Goal: Task Accomplishment & Management: Use online tool/utility

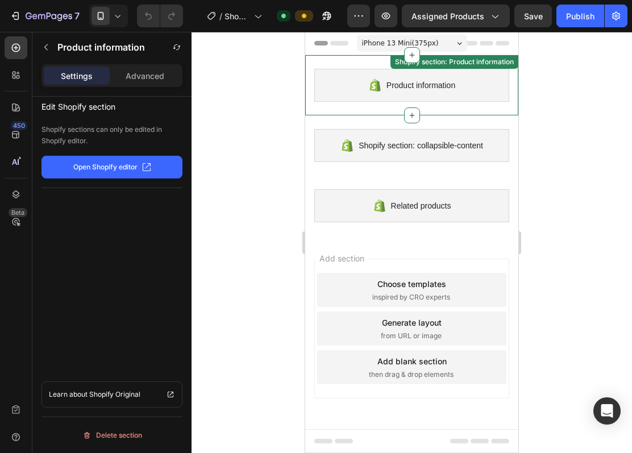
click at [406, 87] on span "Product information" at bounding box center [421, 85] width 69 height 14
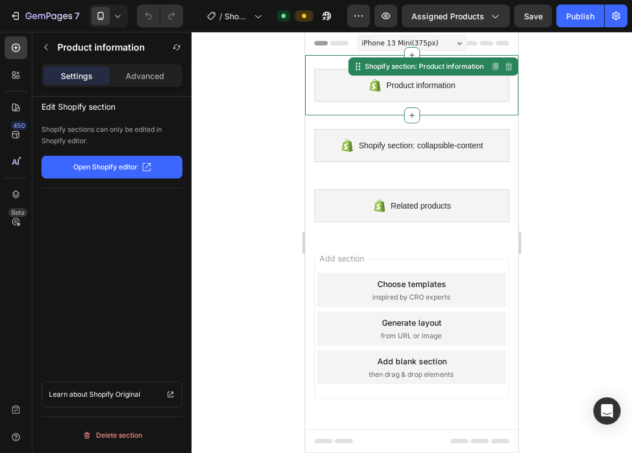
click at [406, 87] on span "Product information" at bounding box center [421, 85] width 69 height 14
click at [562, 132] on div at bounding box center [412, 242] width 441 height 421
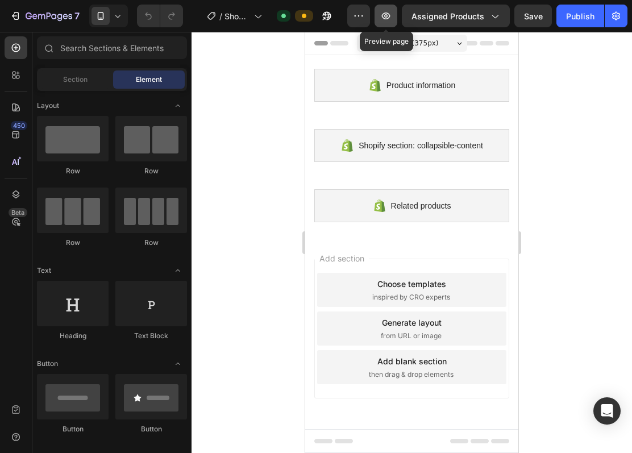
click at [385, 18] on icon "button" at bounding box center [386, 16] width 9 height 7
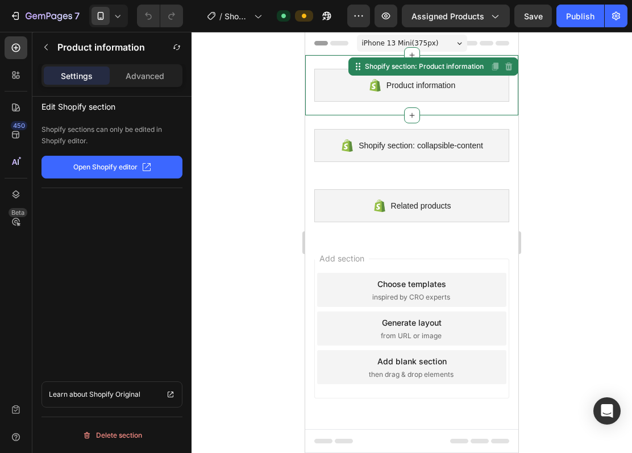
click at [430, 91] on span "Product information" at bounding box center [421, 85] width 69 height 14
click at [474, 90] on div "Product information" at bounding box center [411, 85] width 195 height 33
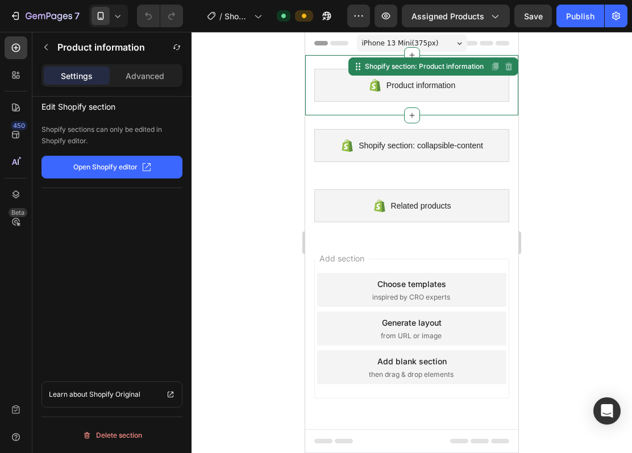
click at [88, 80] on p "Settings" at bounding box center [77, 76] width 32 height 12
click at [53, 52] on button "button" at bounding box center [46, 47] width 18 height 18
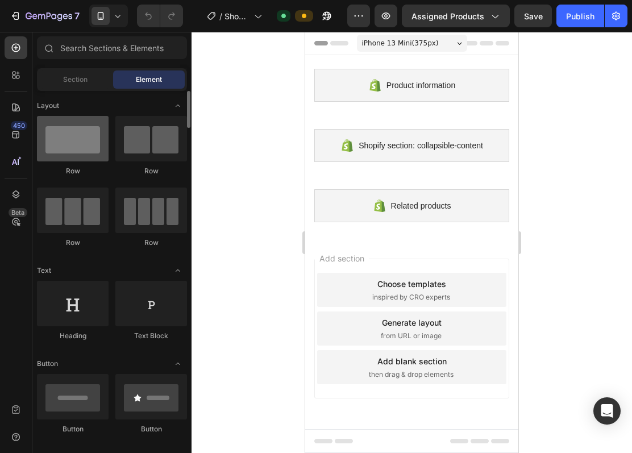
click at [80, 147] on div at bounding box center [73, 138] width 72 height 45
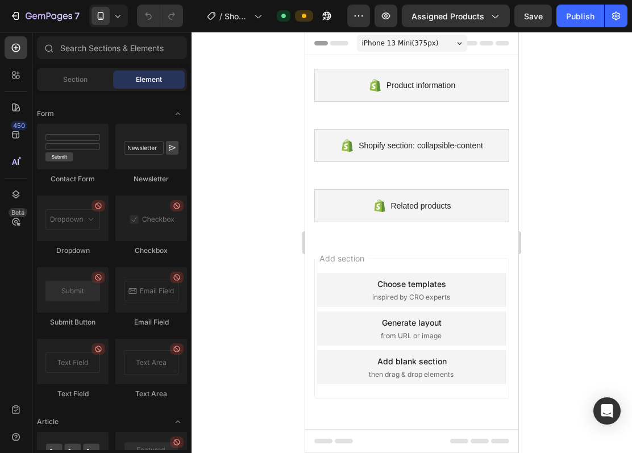
scroll to position [2957, 0]
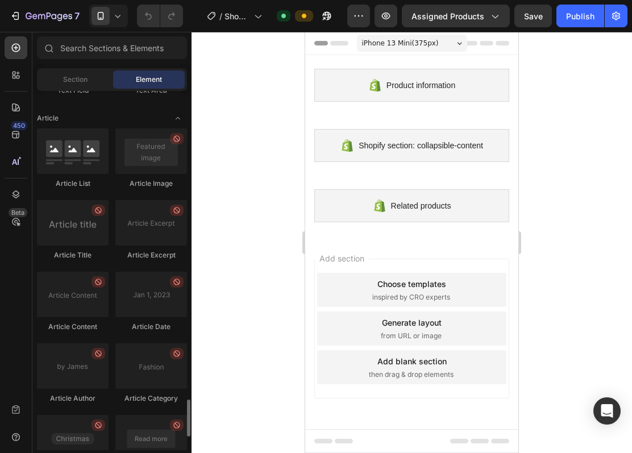
click at [90, 89] on div "Section Element" at bounding box center [112, 79] width 150 height 23
click at [85, 82] on span "Section" at bounding box center [75, 79] width 24 height 10
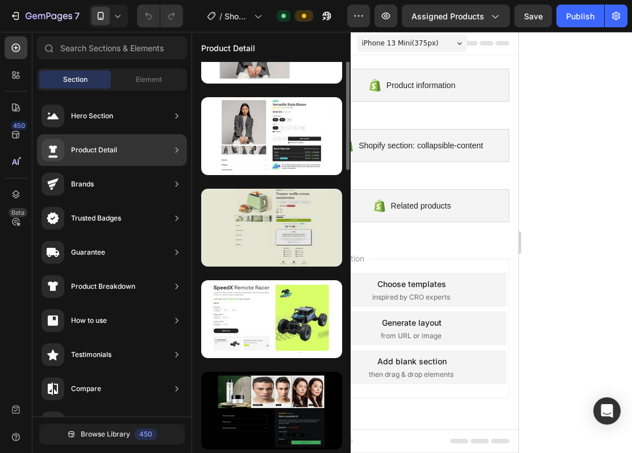
scroll to position [0, 0]
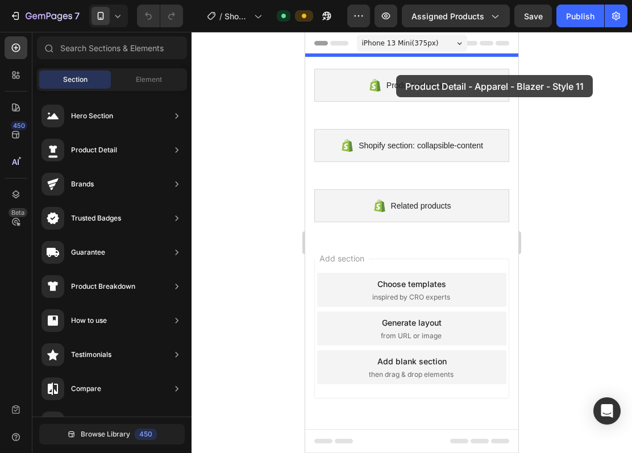
drag, startPoint x: 583, startPoint y: 223, endPoint x: 396, endPoint y: 75, distance: 238.4
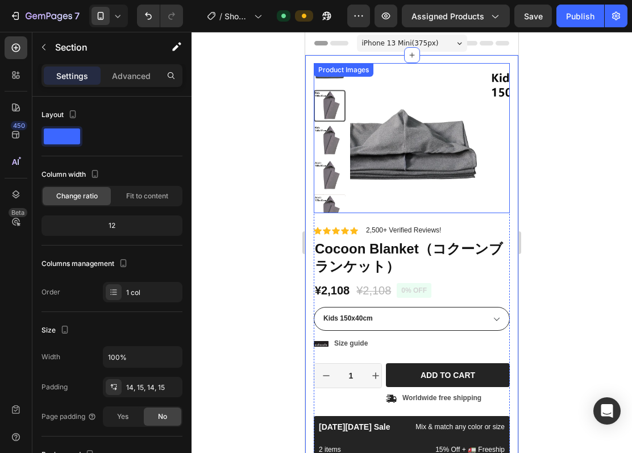
click at [486, 139] on img at bounding box center [566, 143] width 160 height 160
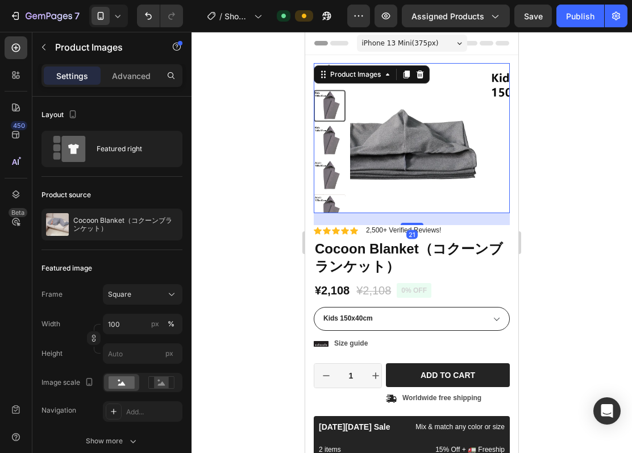
click at [486, 139] on img at bounding box center [566, 143] width 160 height 160
click at [375, 78] on div "Product Images" at bounding box center [355, 74] width 55 height 10
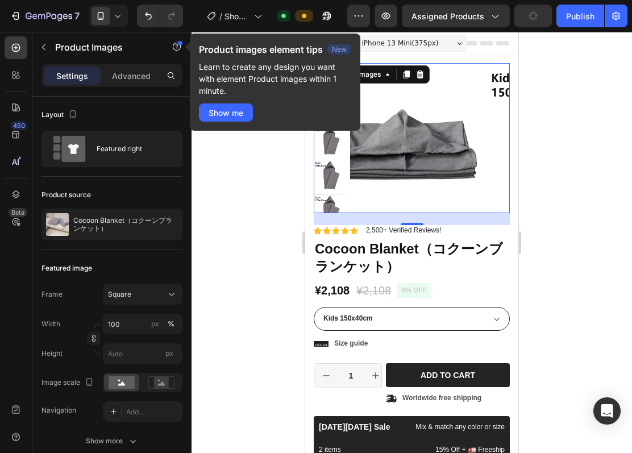
click at [486, 196] on img at bounding box center [566, 143] width 160 height 160
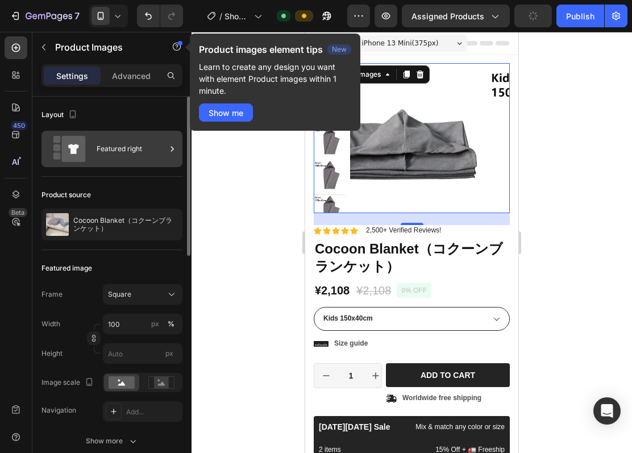
click at [117, 155] on div "Featured right" at bounding box center [131, 149] width 69 height 26
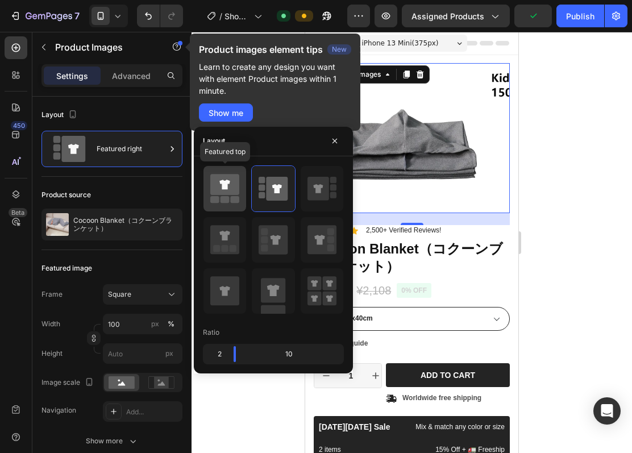
click at [226, 185] on icon at bounding box center [225, 185] width 10 height 10
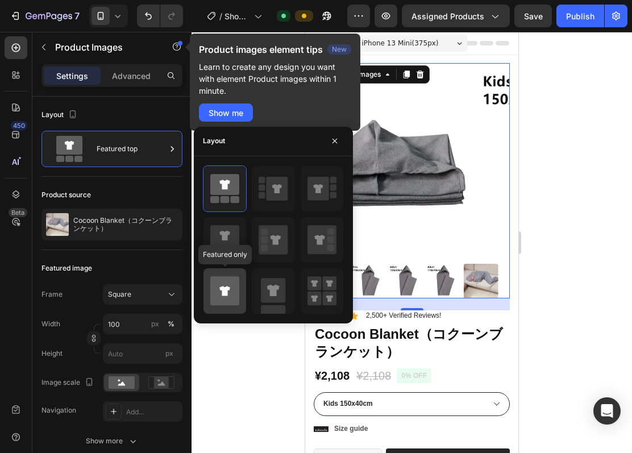
click at [209, 294] on div at bounding box center [225, 290] width 43 height 45
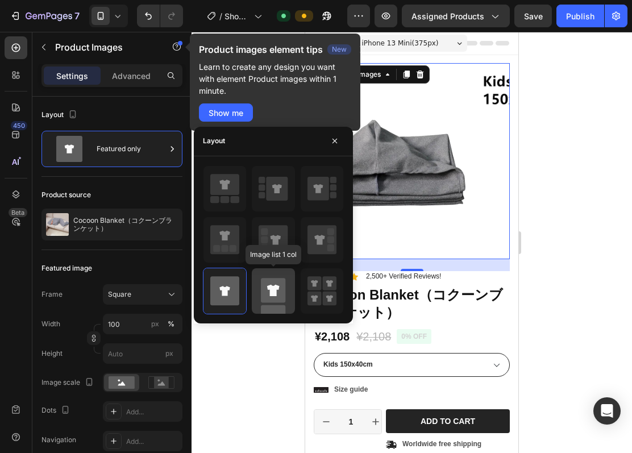
click at [279, 296] on rect at bounding box center [273, 290] width 24 height 24
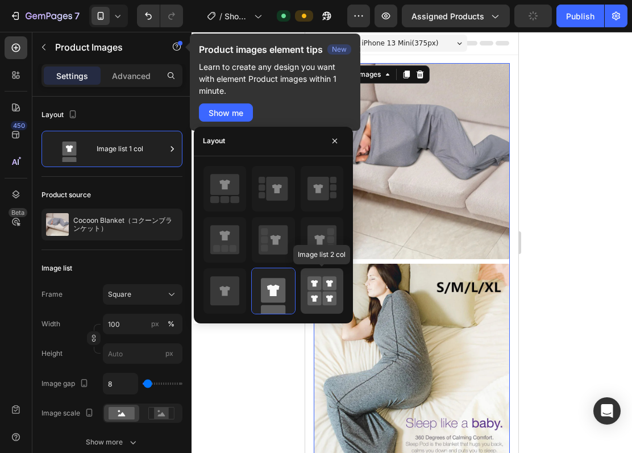
click at [318, 292] on rect at bounding box center [315, 299] width 14 height 14
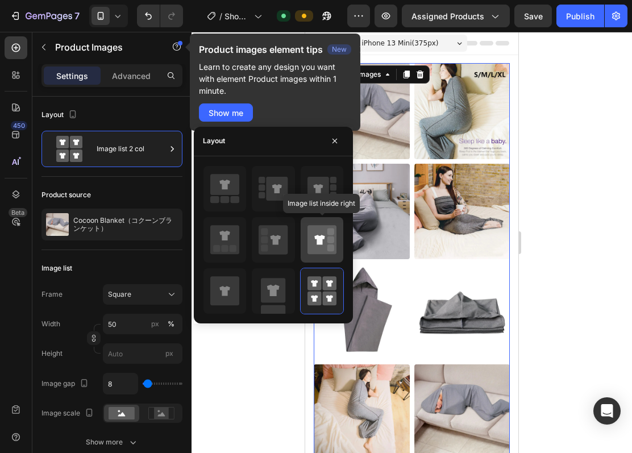
click at [321, 232] on icon at bounding box center [322, 239] width 29 height 29
type input "100"
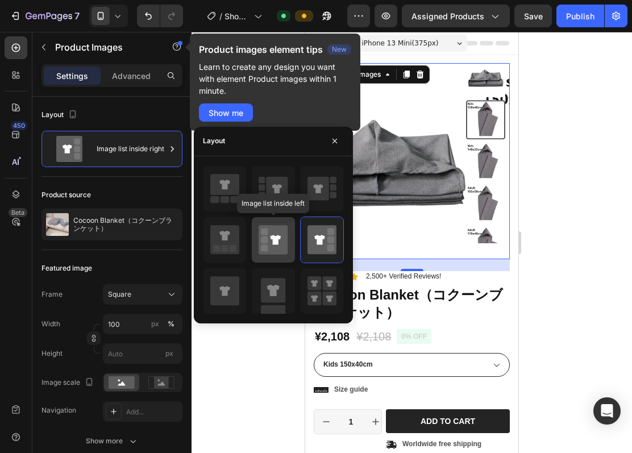
click at [287, 232] on icon at bounding box center [273, 239] width 29 height 29
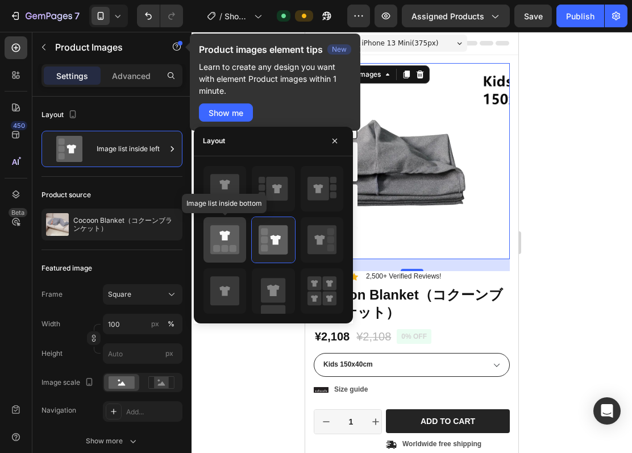
click at [233, 232] on icon at bounding box center [224, 239] width 29 height 29
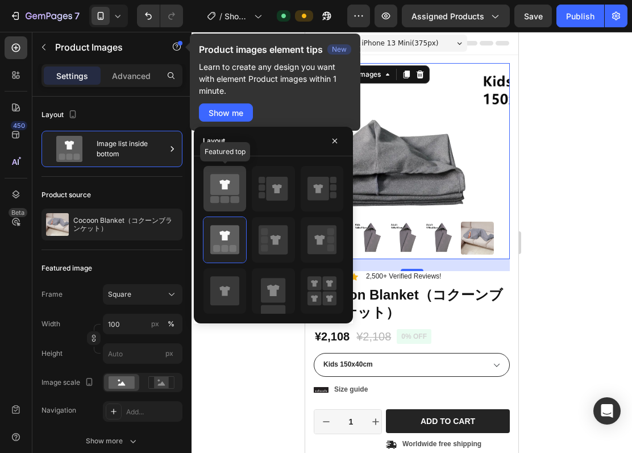
click at [233, 200] on rect at bounding box center [235, 199] width 9 height 7
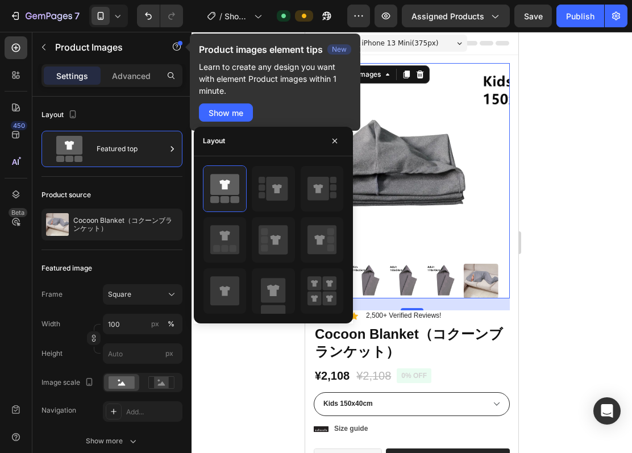
click at [306, 142] on div "Layout" at bounding box center [273, 142] width 159 height 30
click at [340, 141] on button "button" at bounding box center [335, 141] width 18 height 18
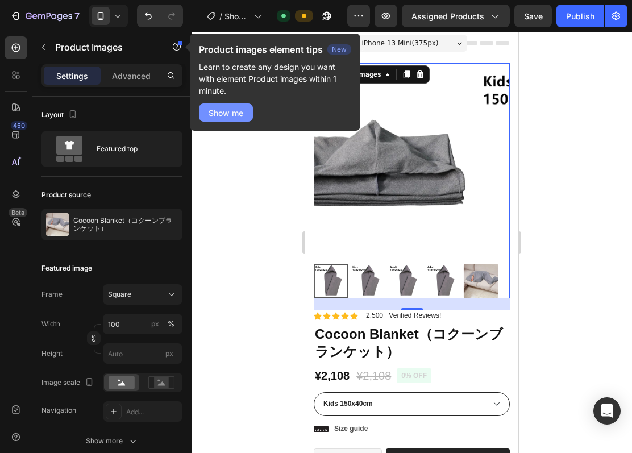
click at [237, 112] on div "Show me" at bounding box center [226, 113] width 35 height 12
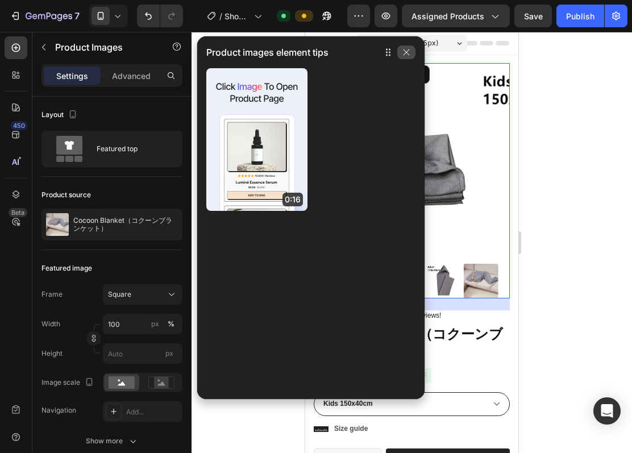
click at [411, 56] on button "button" at bounding box center [407, 52] width 18 height 14
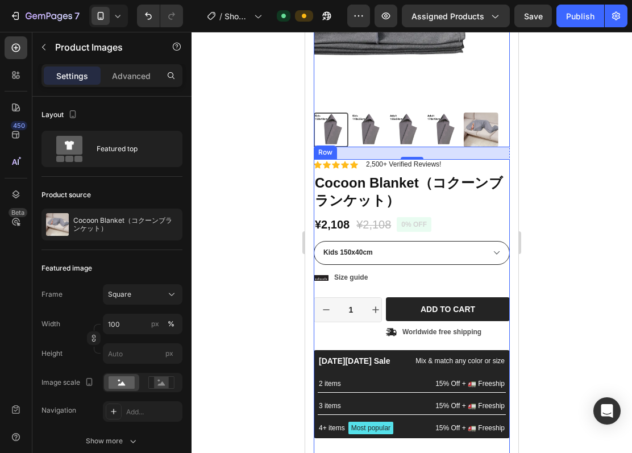
scroll to position [227, 0]
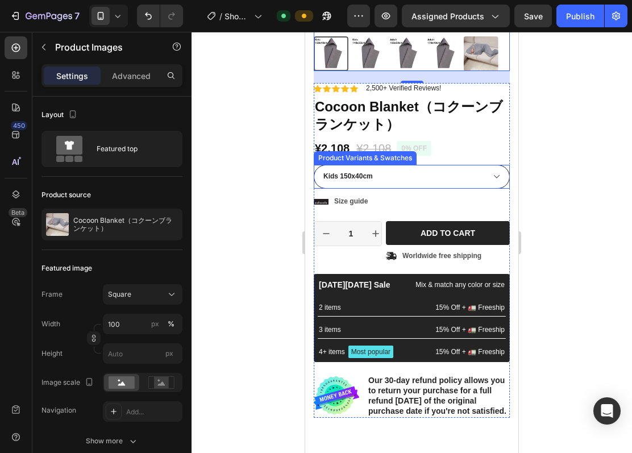
click at [378, 167] on select "Kids 150x40cm Kids 140x35cm Adult 185x50cm Adult 170x40cm" at bounding box center [412, 177] width 196 height 24
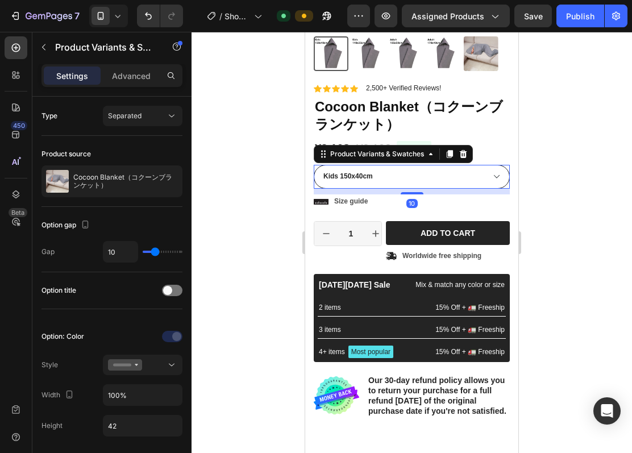
click at [481, 165] on select "Kids 150x40cm Kids 140x35cm Adult 185x50cm Adult 170x40cm" at bounding box center [412, 177] width 196 height 24
click at [408, 149] on div "Product Variants & Swatches" at bounding box center [377, 154] width 98 height 10
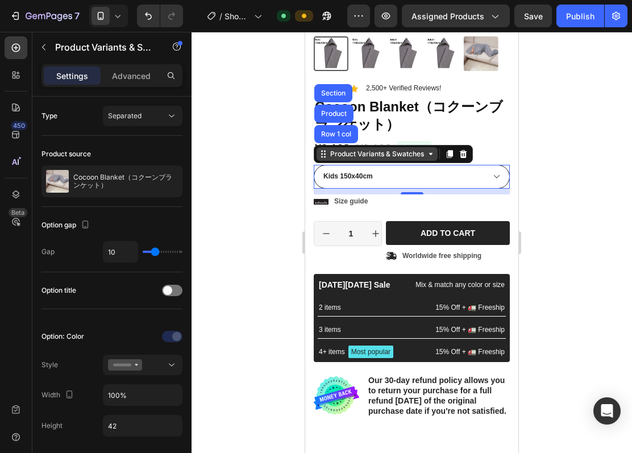
click at [427, 149] on div "Product Variants & Swatches" at bounding box center [377, 154] width 121 height 14
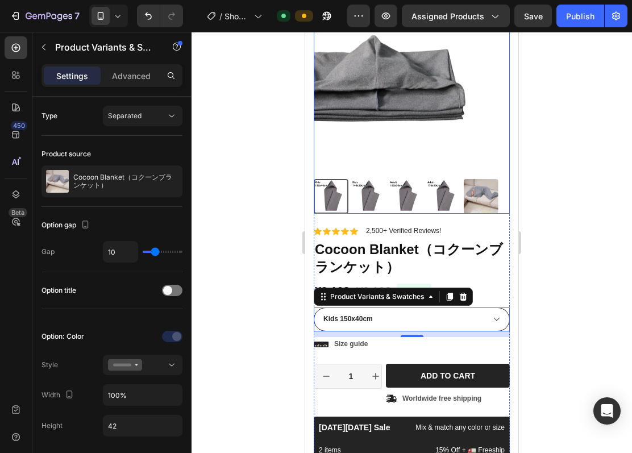
scroll to position [76, 0]
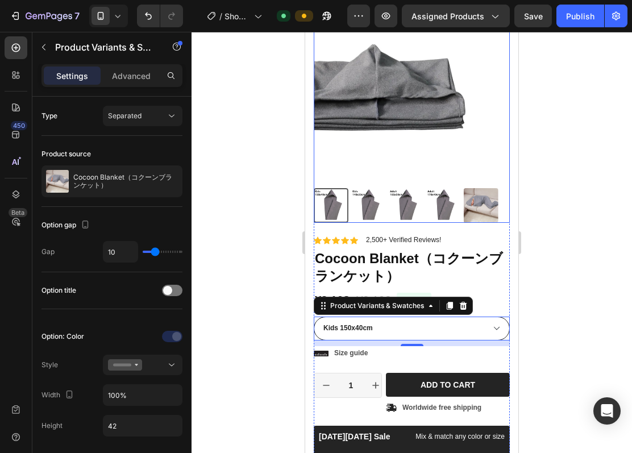
click at [476, 67] on img at bounding box center [574, 85] width 196 height 196
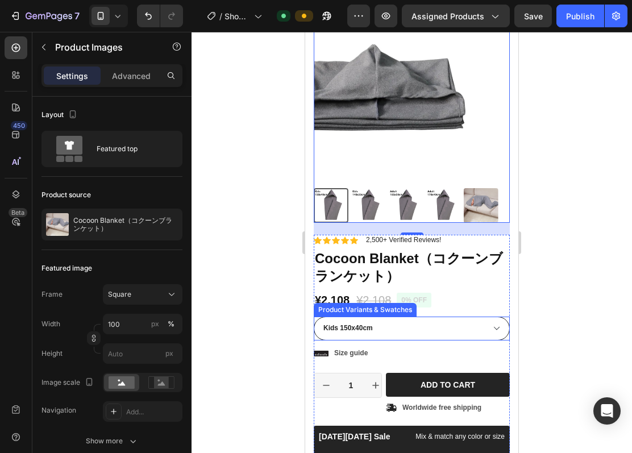
click at [403, 317] on select "Kids 150x40cm Kids 140x35cm Adult 185x50cm Adult 170x40cm" at bounding box center [412, 329] width 196 height 24
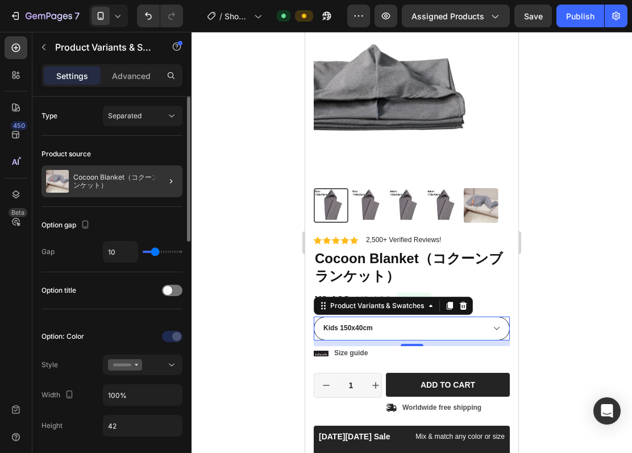
click at [158, 177] on div at bounding box center [167, 181] width 32 height 32
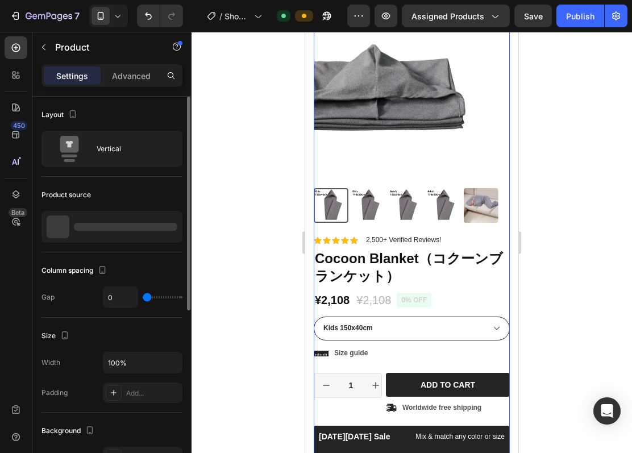
scroll to position [0, 0]
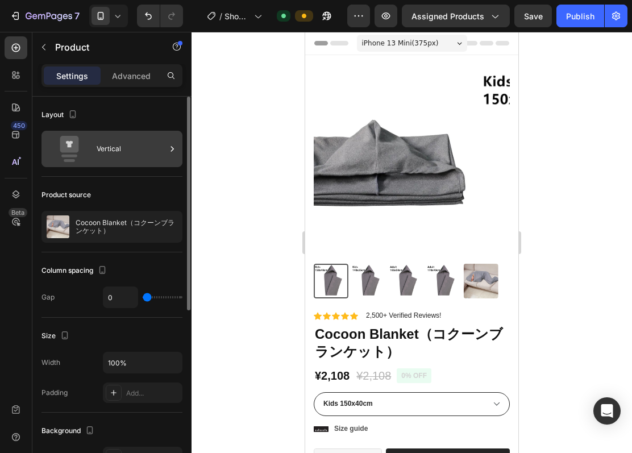
click at [155, 163] on div "Vertical" at bounding box center [112, 149] width 141 height 36
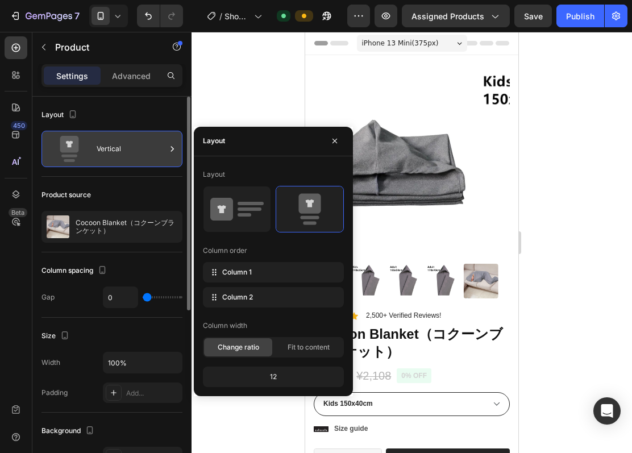
click at [155, 163] on div "Vertical" at bounding box center [112, 149] width 141 height 36
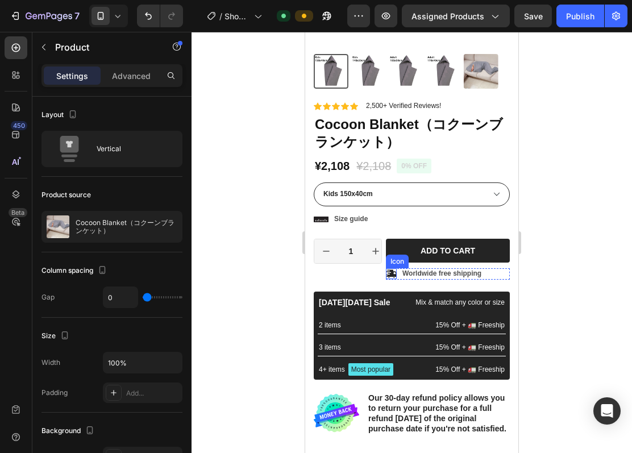
scroll to position [227, 0]
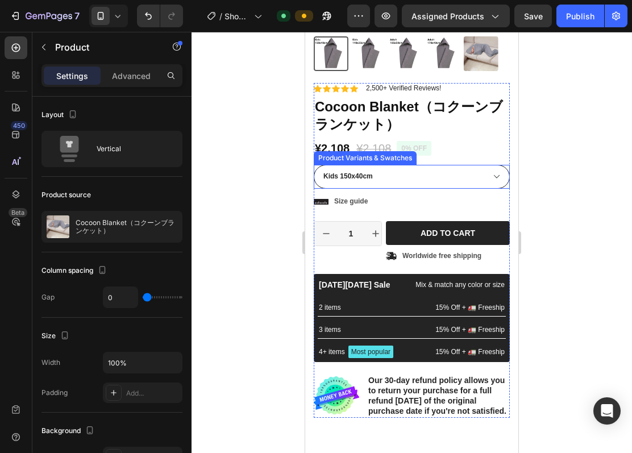
click at [390, 165] on select "Kids 150x40cm Kids 140x35cm Adult 185x50cm Adult 170x40cm" at bounding box center [412, 177] width 196 height 24
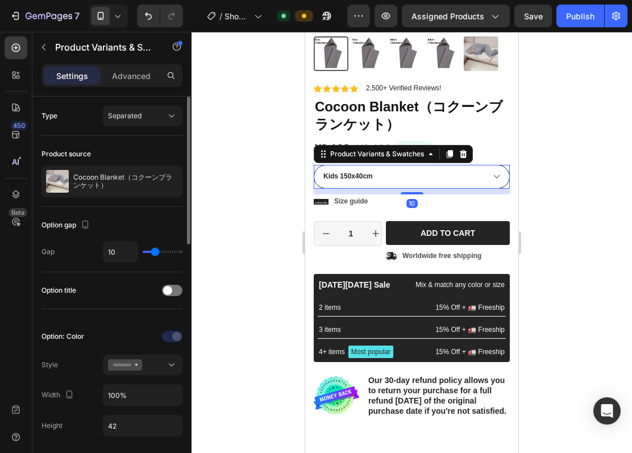
scroll to position [151, 0]
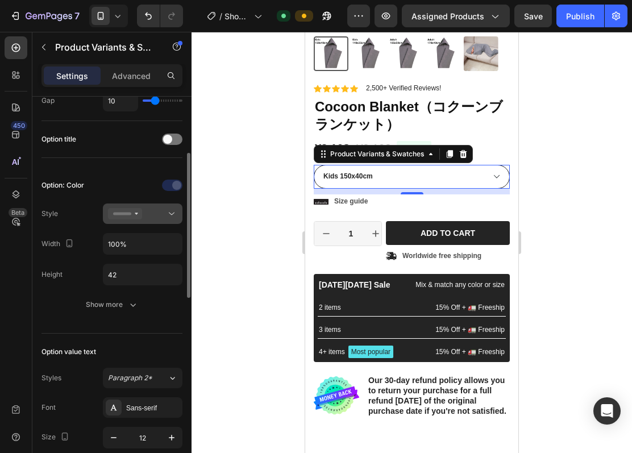
click at [173, 213] on icon at bounding box center [171, 213] width 11 height 11
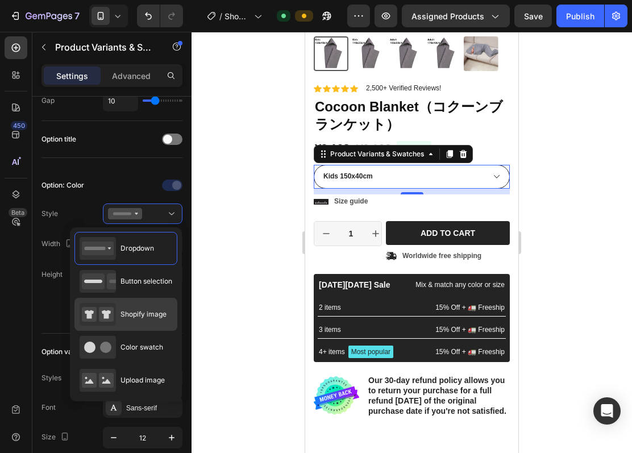
click at [144, 310] on span "Shopify image" at bounding box center [144, 314] width 46 height 10
type input "64"
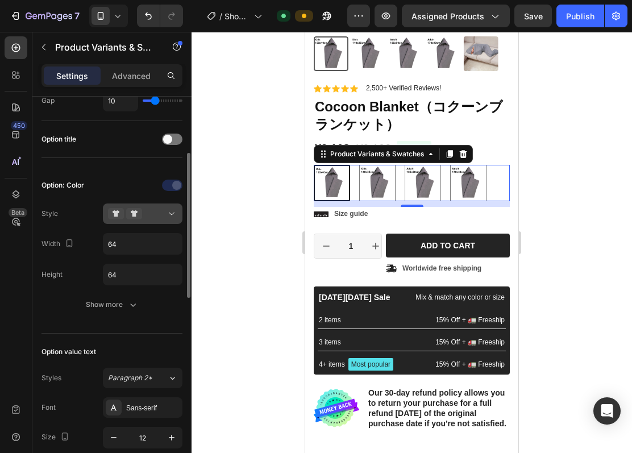
click at [166, 214] on icon at bounding box center [171, 213] width 11 height 11
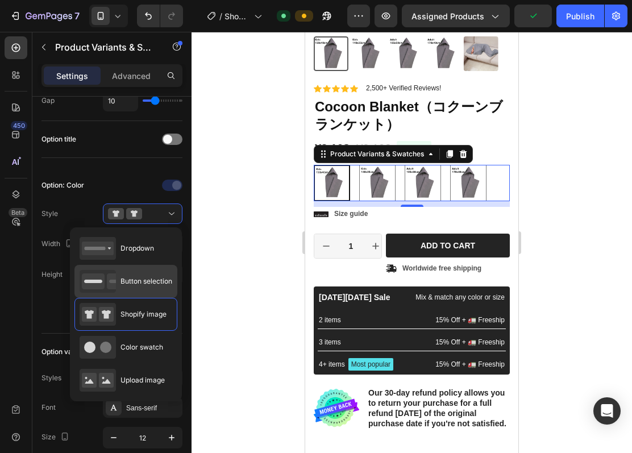
click at [144, 278] on span "Button selection" at bounding box center [147, 281] width 52 height 10
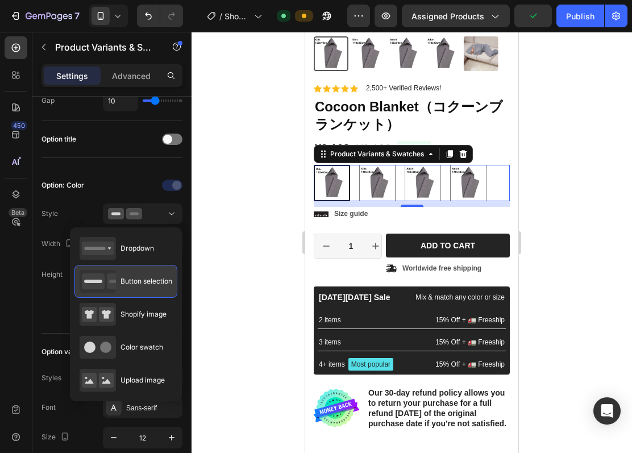
type input "42"
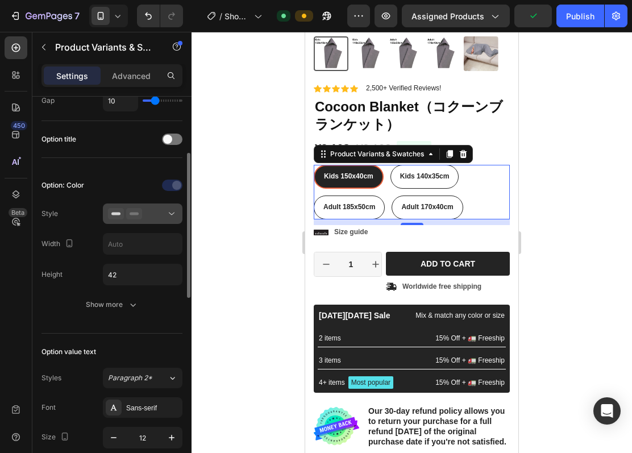
click at [162, 215] on div at bounding box center [142, 213] width 69 height 11
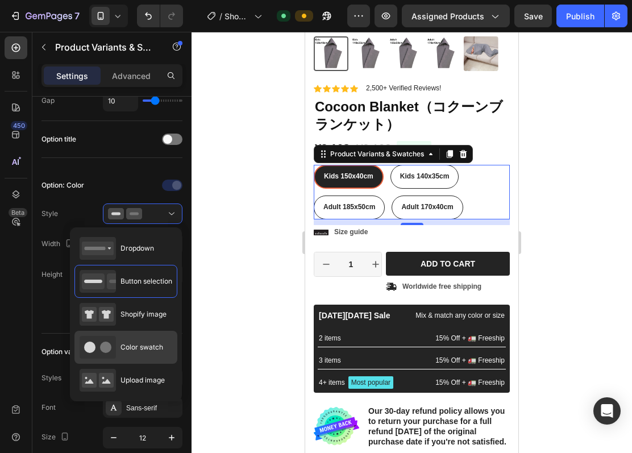
click at [148, 341] on div "Color swatch" at bounding box center [122, 347] width 84 height 23
type input "45"
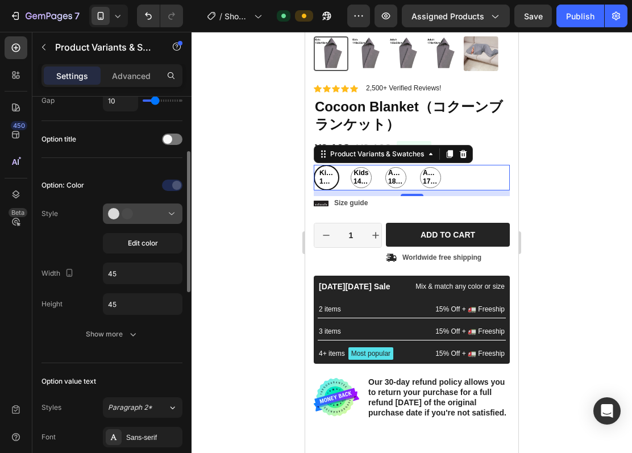
click at [160, 213] on div at bounding box center [142, 213] width 69 height 11
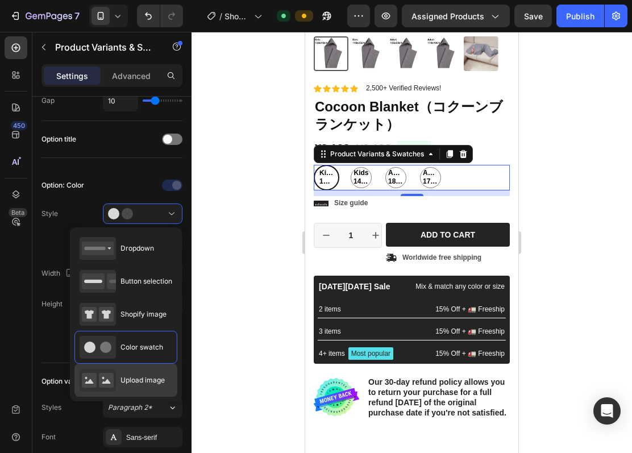
click at [133, 374] on div "Upload image" at bounding box center [122, 380] width 85 height 23
type input "64"
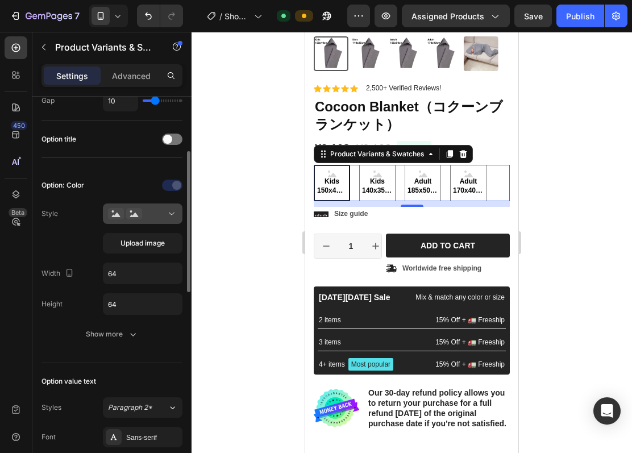
click at [160, 210] on div at bounding box center [142, 213] width 69 height 11
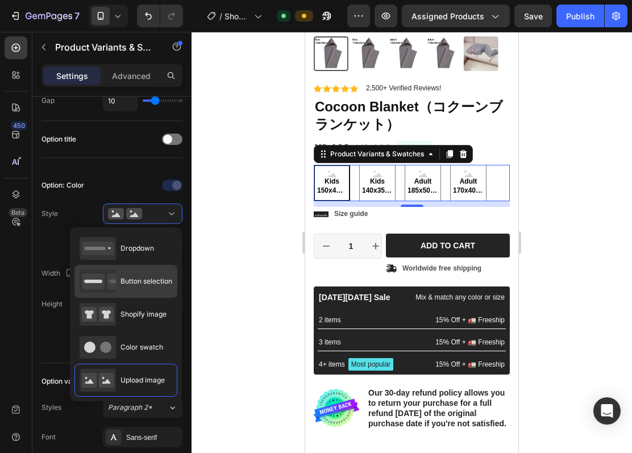
click at [139, 283] on span "Button selection" at bounding box center [147, 281] width 52 height 10
type input "42"
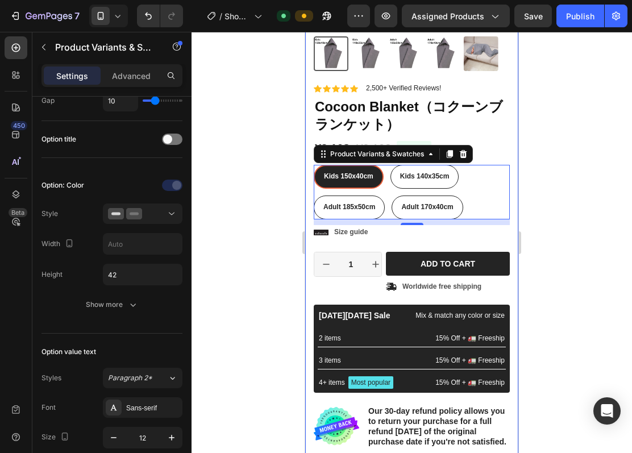
click at [500, 138] on div "Product Images Material Shipping Care instruction Accordion Icon Icon Icon Icon…" at bounding box center [411, 150] width 213 height 645
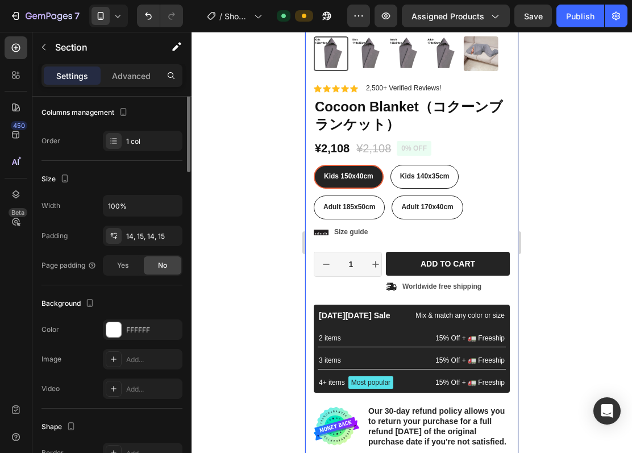
scroll to position [0, 0]
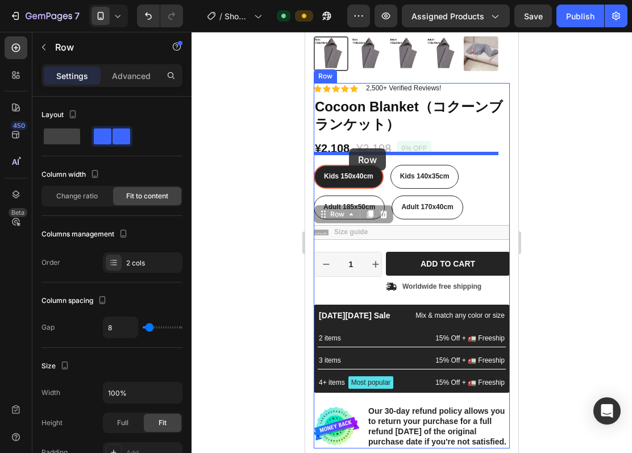
drag, startPoint x: 329, startPoint y: 223, endPoint x: 349, endPoint y: 148, distance: 77.8
click at [349, 148] on div "iPhone 13 Mini ( 375 px) iPhone 13 Mini iPhone 13 Pro iPhone 11 Pro Max iPhone …" at bounding box center [411, 336] width 213 height 1064
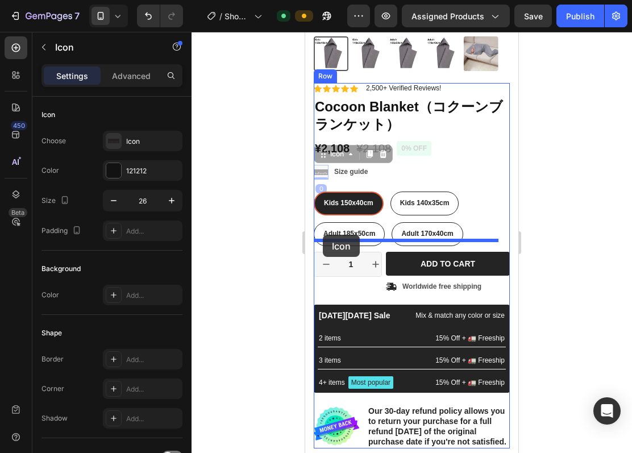
drag, startPoint x: 321, startPoint y: 160, endPoint x: 323, endPoint y: 235, distance: 75.1
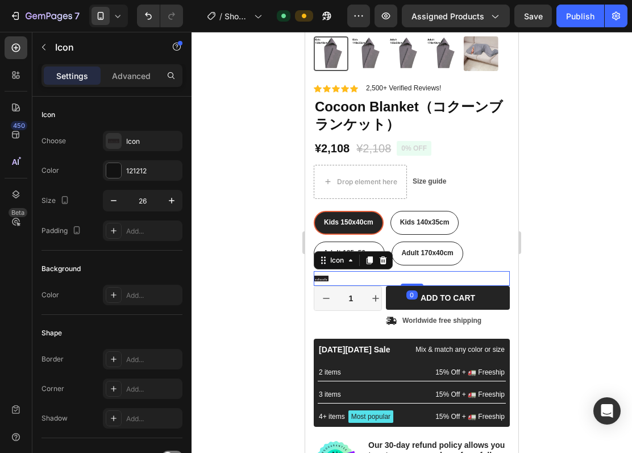
click at [549, 193] on div at bounding box center [412, 242] width 441 height 421
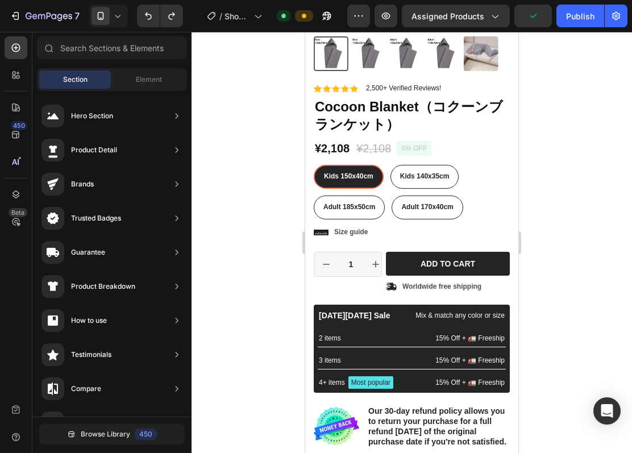
click at [544, 187] on div at bounding box center [412, 242] width 441 height 421
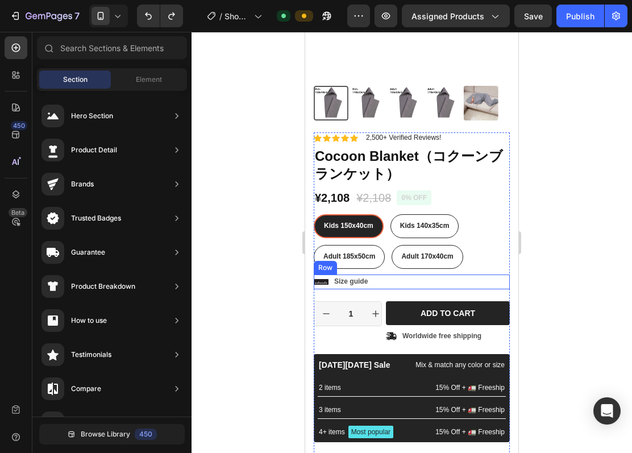
scroll to position [151, 0]
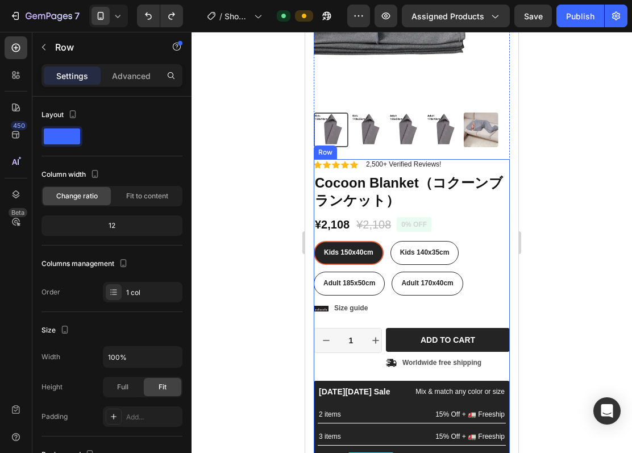
click at [353, 308] on div "Icon Icon Icon Icon Icon Icon List 2,500+ Verified Reviews! Text Block Row 0% o…" at bounding box center [412, 342] width 196 height 366
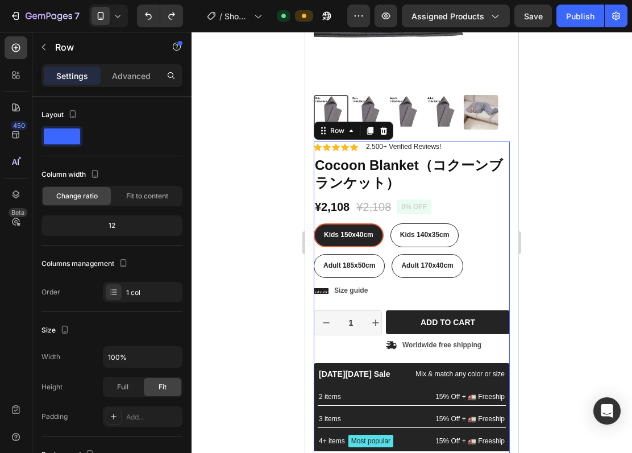
scroll to position [227, 0]
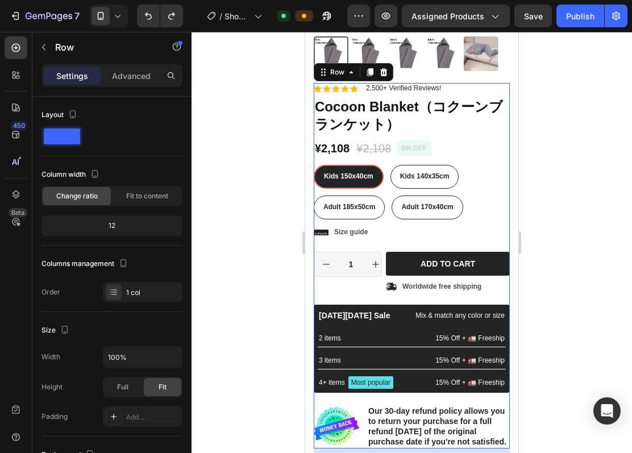
click at [349, 285] on div "Icon Icon Icon Icon Icon Icon List 2,500+ Verified Reviews! Text Block Row 0% o…" at bounding box center [412, 266] width 196 height 366
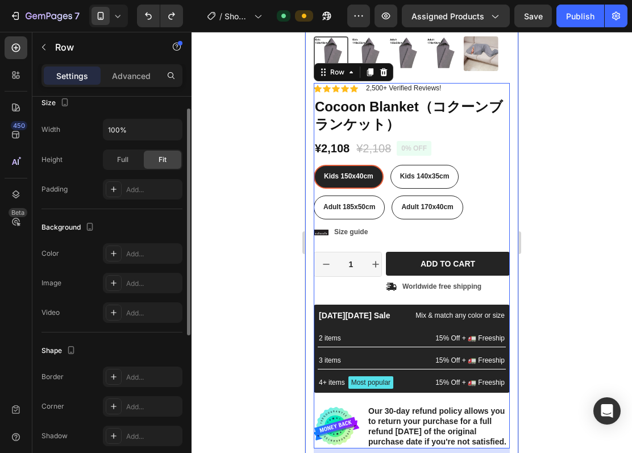
scroll to position [276, 0]
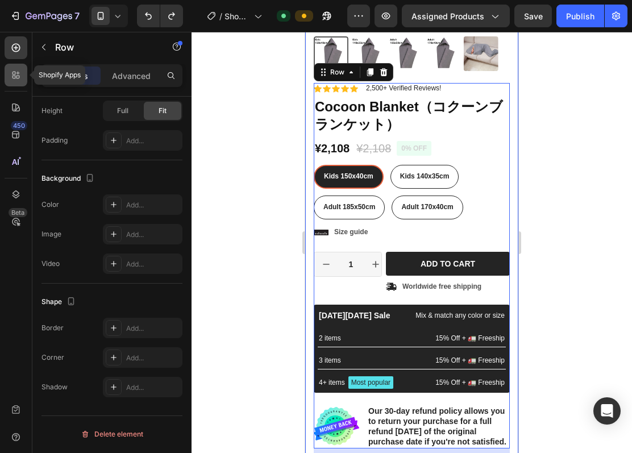
click at [11, 73] on icon at bounding box center [15, 74] width 11 height 11
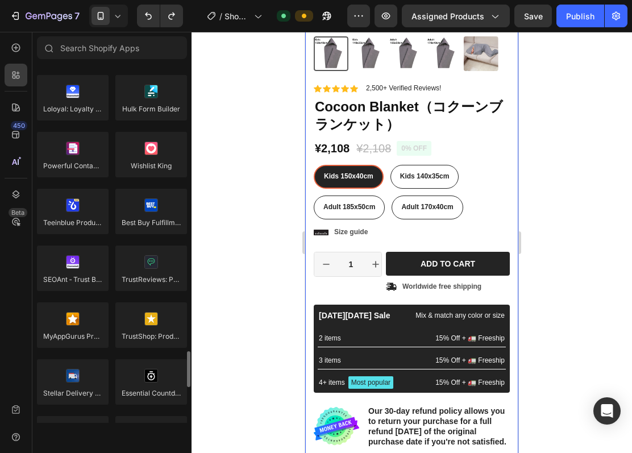
scroll to position [2805, 0]
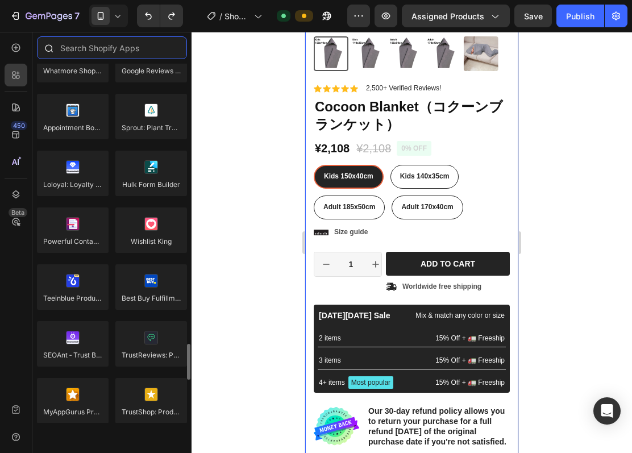
click at [108, 50] on input "text" at bounding box center [112, 47] width 150 height 23
type input "か"
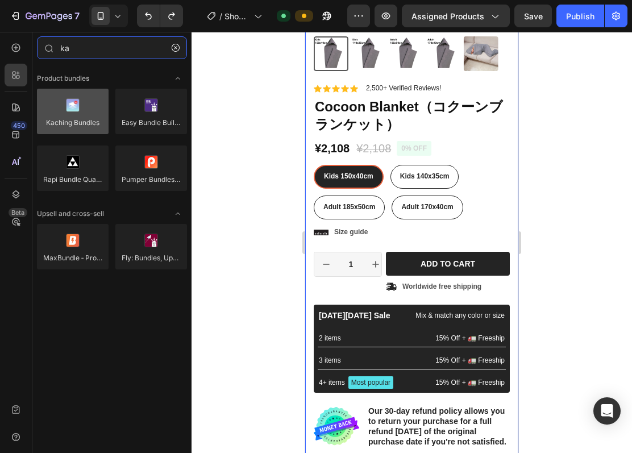
type input "ka"
click at [81, 109] on div at bounding box center [73, 111] width 72 height 45
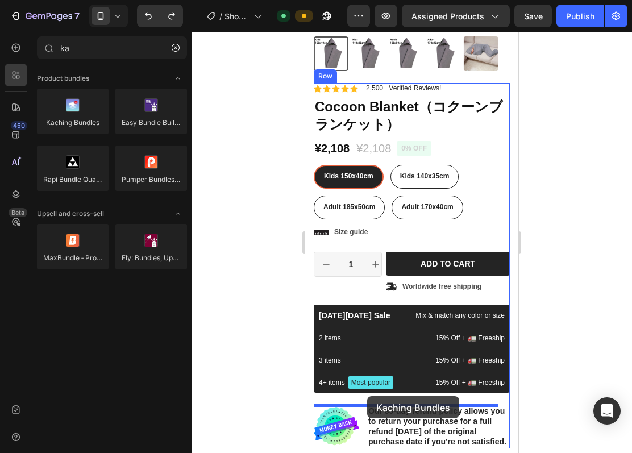
drag, startPoint x: 370, startPoint y: 146, endPoint x: 367, endPoint y: 396, distance: 250.2
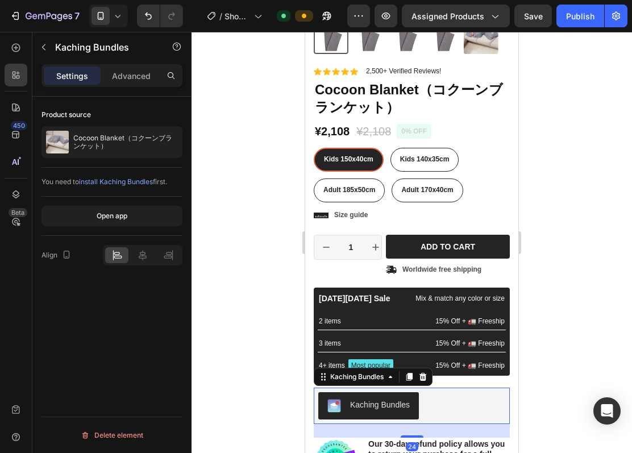
scroll to position [303, 0]
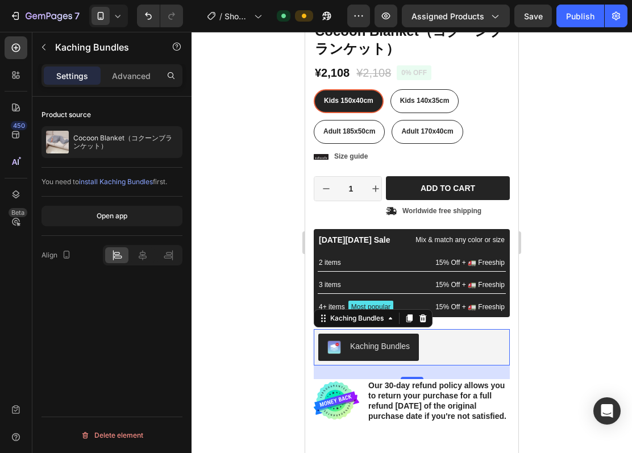
click at [451, 355] on div "Kaching Bundles" at bounding box center [411, 347] width 187 height 27
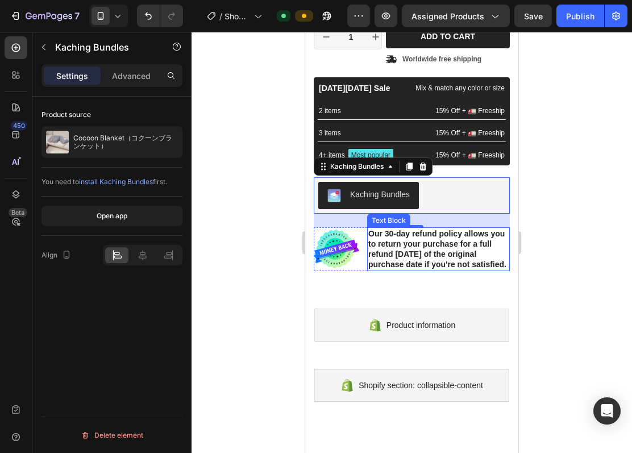
scroll to position [379, 0]
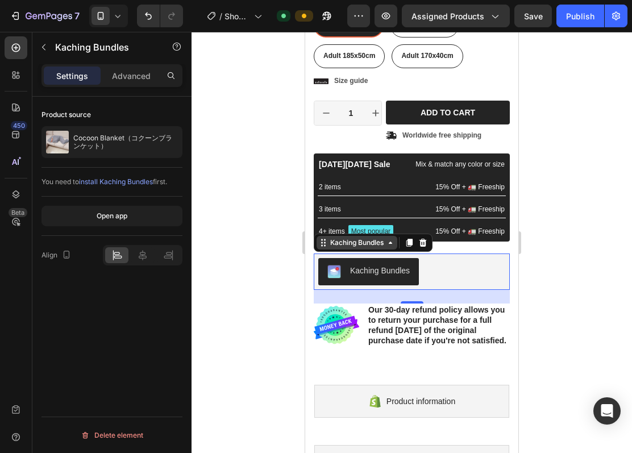
click at [362, 246] on div "Kaching Bundles" at bounding box center [357, 243] width 58 height 10
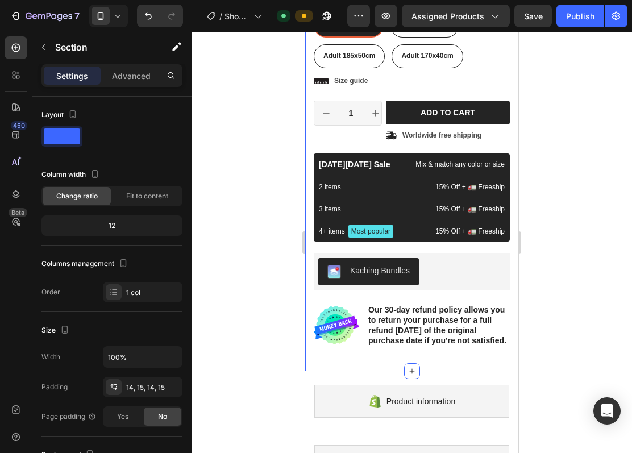
click at [503, 207] on div "Product Images Material Shipping Care instruction Accordion Icon Icon Icon Icon…" at bounding box center [411, 23] width 213 height 695
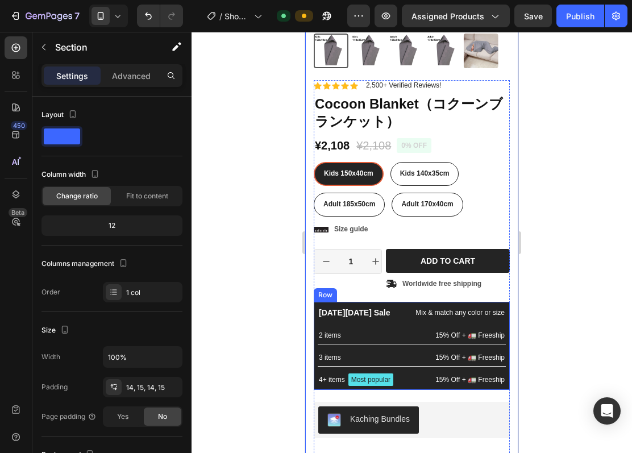
scroll to position [227, 0]
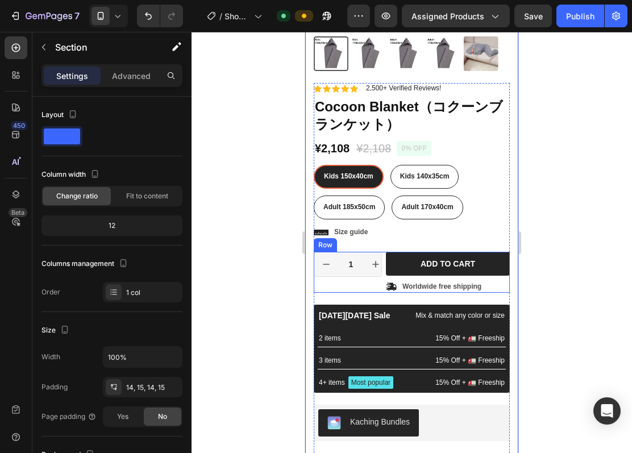
click at [379, 275] on div "1 Product Quantity Row" at bounding box center [348, 272] width 68 height 41
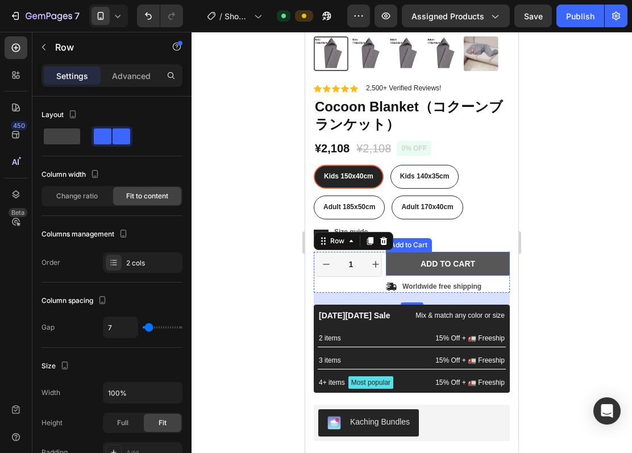
click at [394, 252] on button "Add to cart" at bounding box center [448, 264] width 124 height 24
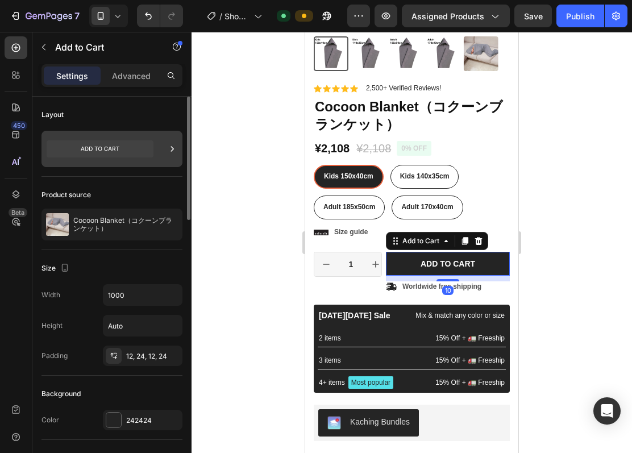
click at [92, 141] on icon at bounding box center [100, 148] width 107 height 17
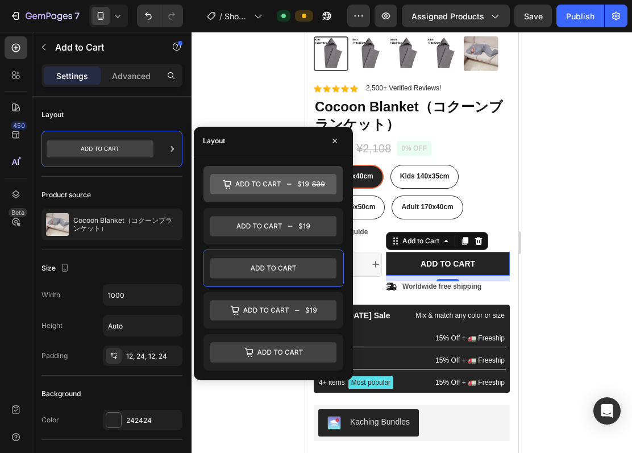
click at [297, 188] on icon at bounding box center [273, 184] width 126 height 20
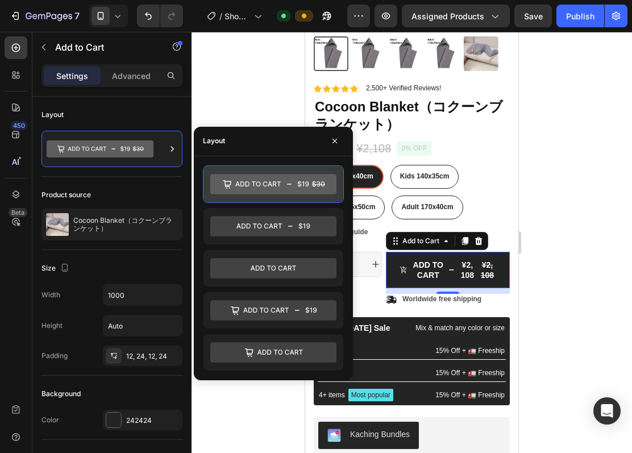
click at [245, 183] on icon at bounding box center [273, 184] width 126 height 20
click at [337, 139] on icon "button" at bounding box center [334, 140] width 9 height 9
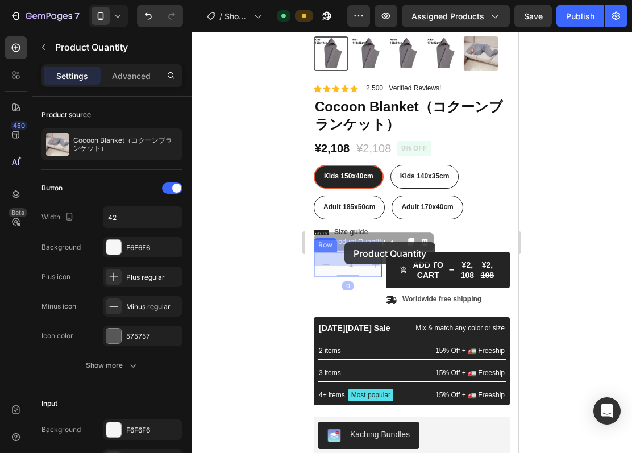
drag, startPoint x: 342, startPoint y: 235, endPoint x: 345, endPoint y: 242, distance: 7.2
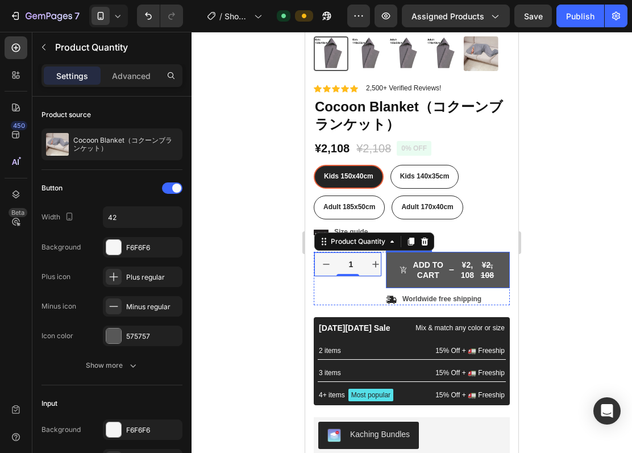
click at [404, 260] on span "Add to cart" at bounding box center [404, 270] width 8 height 20
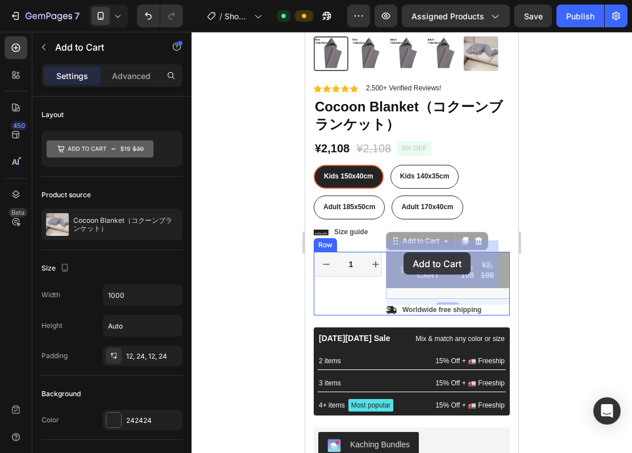
drag, startPoint x: 404, startPoint y: 244, endPoint x: 404, endPoint y: 252, distance: 8.5
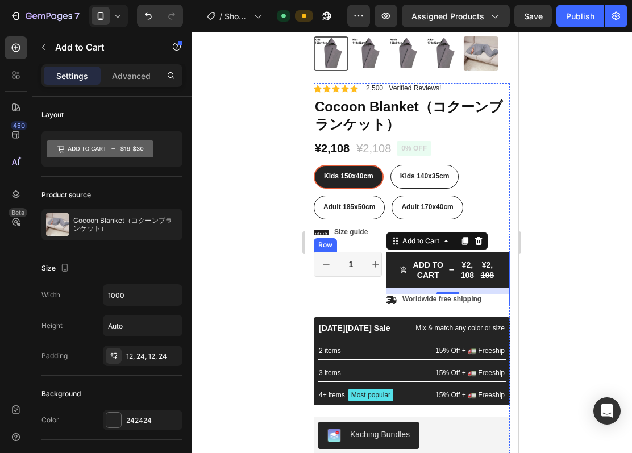
click at [340, 284] on div "1 Product Quantity Row" at bounding box center [348, 278] width 68 height 53
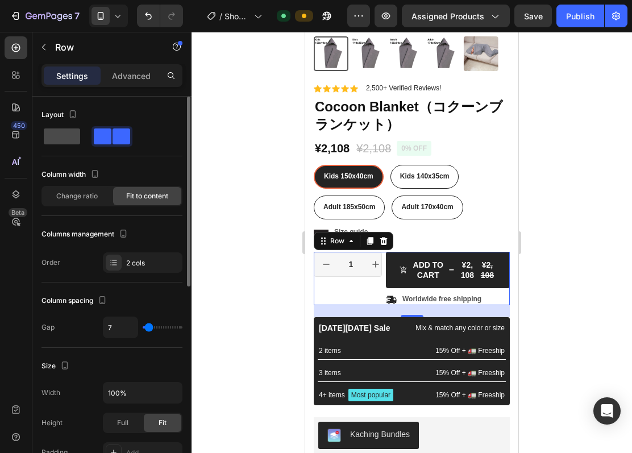
click at [51, 131] on span at bounding box center [62, 137] width 36 height 16
type input "0"
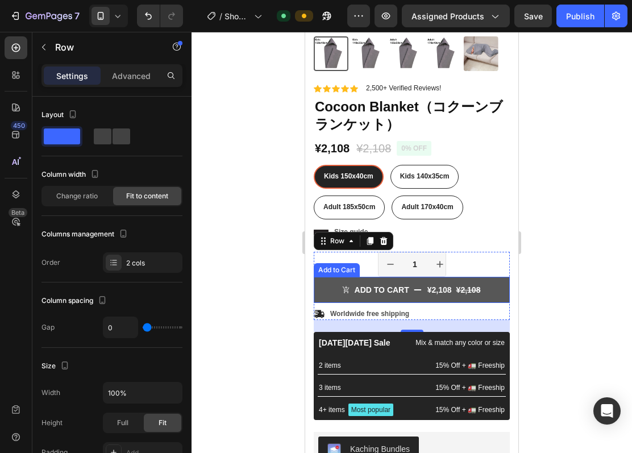
click at [490, 283] on button "Add to cart ¥2,108 ¥2,108" at bounding box center [412, 290] width 196 height 26
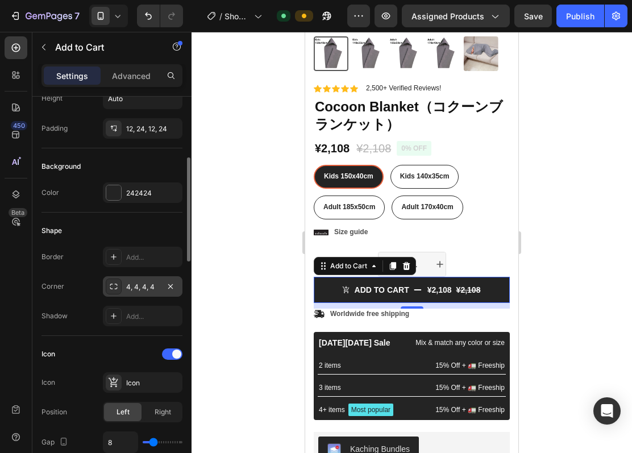
scroll to position [303, 0]
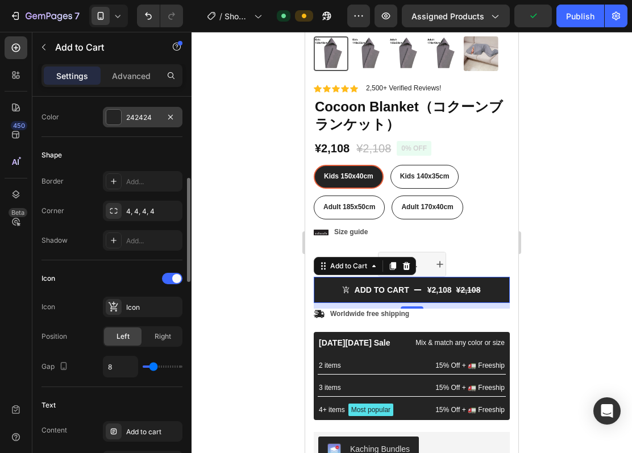
click at [140, 111] on div "242424" at bounding box center [143, 117] width 80 height 20
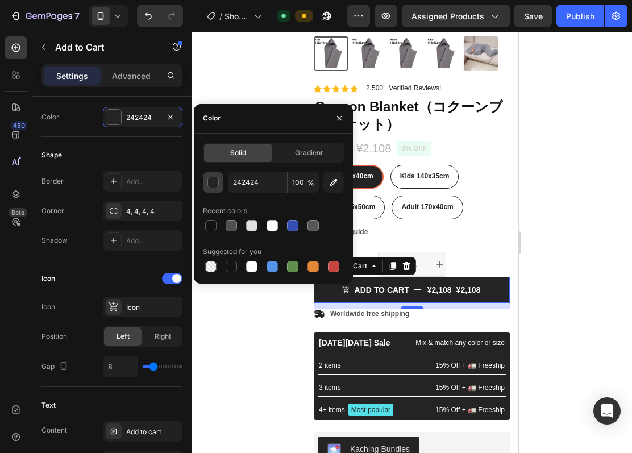
click at [212, 181] on div "button" at bounding box center [213, 182] width 11 height 11
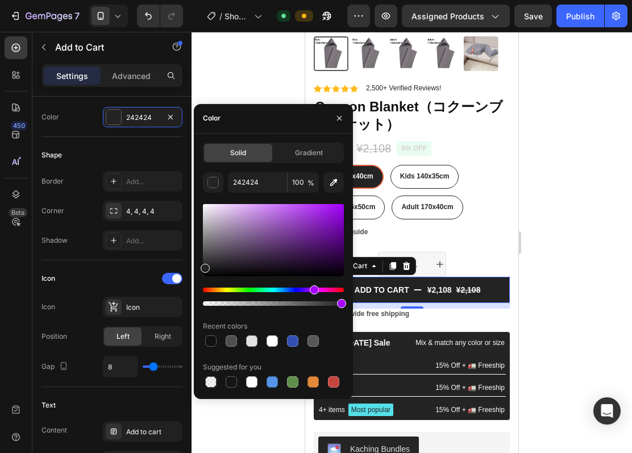
click at [313, 289] on div "Hue" at bounding box center [273, 290] width 141 height 5
click at [310, 289] on div "Hue" at bounding box center [311, 289] width 9 height 9
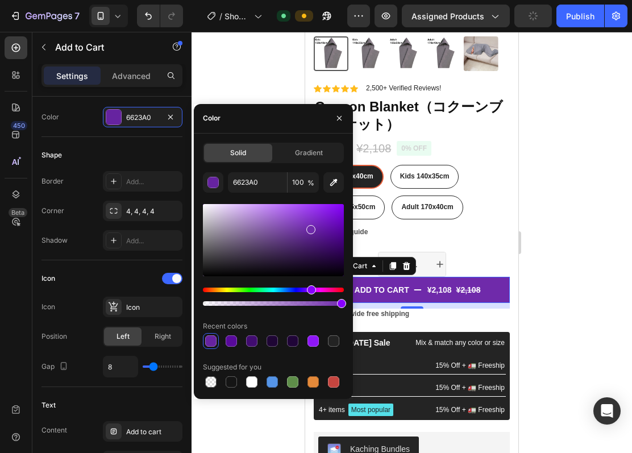
type input "6F2AAA"
drag, startPoint x: 328, startPoint y: 223, endPoint x: 309, endPoint y: 227, distance: 19.2
click at [309, 227] on div at bounding box center [273, 240] width 141 height 72
click at [305, 154] on span "Gradient" at bounding box center [309, 153] width 28 height 10
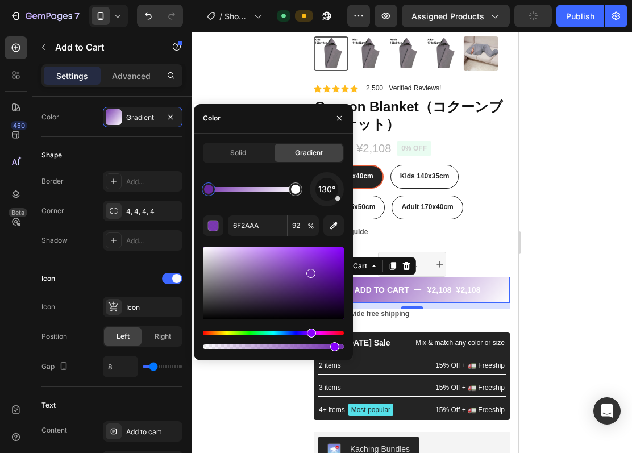
drag, startPoint x: 340, startPoint y: 346, endPoint x: 310, endPoint y: 346, distance: 30.1
drag, startPoint x: 337, startPoint y: 348, endPoint x: 317, endPoint y: 260, distance: 90.4
click at [344, 353] on div "Solid Gradient 130° 6F2AAA 92 %" at bounding box center [273, 247] width 159 height 227
type input "100"
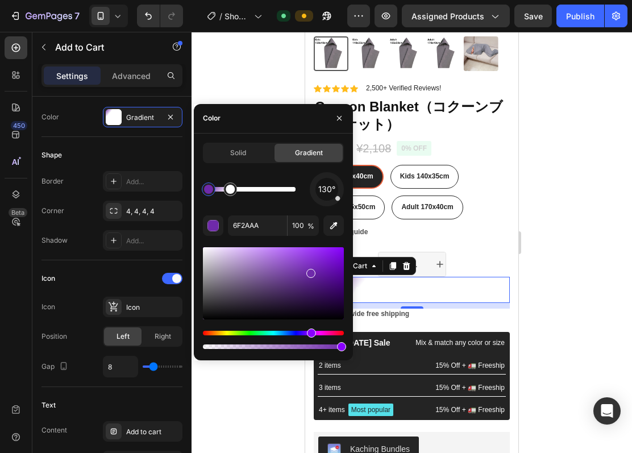
drag, startPoint x: 296, startPoint y: 187, endPoint x: 290, endPoint y: 190, distance: 7.1
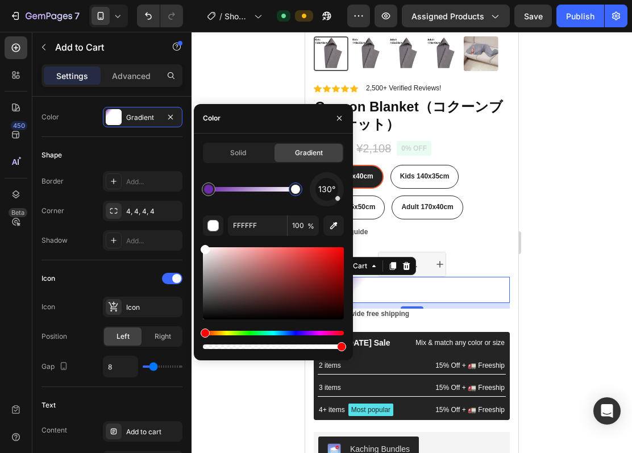
drag, startPoint x: 230, startPoint y: 187, endPoint x: 304, endPoint y: 190, distance: 73.4
click at [300, 190] on div at bounding box center [295, 189] width 9 height 9
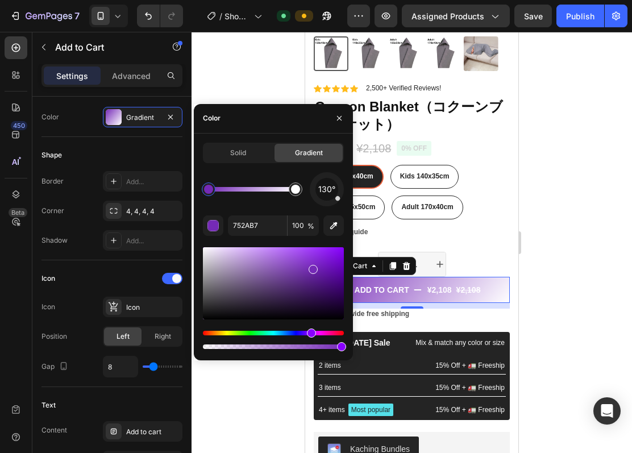
drag, startPoint x: 311, startPoint y: 275, endPoint x: 317, endPoint y: 271, distance: 7.7
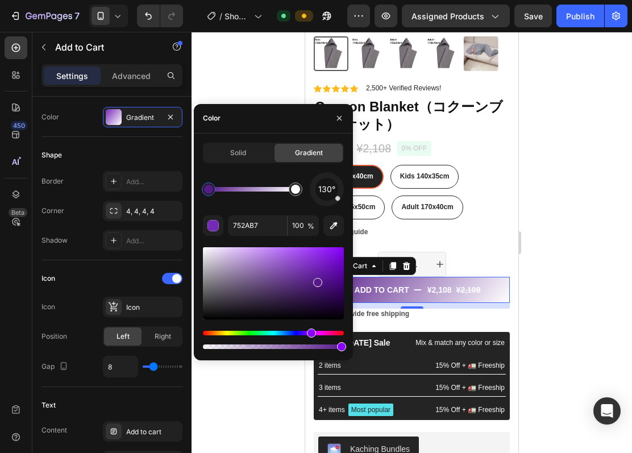
drag, startPoint x: 319, startPoint y: 268, endPoint x: 317, endPoint y: 280, distance: 12.2
click at [317, 280] on div at bounding box center [273, 283] width 141 height 72
drag, startPoint x: 313, startPoint y: 280, endPoint x: 316, endPoint y: 273, distance: 8.1
click at [316, 273] on div at bounding box center [273, 283] width 141 height 72
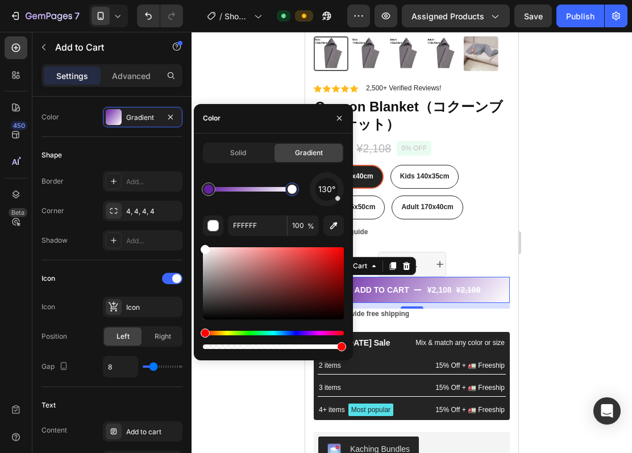
click at [292, 190] on div at bounding box center [292, 189] width 9 height 9
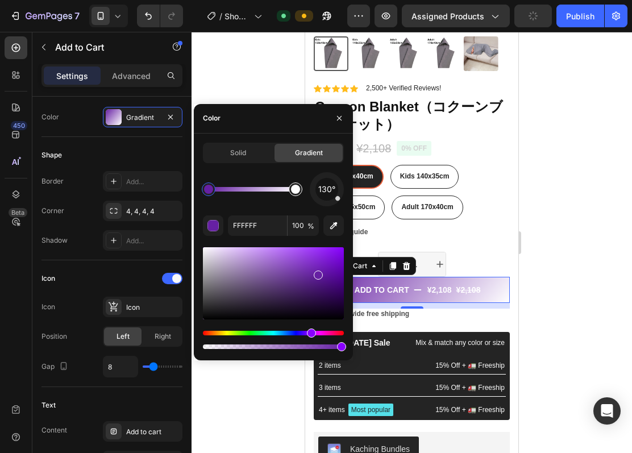
click at [296, 189] on div at bounding box center [295, 189] width 9 height 9
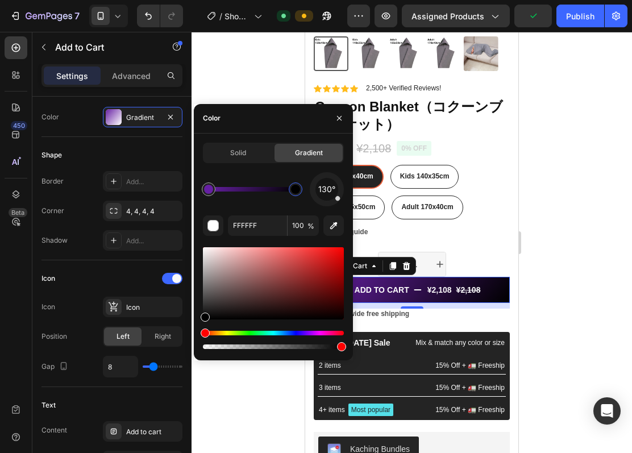
drag, startPoint x: 204, startPoint y: 251, endPoint x: 199, endPoint y: 337, distance: 86.0
click at [199, 337] on div "Solid Gradient 130° FFFFFF 100 %" at bounding box center [273, 247] width 159 height 209
click at [208, 321] on div at bounding box center [273, 298] width 141 height 106
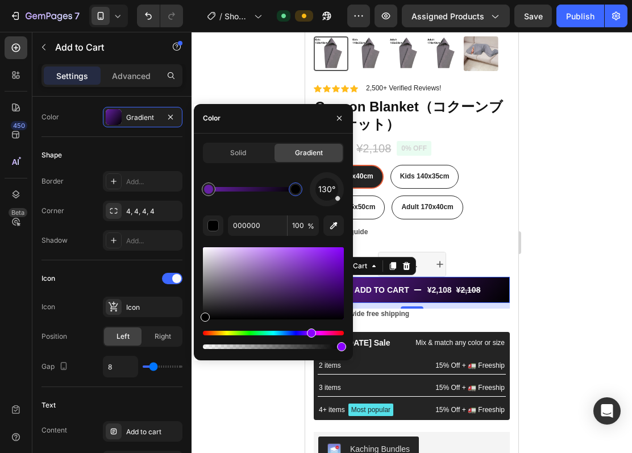
drag, startPoint x: 205, startPoint y: 331, endPoint x: 310, endPoint y: 335, distance: 104.7
click at [310, 335] on div "Hue" at bounding box center [311, 333] width 9 height 9
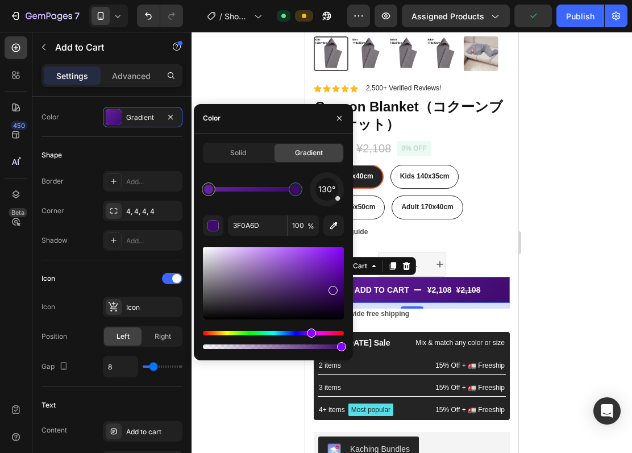
drag, startPoint x: 205, startPoint y: 316, endPoint x: 315, endPoint y: 287, distance: 114.2
drag, startPoint x: 333, startPoint y: 289, endPoint x: 322, endPoint y: 289, distance: 11.4
click at [322, 289] on div at bounding box center [323, 291] width 9 height 9
type input "48087F"
drag, startPoint x: 320, startPoint y: 289, endPoint x: 338, endPoint y: 288, distance: 18.3
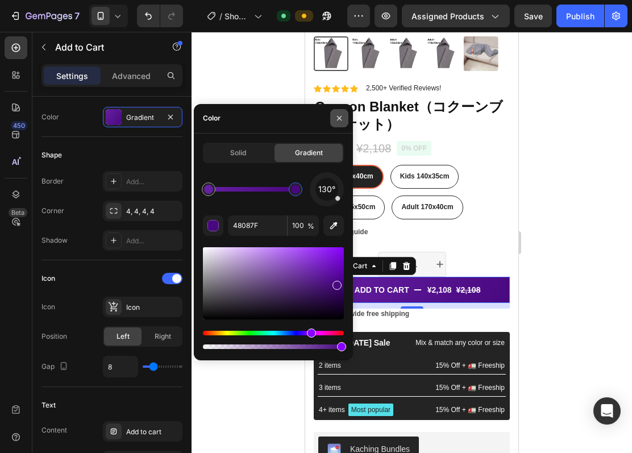
click at [339, 119] on icon "button" at bounding box center [339, 118] width 5 height 5
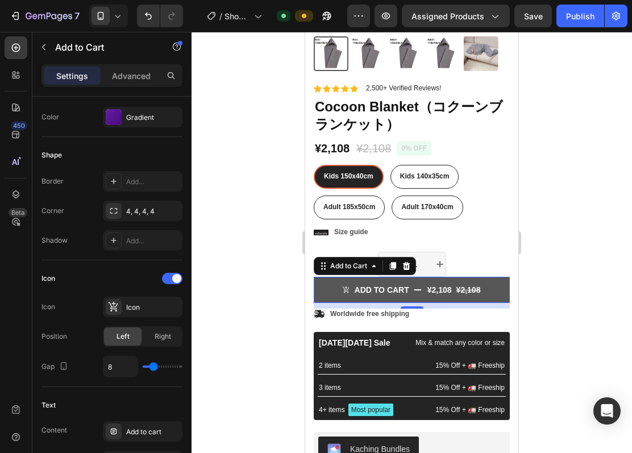
click at [475, 287] on button "Add to cart ¥2,108 ¥2,108" at bounding box center [412, 290] width 196 height 26
click at [320, 282] on button "Add to cart ¥2,108 ¥2,108" at bounding box center [412, 290] width 196 height 26
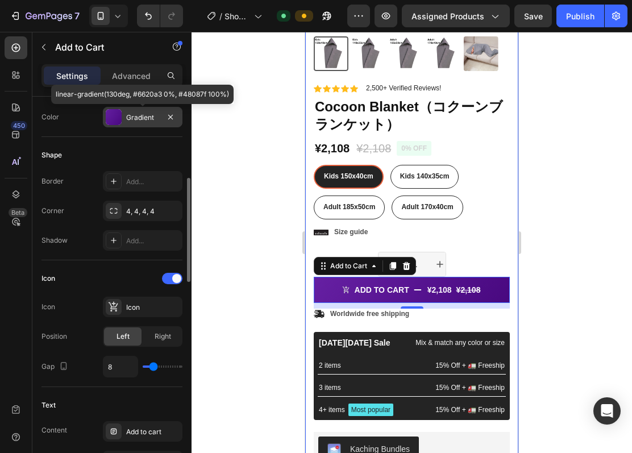
click at [116, 119] on div at bounding box center [114, 117] width 16 height 16
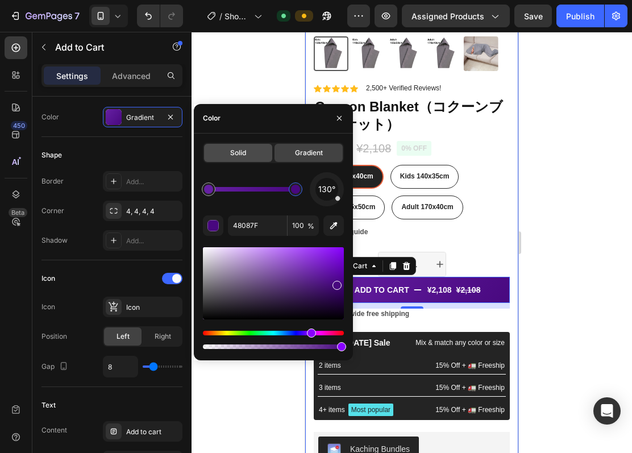
click at [237, 151] on span "Solid" at bounding box center [238, 153] width 16 height 10
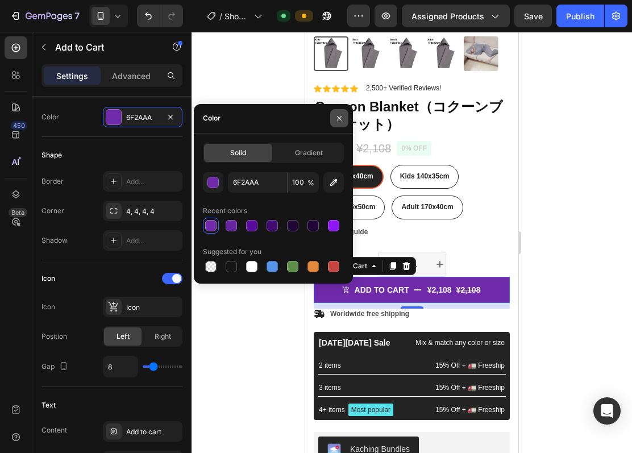
click at [340, 119] on icon "button" at bounding box center [339, 118] width 5 height 5
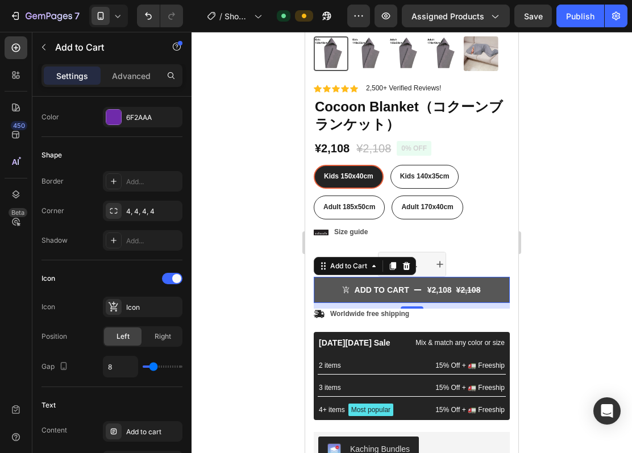
click at [438, 284] on div "¥2,108" at bounding box center [440, 290] width 27 height 13
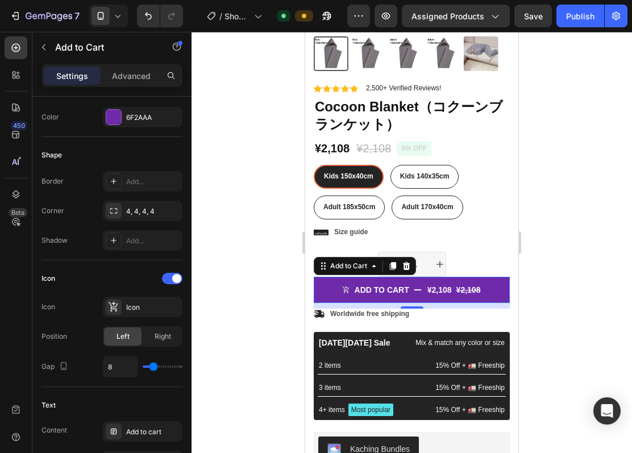
scroll to position [0, 0]
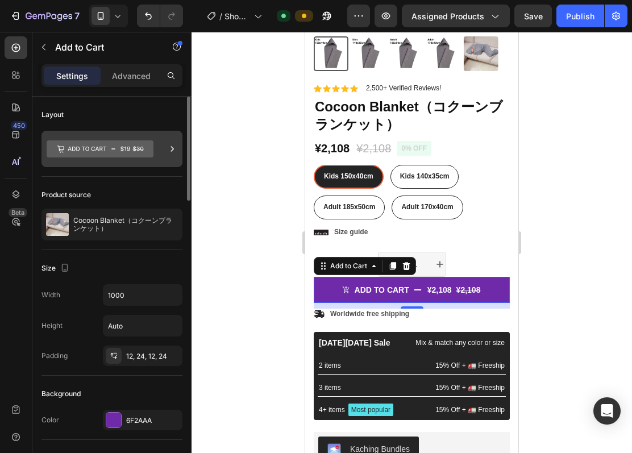
click at [155, 146] on div at bounding box center [112, 149] width 141 height 36
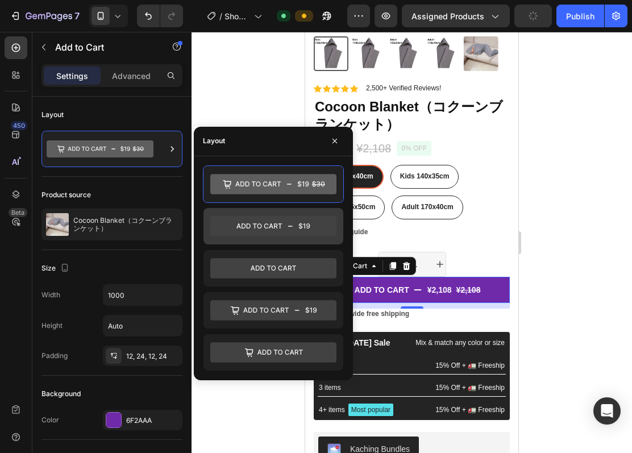
click at [285, 222] on icon at bounding box center [273, 226] width 126 height 20
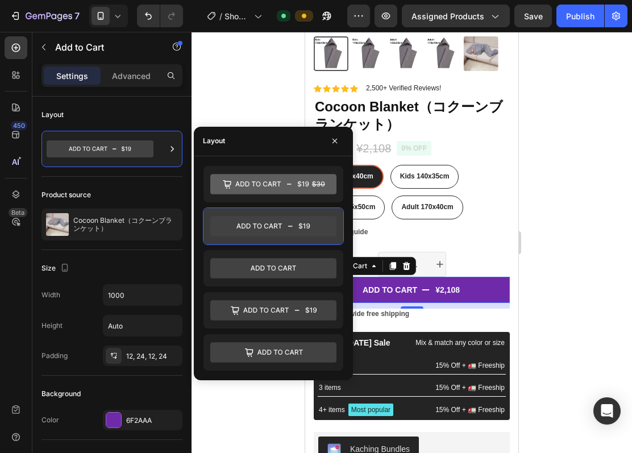
click at [274, 224] on icon at bounding box center [273, 226] width 126 height 20
click at [164, 189] on div "Product source" at bounding box center [112, 195] width 141 height 18
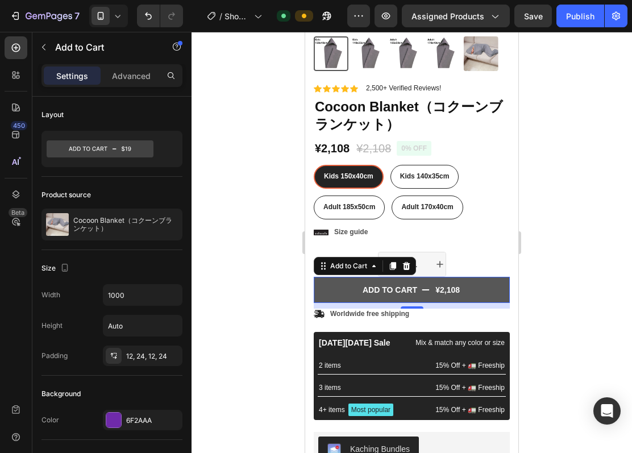
click at [371, 277] on button "Add to cart ¥2,108" at bounding box center [412, 290] width 196 height 26
click at [367, 285] on p "Add to cart" at bounding box center [390, 290] width 55 height 10
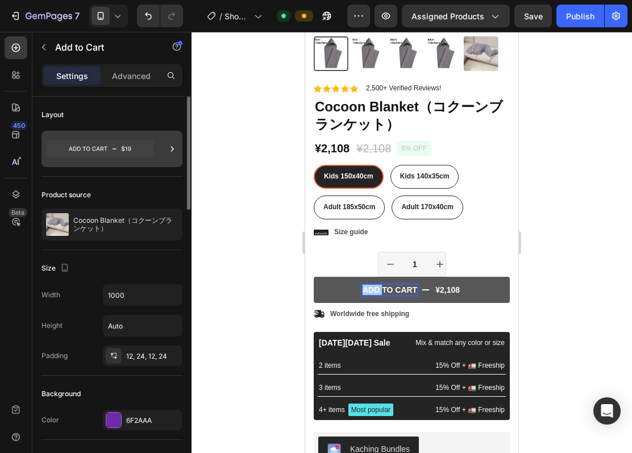
click at [123, 151] on icon at bounding box center [100, 148] width 107 height 17
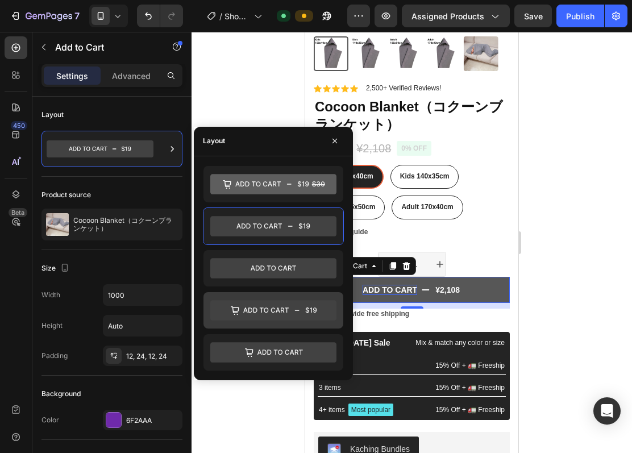
click at [278, 314] on icon at bounding box center [273, 310] width 126 height 20
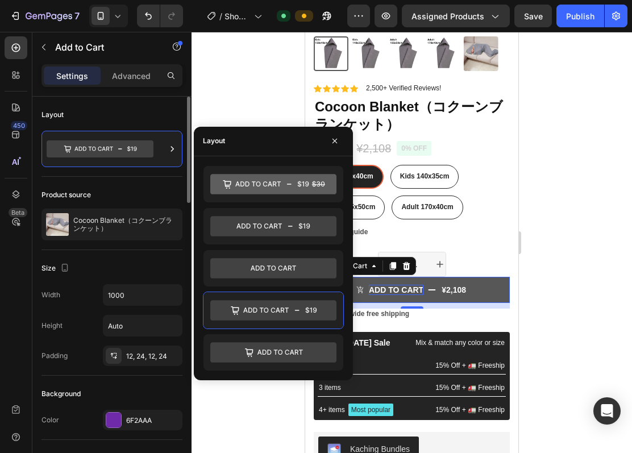
click at [144, 188] on div "Product source" at bounding box center [112, 195] width 141 height 18
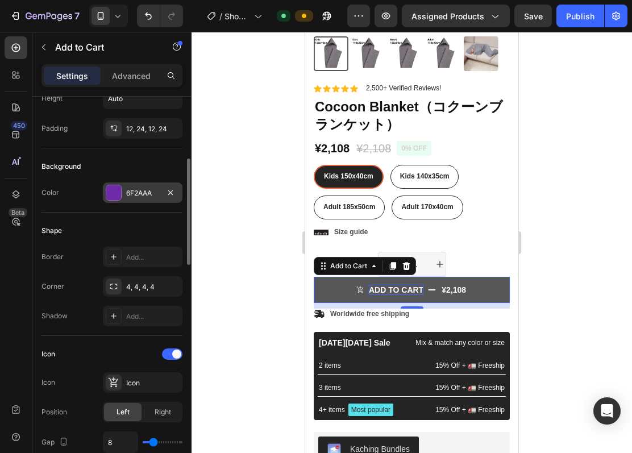
scroll to position [303, 0]
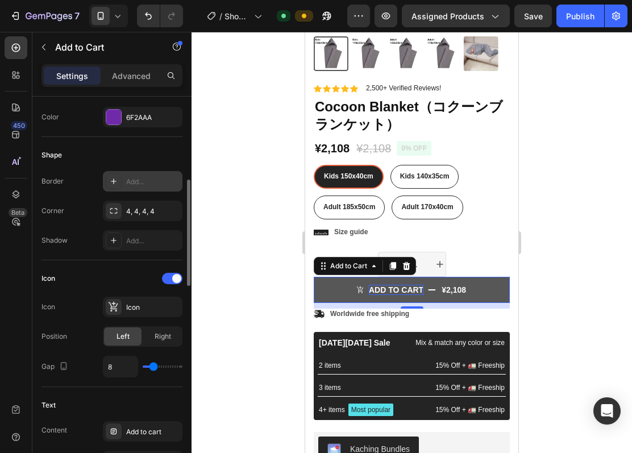
click at [146, 184] on div "Add..." at bounding box center [152, 182] width 53 height 10
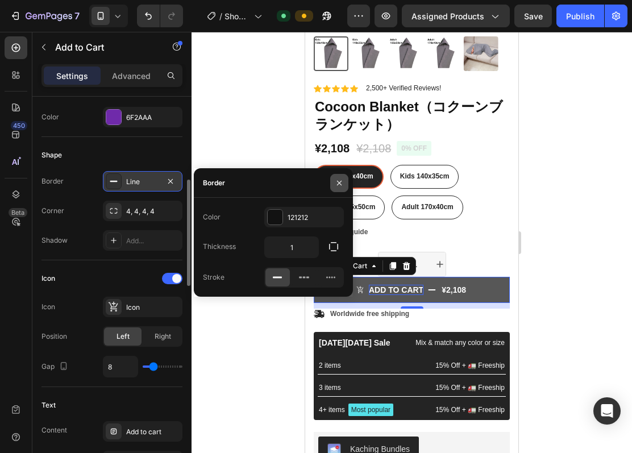
click at [337, 176] on button "button" at bounding box center [339, 183] width 18 height 18
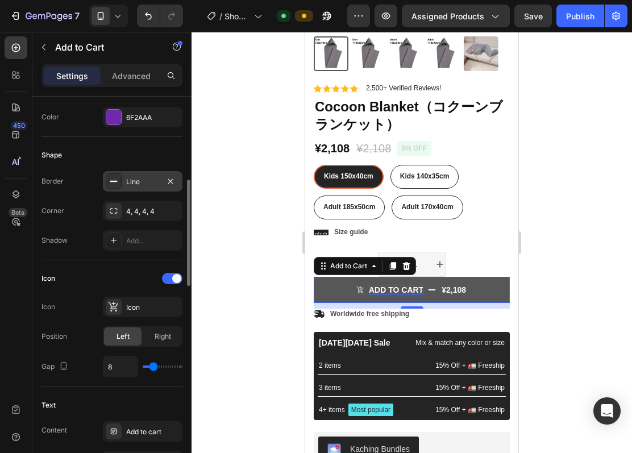
scroll to position [455, 0]
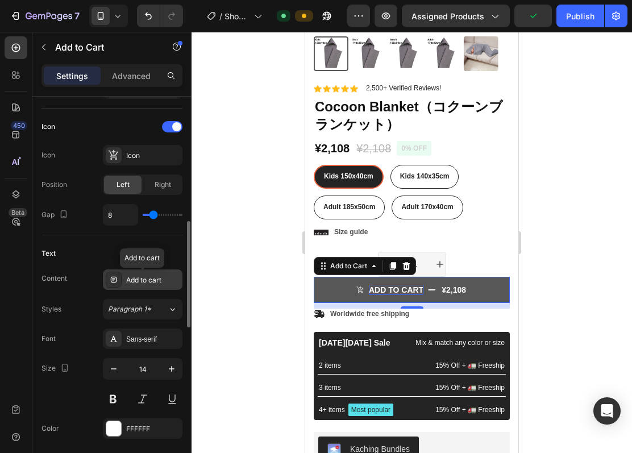
click at [162, 280] on div "Add to cart" at bounding box center [152, 280] width 53 height 10
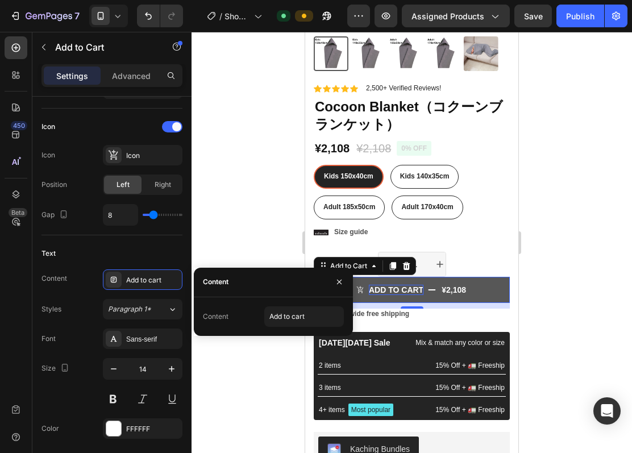
click at [212, 316] on div "Content" at bounding box center [216, 317] width 26 height 10
click at [298, 315] on input "Add to cart" at bounding box center [304, 317] width 80 height 20
type input "k"
type input "カートに入れる"
click at [338, 281] on icon "button" at bounding box center [339, 282] width 9 height 9
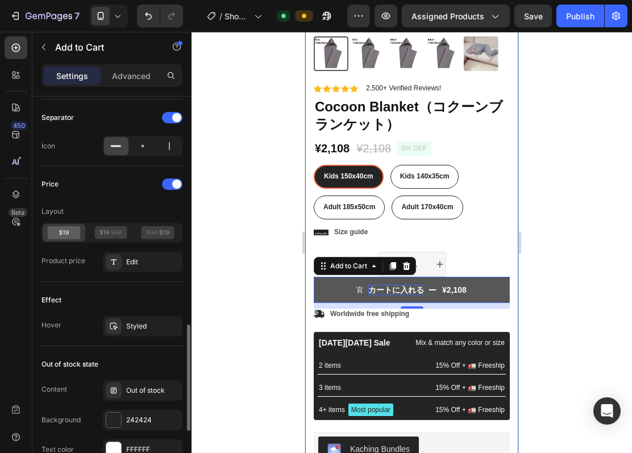
scroll to position [986, 0]
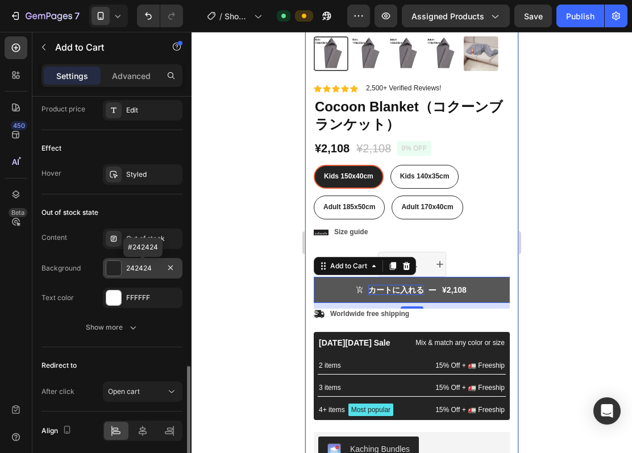
click at [152, 270] on div "242424" at bounding box center [142, 268] width 33 height 10
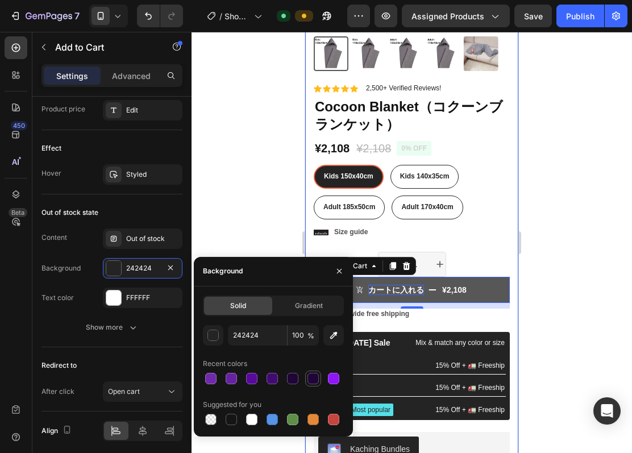
click at [313, 378] on div at bounding box center [313, 378] width 11 height 11
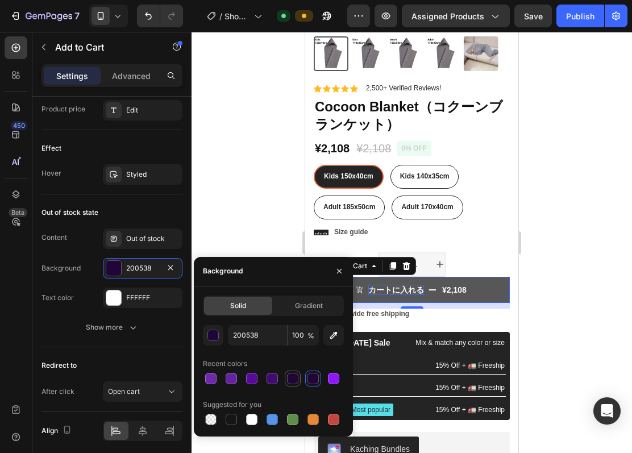
click at [296, 376] on div at bounding box center [292, 378] width 11 height 11
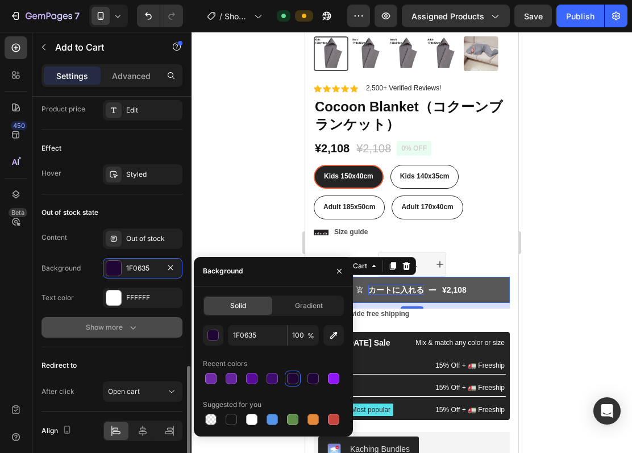
scroll to position [1032, 0]
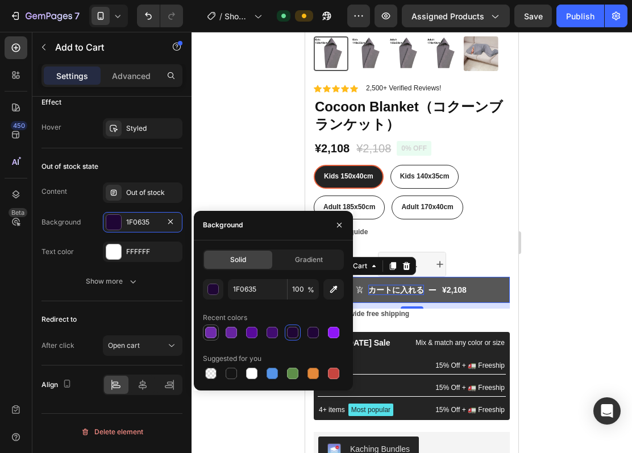
click at [214, 332] on div at bounding box center [210, 332] width 11 height 11
click at [0, 0] on input "6F2AAA" at bounding box center [0, 0] width 0 height 0
click at [217, 290] on div "button" at bounding box center [213, 289] width 11 height 11
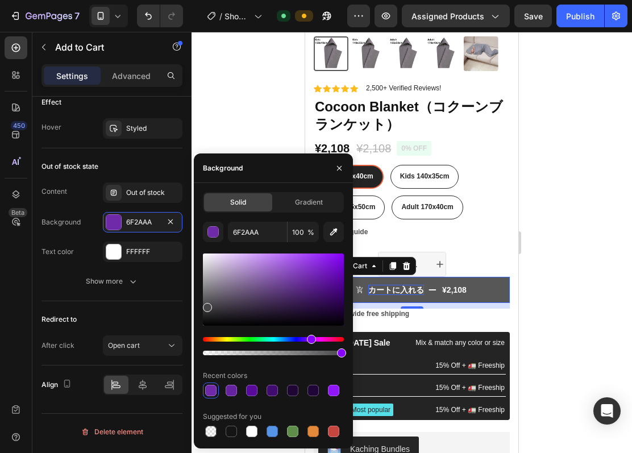
drag, startPoint x: 270, startPoint y: 312, endPoint x: 206, endPoint y: 305, distance: 64.0
click at [206, 305] on div at bounding box center [273, 290] width 141 height 72
type input "464547"
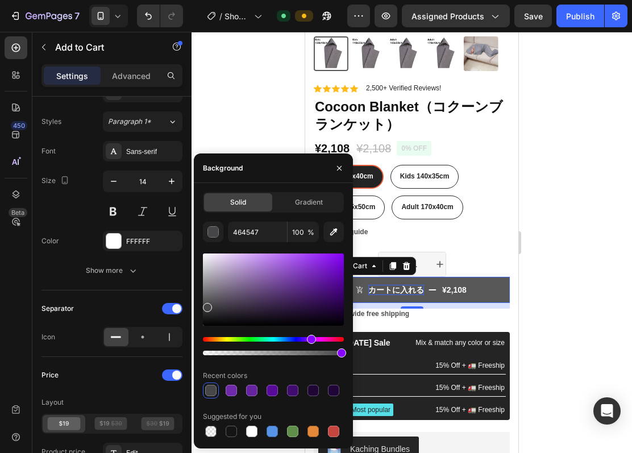
click at [342, 169] on icon "button" at bounding box center [339, 168] width 9 height 9
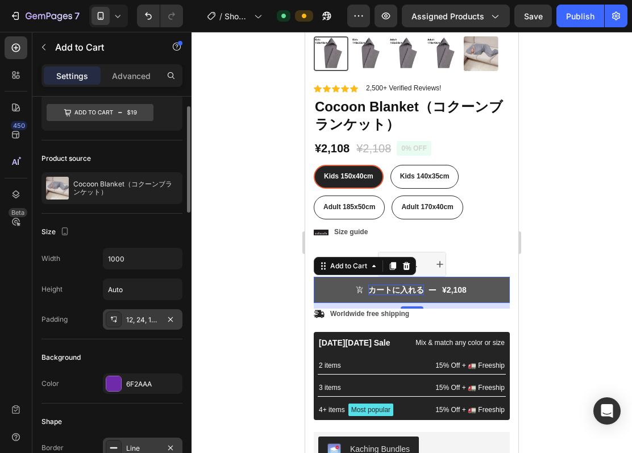
scroll to position [0, 0]
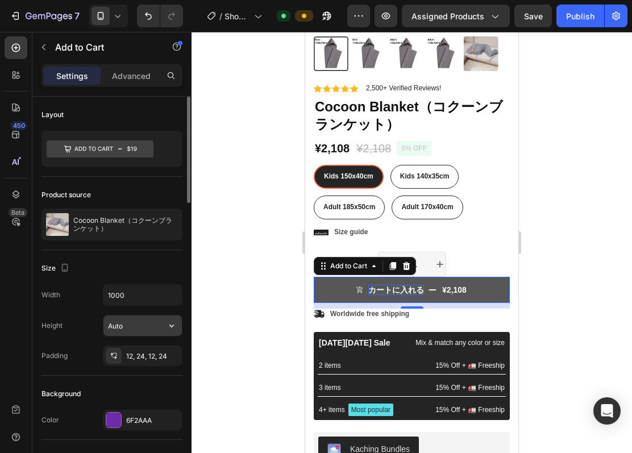
click at [139, 328] on input "Auto" at bounding box center [143, 326] width 78 height 20
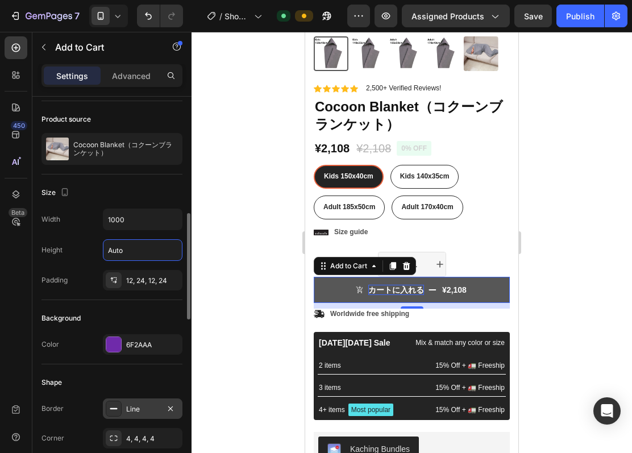
scroll to position [151, 0]
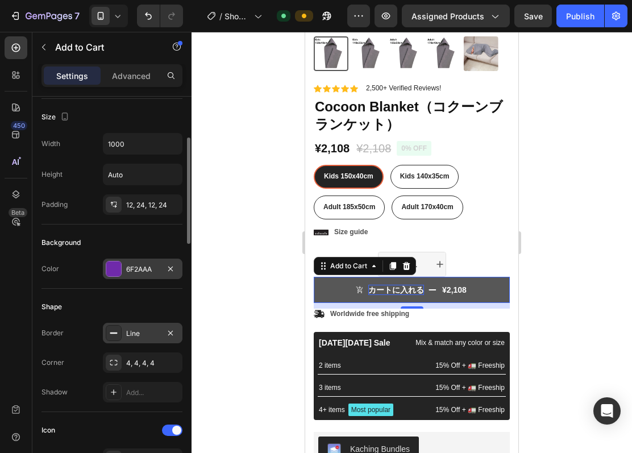
click at [162, 267] on div "6F2AAA" at bounding box center [143, 269] width 80 height 20
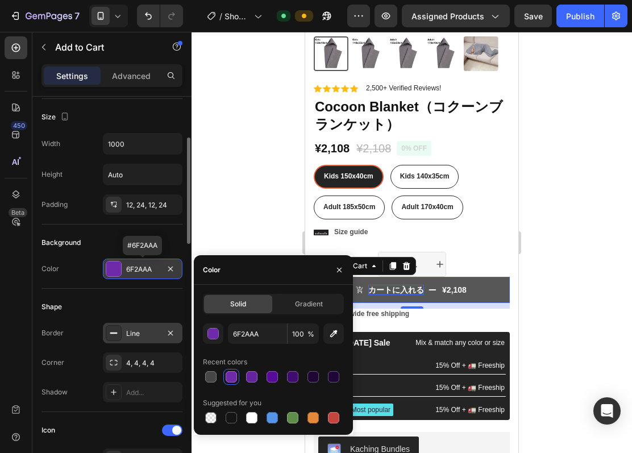
click at [162, 267] on div "6F2AAA" at bounding box center [143, 269] width 80 height 20
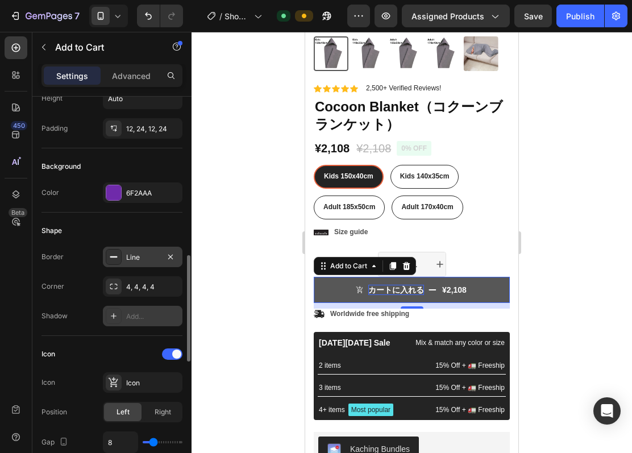
scroll to position [303, 0]
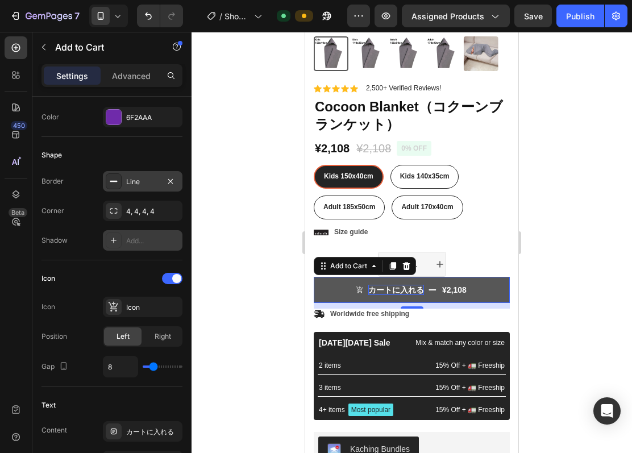
click at [156, 243] on div "Add..." at bounding box center [152, 241] width 53 height 10
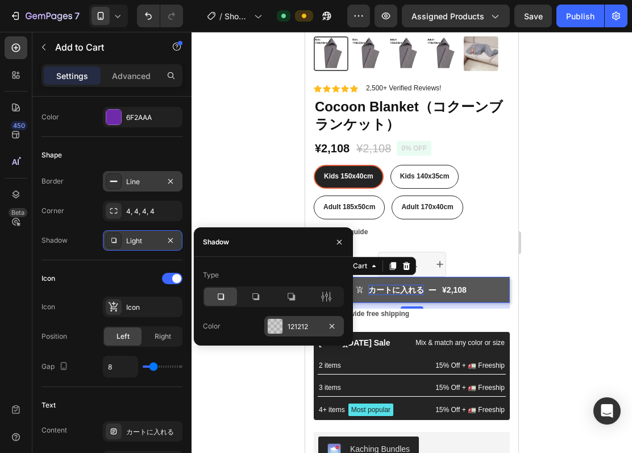
click at [295, 328] on div "121212" at bounding box center [304, 327] width 33 height 10
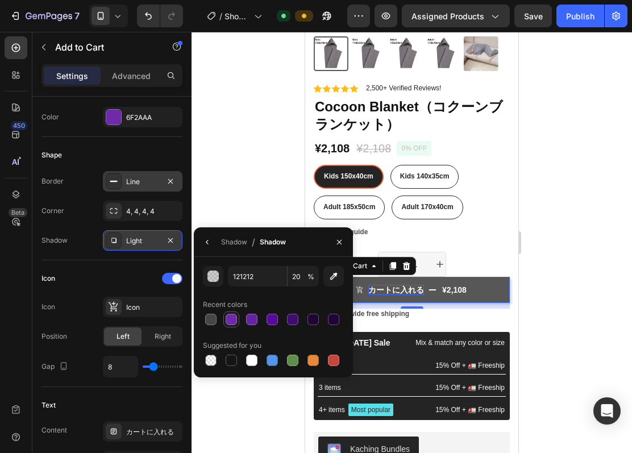
click at [229, 318] on div at bounding box center [231, 319] width 11 height 11
type input "6F2AAA"
type input "100"
click at [214, 322] on div at bounding box center [210, 319] width 11 height 11
type input "464547"
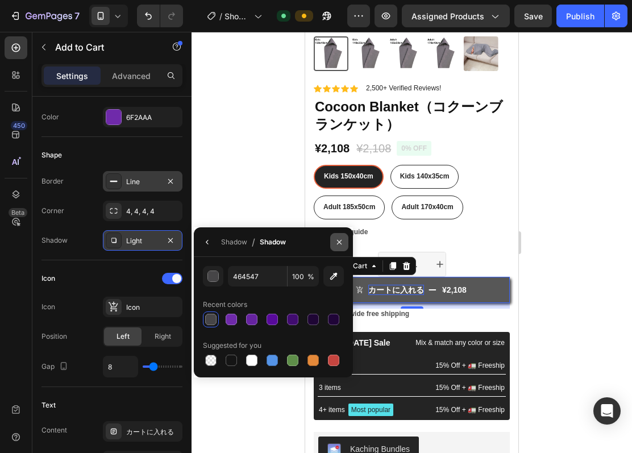
click at [341, 245] on icon "button" at bounding box center [339, 242] width 9 height 9
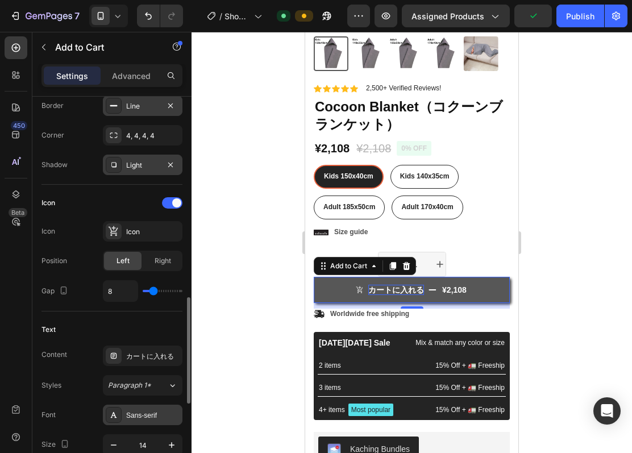
scroll to position [455, 0]
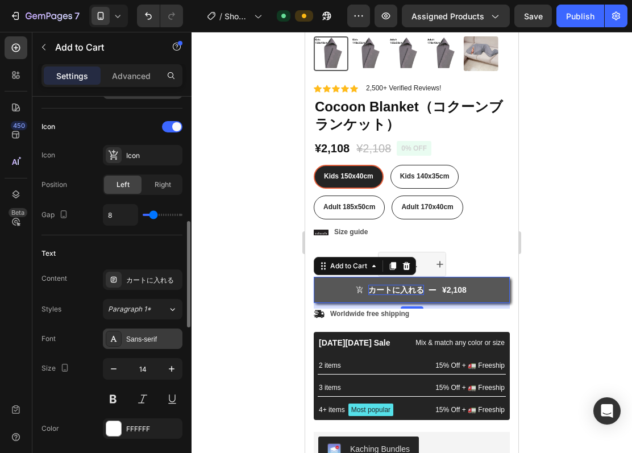
click at [160, 343] on div "Sans-serif" at bounding box center [152, 339] width 53 height 10
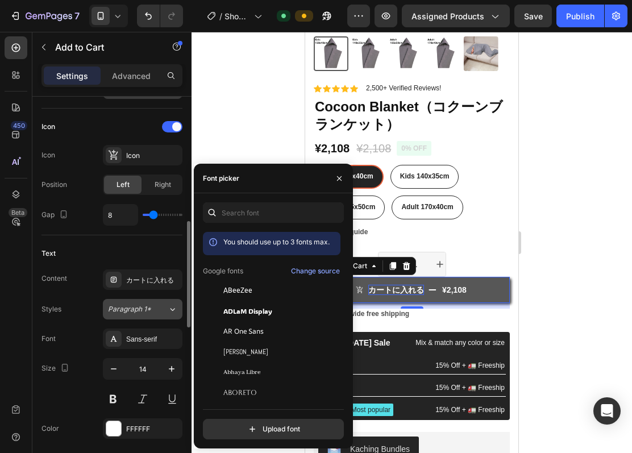
click at [126, 313] on span "Paragraph 1*" at bounding box center [129, 309] width 43 height 10
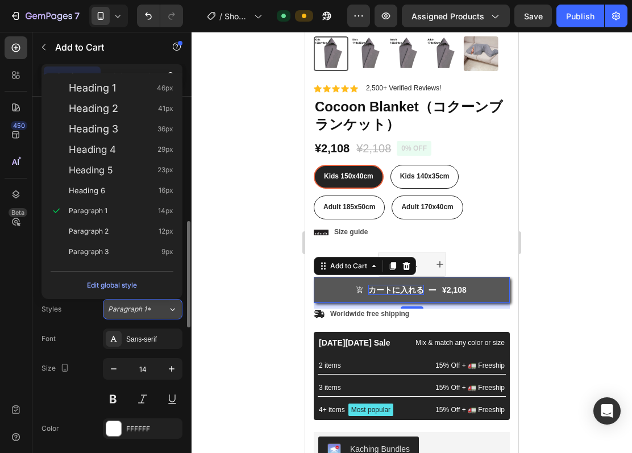
click at [126, 313] on span "Paragraph 1*" at bounding box center [129, 309] width 43 height 10
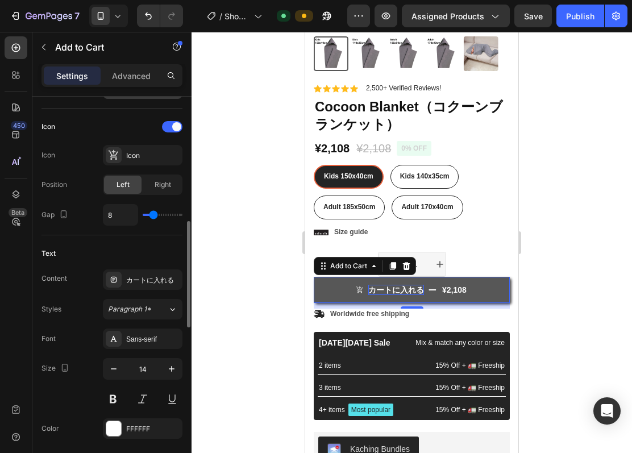
click at [152, 250] on div "Text" at bounding box center [112, 254] width 141 height 18
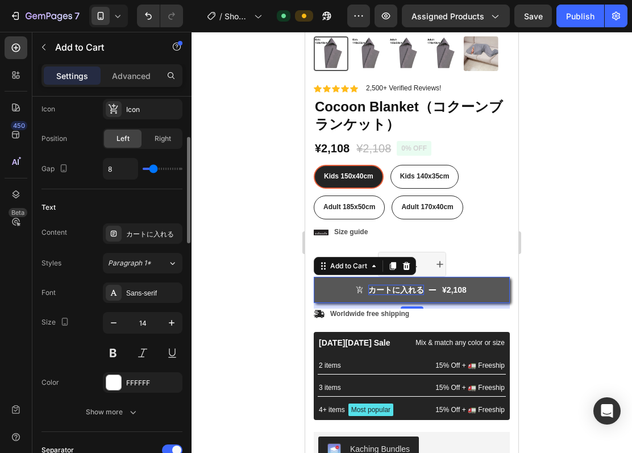
scroll to position [425, 0]
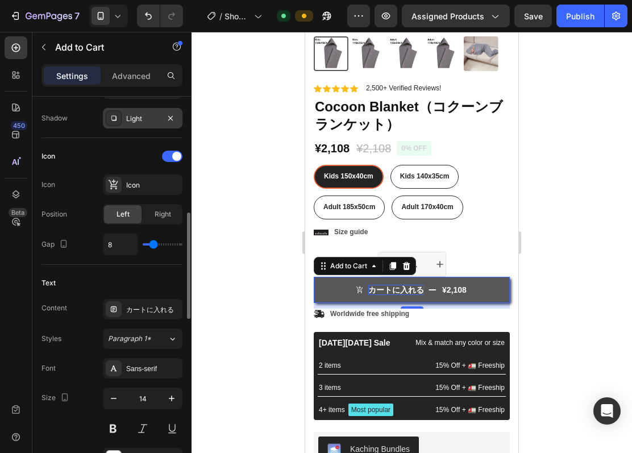
type input "13"
type input "15"
type input "16"
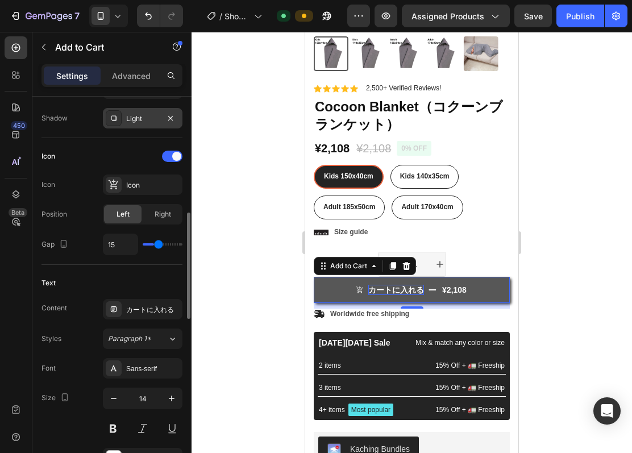
type input "16"
type input "17"
type input "18"
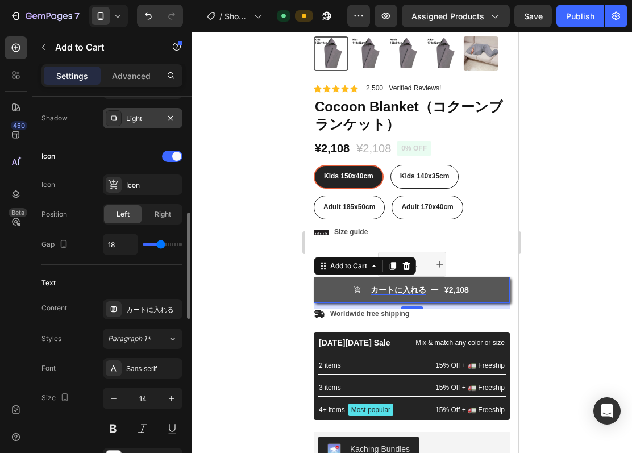
type input "20"
type input "21"
type input "22"
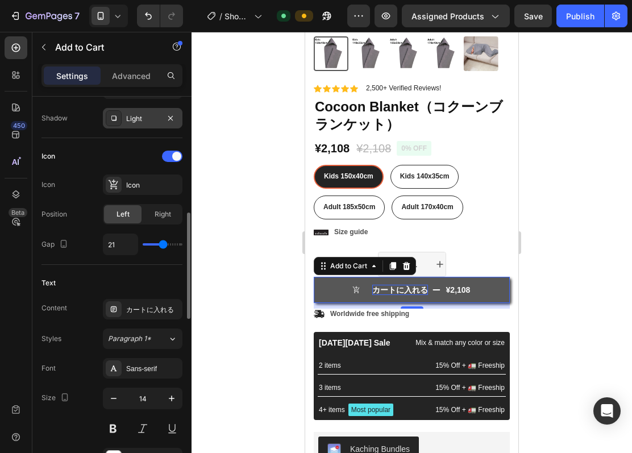
type input "22"
type input "24"
type input "25"
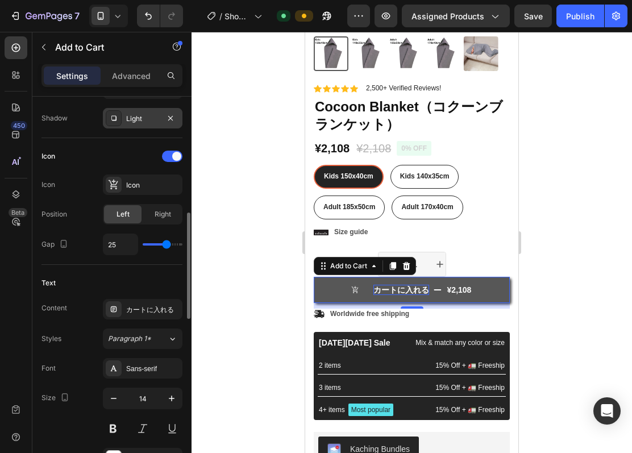
type input "26"
type input "27"
type input "28"
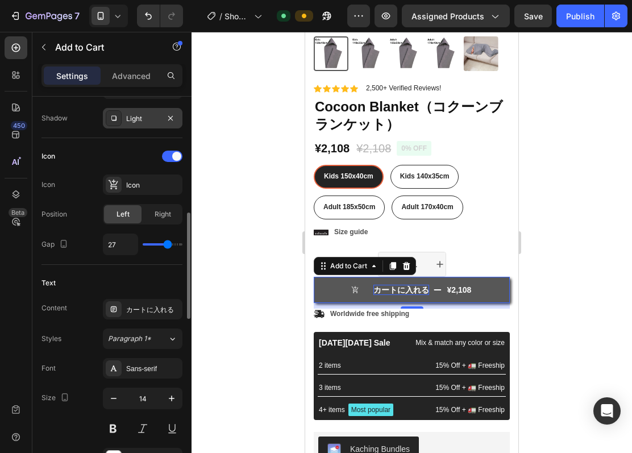
type input "28"
type input "27"
type input "26"
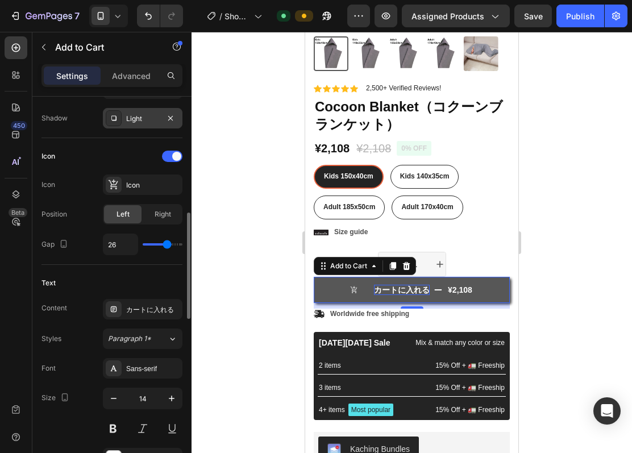
type input "18"
type input "16"
type input "15"
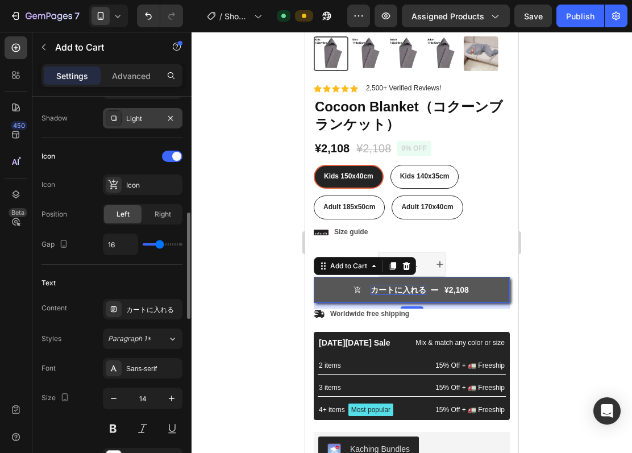
type input "15"
type input "14"
type input "13"
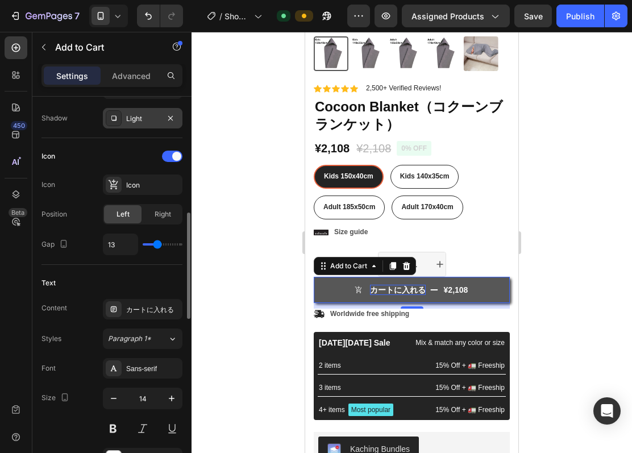
type input "12"
type input "11"
click at [155, 246] on input "range" at bounding box center [163, 244] width 40 height 2
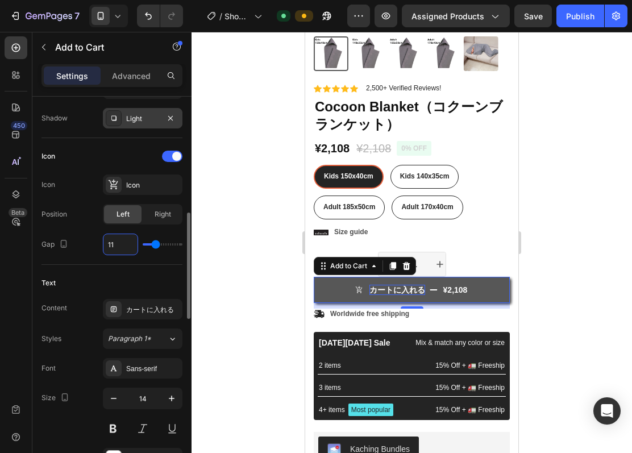
type input "12"
type input "26"
type input "23"
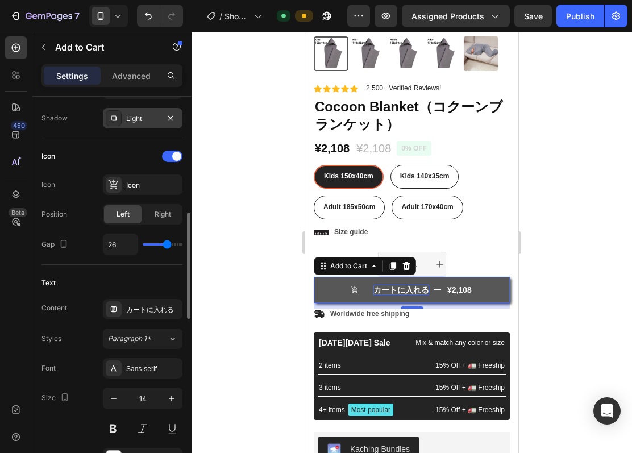
type input "23"
type input "15"
type input "14"
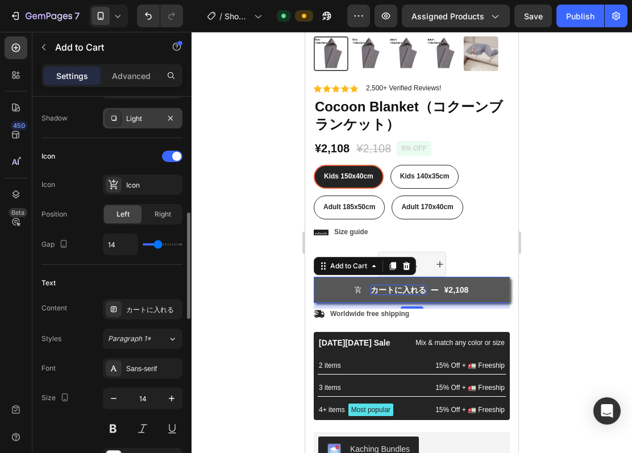
type input "13"
type input "12"
type input "11"
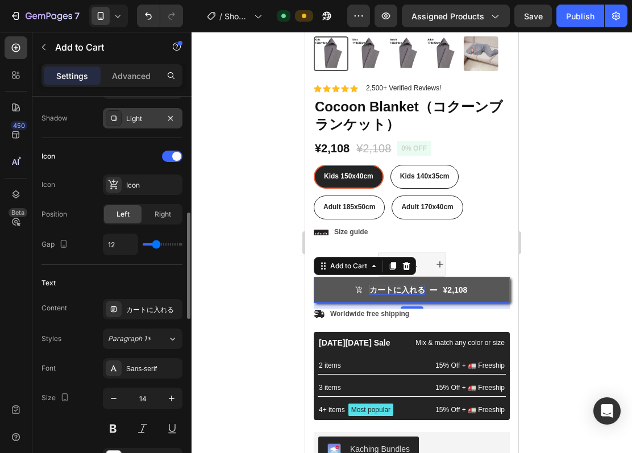
type input "11"
type input "10"
type input "9"
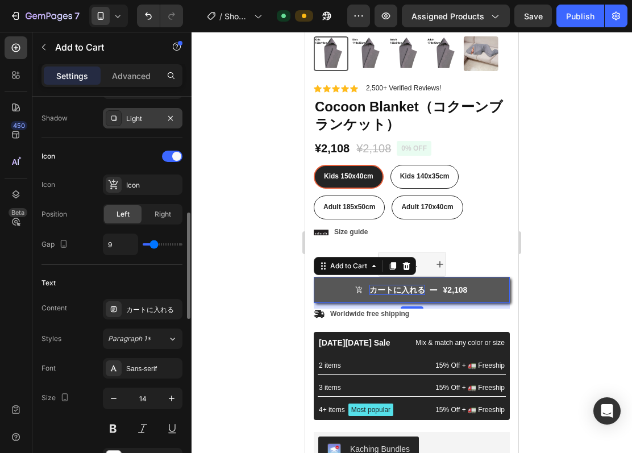
type input "8"
type input "7"
click at [152, 246] on input "range" at bounding box center [163, 244] width 40 height 2
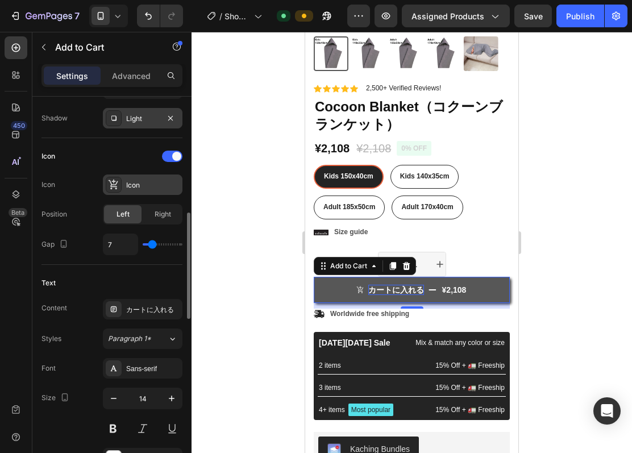
click at [148, 191] on div "Icon" at bounding box center [152, 185] width 53 height 10
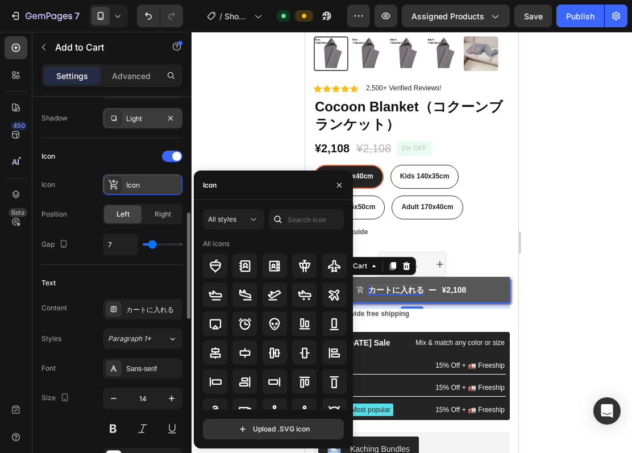
click at [148, 191] on div "Icon" at bounding box center [152, 185] width 53 height 10
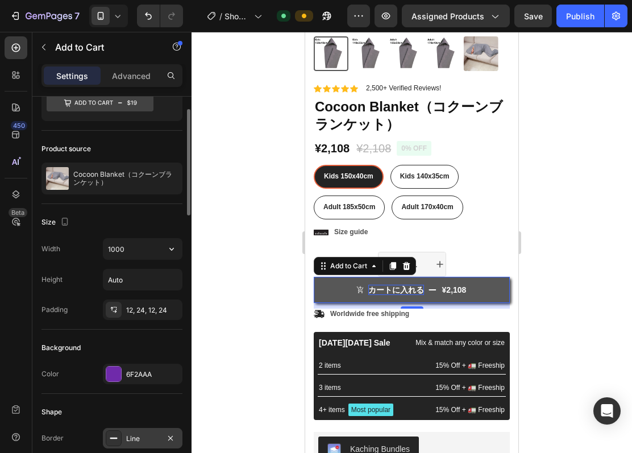
scroll to position [0, 0]
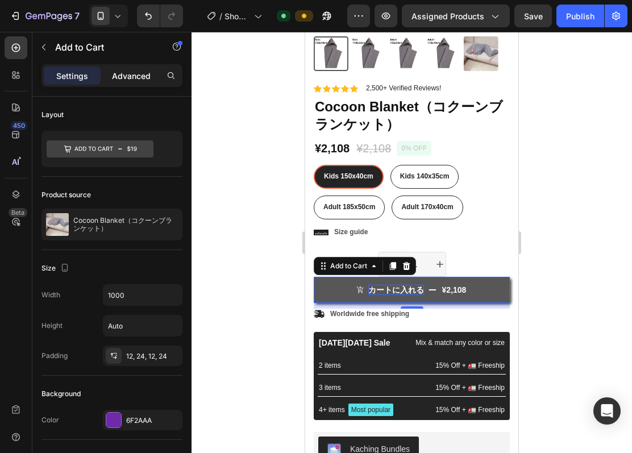
click at [144, 75] on p "Advanced" at bounding box center [131, 76] width 39 height 12
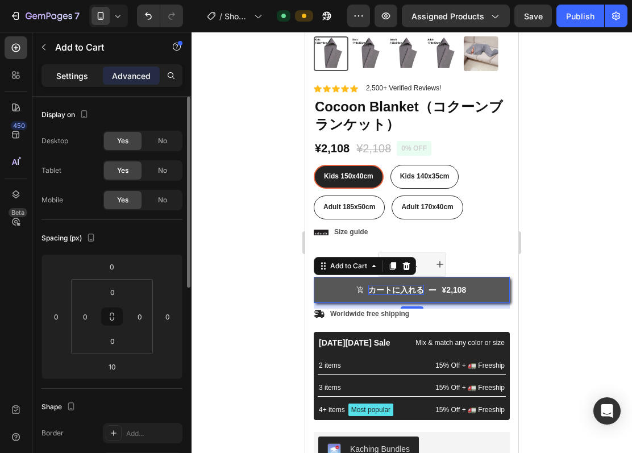
click at [69, 80] on p "Settings" at bounding box center [72, 76] width 32 height 12
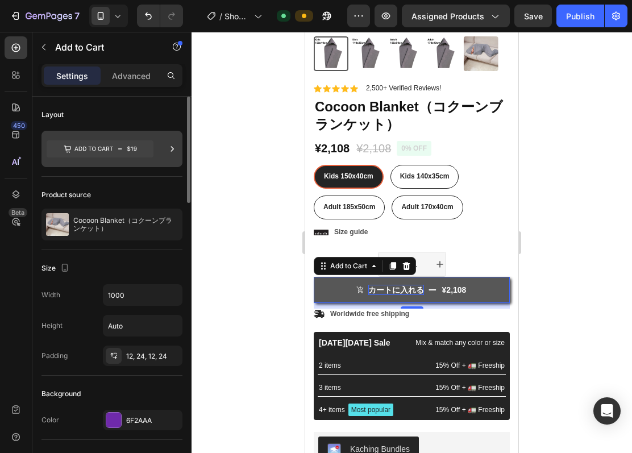
click at [160, 147] on div at bounding box center [112, 149] width 141 height 36
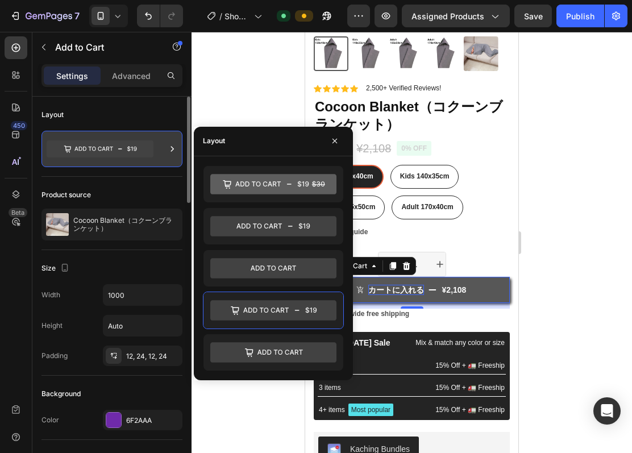
click at [160, 147] on div at bounding box center [112, 149] width 141 height 36
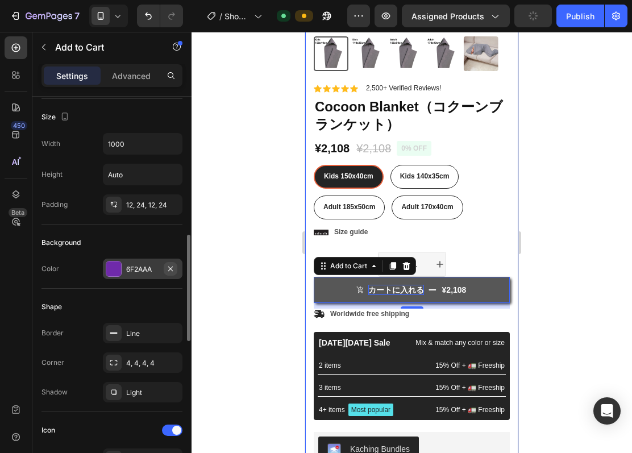
scroll to position [227, 0]
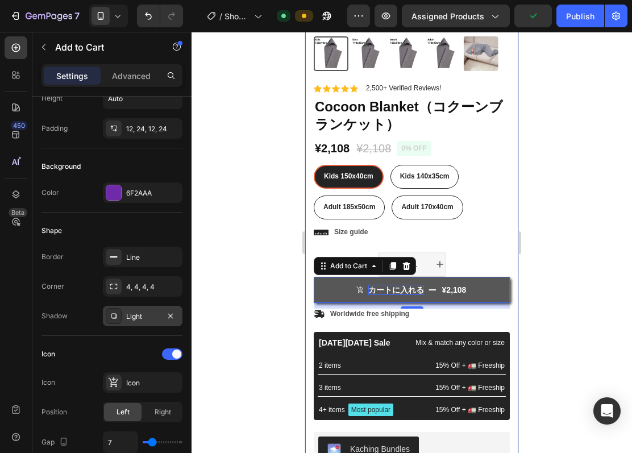
click at [142, 313] on div "Light" at bounding box center [142, 317] width 33 height 10
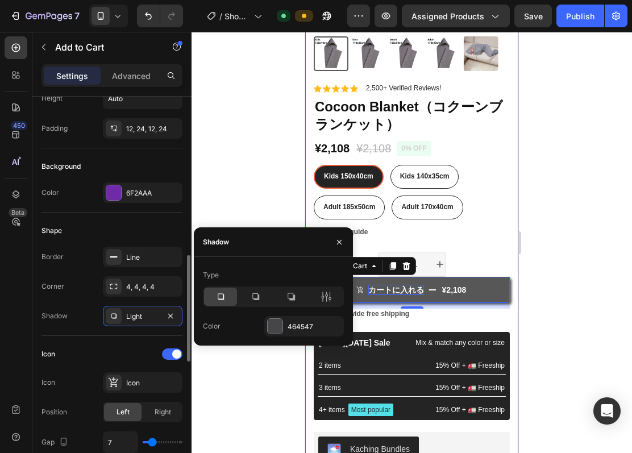
scroll to position [303, 0]
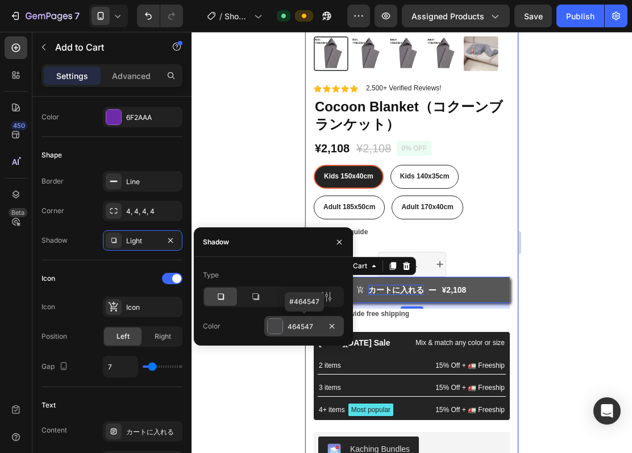
click at [285, 328] on div "464547" at bounding box center [304, 326] width 80 height 20
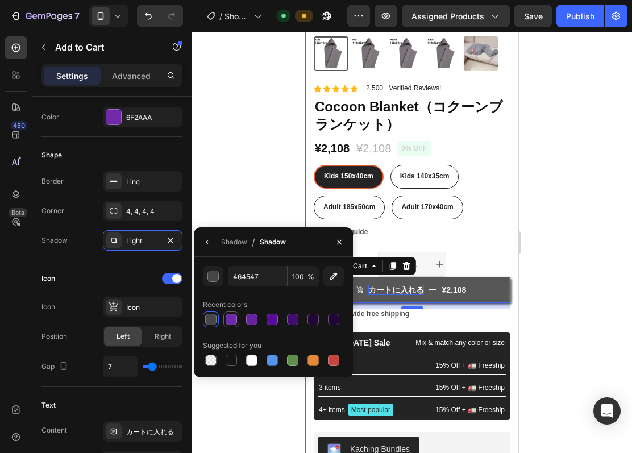
click at [229, 317] on div at bounding box center [231, 319] width 11 height 11
click at [297, 319] on div at bounding box center [292, 319] width 11 height 11
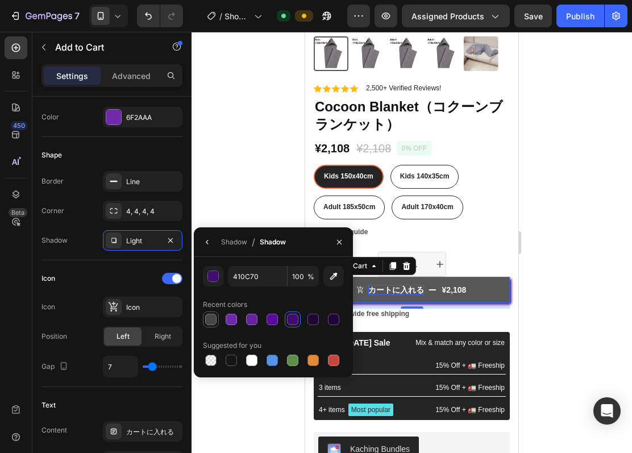
click at [214, 317] on div at bounding box center [210, 319] width 11 height 11
type input "464547"
click at [342, 244] on icon "button" at bounding box center [339, 242] width 9 height 9
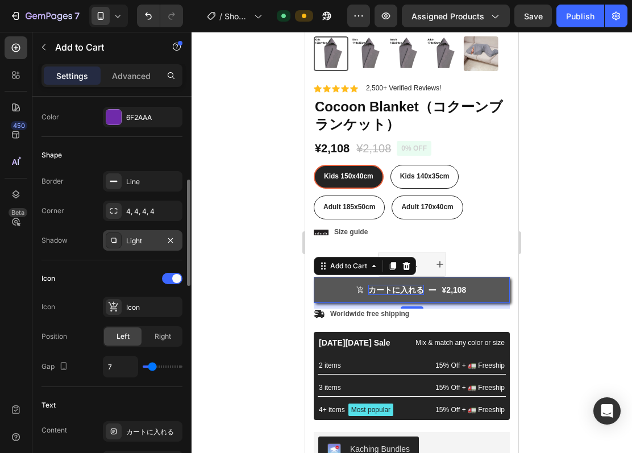
click at [140, 243] on div "Light" at bounding box center [142, 241] width 33 height 10
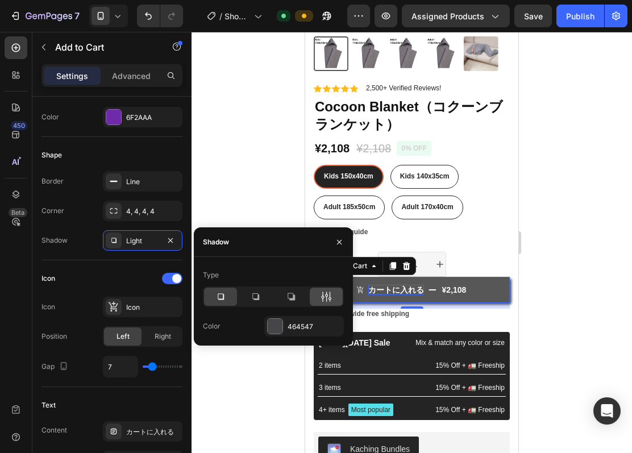
click at [323, 295] on icon at bounding box center [326, 296] width 11 height 11
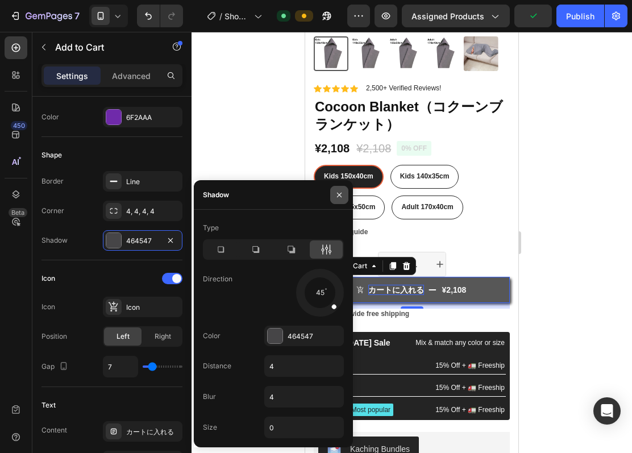
click at [340, 192] on icon "button" at bounding box center [339, 195] width 9 height 9
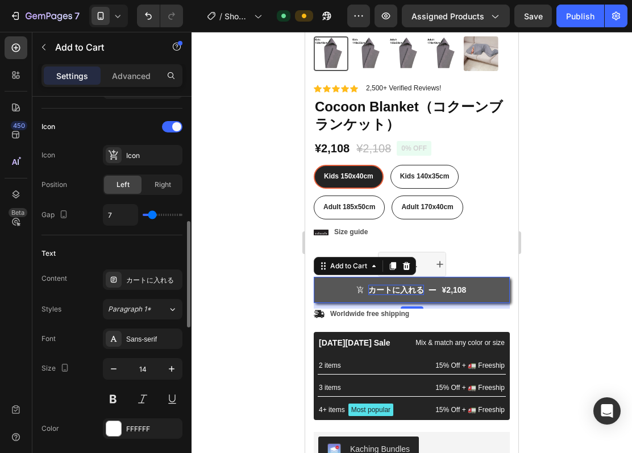
scroll to position [531, 0]
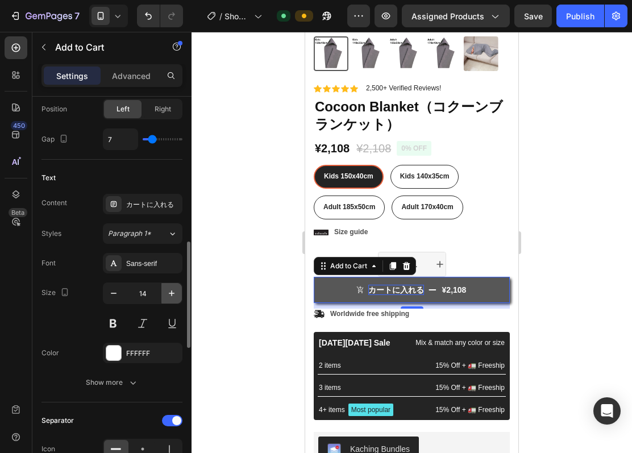
click at [173, 295] on icon "button" at bounding box center [171, 293] width 11 height 11
click at [117, 297] on icon "button" at bounding box center [113, 293] width 11 height 11
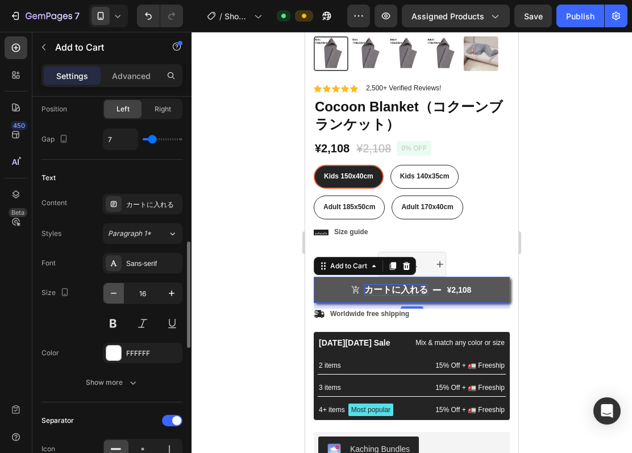
click at [117, 297] on icon "button" at bounding box center [113, 293] width 11 height 11
type input "14"
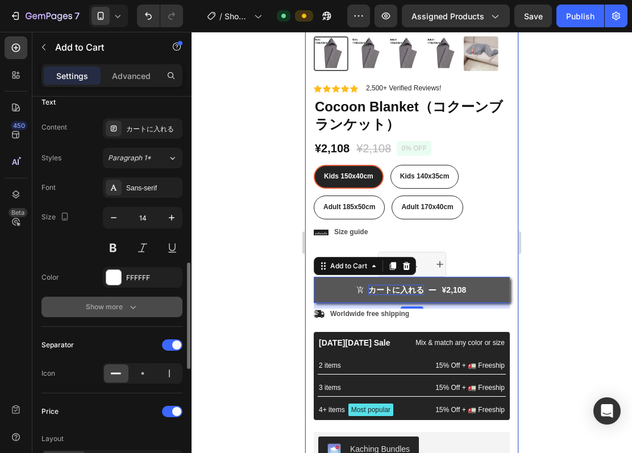
click at [132, 309] on icon "button" at bounding box center [133, 307] width 6 height 3
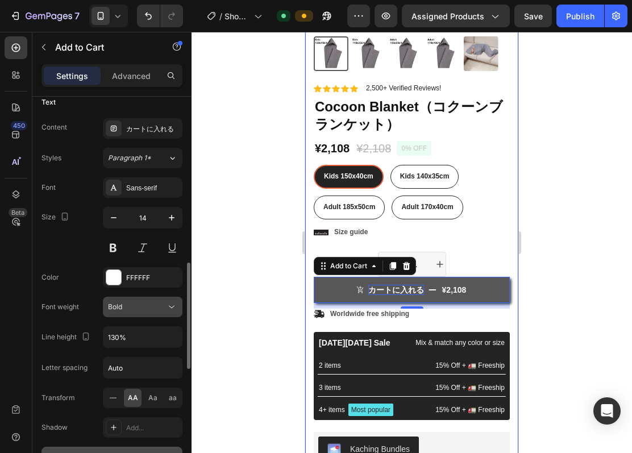
scroll to position [682, 0]
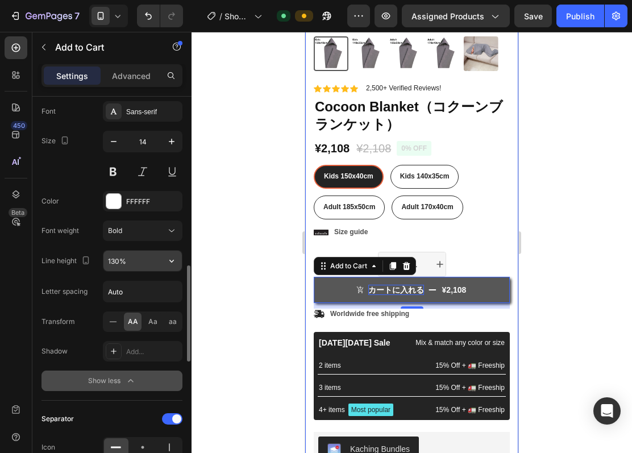
click at [151, 266] on input "130%" at bounding box center [143, 261] width 78 height 20
click at [173, 262] on icon "button" at bounding box center [171, 260] width 11 height 11
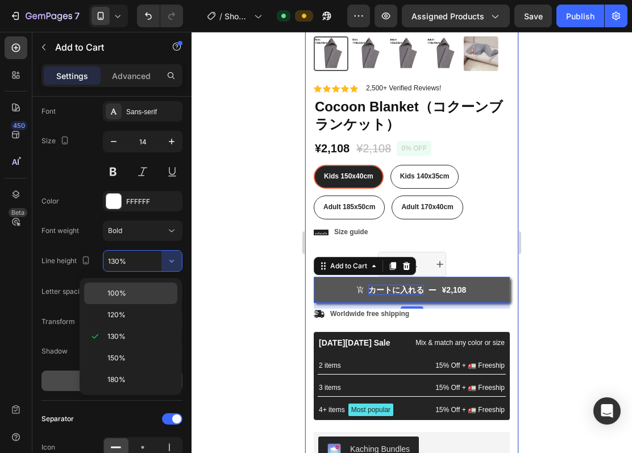
click at [140, 296] on p "100%" at bounding box center [139, 293] width 65 height 10
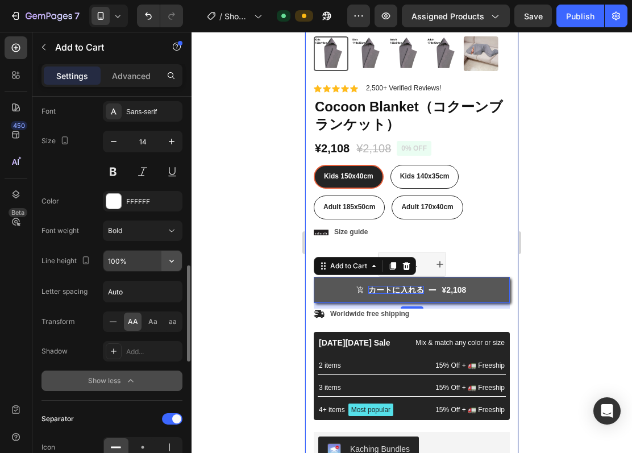
click at [172, 263] on icon "button" at bounding box center [171, 261] width 5 height 3
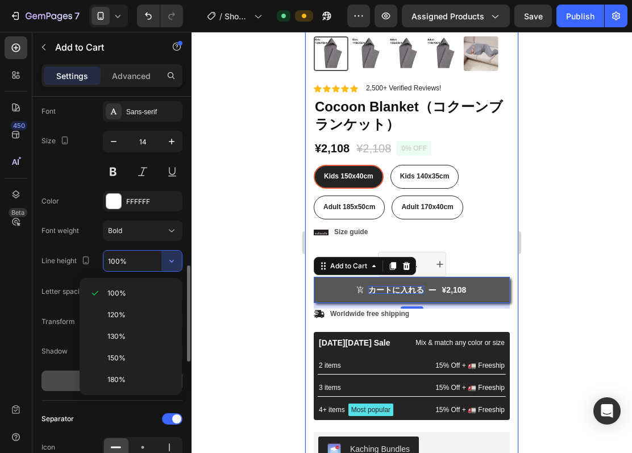
click at [146, 333] on p "130%" at bounding box center [139, 337] width 65 height 10
type input "130%"
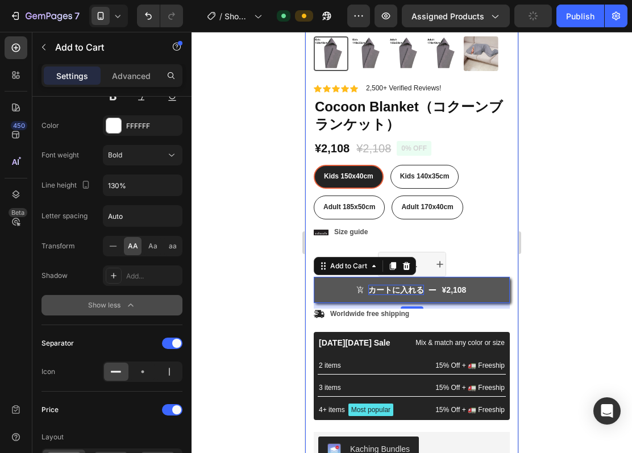
scroll to position [834, 0]
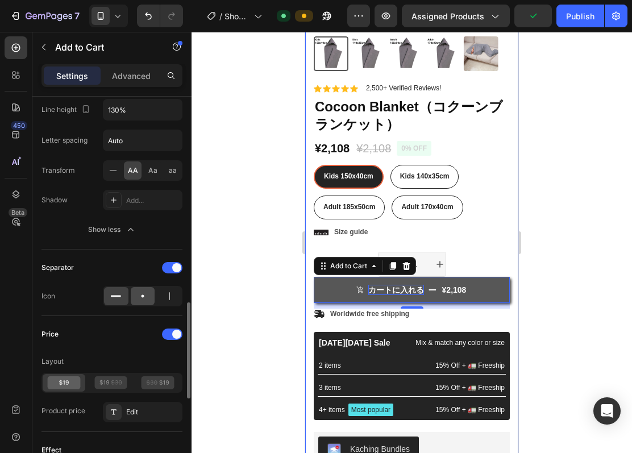
click at [144, 301] on icon at bounding box center [142, 296] width 11 height 11
click at [126, 301] on div at bounding box center [116, 296] width 24 height 18
click at [174, 299] on icon at bounding box center [169, 296] width 11 height 11
click at [146, 299] on icon at bounding box center [142, 296] width 11 height 11
click at [122, 303] on div at bounding box center [116, 296] width 24 height 18
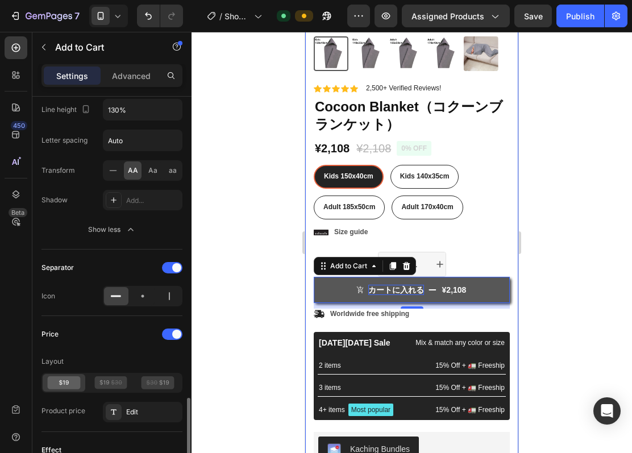
scroll to position [910, 0]
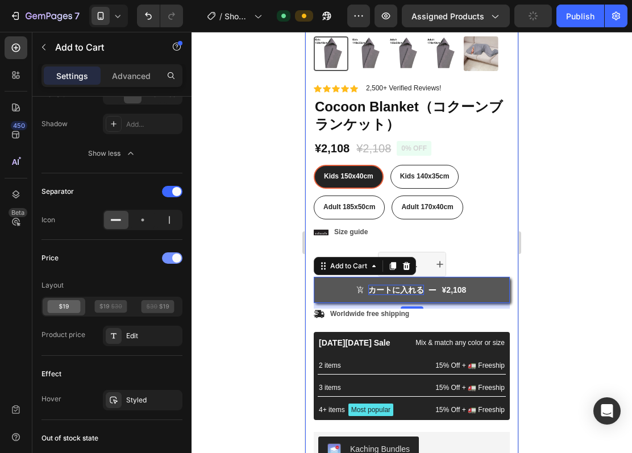
click at [171, 264] on div at bounding box center [172, 257] width 20 height 11
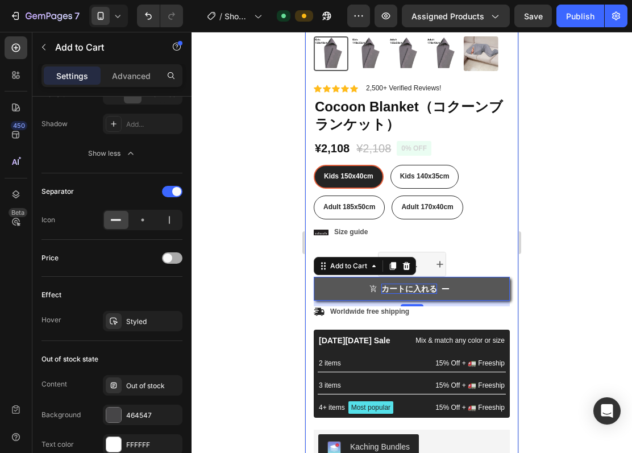
click at [171, 264] on div at bounding box center [172, 257] width 20 height 11
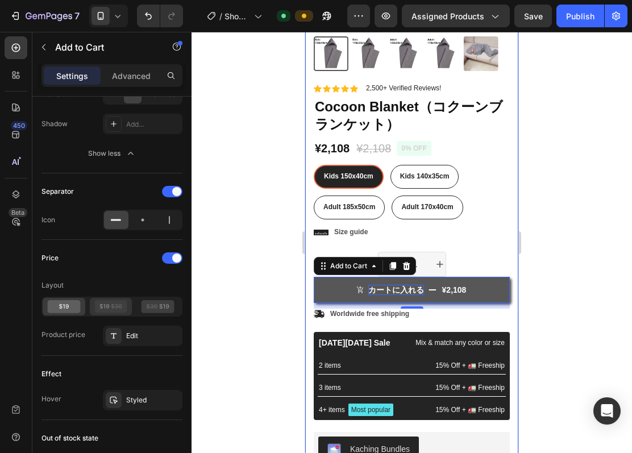
click at [115, 313] on icon at bounding box center [110, 306] width 33 height 13
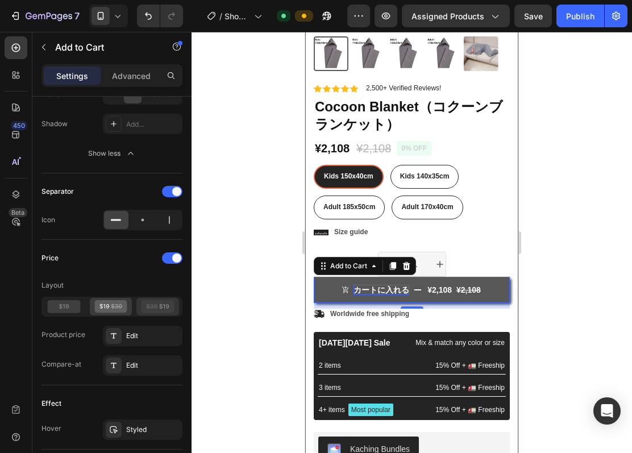
click at [162, 308] on icon at bounding box center [158, 306] width 33 height 13
click at [71, 308] on icon at bounding box center [64, 306] width 33 height 13
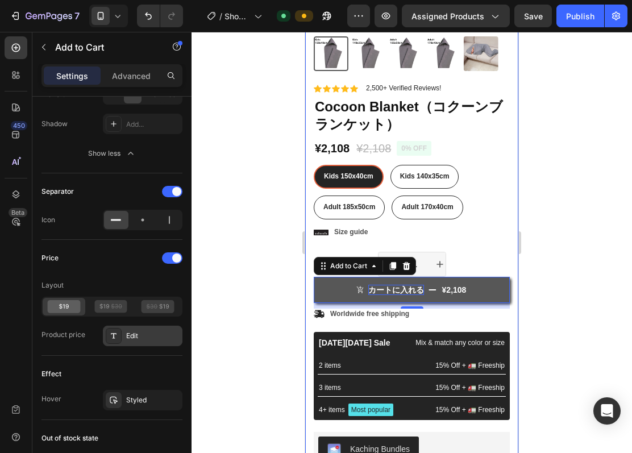
click at [149, 341] on div "Edit" at bounding box center [152, 336] width 53 height 10
click at [58, 344] on div "Product price" at bounding box center [64, 335] width 44 height 18
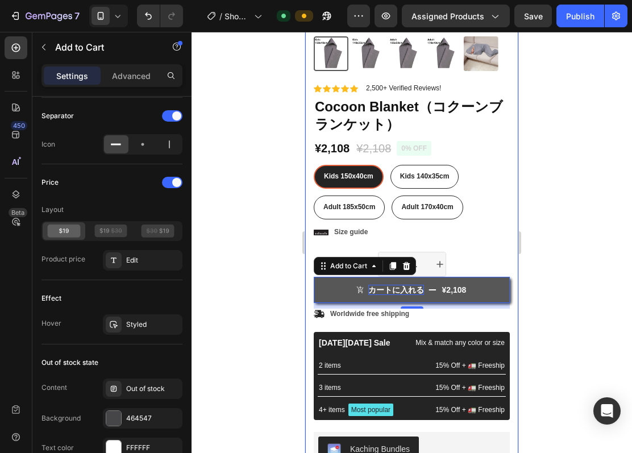
scroll to position [1061, 0]
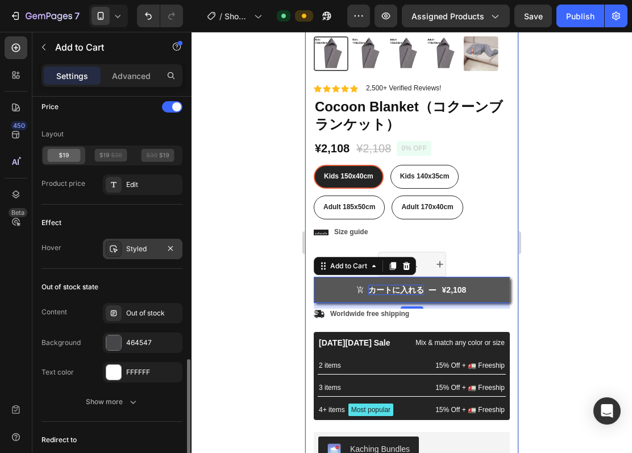
click at [148, 254] on div "Styled" at bounding box center [142, 249] width 33 height 10
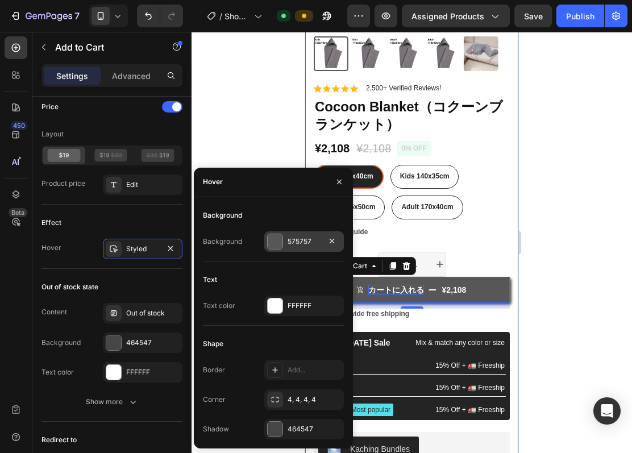
click at [299, 242] on div "575757" at bounding box center [304, 242] width 33 height 10
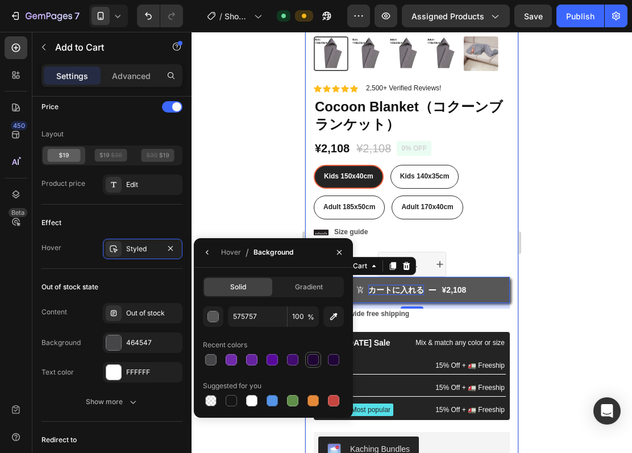
click at [314, 358] on div at bounding box center [313, 359] width 11 height 11
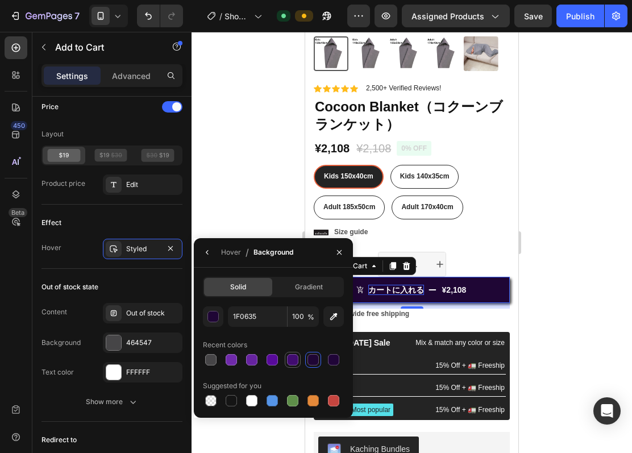
click at [290, 359] on div at bounding box center [292, 359] width 11 height 11
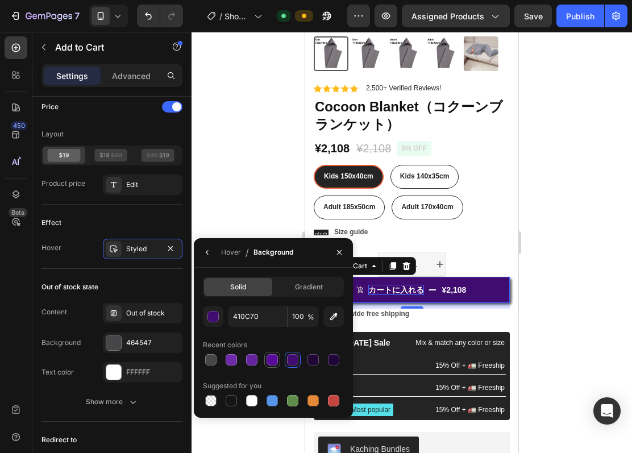
click at [270, 361] on div at bounding box center [272, 359] width 11 height 11
type input "580A9B"
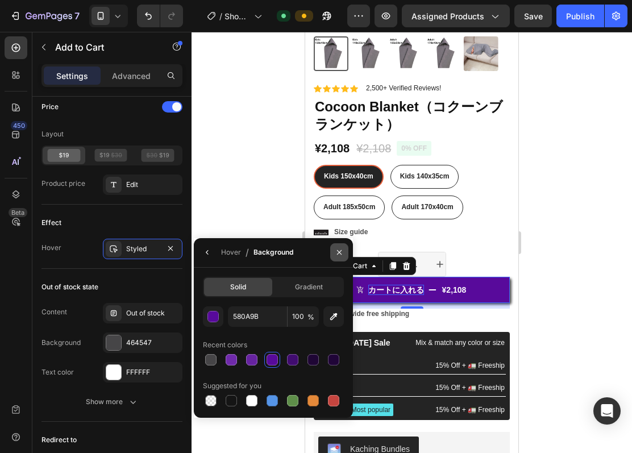
click at [343, 254] on icon "button" at bounding box center [339, 252] width 9 height 9
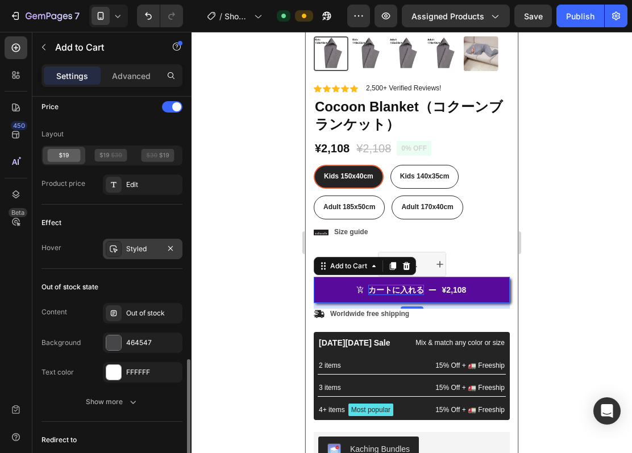
click at [148, 250] on div "Styled" at bounding box center [142, 249] width 33 height 10
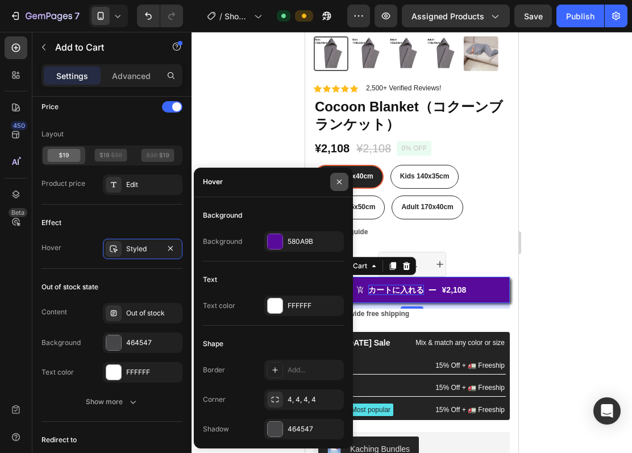
drag, startPoint x: 341, startPoint y: 185, endPoint x: 9, endPoint y: 160, distance: 333.7
click at [341, 185] on icon "button" at bounding box center [339, 181] width 9 height 9
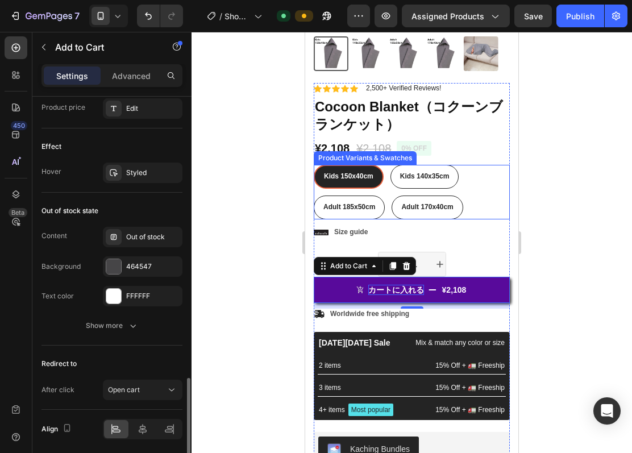
scroll to position [1183, 0]
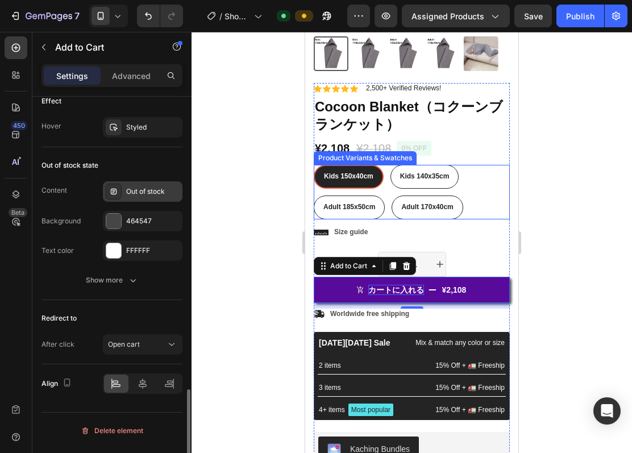
click at [162, 190] on div "Out of stock" at bounding box center [143, 191] width 80 height 20
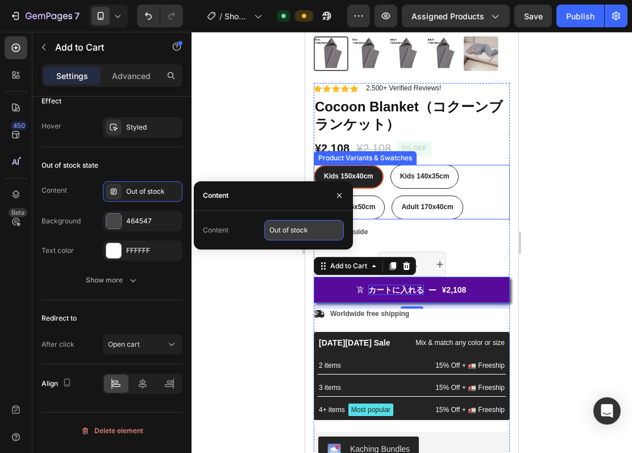
click at [283, 232] on input "Out of stock" at bounding box center [304, 230] width 80 height 20
type input "売"
type input "品切中です。。。"
click at [340, 191] on icon "button" at bounding box center [339, 195] width 9 height 9
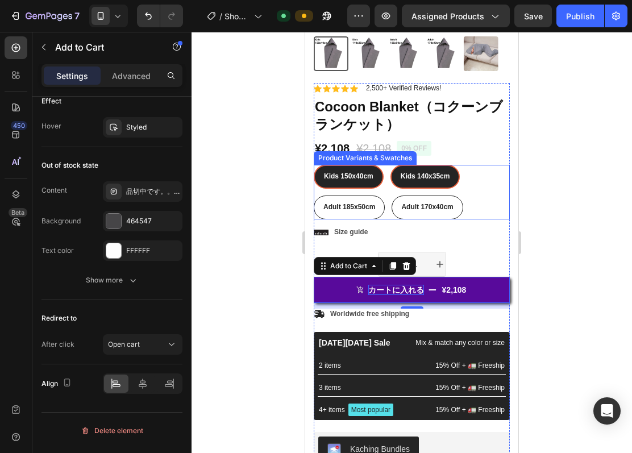
click at [445, 172] on span "Kids 140x35cm" at bounding box center [425, 176] width 49 height 8
click at [391, 164] on input "Kids 140x35cm Kids 140x35cm Kids 140x35cm" at bounding box center [390, 164] width 1 height 1
radio input "false"
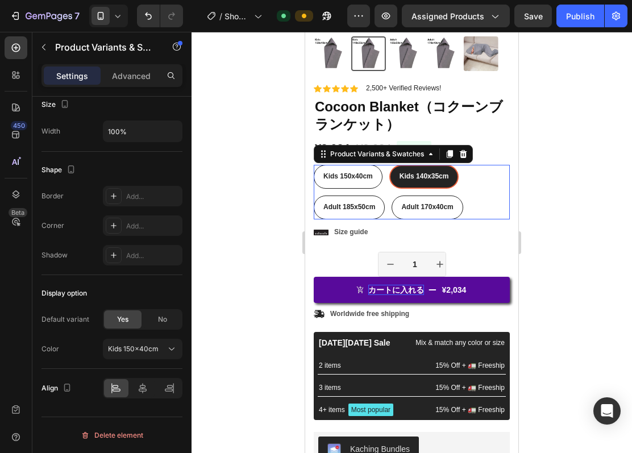
scroll to position [0, 0]
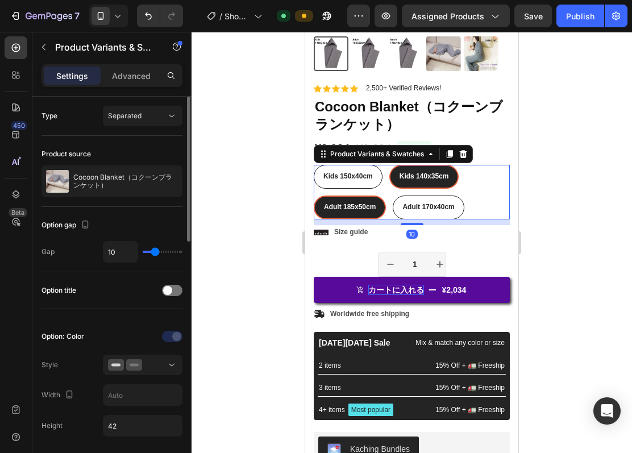
click at [360, 198] on div "Adult 185x50cm" at bounding box center [350, 207] width 70 height 18
click at [314, 195] on input "Adult 185x50cm Adult 185x50cm Adult 185x50cm" at bounding box center [313, 195] width 1 height 1
radio input "false"
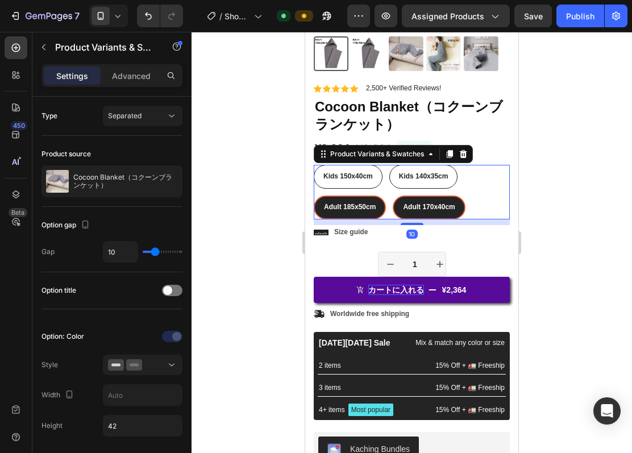
click at [419, 203] on span "Adult 170x40cm" at bounding box center [429, 207] width 52 height 8
click at [393, 195] on input "Adult 170x40cm Adult 170x40cm Adult 170x40cm" at bounding box center [392, 195] width 1 height 1
radio input "false"
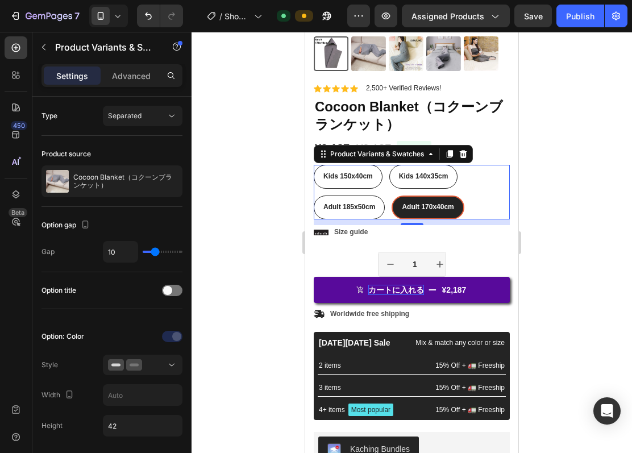
click at [361, 177] on p "Adult 185x50cm" at bounding box center [349, 182] width 49 height 10
click at [314, 195] on input "Adult 185x50cm Adult 185x50cm Adult 185x50cm" at bounding box center [313, 195] width 1 height 1
radio input "false"
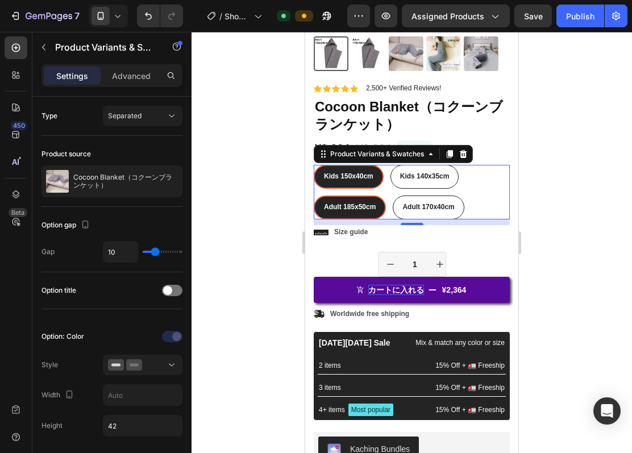
click at [362, 172] on span "Kids 150x40cm" at bounding box center [348, 176] width 49 height 8
click at [314, 164] on input "Kids 150x40cm Kids 150x40cm Kids 150x40cm" at bounding box center [313, 164] width 1 height 1
radio input "false"
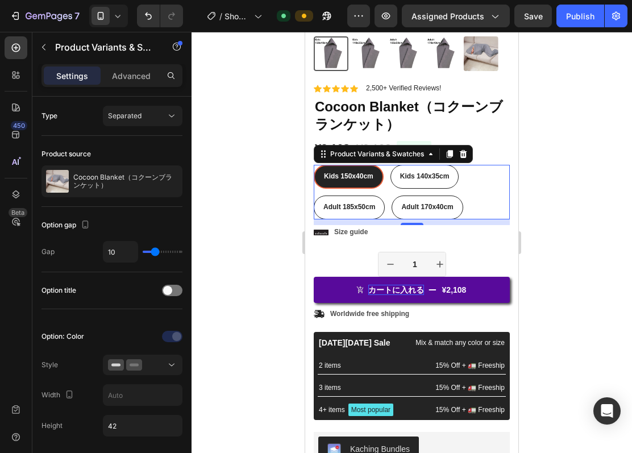
click at [204, 204] on div at bounding box center [412, 242] width 441 height 421
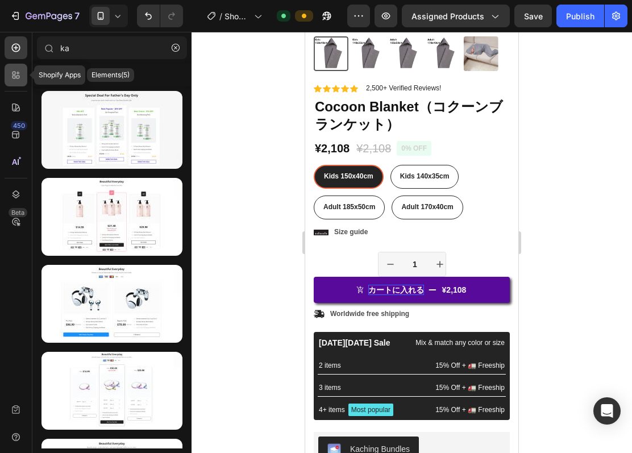
click at [20, 76] on icon at bounding box center [15, 74] width 11 height 11
radio input "true"
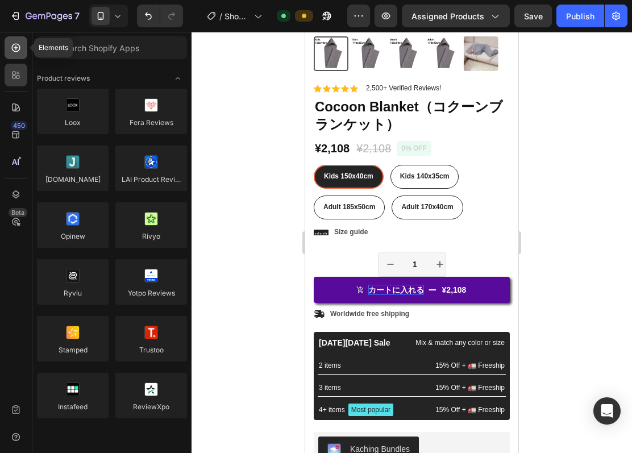
click at [17, 48] on icon at bounding box center [15, 47] width 11 height 11
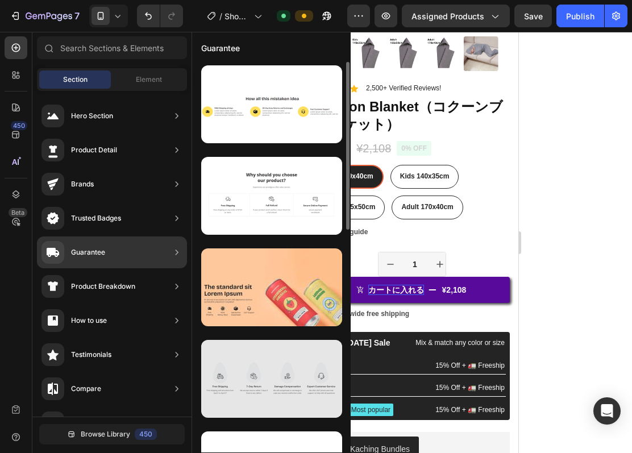
click at [282, 394] on div at bounding box center [271, 379] width 141 height 78
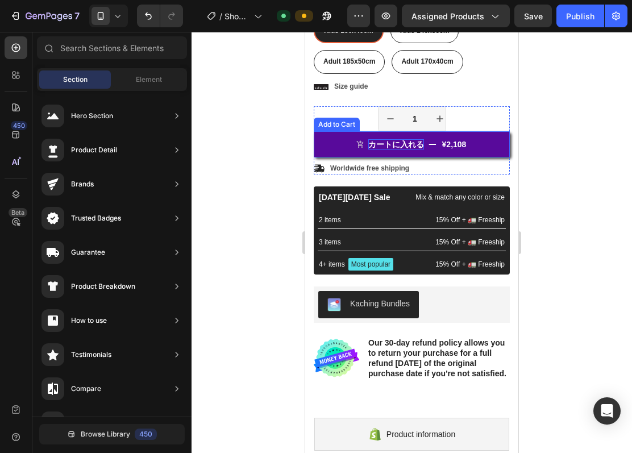
scroll to position [455, 0]
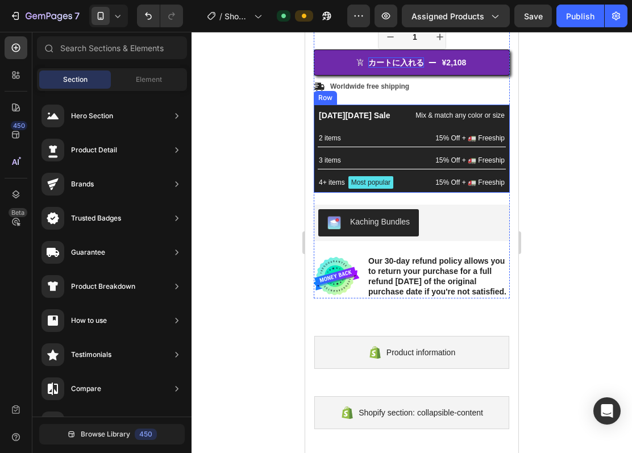
click at [367, 105] on div "[DATE][DATE] Sale Text Block Mix & match any color or size Text Block Row 2 ite…" at bounding box center [412, 149] width 196 height 88
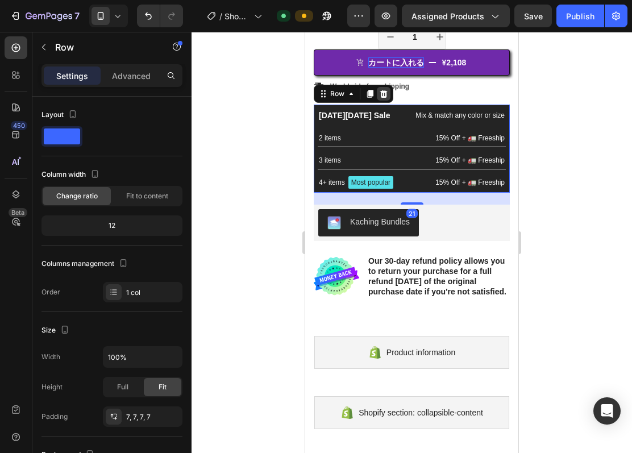
click at [387, 90] on icon at bounding box center [383, 94] width 7 height 8
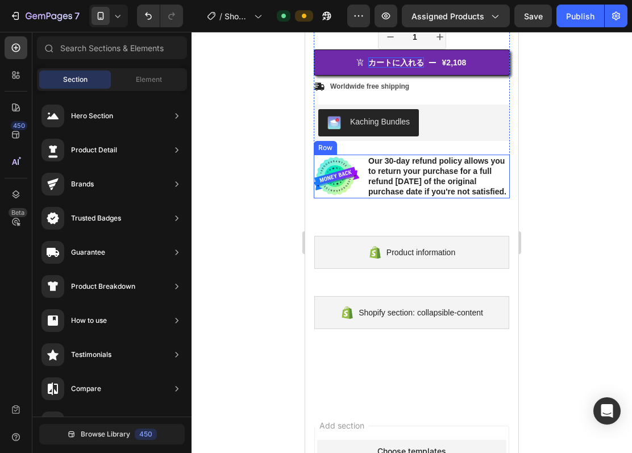
click at [360, 175] on div "Image Our 30-day refund policy allows you to return your purchase for a full re…" at bounding box center [412, 177] width 196 height 44
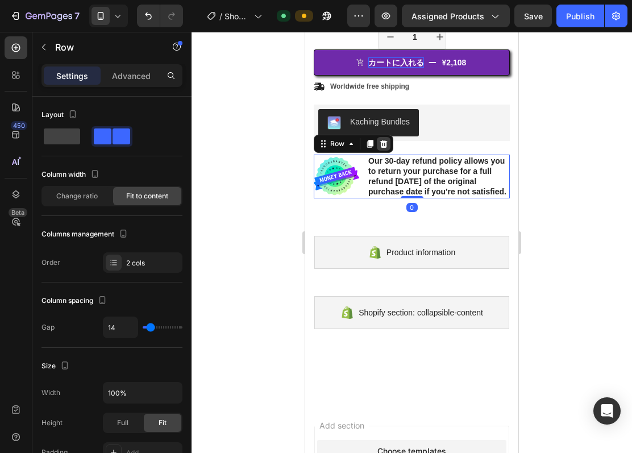
click at [384, 139] on icon at bounding box center [383, 143] width 9 height 9
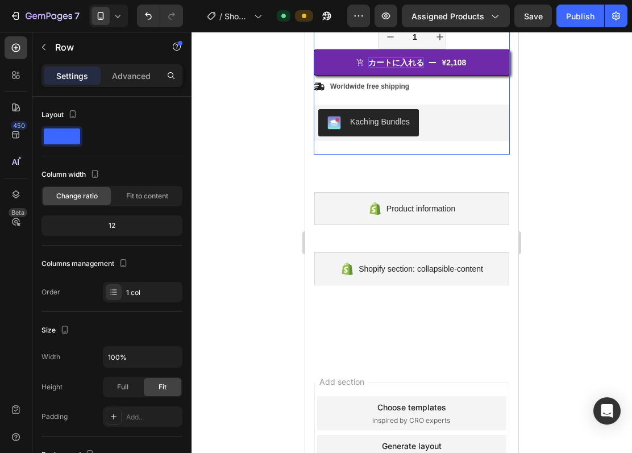
click at [385, 140] on div "Icon Icon Icon Icon Icon Icon List 2,500+ Verified Reviews! Text Block Row 0% o…" at bounding box center [412, 5] width 196 height 299
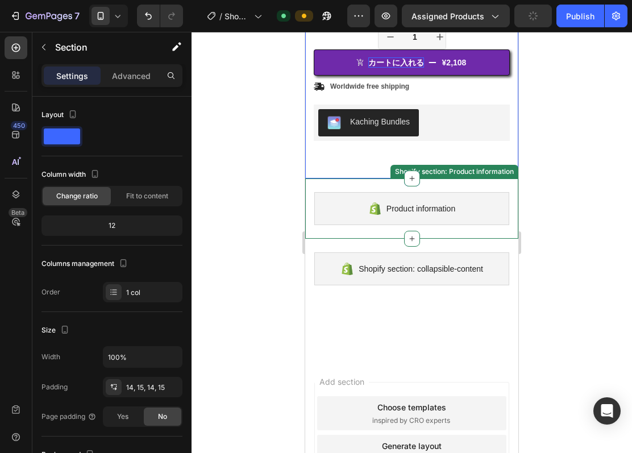
click at [342, 179] on div "Product information Shopify section: Product information" at bounding box center [411, 209] width 213 height 60
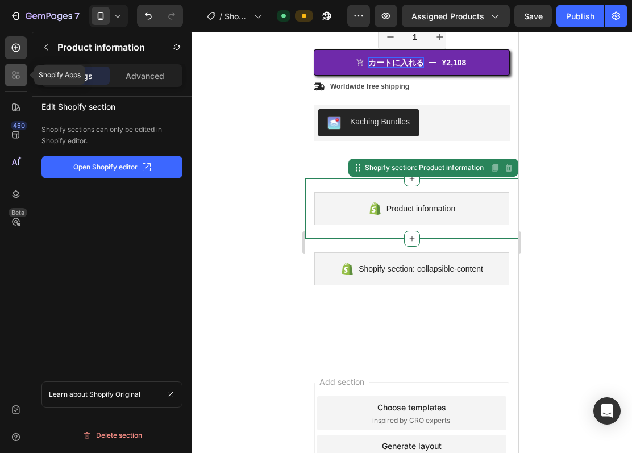
click at [12, 77] on icon at bounding box center [15, 74] width 11 height 11
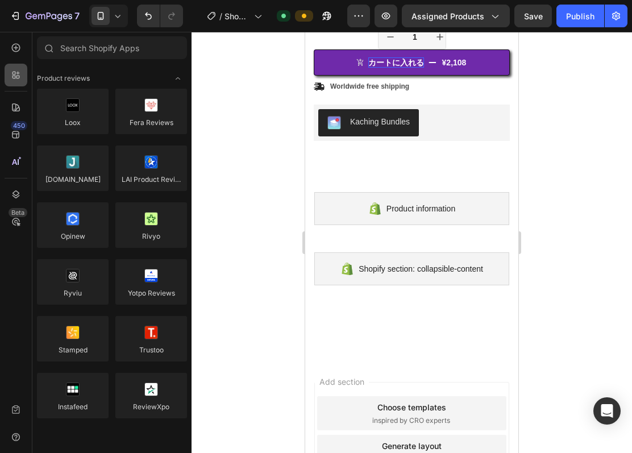
scroll to position [2805, 0]
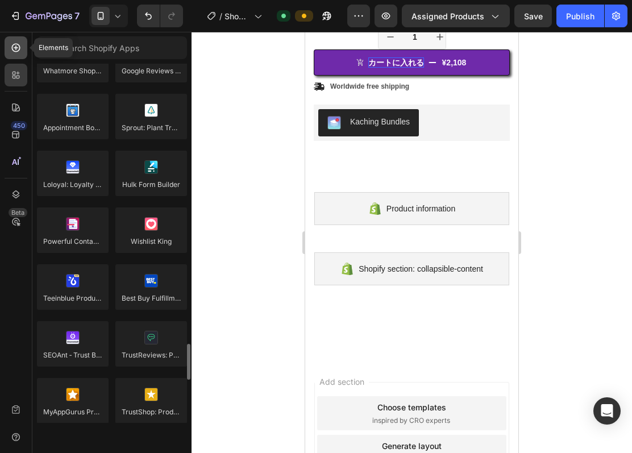
click at [19, 53] on div at bounding box center [16, 47] width 23 height 23
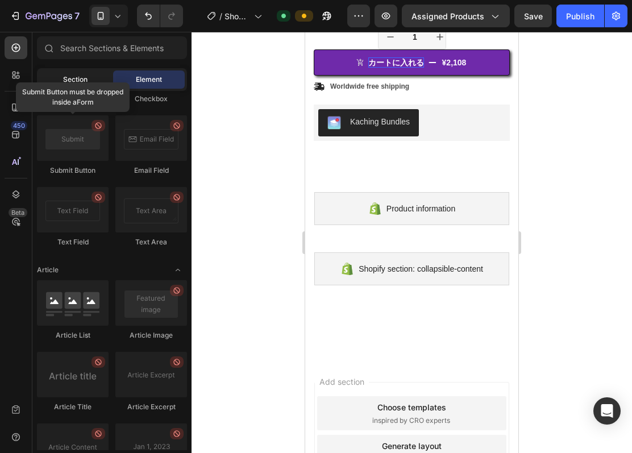
click at [80, 74] on span "Section" at bounding box center [75, 79] width 24 height 10
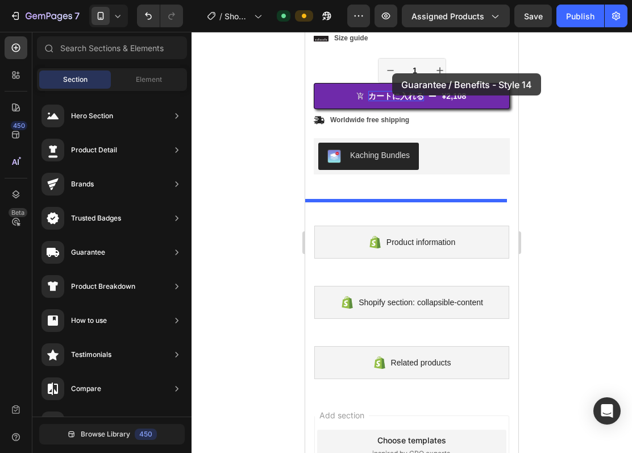
scroll to position [414, 0]
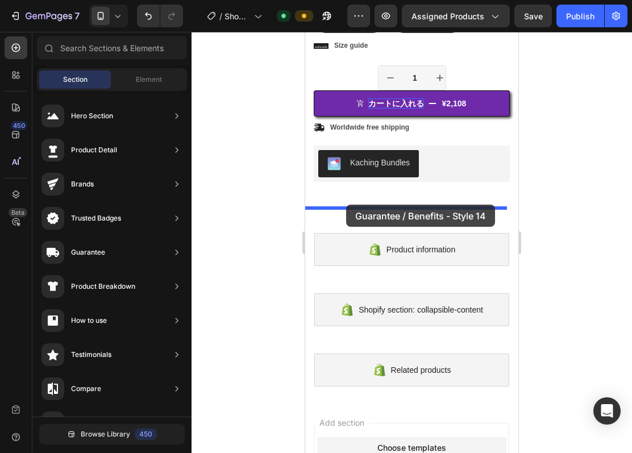
drag, startPoint x: 567, startPoint y: 396, endPoint x: 346, endPoint y: 205, distance: 291.9
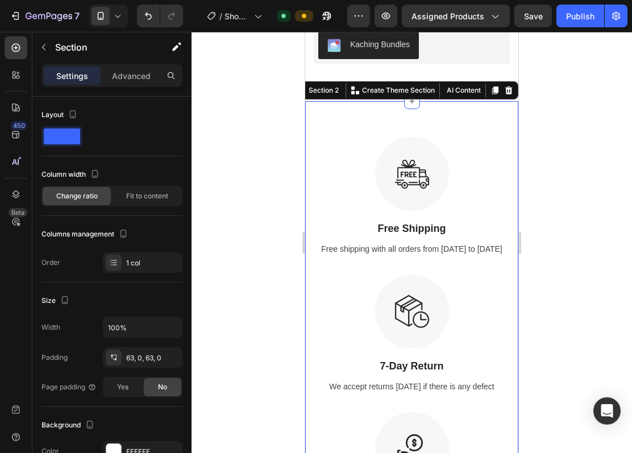
scroll to position [550, 0]
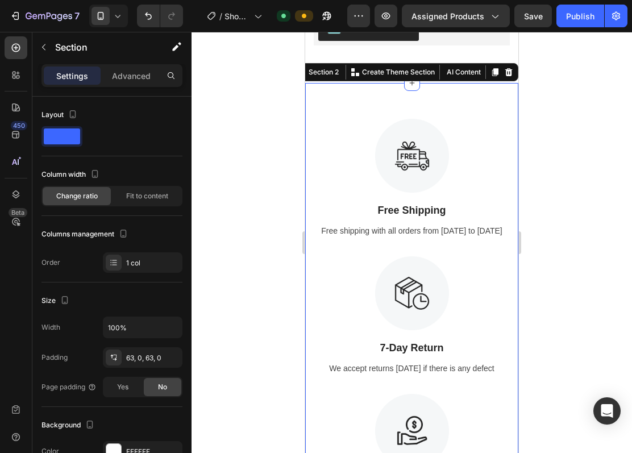
click at [502, 112] on div "Image Free Shipping Text Block Free shipping with all orders from [DATE] to [DA…" at bounding box center [411, 401] width 213 height 637
click at [485, 89] on div "Image Free Shipping Text Block Free shipping with all orders from [DATE] to [DA…" at bounding box center [411, 401] width 213 height 637
click at [344, 101] on div "Image Free Shipping Text Block Free shipping with all orders from [DATE] to [DA…" at bounding box center [411, 401] width 213 height 637
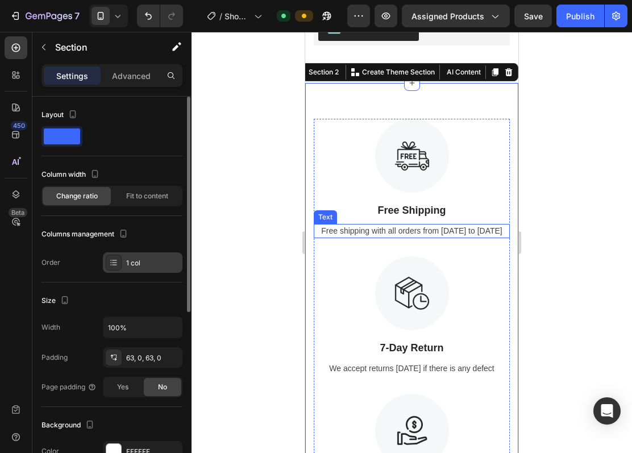
click at [148, 256] on div "1 col" at bounding box center [143, 262] width 80 height 20
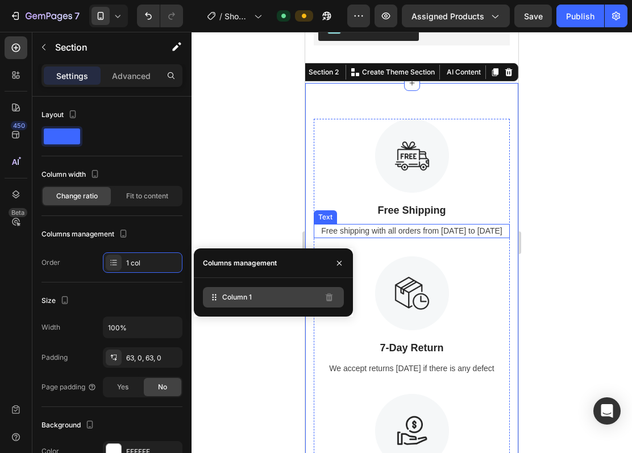
click at [244, 299] on span "Column 1" at bounding box center [237, 297] width 30 height 10
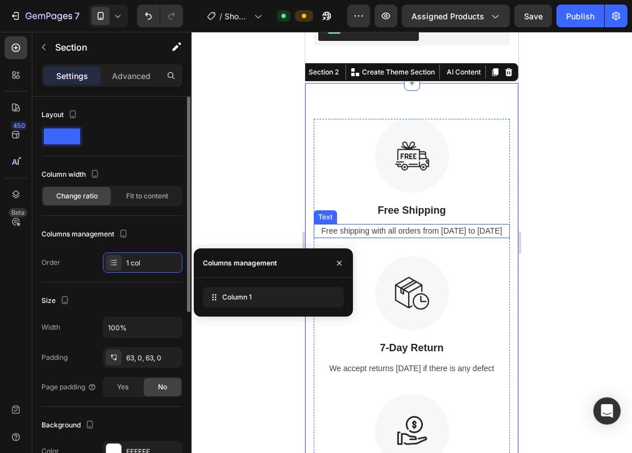
click at [133, 237] on div "Columns management" at bounding box center [112, 234] width 141 height 18
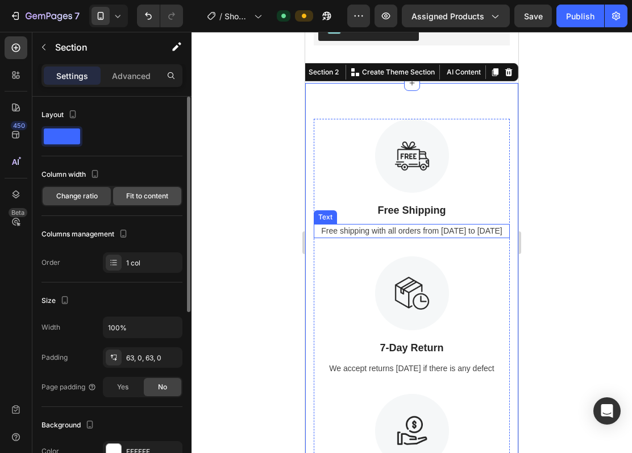
click at [150, 198] on span "Fit to content" at bounding box center [147, 196] width 42 height 10
click at [73, 197] on span "Change ratio" at bounding box center [77, 196] width 42 height 10
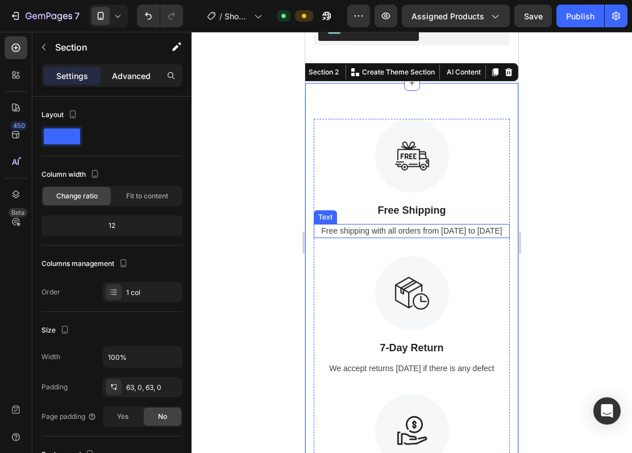
click at [131, 75] on p "Advanced" at bounding box center [131, 76] width 39 height 12
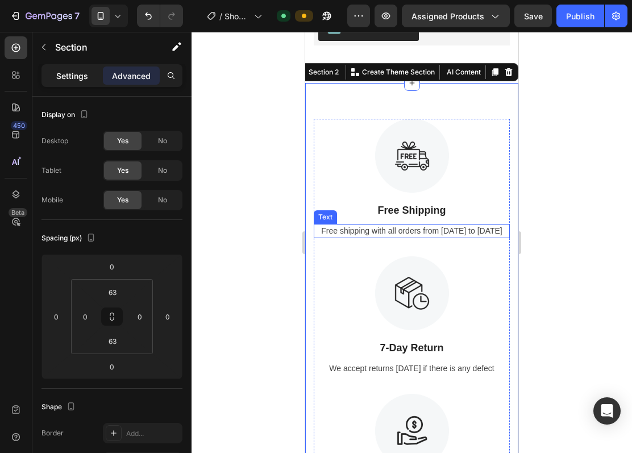
click at [72, 73] on p "Settings" at bounding box center [72, 76] width 32 height 12
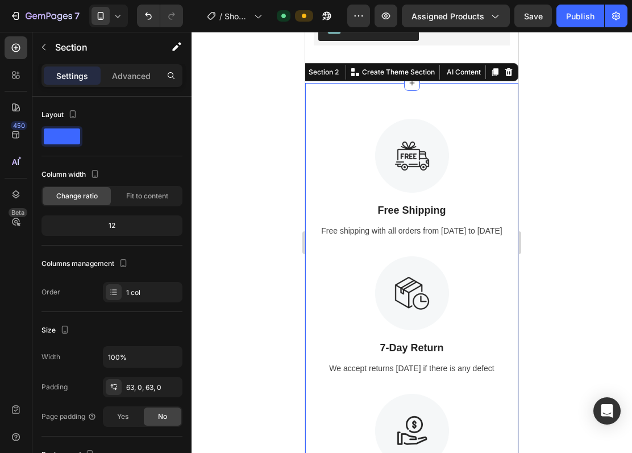
click at [380, 93] on div "Image Free Shipping Text Block Free shipping with all orders from [DATE] to [DA…" at bounding box center [411, 401] width 213 height 637
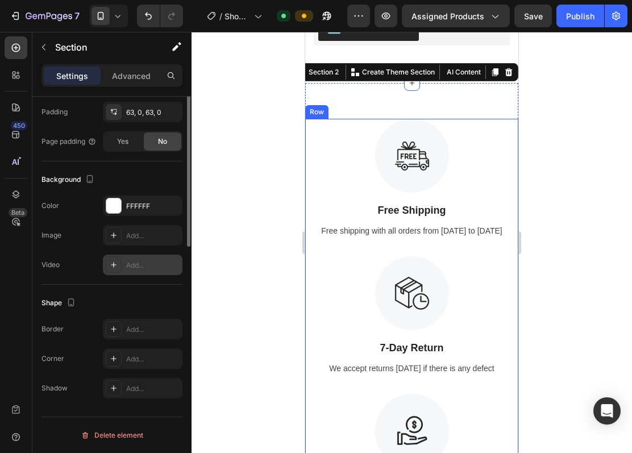
scroll to position [0, 0]
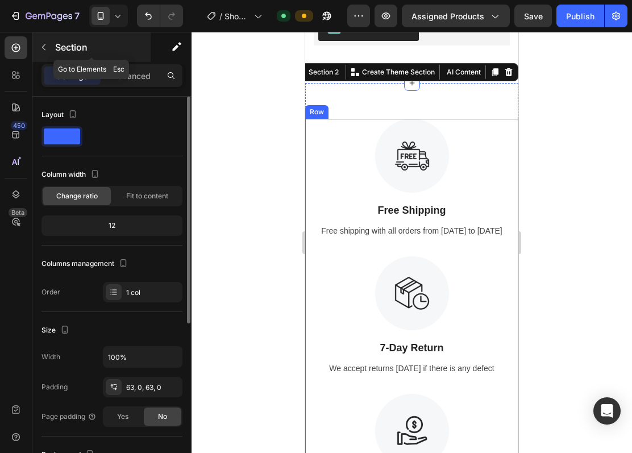
click at [47, 44] on icon "button" at bounding box center [43, 47] width 9 height 9
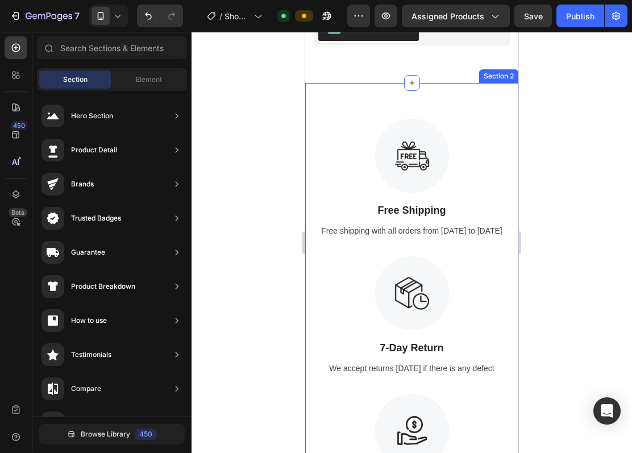
click at [414, 85] on div "Image Free Shipping Text Block Free shipping with all orders from [DATE] to [DA…" at bounding box center [411, 401] width 213 height 637
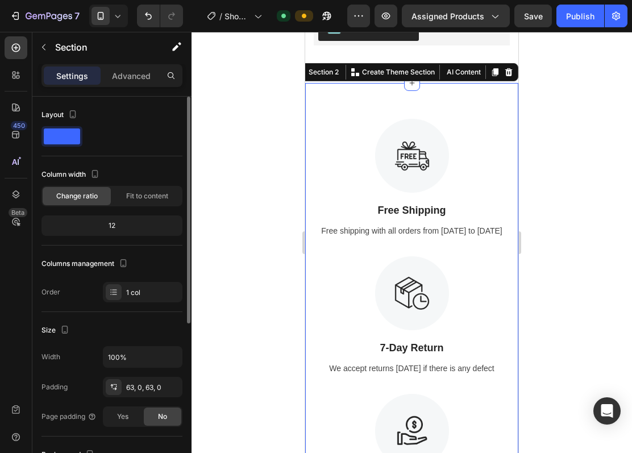
click at [124, 226] on div "12" at bounding box center [112, 226] width 136 height 16
click at [71, 135] on span at bounding box center [62, 137] width 36 height 16
click at [109, 227] on div "12" at bounding box center [112, 226] width 136 height 16
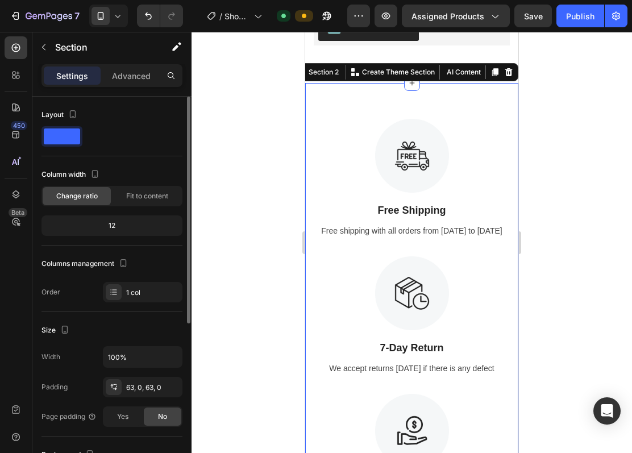
scroll to position [76, 0]
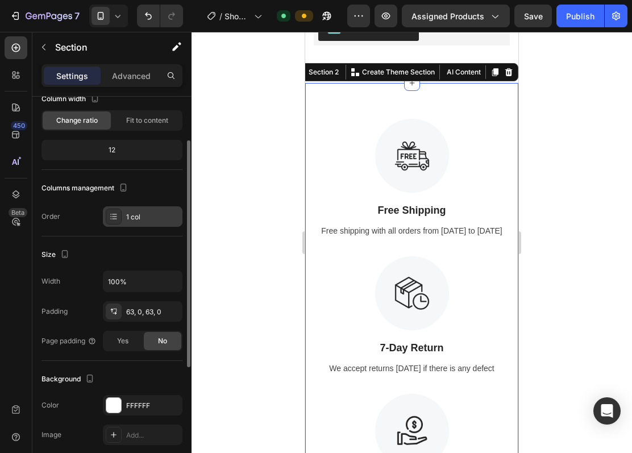
click at [135, 222] on div "1 col" at bounding box center [152, 217] width 53 height 10
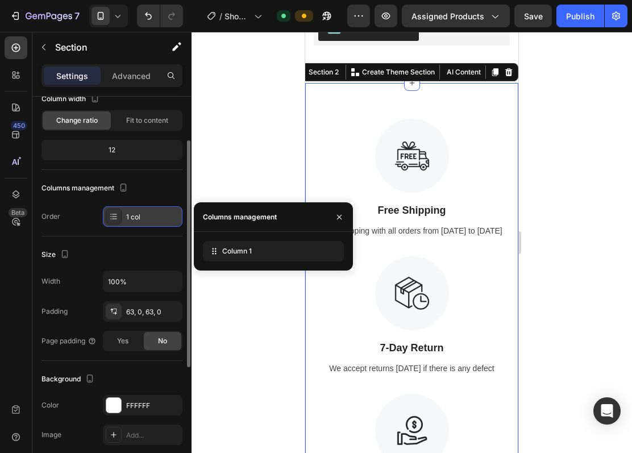
click at [135, 222] on div "1 col" at bounding box center [152, 217] width 53 height 10
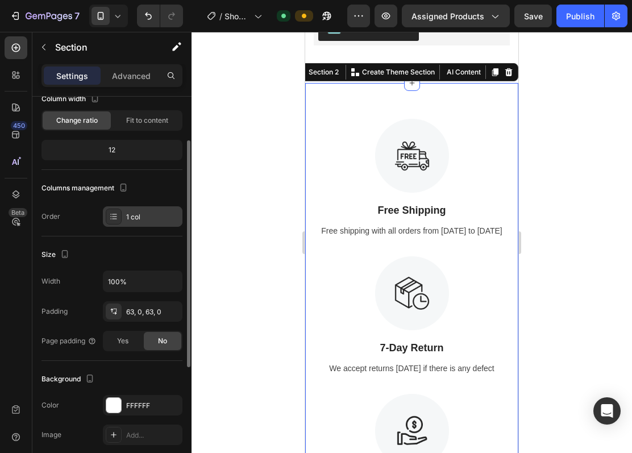
click at [135, 222] on div "1 col" at bounding box center [152, 217] width 53 height 10
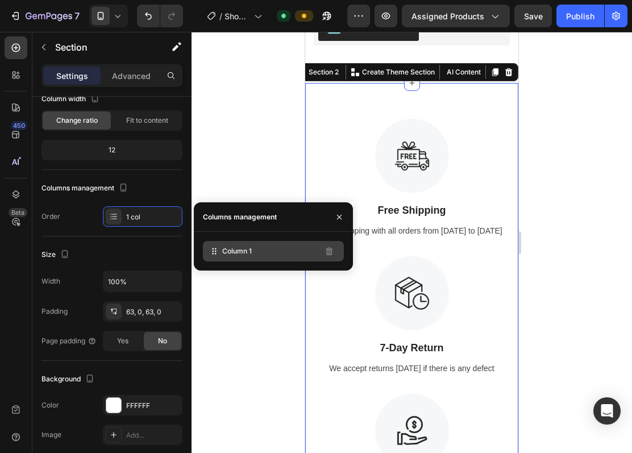
click at [248, 246] on span "Column 1" at bounding box center [237, 251] width 30 height 10
click at [248, 247] on span "Column 1" at bounding box center [237, 251] width 30 height 10
click at [246, 248] on span "Column 1" at bounding box center [237, 251] width 30 height 10
click at [233, 253] on span "Column 1" at bounding box center [237, 251] width 30 height 10
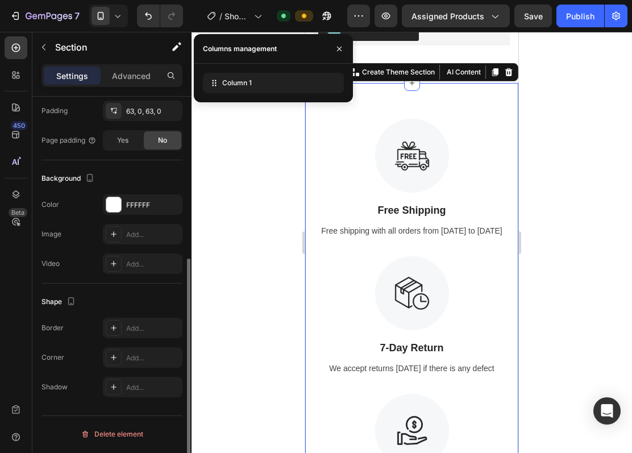
scroll to position [0, 0]
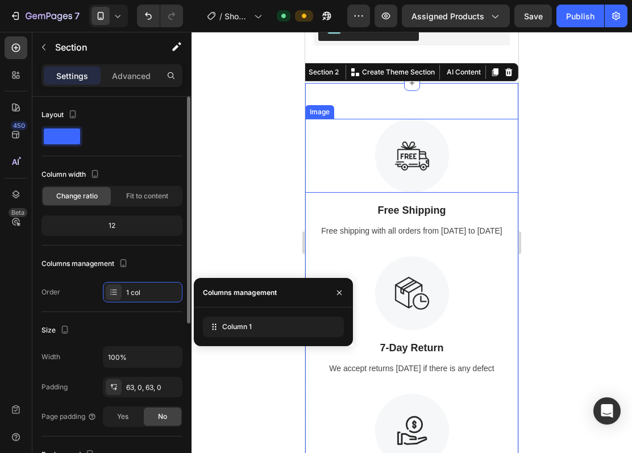
click at [414, 155] on img at bounding box center [412, 156] width 74 height 74
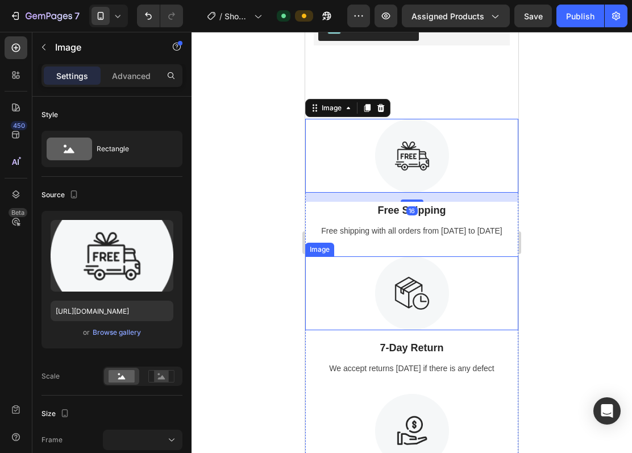
click at [386, 276] on img at bounding box center [412, 293] width 74 height 74
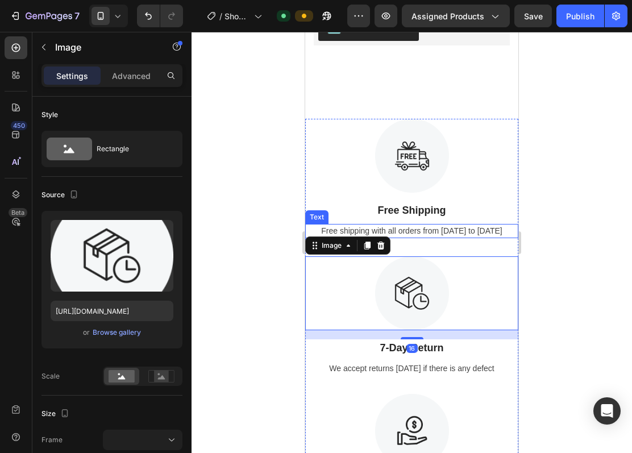
scroll to position [399, 0]
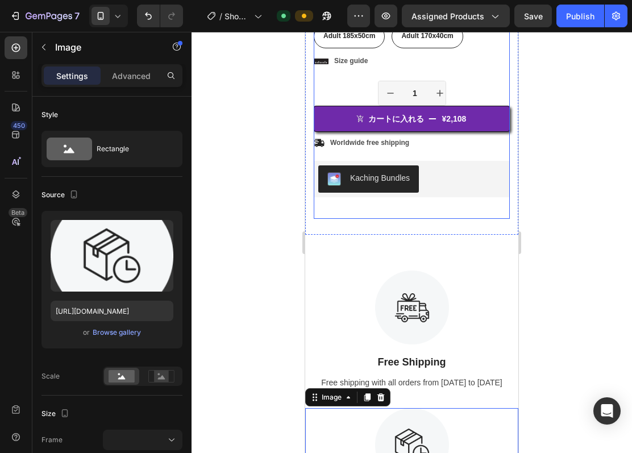
click at [445, 203] on div "Icon Icon Icon Icon Icon Icon List 2,500+ Verified Reviews! Text Block Row 0% o…" at bounding box center [412, 65] width 196 height 307
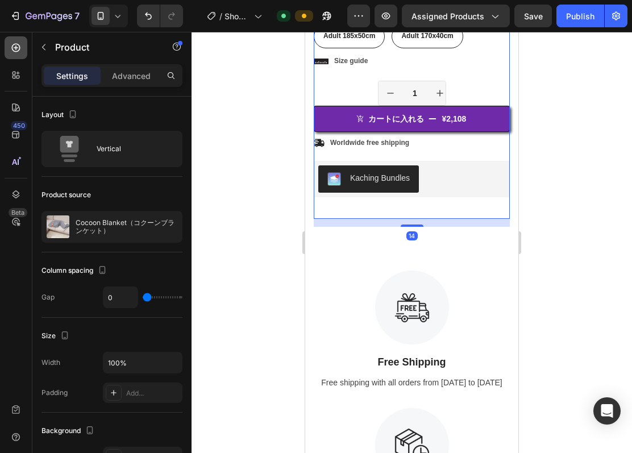
click at [12, 43] on icon at bounding box center [15, 47] width 11 height 11
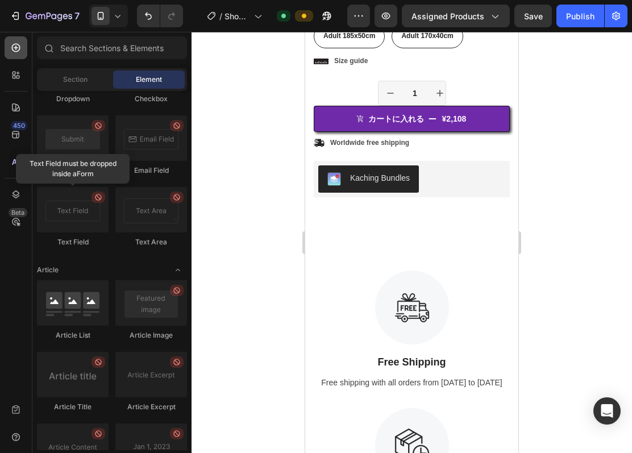
click at [21, 46] on icon at bounding box center [15, 47] width 11 height 11
click at [63, 77] on span "Section" at bounding box center [75, 79] width 24 height 10
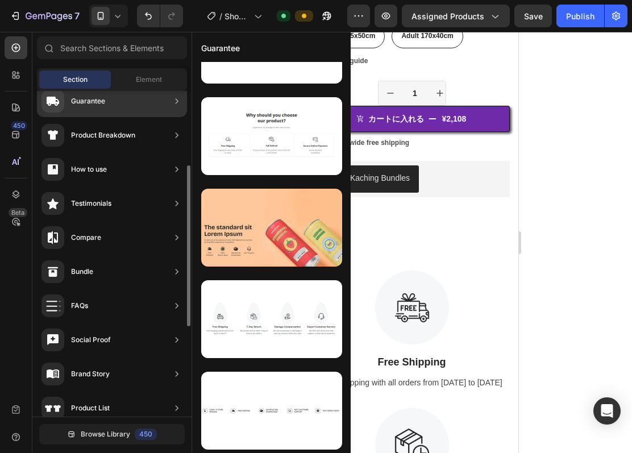
scroll to position [0, 0]
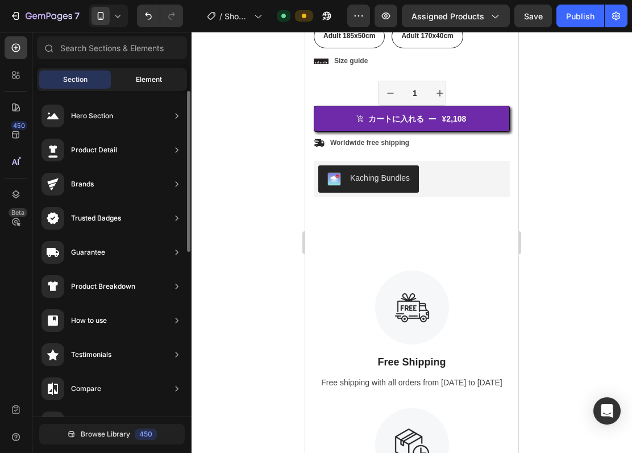
click at [143, 80] on span "Element" at bounding box center [149, 79] width 26 height 10
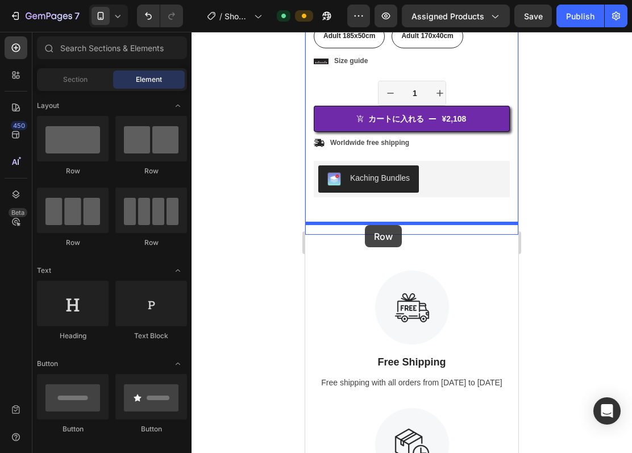
drag, startPoint x: 363, startPoint y: 255, endPoint x: 365, endPoint y: 224, distance: 30.8
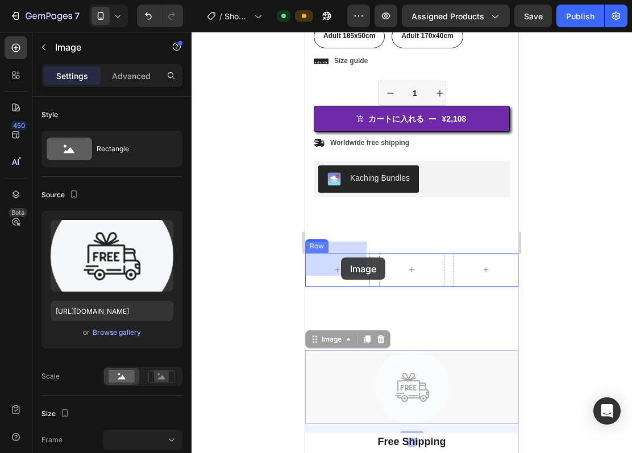
drag, startPoint x: 401, startPoint y: 349, endPoint x: 341, endPoint y: 258, distance: 109.1
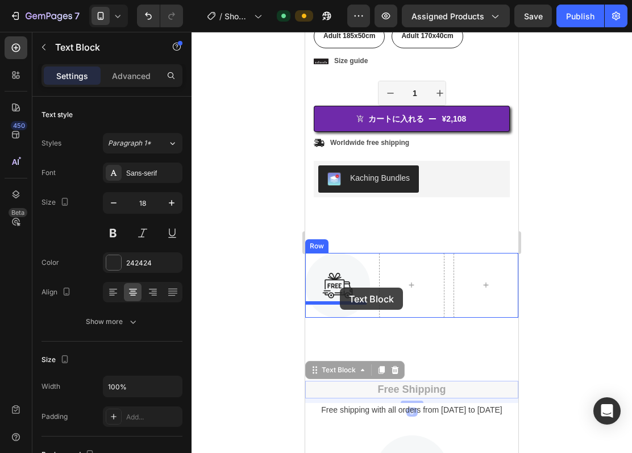
drag, startPoint x: 396, startPoint y: 369, endPoint x: 340, endPoint y: 288, distance: 98.9
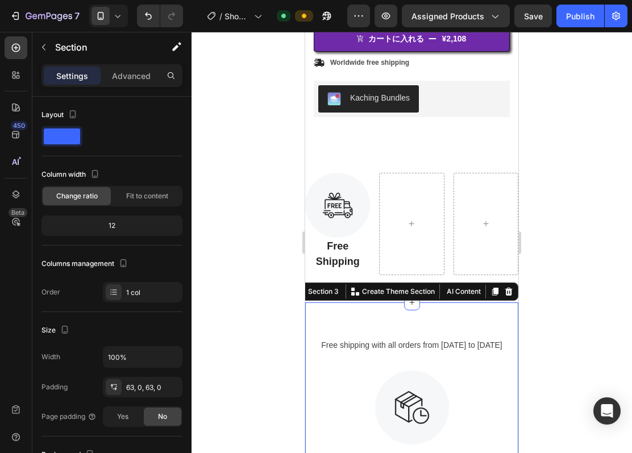
scroll to position [550, 0]
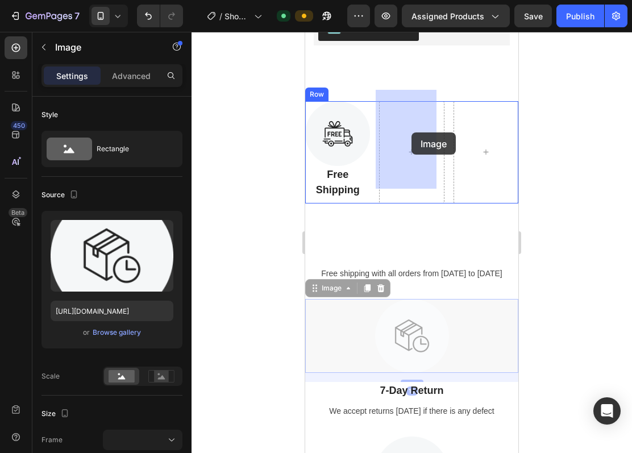
drag, startPoint x: 414, startPoint y: 331, endPoint x: 412, endPoint y: 133, distance: 198.5
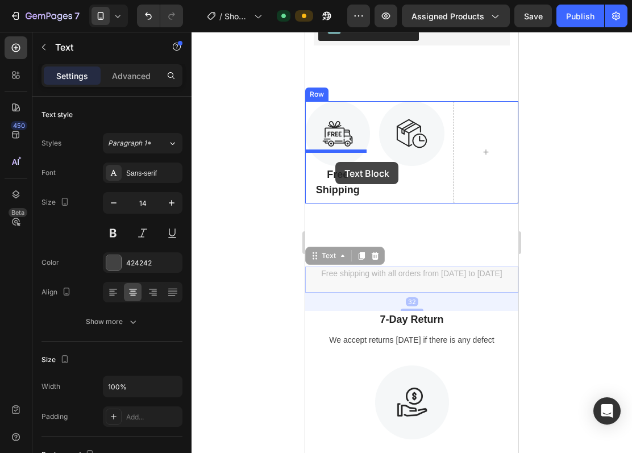
drag, startPoint x: 381, startPoint y: 259, endPoint x: 336, endPoint y: 162, distance: 107.4
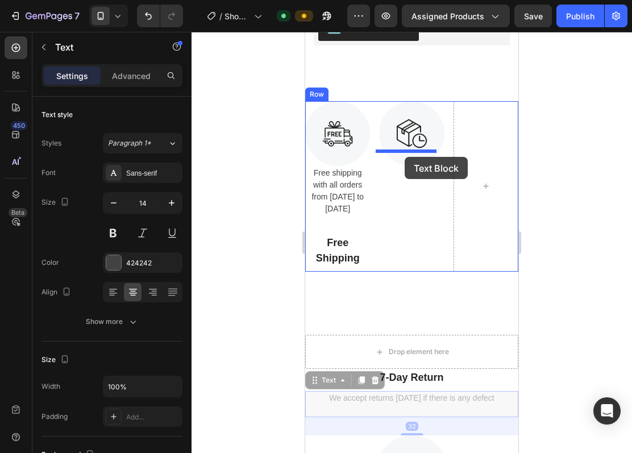
drag, startPoint x: 406, startPoint y: 385, endPoint x: 405, endPoint y: 157, distance: 228.0
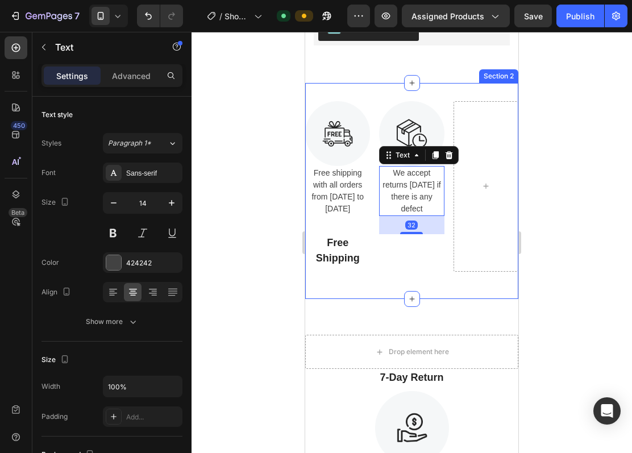
click at [436, 263] on div "Image Free shipping with all orders from [DATE] to [DATE] Text Free Shipping Te…" at bounding box center [411, 191] width 213 height 180
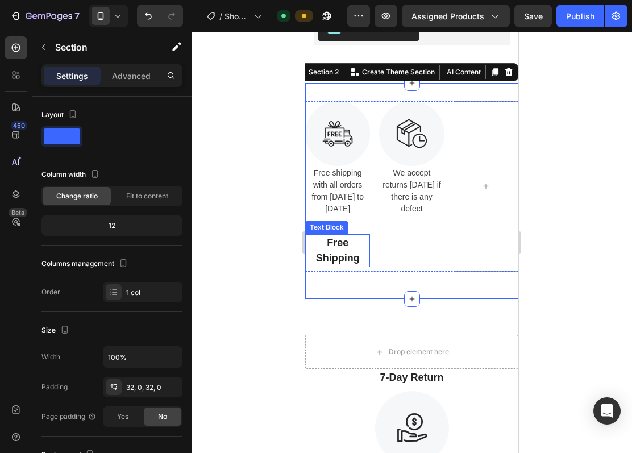
click at [342, 243] on p "Free Shipping" at bounding box center [338, 250] width 63 height 31
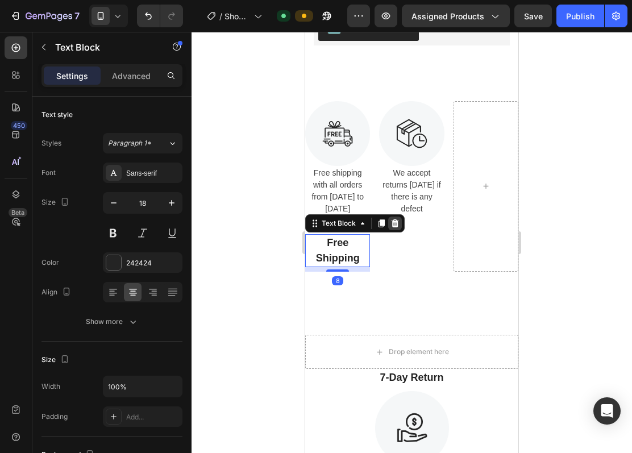
click at [396, 217] on div at bounding box center [395, 224] width 14 height 14
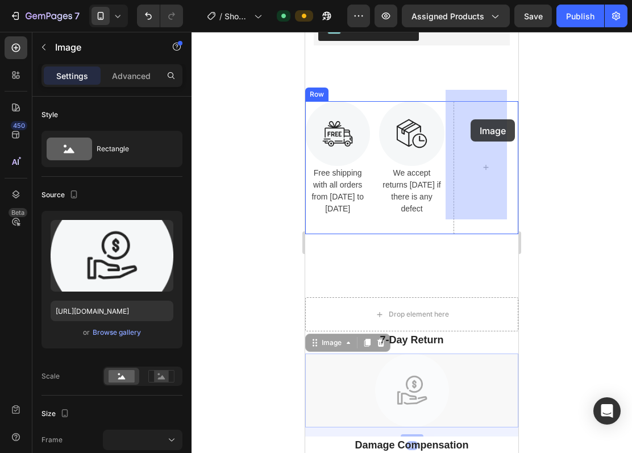
drag, startPoint x: 405, startPoint y: 367, endPoint x: 471, endPoint y: 119, distance: 256.6
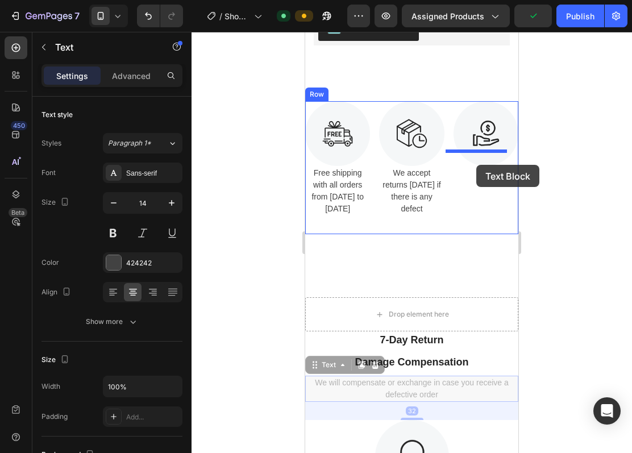
drag, startPoint x: 423, startPoint y: 371, endPoint x: 477, endPoint y: 165, distance: 213.2
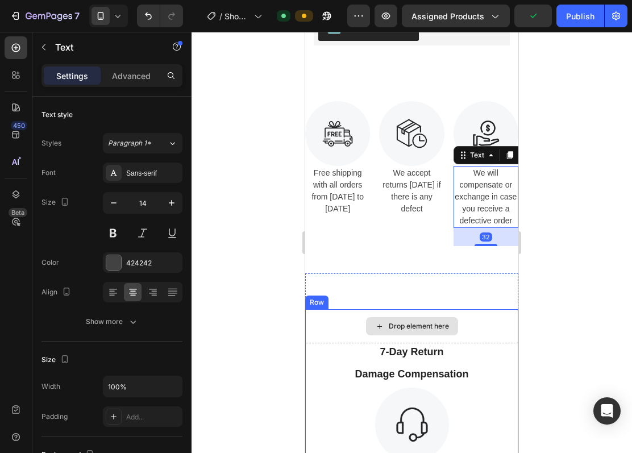
click at [407, 309] on div "Drop element here" at bounding box center [411, 326] width 213 height 34
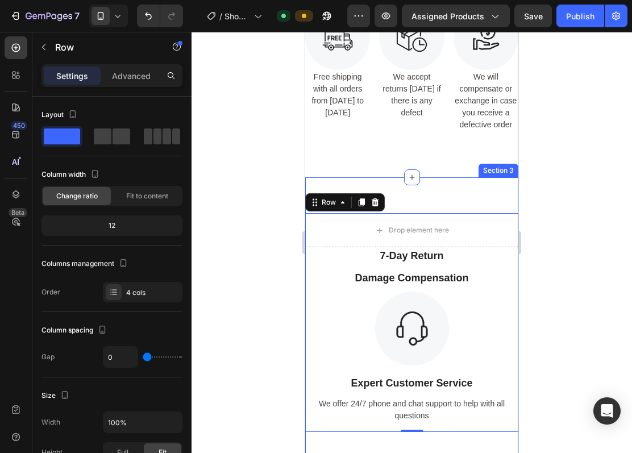
scroll to position [702, 0]
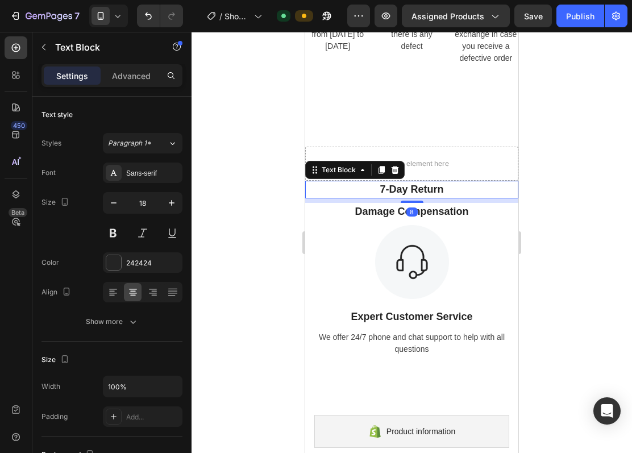
click at [497, 198] on div "7-Day Return" at bounding box center [411, 190] width 213 height 18
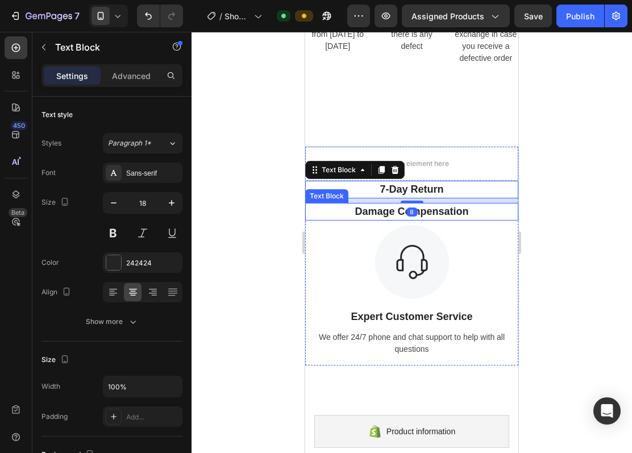
click at [499, 214] on p "Damage Compensation" at bounding box center [412, 211] width 211 height 15
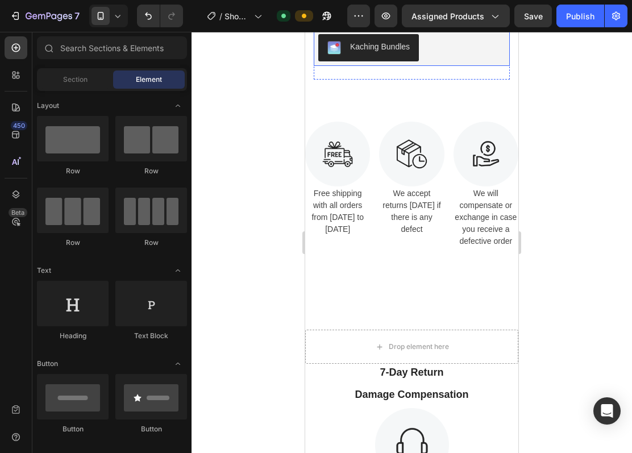
scroll to position [561, 0]
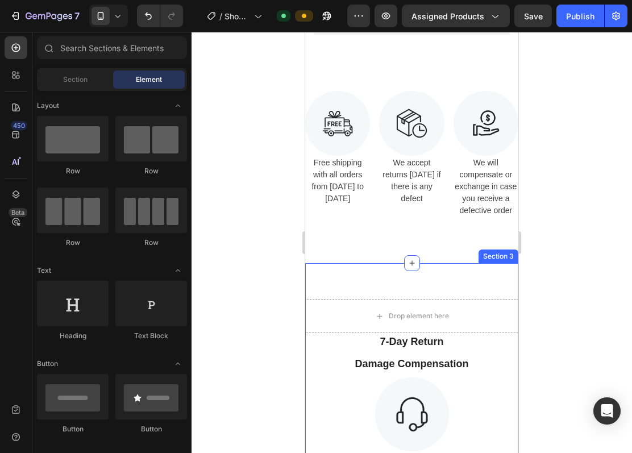
click at [442, 295] on div "Drop element here 7-Day Return Text Block Damage Compensation Text Block Image …" at bounding box center [411, 408] width 213 height 291
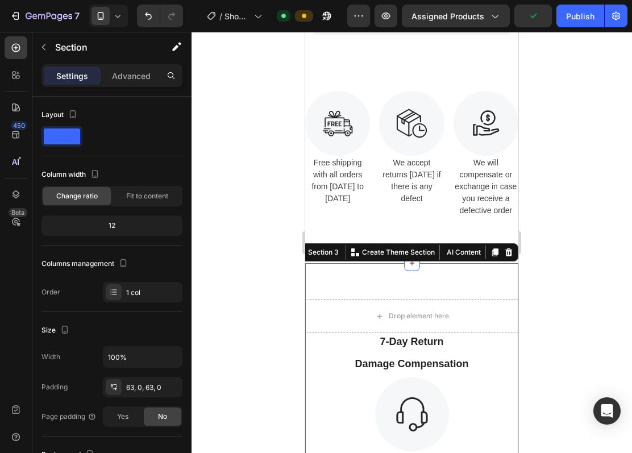
click at [448, 276] on div "Drop element here 7-Day Return Text Block Damage Compensation Text Block Image …" at bounding box center [411, 408] width 213 height 291
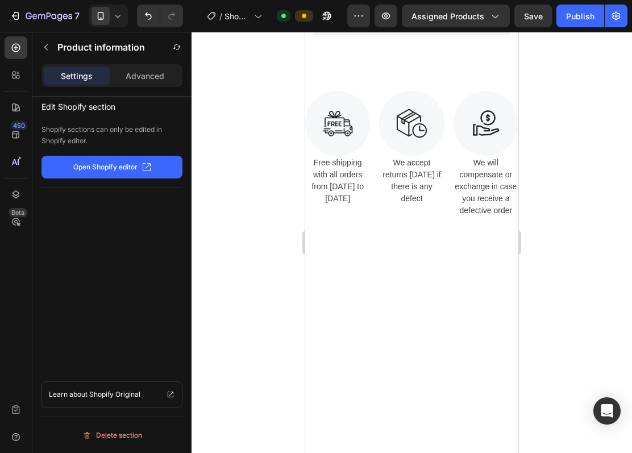
click at [394, 263] on div at bounding box center [411, 293] width 213 height 61
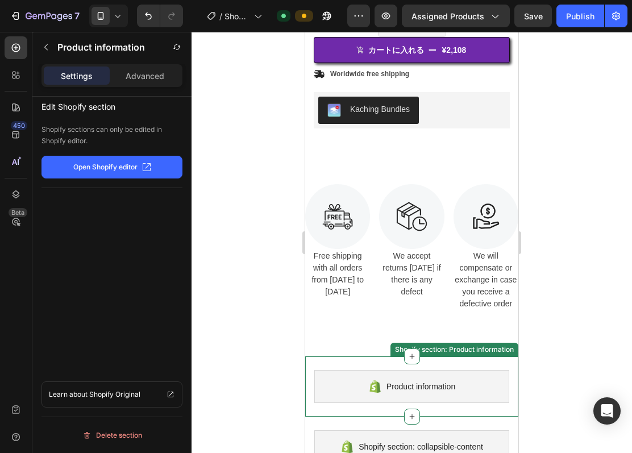
scroll to position [461, 0]
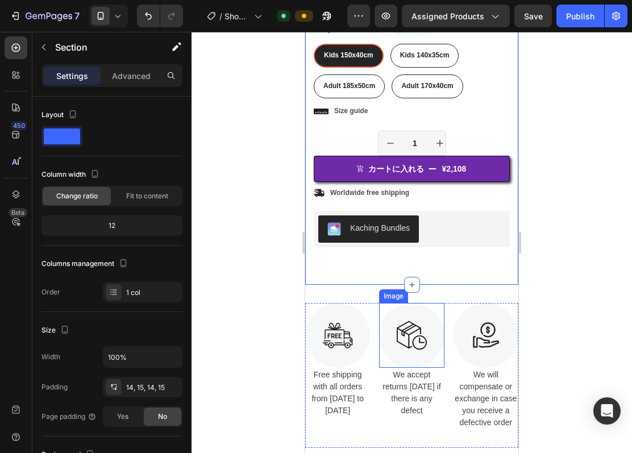
scroll to position [309, 0]
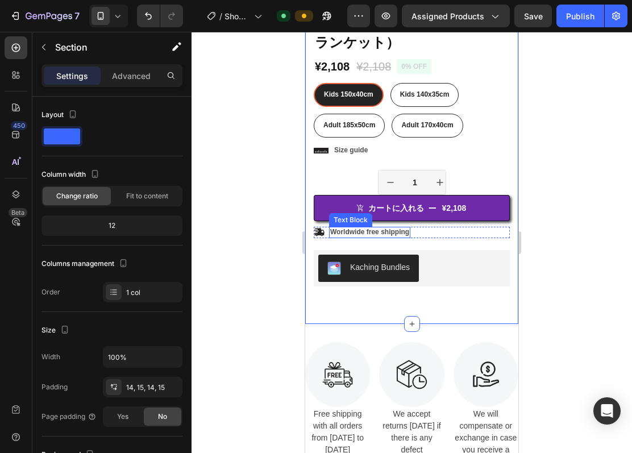
click at [399, 228] on p "Worldwide free shipping" at bounding box center [369, 232] width 79 height 9
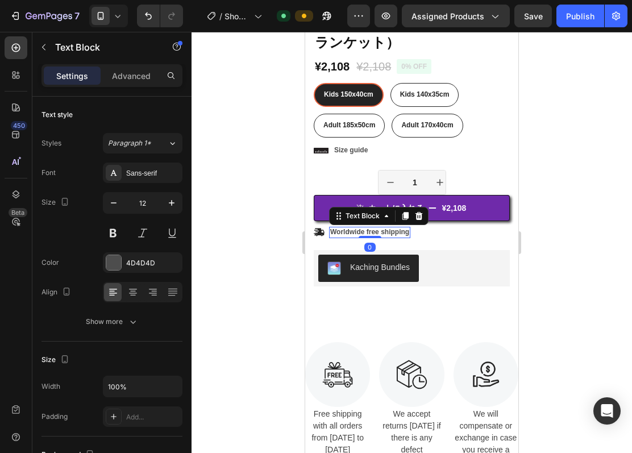
click at [399, 228] on p "Worldwide free shipping" at bounding box center [369, 232] width 79 height 9
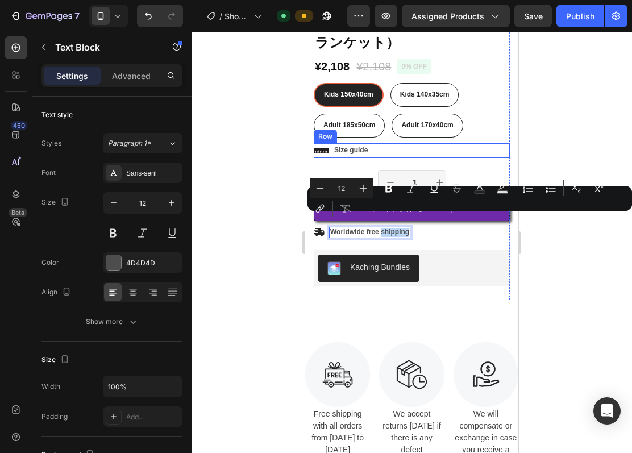
click at [488, 144] on div "Icon Size guide Text Block Row" at bounding box center [412, 150] width 196 height 15
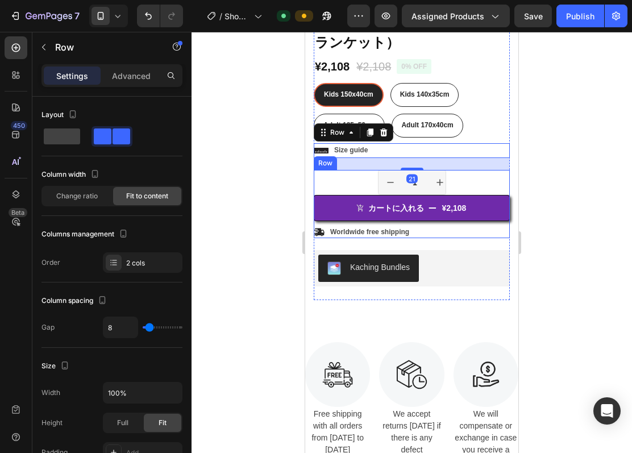
click at [470, 170] on div "1 Product Quantity Row" at bounding box center [412, 182] width 196 height 25
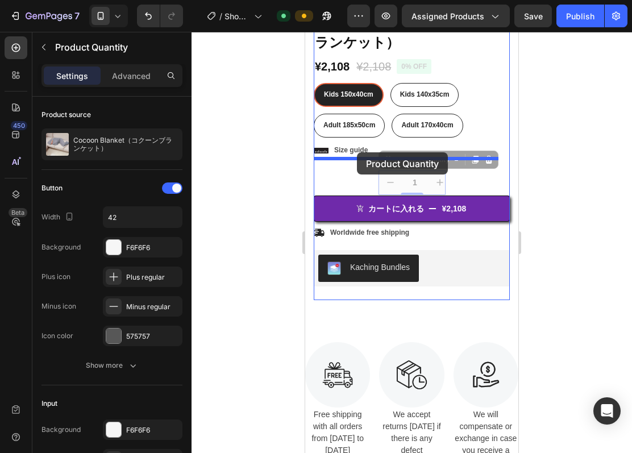
drag, startPoint x: 411, startPoint y: 172, endPoint x: 357, endPoint y: 152, distance: 56.8
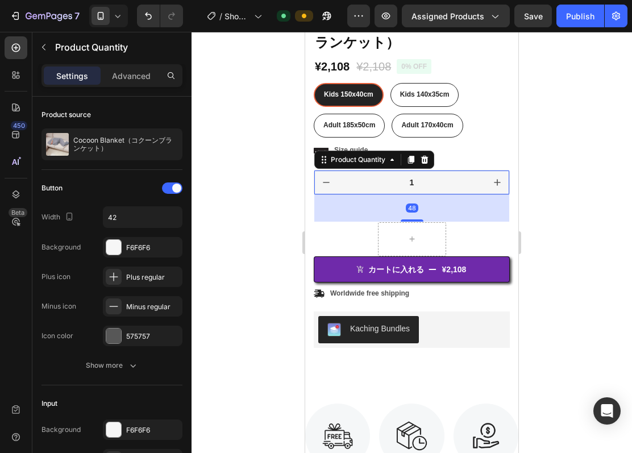
click at [463, 201] on div "48" at bounding box center [411, 207] width 195 height 27
click at [539, 205] on div at bounding box center [412, 242] width 441 height 421
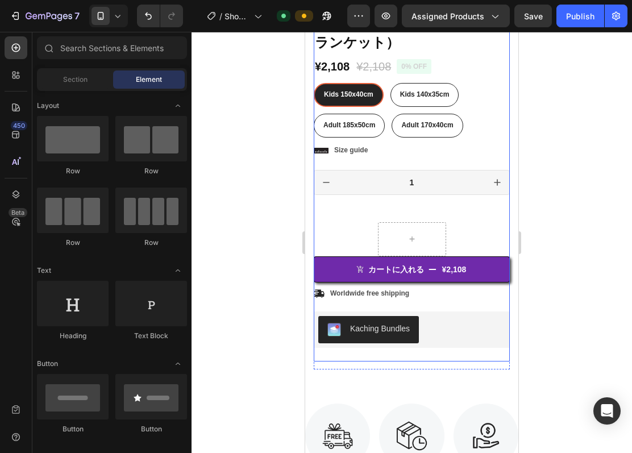
click at [415, 222] on div at bounding box center [412, 239] width 68 height 34
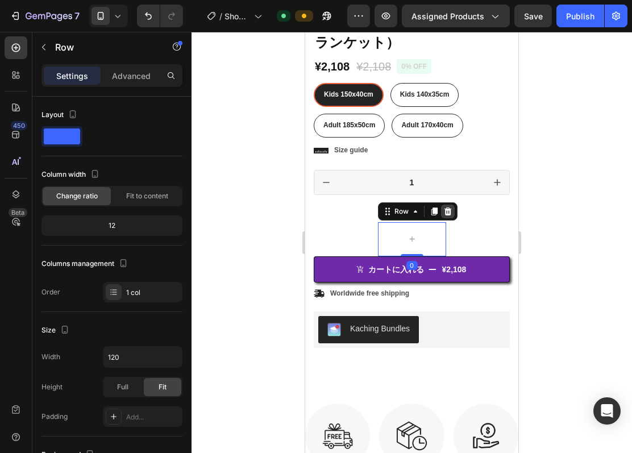
click at [444, 207] on icon at bounding box center [448, 211] width 9 height 9
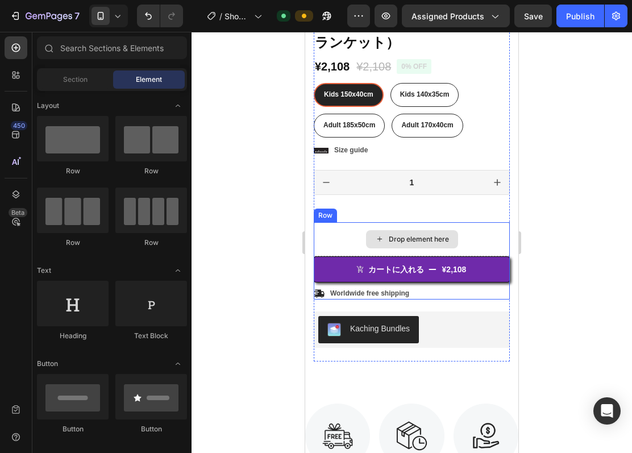
click at [417, 230] on div "Drop element here" at bounding box center [412, 239] width 92 height 18
click at [474, 222] on div "Drop element here" at bounding box center [412, 239] width 196 height 34
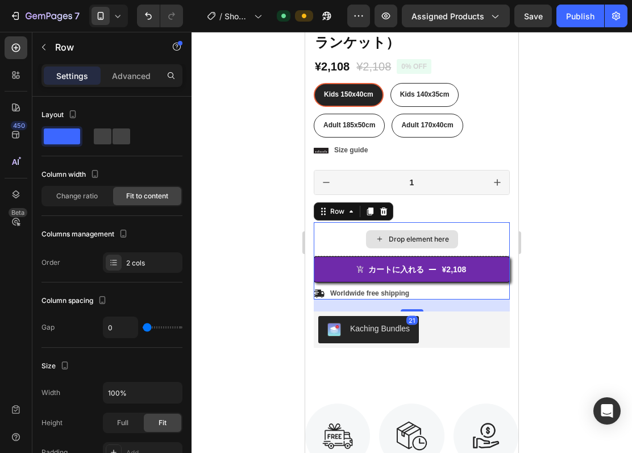
click at [474, 222] on div "Drop element here" at bounding box center [412, 239] width 196 height 34
click at [386, 208] on icon at bounding box center [383, 212] width 7 height 8
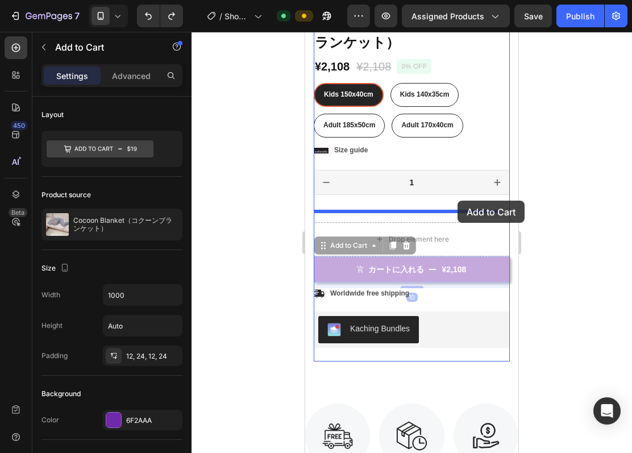
drag, startPoint x: 464, startPoint y: 259, endPoint x: 458, endPoint y: 201, distance: 58.9
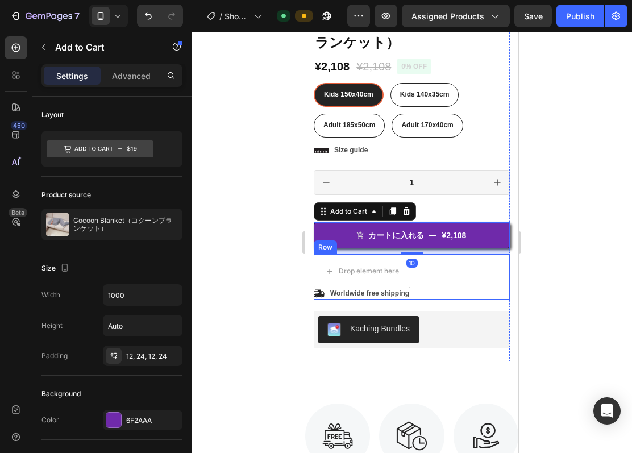
click at [456, 264] on div "Drop element here Icon Worldwide free shipping Text Block Row Row" at bounding box center [412, 276] width 196 height 45
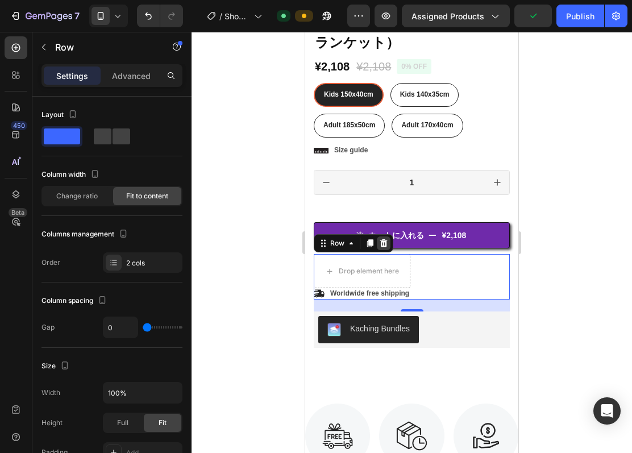
click at [384, 239] on icon at bounding box center [383, 243] width 7 height 8
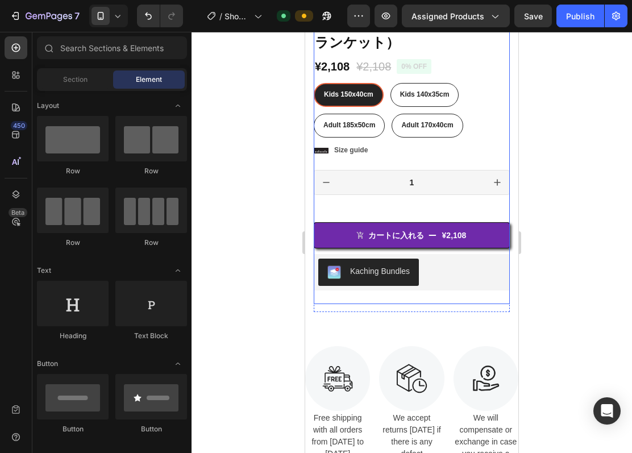
click at [434, 200] on div "Icon Icon Icon Icon Icon Icon List 2,500+ Verified Reviews! Text Block Row 0% o…" at bounding box center [412, 152] width 196 height 303
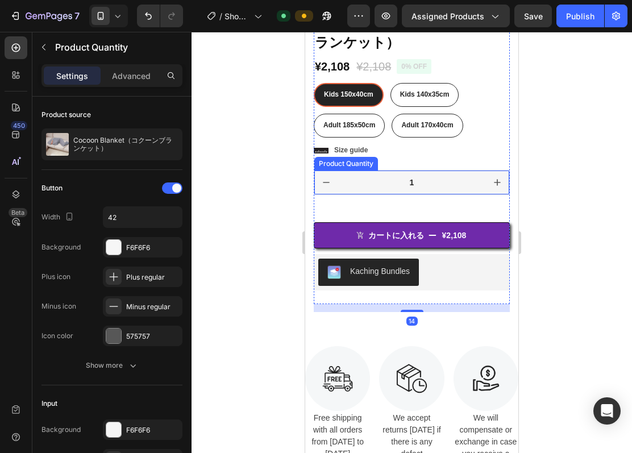
click at [437, 177] on input "1" at bounding box center [411, 183] width 147 height 24
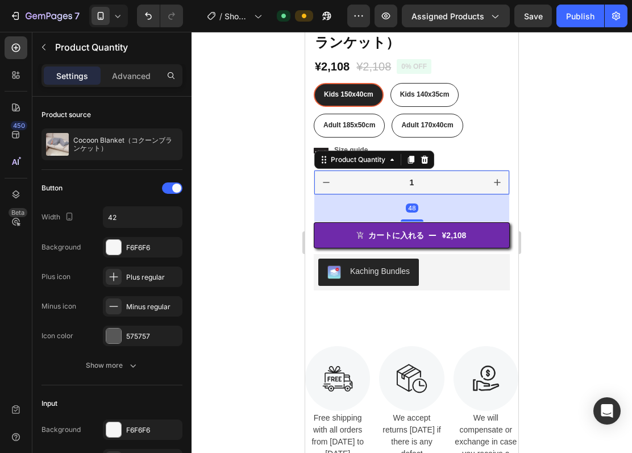
click at [432, 199] on div "48" at bounding box center [411, 207] width 195 height 27
click at [435, 201] on div "48" at bounding box center [411, 207] width 195 height 27
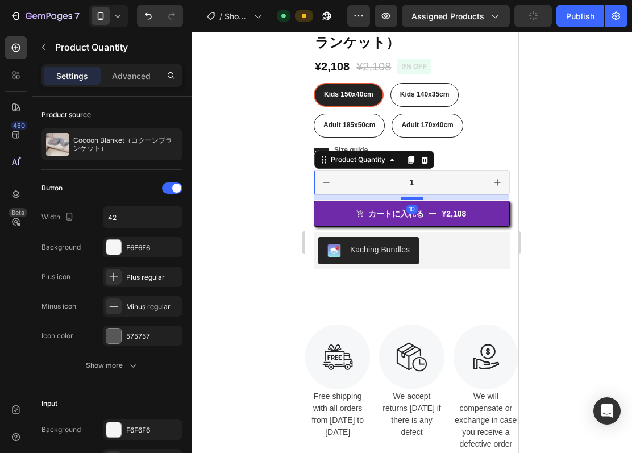
drag, startPoint x: 403, startPoint y: 208, endPoint x: 407, endPoint y: 187, distance: 22.0
click at [407, 197] on div at bounding box center [412, 198] width 23 height 3
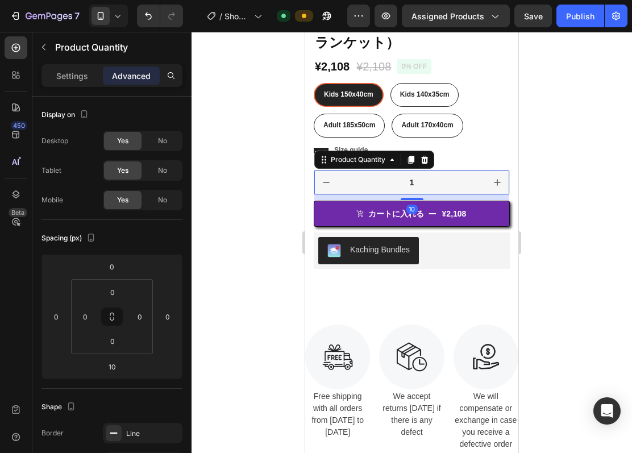
click at [540, 168] on div at bounding box center [412, 242] width 441 height 421
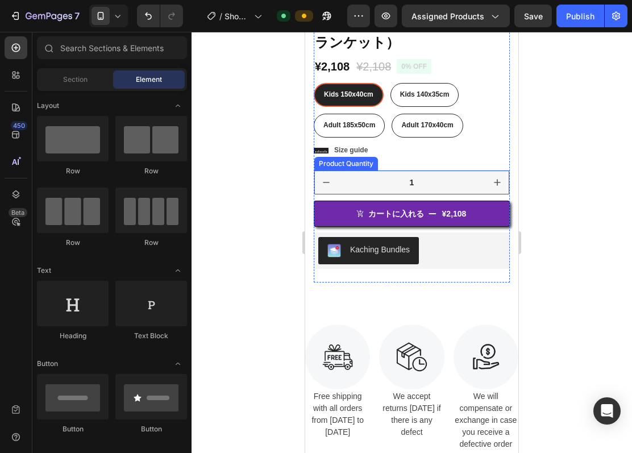
click at [467, 172] on input "1" at bounding box center [411, 183] width 147 height 24
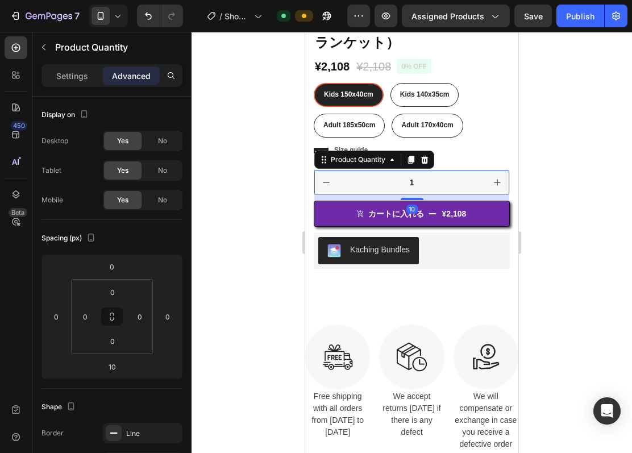
click at [492, 177] on icon "increment" at bounding box center [497, 182] width 11 height 11
click at [329, 177] on icon "decrement" at bounding box center [326, 182] width 11 height 11
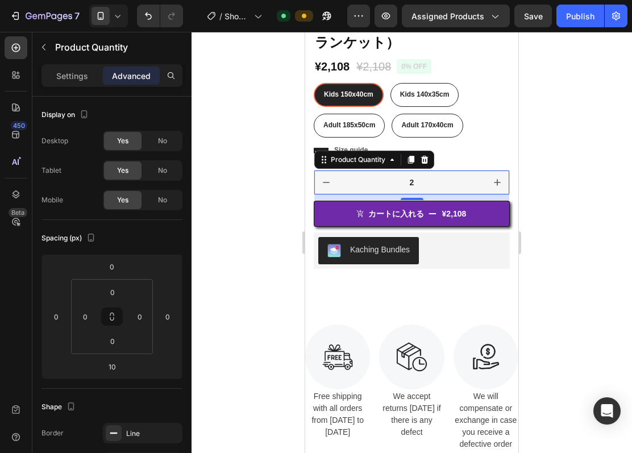
click at [329, 177] on icon "decrement" at bounding box center [326, 182] width 11 height 11
type input "1"
click at [329, 177] on icon "decrement" at bounding box center [326, 182] width 11 height 11
click at [75, 76] on p "Settings" at bounding box center [72, 76] width 32 height 12
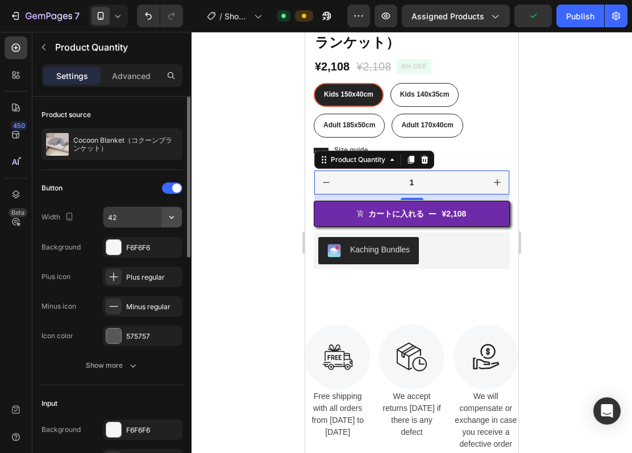
click at [171, 217] on icon "button" at bounding box center [171, 217] width 11 height 11
click at [150, 219] on input "42" at bounding box center [143, 217] width 78 height 20
click at [130, 185] on div "Button" at bounding box center [112, 188] width 141 height 18
click at [169, 210] on button "button" at bounding box center [172, 217] width 20 height 20
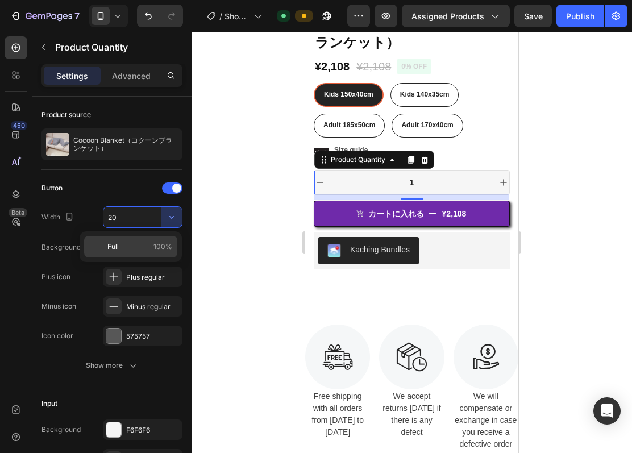
click at [160, 243] on span "100%" at bounding box center [163, 247] width 19 height 10
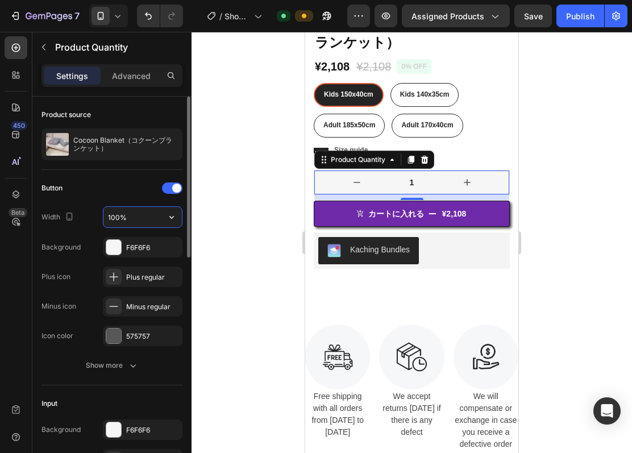
click at [157, 222] on input "100%" at bounding box center [143, 217] width 78 height 20
click at [176, 221] on icon "button" at bounding box center [171, 217] width 11 height 11
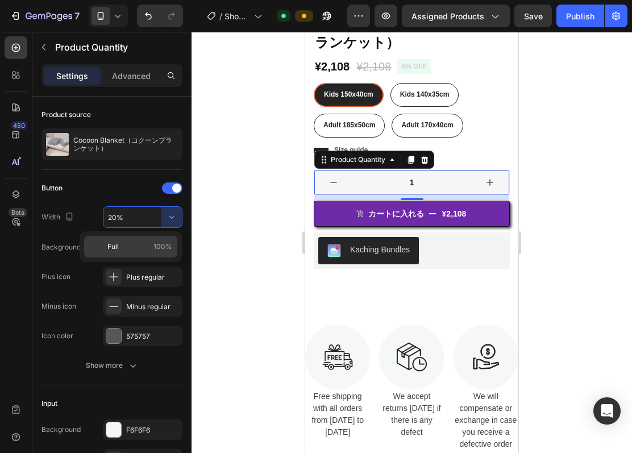
click at [115, 246] on span "Full" at bounding box center [112, 247] width 11 height 10
type input "100%"
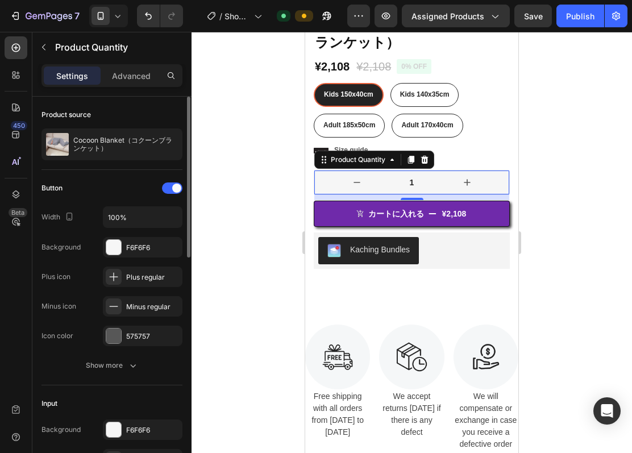
click at [119, 187] on div "Button" at bounding box center [112, 188] width 141 height 18
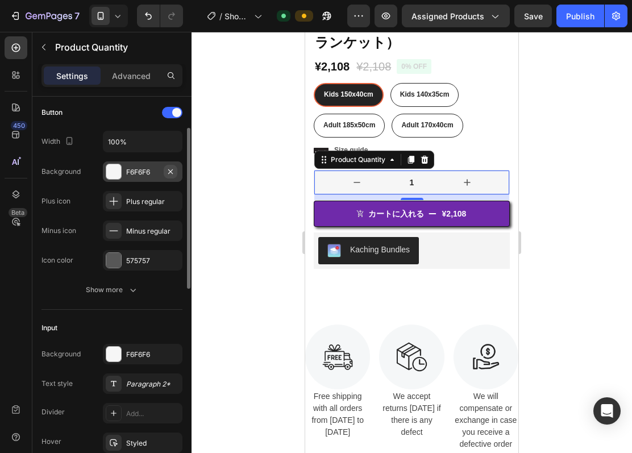
scroll to position [0, 0]
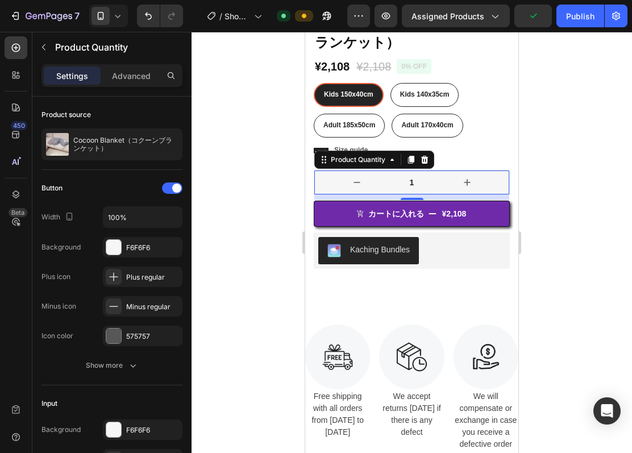
click at [325, 171] on button "decrement" at bounding box center [356, 183] width 85 height 24
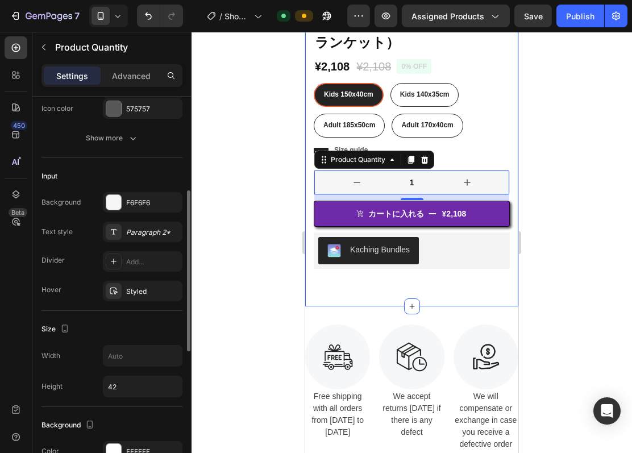
scroll to position [379, 0]
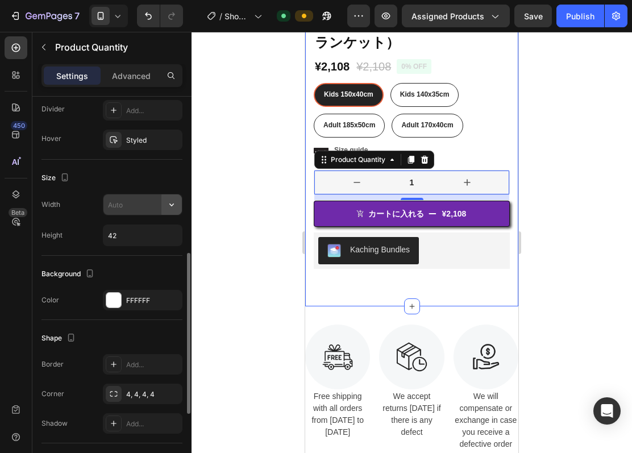
click at [162, 201] on button "button" at bounding box center [172, 204] width 20 height 20
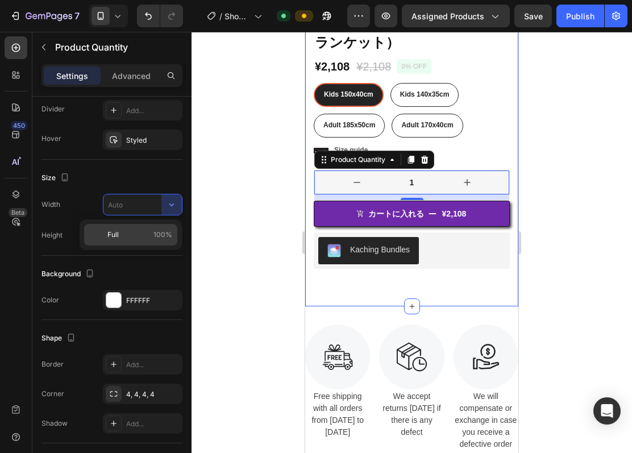
click at [159, 233] on span "100%" at bounding box center [163, 235] width 19 height 10
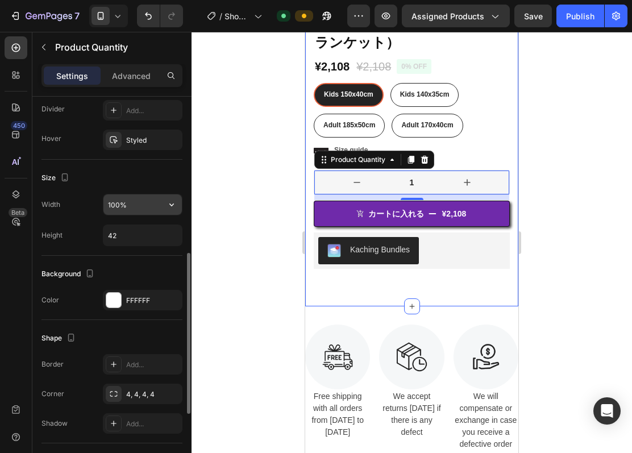
click at [163, 210] on button "button" at bounding box center [172, 204] width 20 height 20
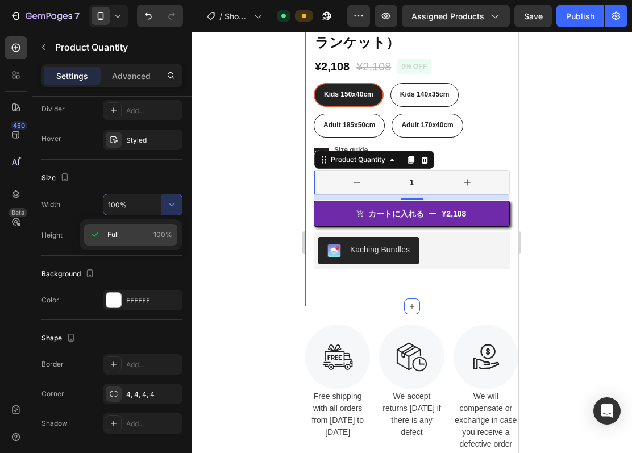
click at [162, 235] on span "100%" at bounding box center [163, 235] width 19 height 10
click at [168, 235] on icon "button" at bounding box center [171, 235] width 11 height 11
click at [165, 205] on button "button" at bounding box center [172, 204] width 20 height 20
click at [144, 205] on input "100%" at bounding box center [143, 204] width 78 height 20
click at [139, 205] on input "100%" at bounding box center [143, 204] width 78 height 20
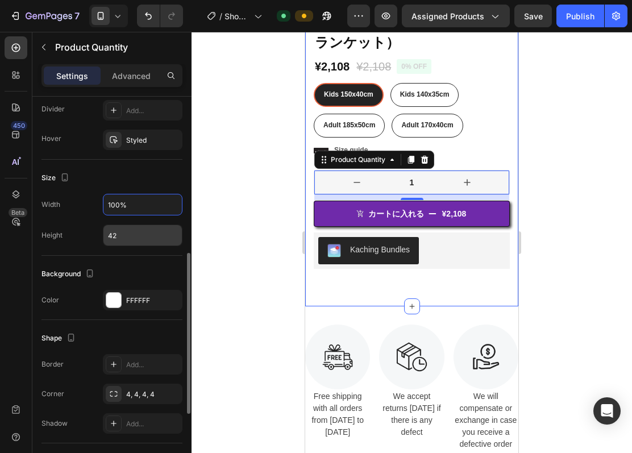
drag, startPoint x: 139, startPoint y: 205, endPoint x: 98, endPoint y: 204, distance: 41.0
click at [98, 204] on div "Width 100%" at bounding box center [112, 205] width 141 height 22
click at [139, 176] on div "Size" at bounding box center [112, 178] width 141 height 18
click at [130, 203] on input "10" at bounding box center [143, 204] width 78 height 20
type input "50"
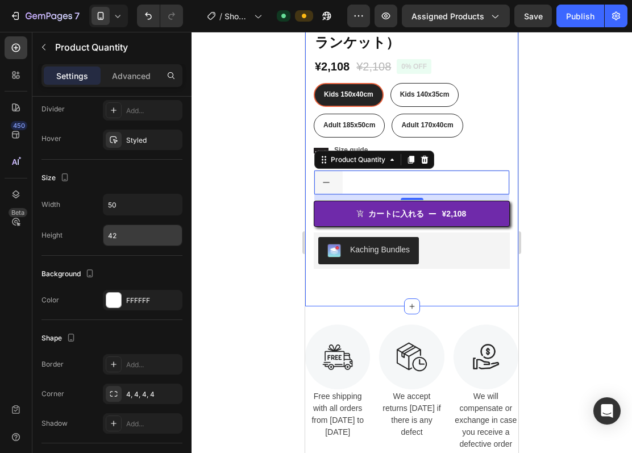
click at [210, 164] on div at bounding box center [412, 242] width 441 height 421
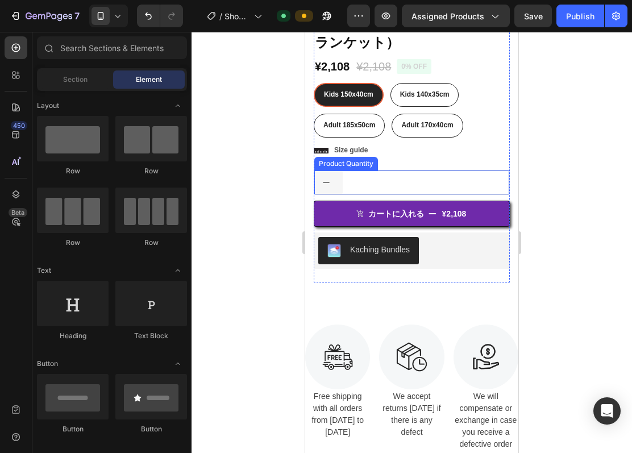
click at [404, 171] on div "1" at bounding box center [411, 183] width 195 height 24
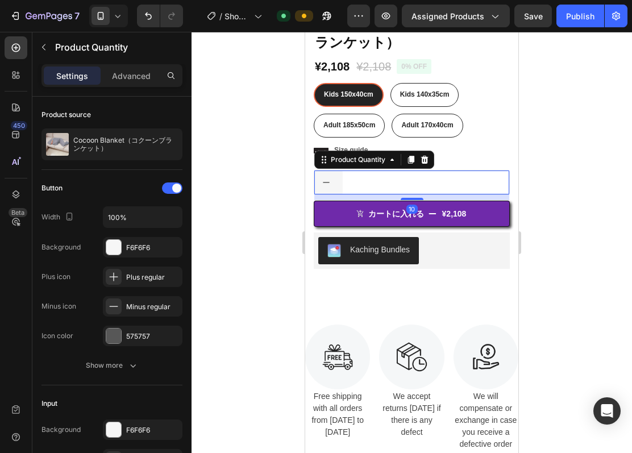
click at [394, 171] on div "1" at bounding box center [411, 183] width 195 height 24
click at [341, 172] on input "1" at bounding box center [351, 183] width 26 height 24
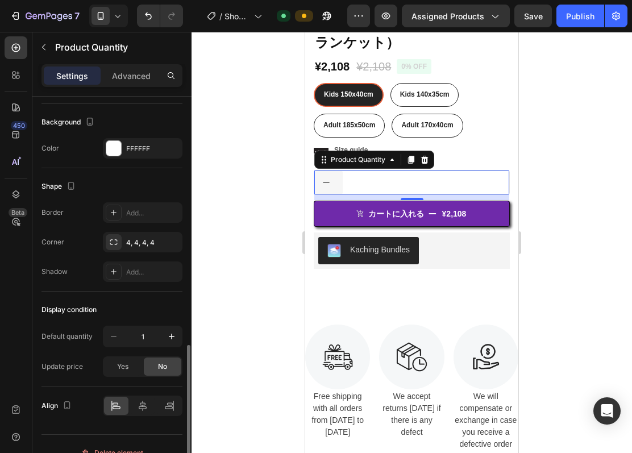
scroll to position [551, 0]
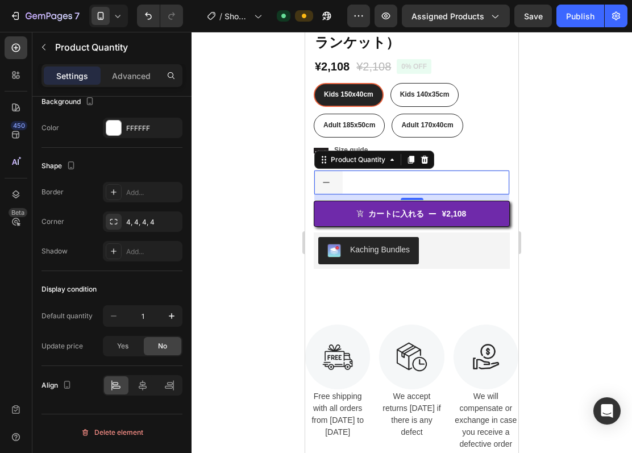
click at [340, 171] on input "1" at bounding box center [351, 183] width 26 height 24
click at [387, 171] on div "1" at bounding box center [411, 183] width 195 height 24
click at [486, 171] on div "1" at bounding box center [411, 183] width 195 height 24
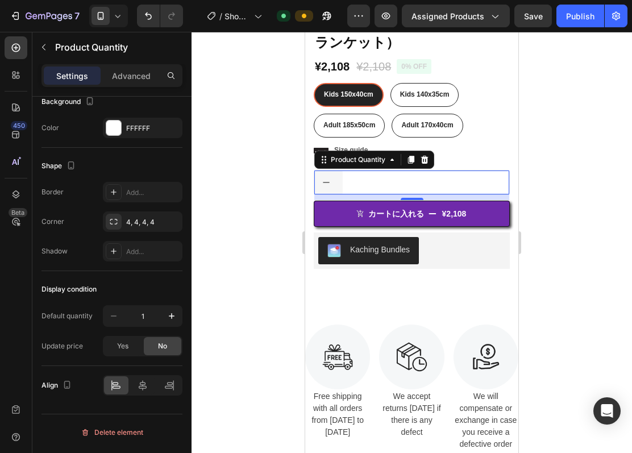
click at [401, 174] on div "1" at bounding box center [411, 183] width 195 height 24
click at [374, 155] on div "Product Quantity" at bounding box center [358, 160] width 59 height 10
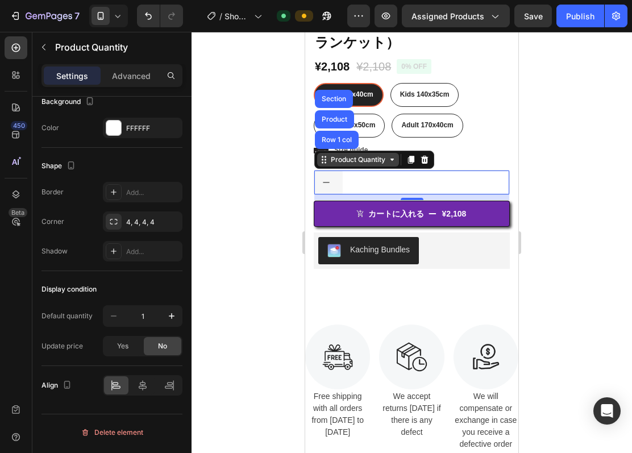
click at [374, 155] on div "Product Quantity" at bounding box center [358, 160] width 59 height 10
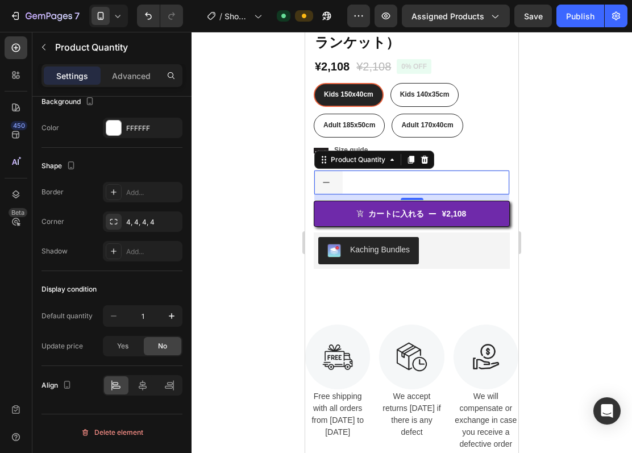
click at [462, 171] on div "1" at bounding box center [411, 183] width 195 height 24
click at [569, 242] on div at bounding box center [412, 242] width 441 height 421
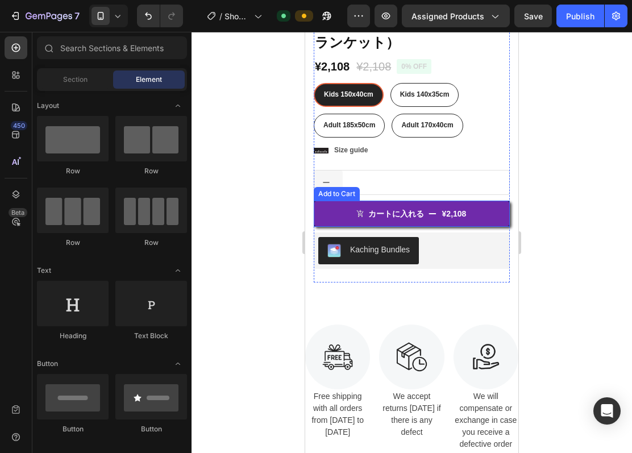
click at [446, 180] on div "1" at bounding box center [411, 183] width 195 height 24
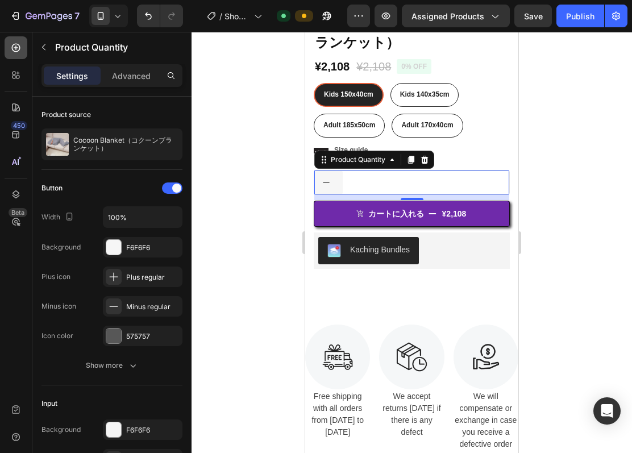
click at [8, 44] on div at bounding box center [16, 47] width 23 height 23
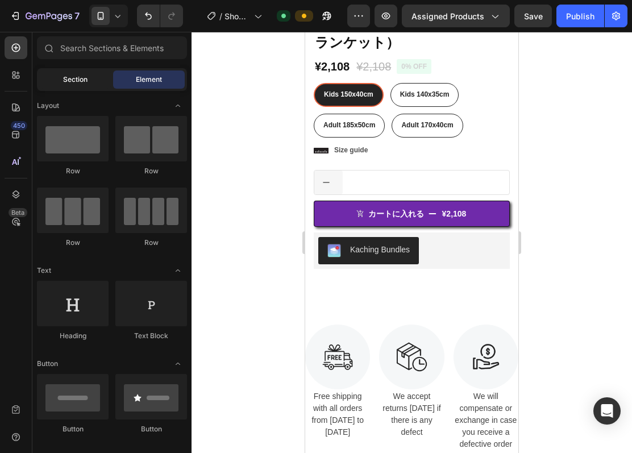
click at [74, 73] on div "Section" at bounding box center [75, 80] width 72 height 18
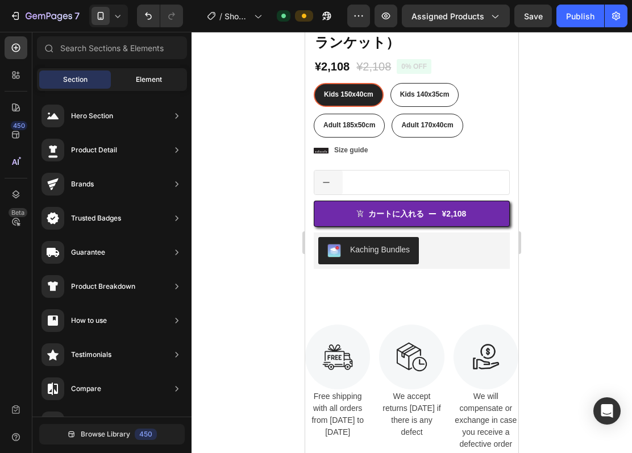
click at [139, 74] on span "Element" at bounding box center [149, 79] width 26 height 10
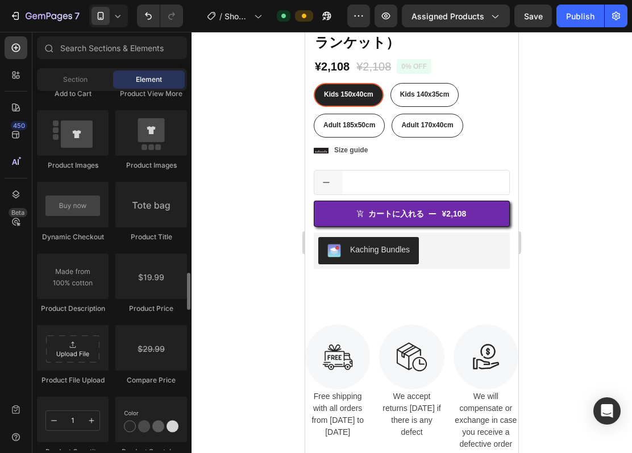
scroll to position [1895, 0]
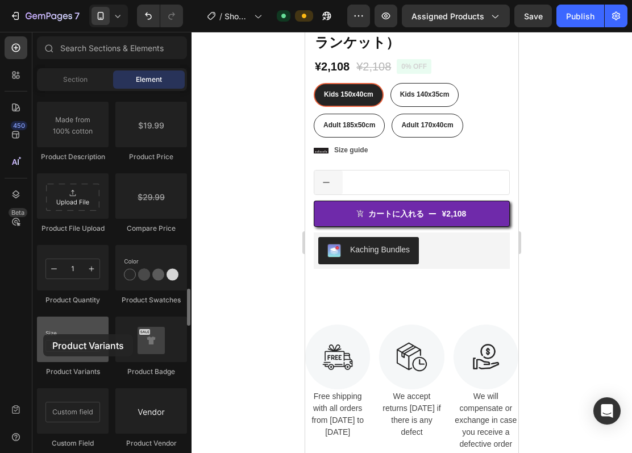
drag, startPoint x: 73, startPoint y: 336, endPoint x: 43, endPoint y: 334, distance: 30.2
click at [43, 334] on div at bounding box center [73, 339] width 72 height 45
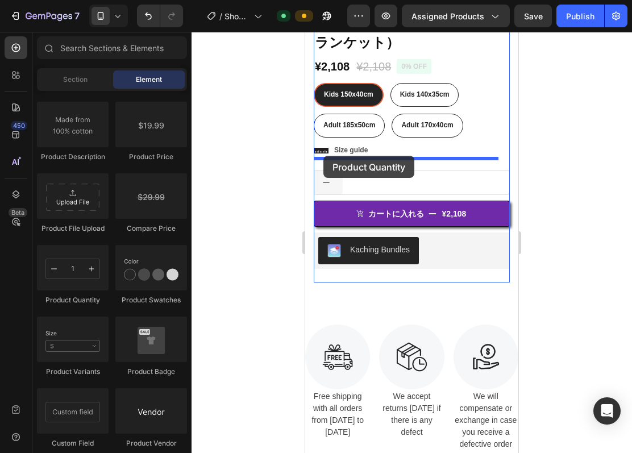
drag, startPoint x: 394, startPoint y: 287, endPoint x: 324, endPoint y: 156, distance: 148.6
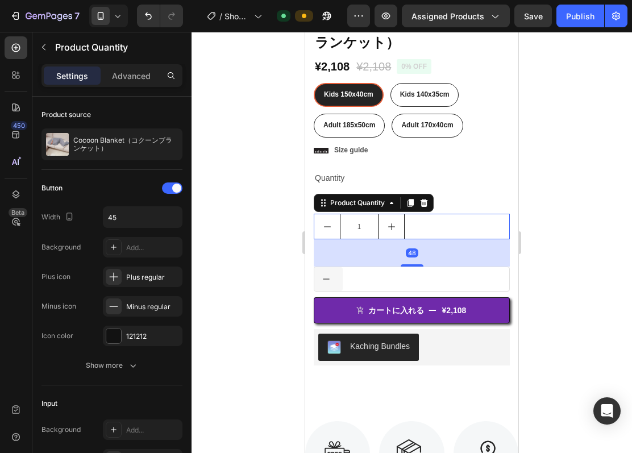
click at [437, 267] on div "1" at bounding box center [411, 279] width 195 height 24
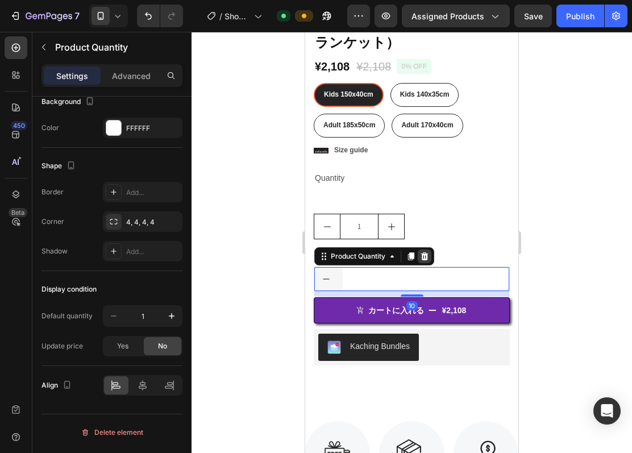
click at [428, 252] on icon at bounding box center [424, 256] width 7 height 8
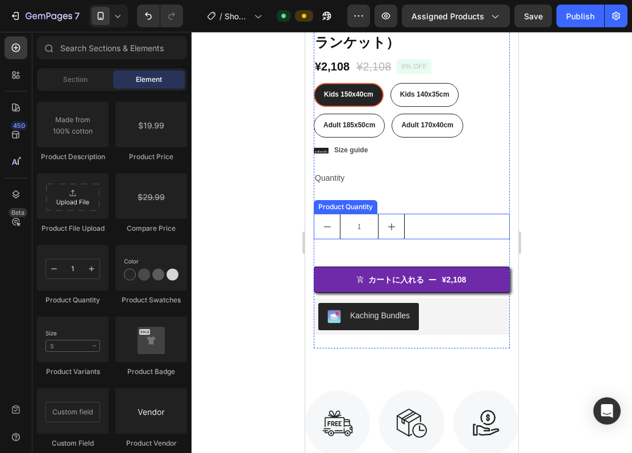
click at [337, 221] on button "decrement" at bounding box center [327, 226] width 26 height 24
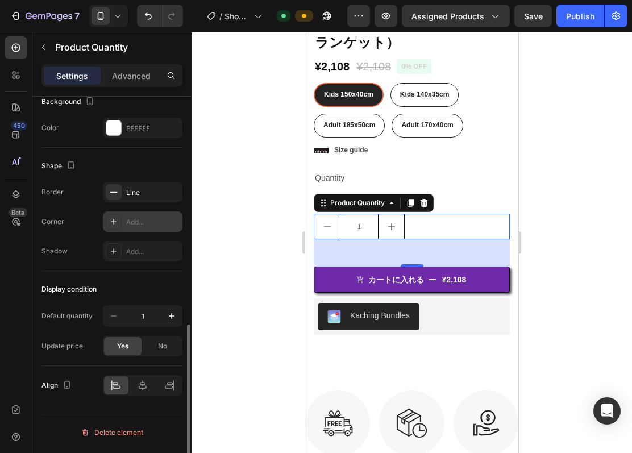
click at [164, 216] on div "Add..." at bounding box center [143, 222] width 80 height 20
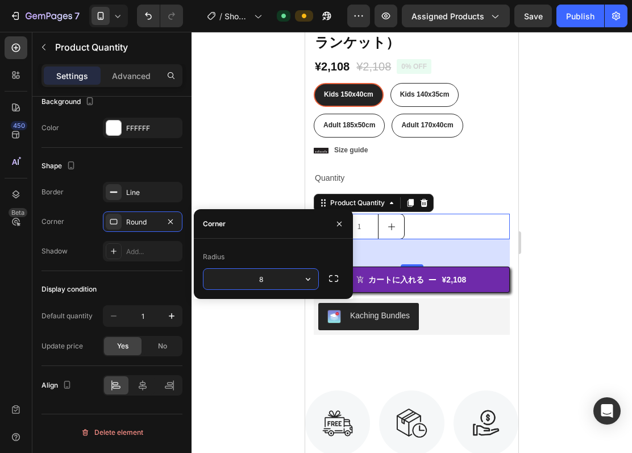
click at [244, 182] on div at bounding box center [412, 242] width 441 height 421
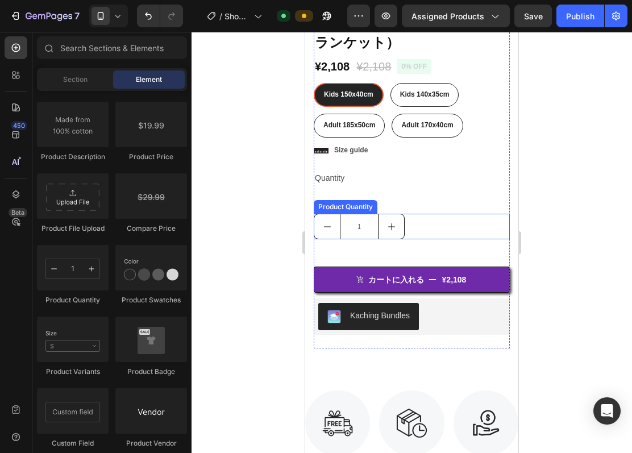
click at [329, 222] on icon "decrement" at bounding box center [327, 226] width 9 height 9
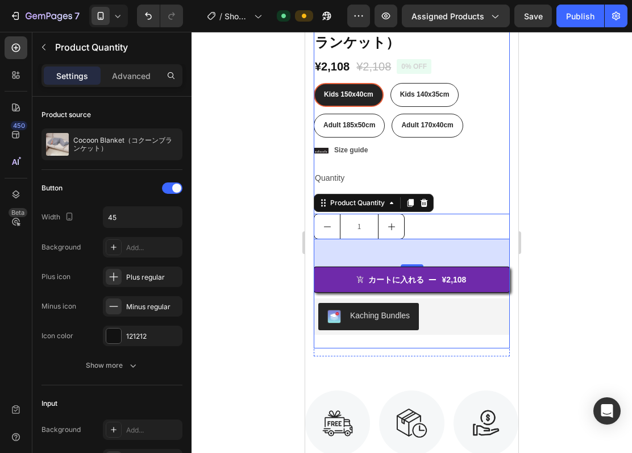
click at [481, 170] on div "Quantity" at bounding box center [412, 178] width 196 height 16
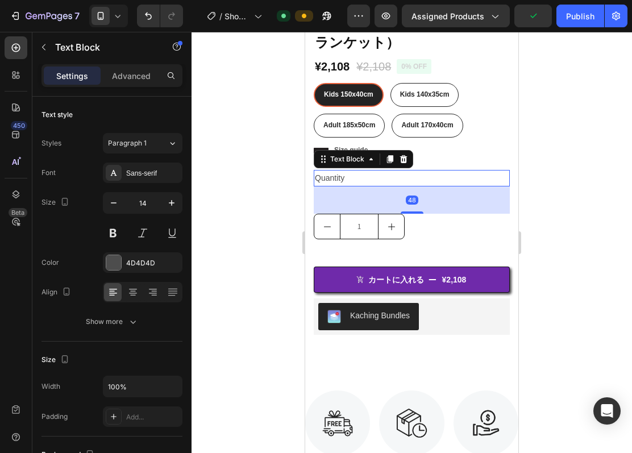
click at [558, 172] on div at bounding box center [412, 242] width 441 height 421
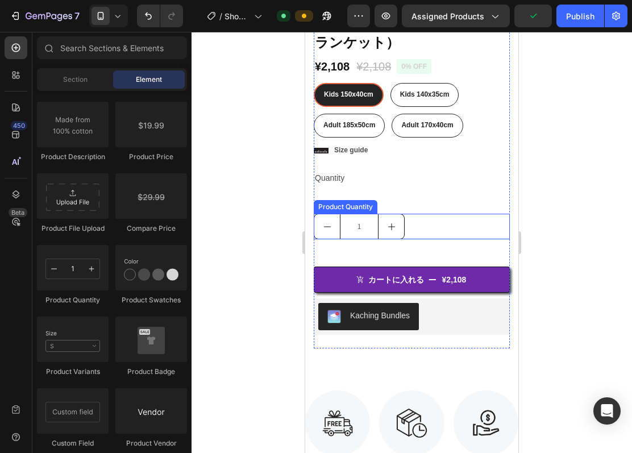
click at [394, 222] on icon "increment" at bounding box center [391, 226] width 9 height 9
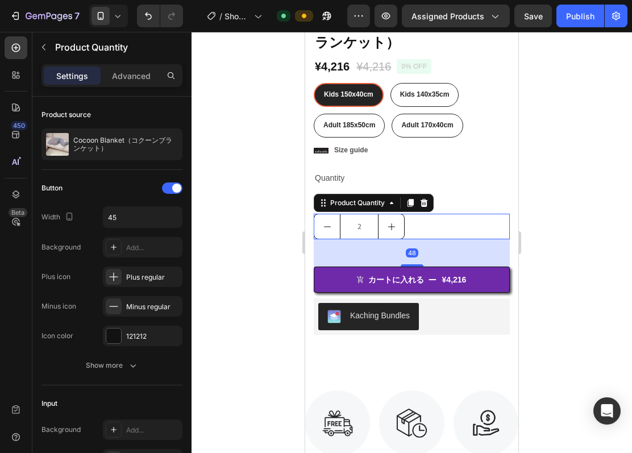
click at [323, 222] on icon "decrement" at bounding box center [327, 226] width 9 height 9
type input "1"
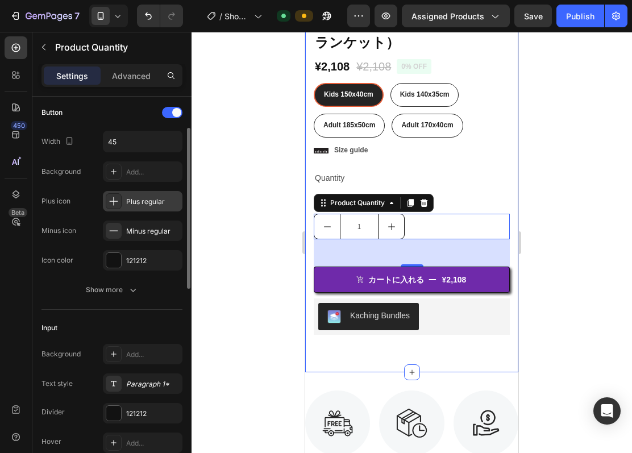
scroll to position [0, 0]
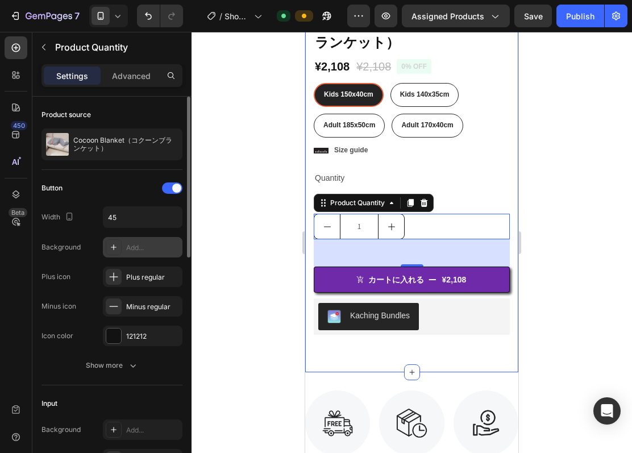
click at [162, 246] on div "Add..." at bounding box center [152, 248] width 53 height 10
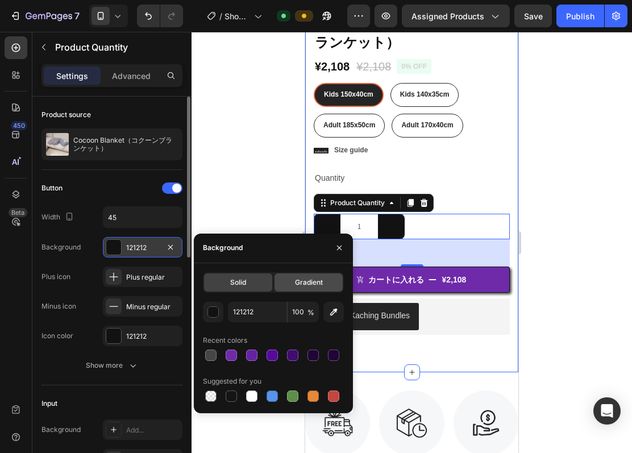
click at [300, 279] on span "Gradient" at bounding box center [309, 283] width 28 height 10
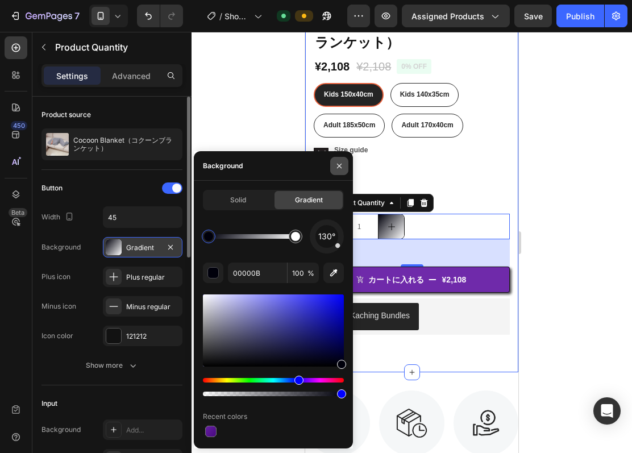
click at [341, 167] on icon "button" at bounding box center [339, 166] width 5 height 5
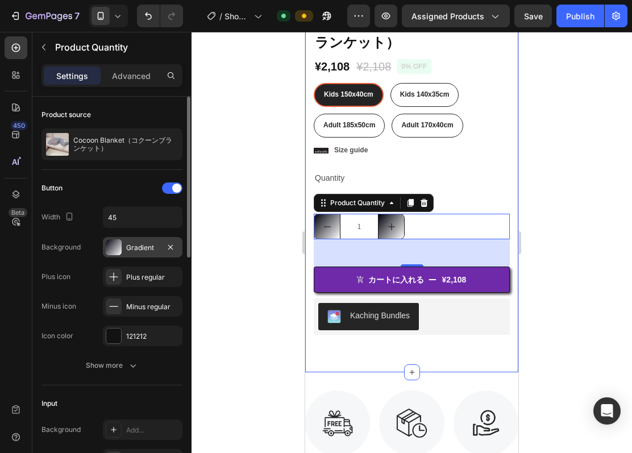
click at [139, 246] on div "Gradient" at bounding box center [142, 248] width 33 height 10
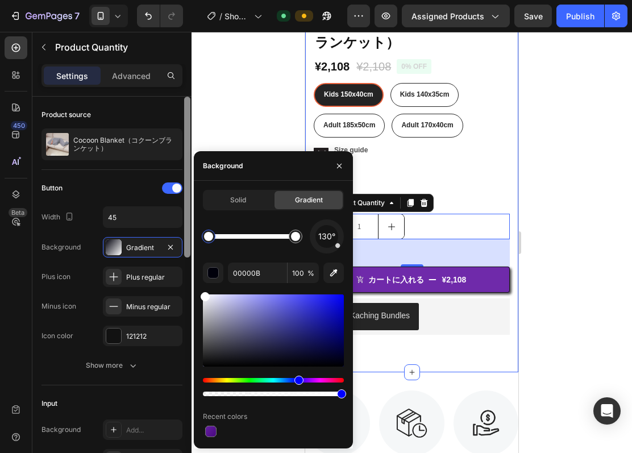
drag, startPoint x: 218, startPoint y: 303, endPoint x: 184, endPoint y: 289, distance: 36.5
click at [184, 289] on div "450 Beta Sections(30) Elements(84) Section Element Hero Section Product Detail …" at bounding box center [96, 242] width 192 height 421
type input "FFFFFF"
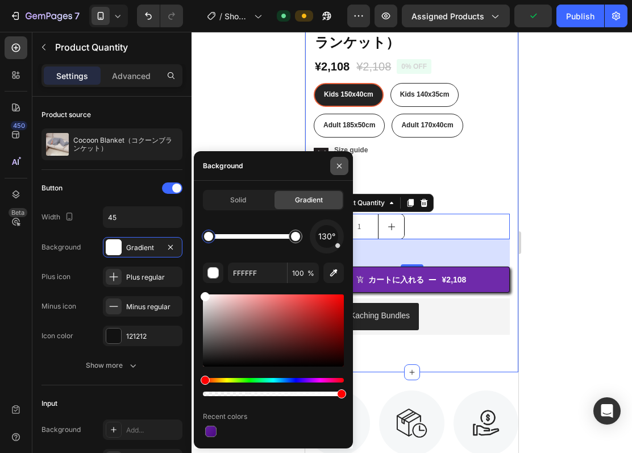
click at [336, 167] on icon "button" at bounding box center [339, 166] width 9 height 9
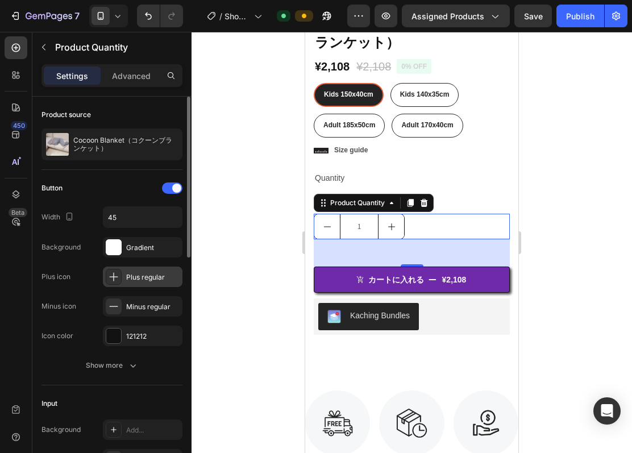
click at [157, 280] on div "Plus regular" at bounding box center [152, 277] width 53 height 10
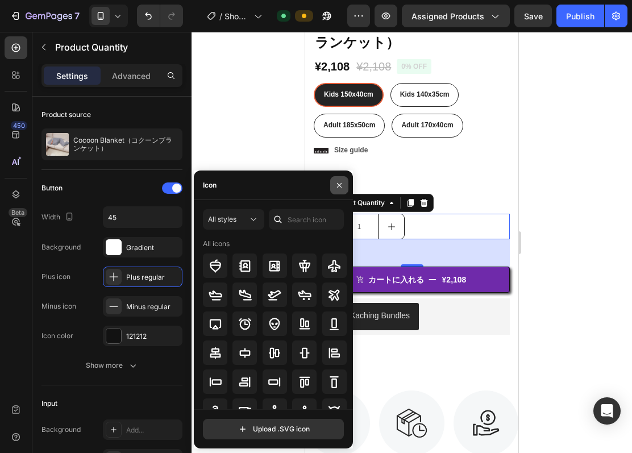
click at [337, 187] on icon "button" at bounding box center [339, 185] width 9 height 9
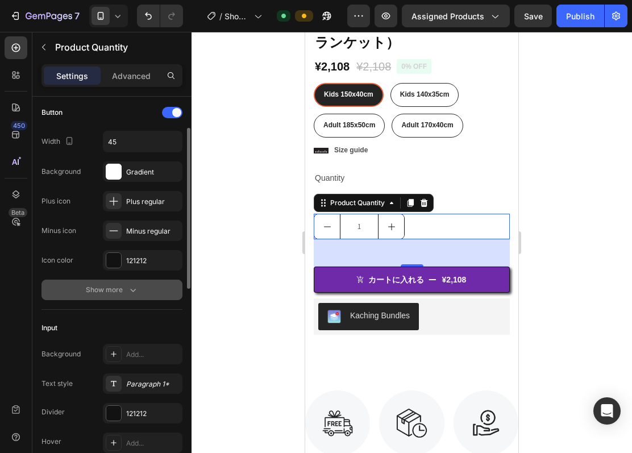
scroll to position [227, 0]
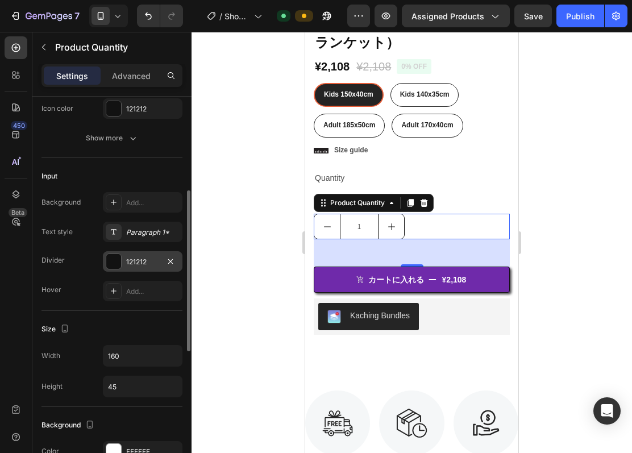
click at [159, 260] on div "121212" at bounding box center [143, 261] width 80 height 20
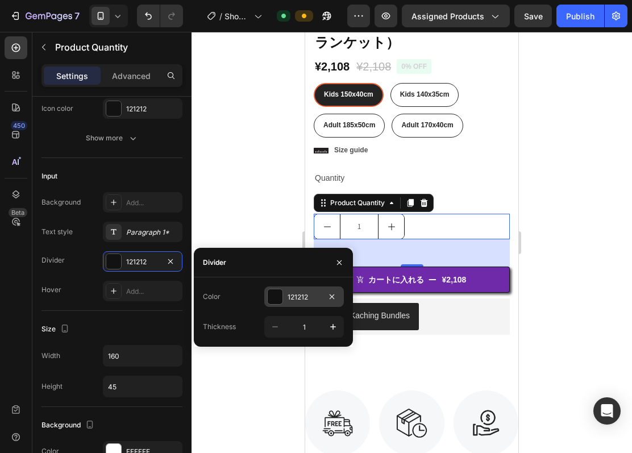
click at [312, 297] on div "121212" at bounding box center [304, 297] width 33 height 10
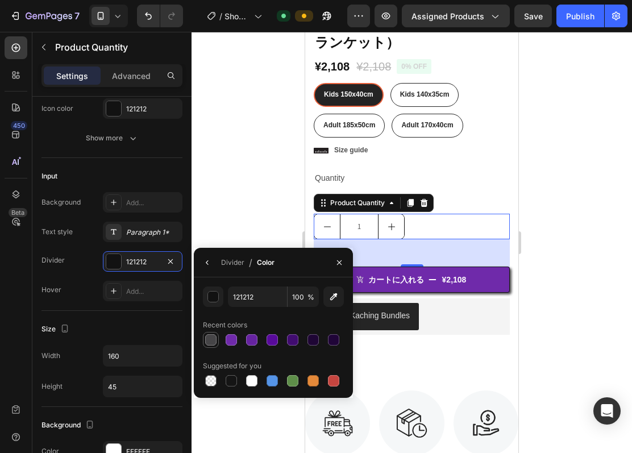
click at [214, 341] on div at bounding box center [210, 339] width 11 height 11
click at [234, 380] on div at bounding box center [231, 380] width 11 height 11
click at [276, 378] on div at bounding box center [272, 380] width 11 height 11
click at [305, 379] on div at bounding box center [313, 381] width 16 height 16
click at [234, 378] on div at bounding box center [231, 380] width 11 height 11
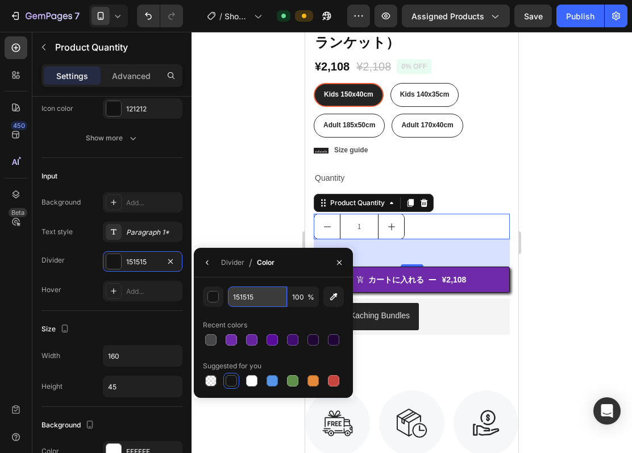
click at [0, 0] on input "151515" at bounding box center [0, 0] width 0 height 0
click at [214, 298] on div "button" at bounding box center [213, 297] width 11 height 11
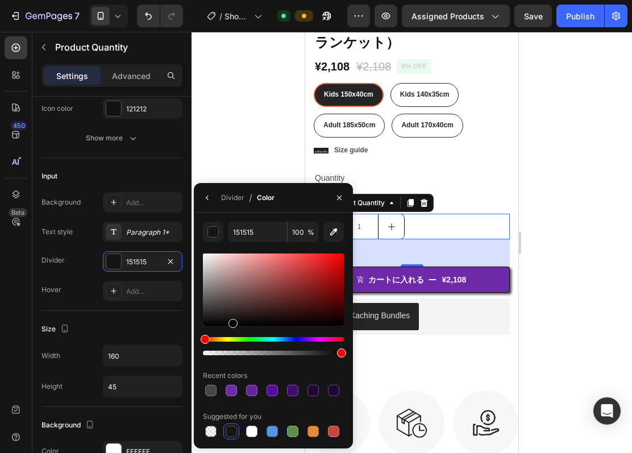
drag, startPoint x: 206, startPoint y: 322, endPoint x: 227, endPoint y: 340, distance: 27.9
click at [233, 345] on div at bounding box center [273, 304] width 141 height 106
type input "000000"
drag, startPoint x: 539, startPoint y: 355, endPoint x: 354, endPoint y: 336, distance: 185.9
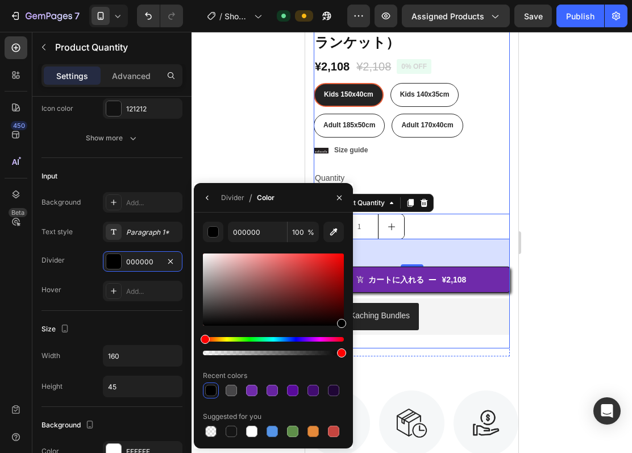
click at [474, 184] on div "Icon Icon Icon Icon Icon Icon List 2,500+ Verified Reviews! Text Block Row 0% o…" at bounding box center [412, 174] width 196 height 347
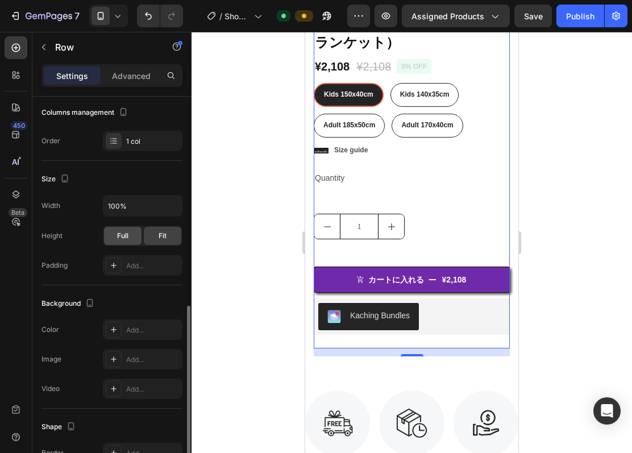
scroll to position [276, 0]
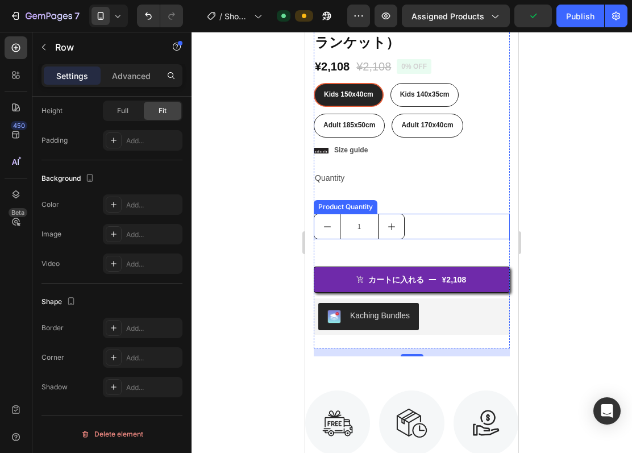
click at [365, 214] on input "1" at bounding box center [359, 226] width 39 height 24
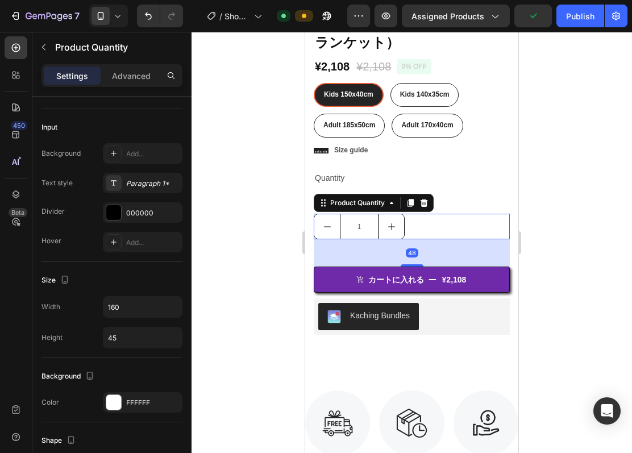
scroll to position [0, 0]
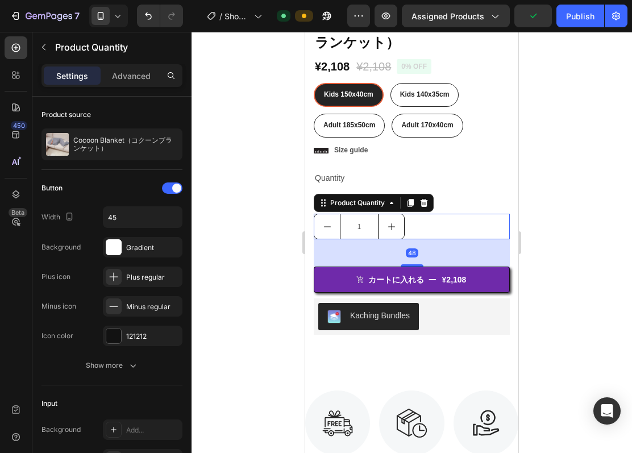
click at [339, 214] on button "decrement" at bounding box center [327, 226] width 26 height 24
click at [340, 214] on input "1" at bounding box center [359, 226] width 39 height 24
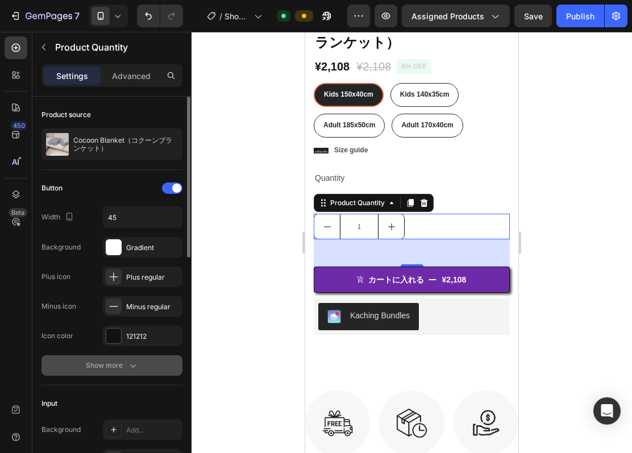
click at [128, 365] on icon "button" at bounding box center [132, 365] width 11 height 11
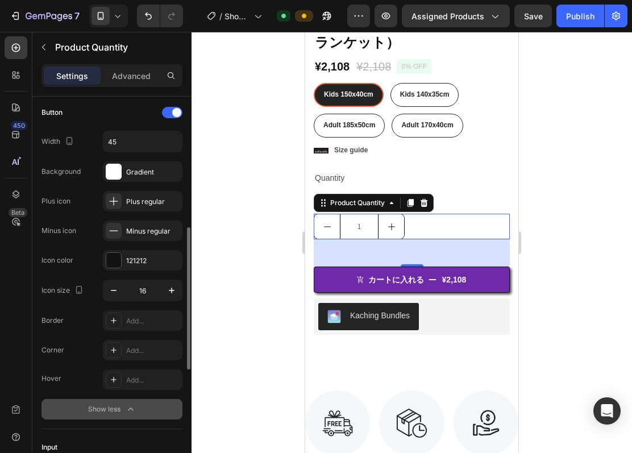
scroll to position [151, 0]
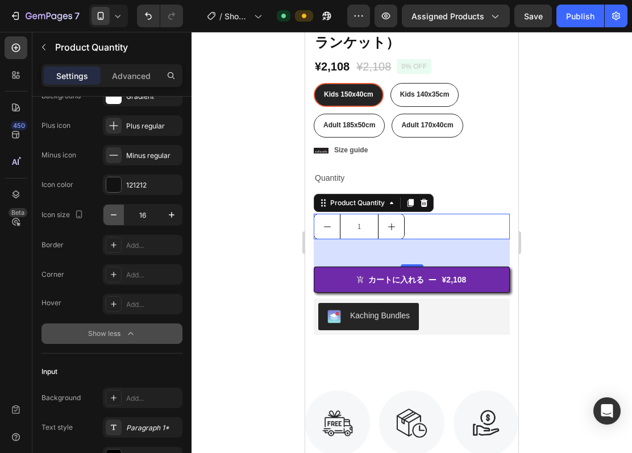
click at [118, 222] on button "button" at bounding box center [114, 215] width 20 height 20
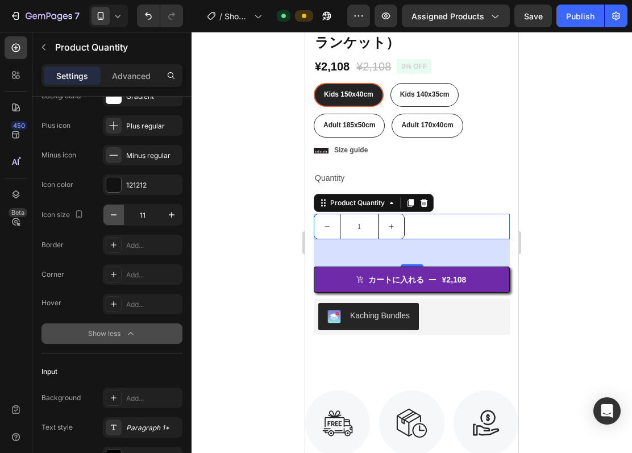
click at [118, 222] on button "button" at bounding box center [114, 215] width 20 height 20
click at [174, 214] on icon "button" at bounding box center [171, 214] width 11 height 11
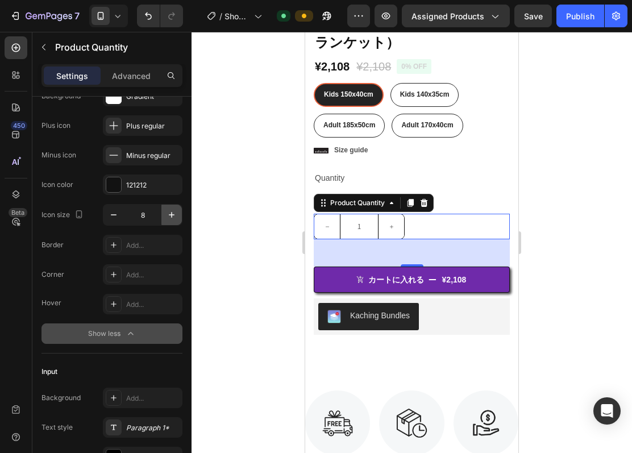
click at [174, 214] on icon "button" at bounding box center [171, 214] width 11 height 11
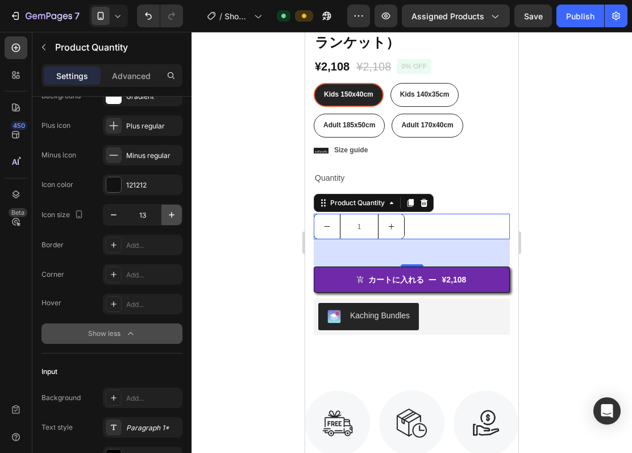
click at [174, 214] on icon "button" at bounding box center [171, 214] width 11 height 11
click at [174, 213] on icon "button" at bounding box center [171, 214] width 11 height 11
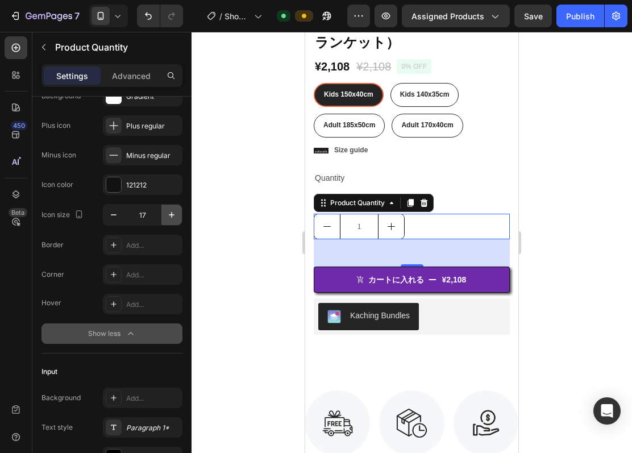
type input "18"
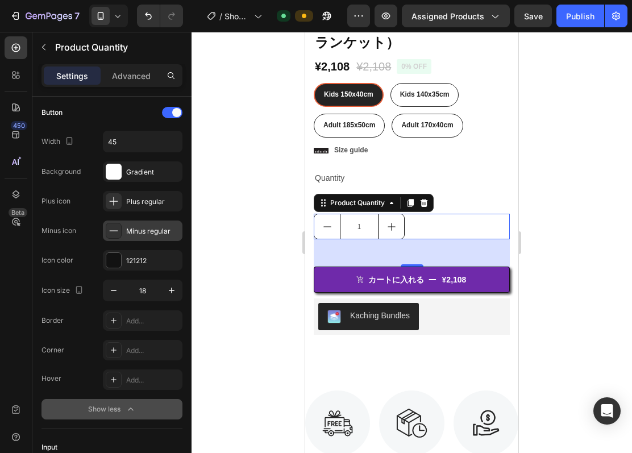
click at [162, 234] on div "Minus regular" at bounding box center [152, 231] width 53 height 10
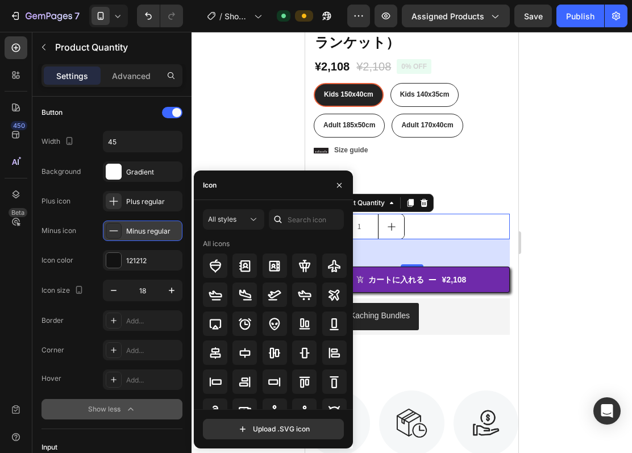
click at [112, 230] on icon at bounding box center [113, 230] width 11 height 11
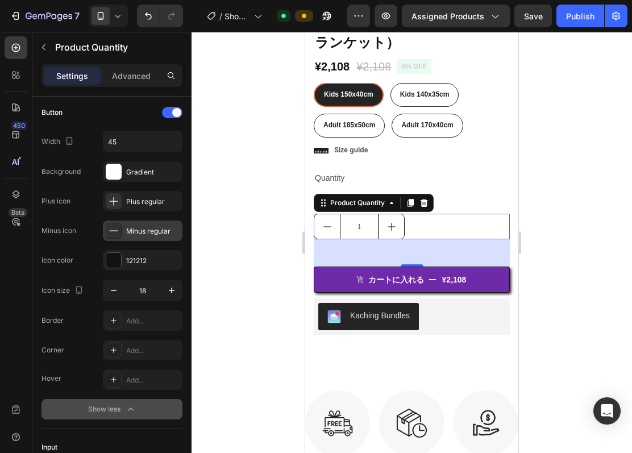
click at [130, 230] on div "Minus regular" at bounding box center [152, 231] width 53 height 10
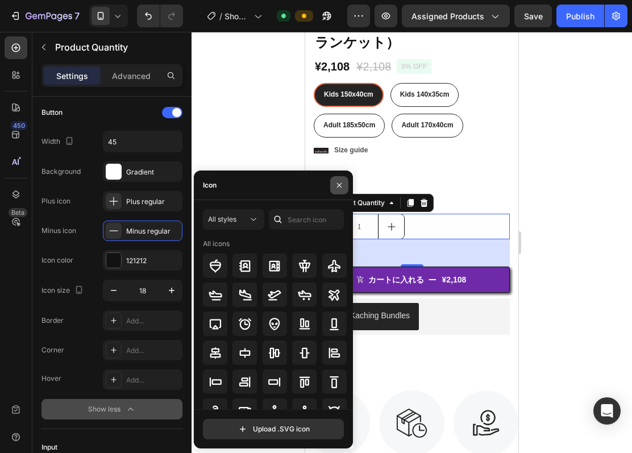
click at [340, 181] on icon "button" at bounding box center [339, 185] width 9 height 9
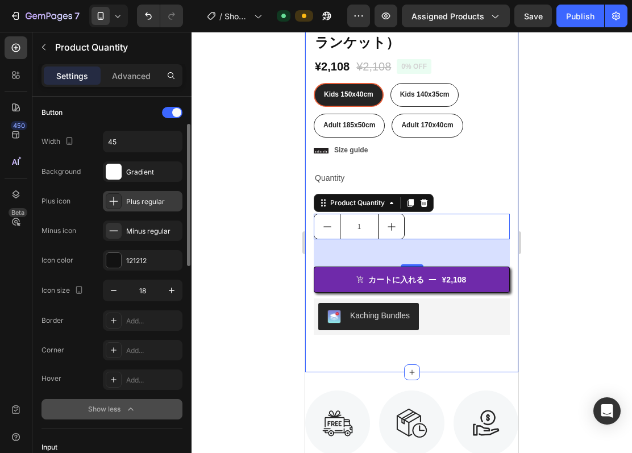
click at [157, 196] on div "Plus regular" at bounding box center [143, 201] width 80 height 20
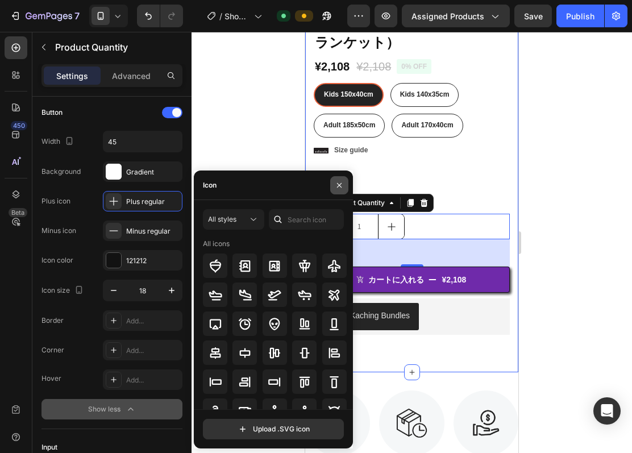
click at [338, 183] on icon "button" at bounding box center [339, 185] width 9 height 9
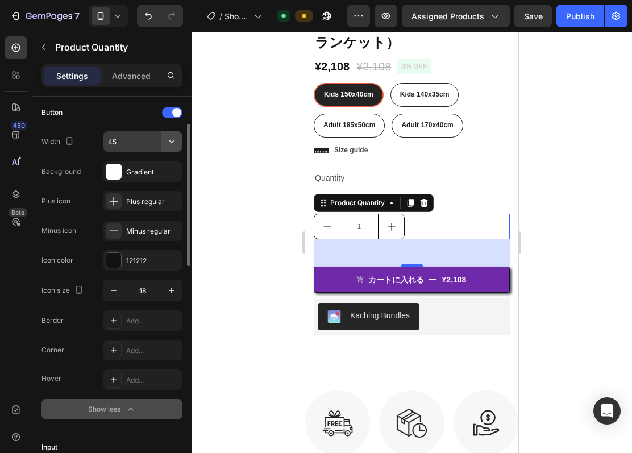
click at [171, 140] on icon "button" at bounding box center [171, 141] width 11 height 11
click at [150, 142] on input "45" at bounding box center [143, 141] width 78 height 20
click at [140, 126] on div "Button Width 40 Background Gradient Plus icon Plus regular Minus icon Minus reg…" at bounding box center [112, 187] width 141 height 167
click at [137, 144] on input "40" at bounding box center [143, 141] width 78 height 20
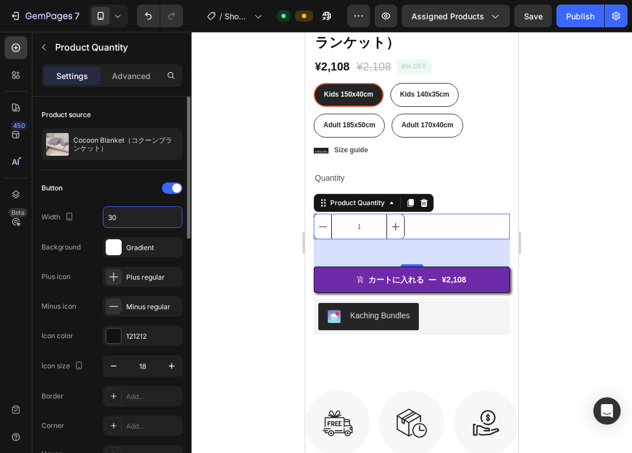
drag, startPoint x: 133, startPoint y: 217, endPoint x: 81, endPoint y: 213, distance: 52.5
click at [81, 213] on div "Width 30" at bounding box center [112, 217] width 141 height 22
type input "50"
click at [105, 188] on div "Button" at bounding box center [112, 188] width 141 height 18
click at [444, 223] on div "1" at bounding box center [412, 227] width 196 height 26
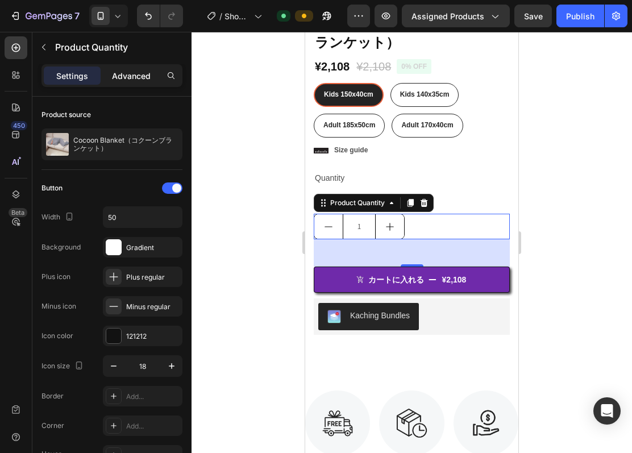
click at [111, 76] on div "Advanced" at bounding box center [131, 76] width 57 height 18
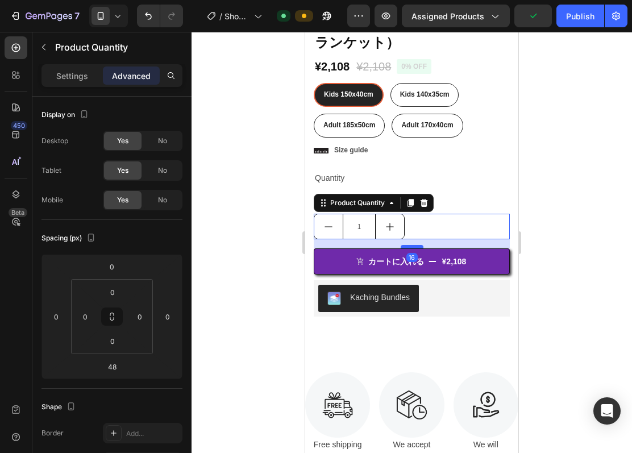
drag, startPoint x: 406, startPoint y: 254, endPoint x: 405, endPoint y: 235, distance: 18.2
click at [405, 245] on div at bounding box center [412, 246] width 23 height 3
type input "16"
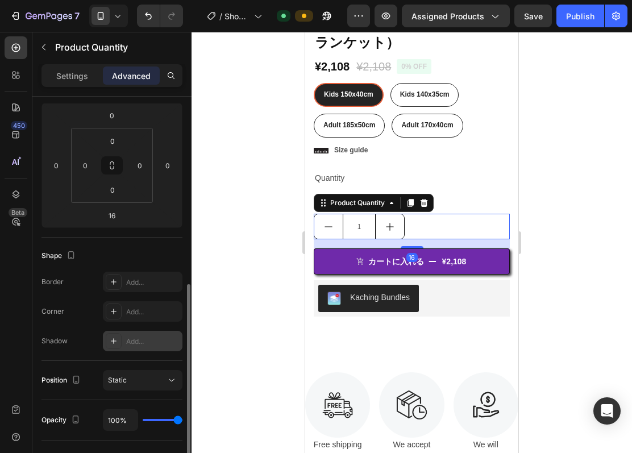
scroll to position [303, 0]
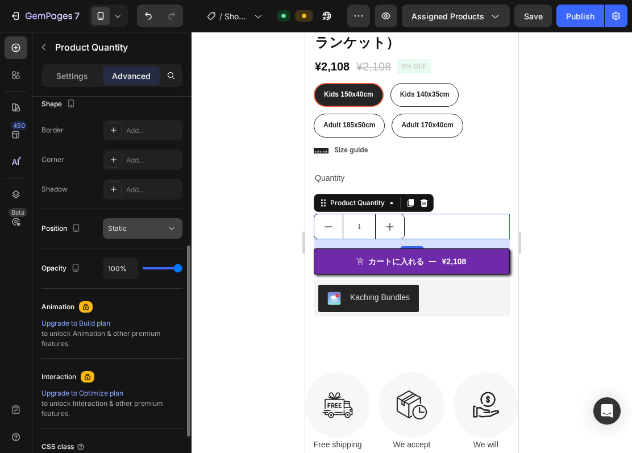
click at [158, 228] on div "Static" at bounding box center [137, 228] width 58 height 10
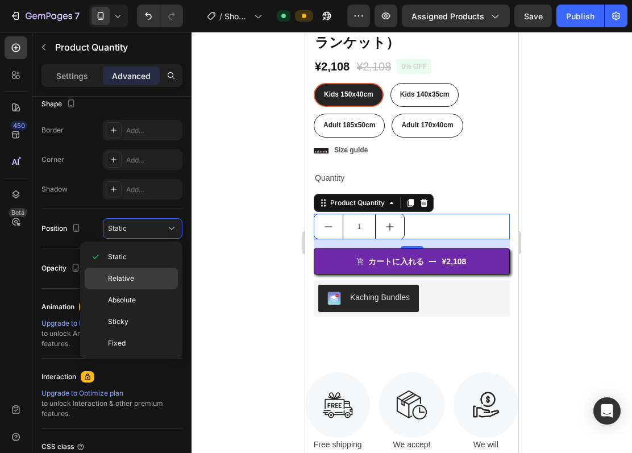
click at [134, 274] on p "Relative" at bounding box center [140, 279] width 65 height 10
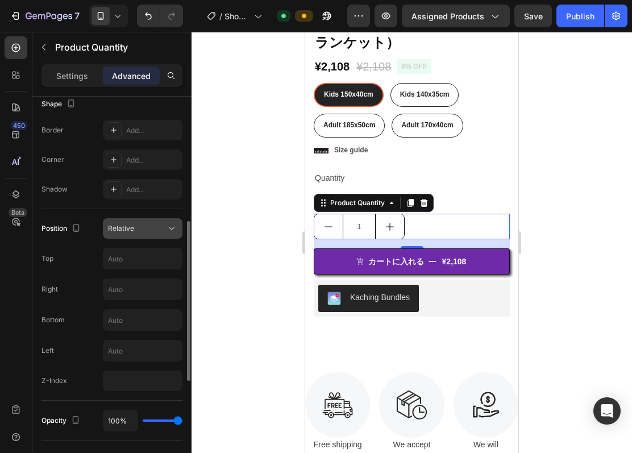
click at [154, 223] on button "Relative" at bounding box center [143, 228] width 80 height 20
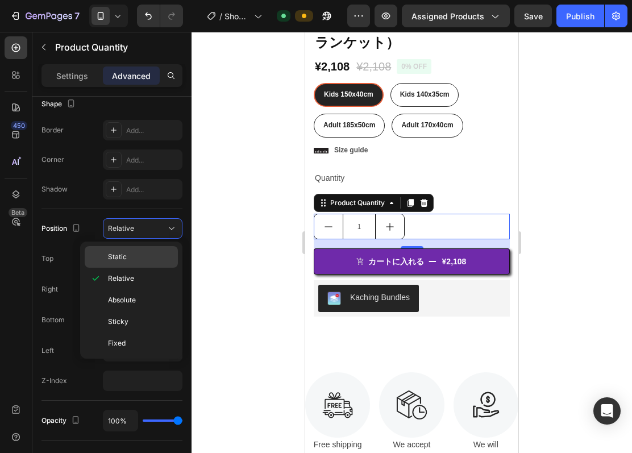
click at [139, 253] on p "Static" at bounding box center [140, 257] width 65 height 10
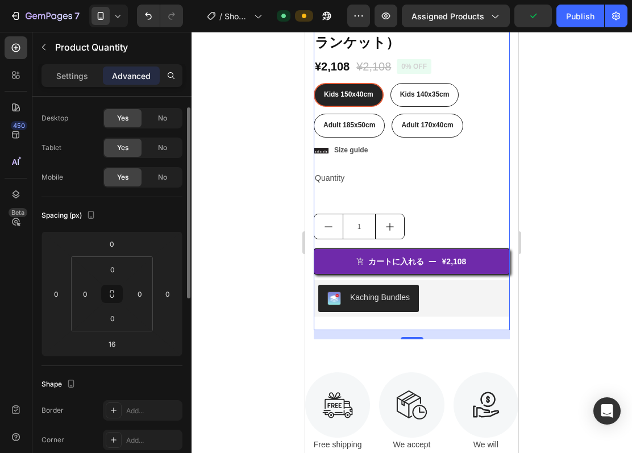
scroll to position [0, 0]
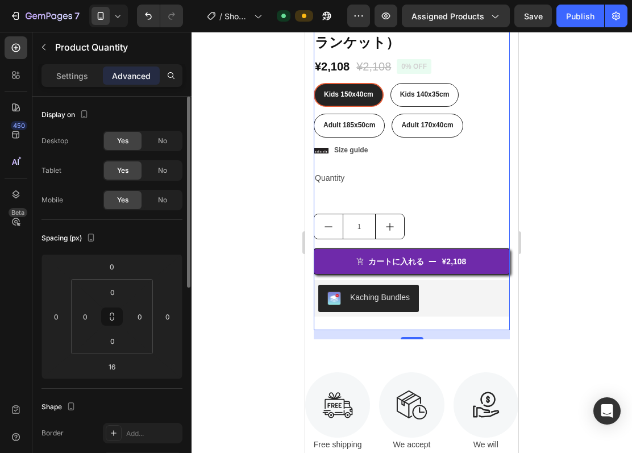
click at [72, 64] on div "Settings Advanced" at bounding box center [112, 75] width 141 height 23
click at [73, 71] on p "Settings" at bounding box center [72, 76] width 32 height 12
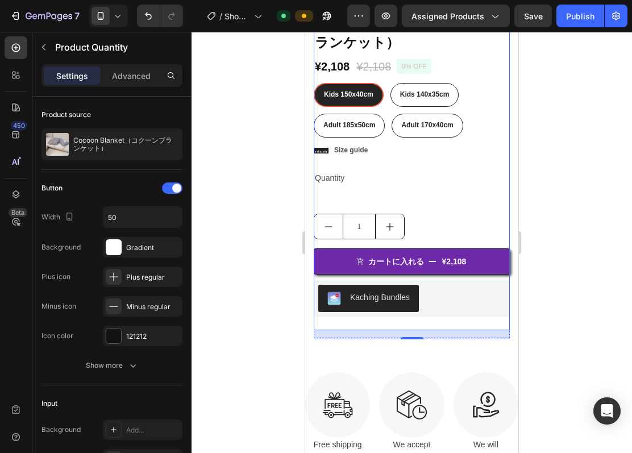
click at [348, 183] on div "Icon Icon Icon Icon Icon Icon List 2,500+ Verified Reviews! Text Block Row 0% o…" at bounding box center [412, 165] width 196 height 329
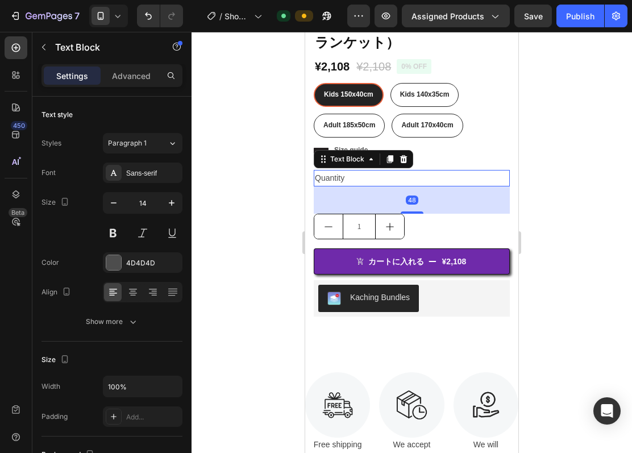
click at [348, 170] on div "Quantity" at bounding box center [412, 178] width 196 height 16
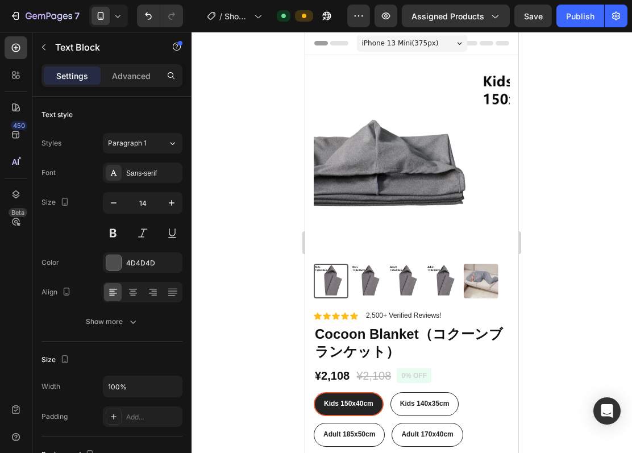
scroll to position [309, 0]
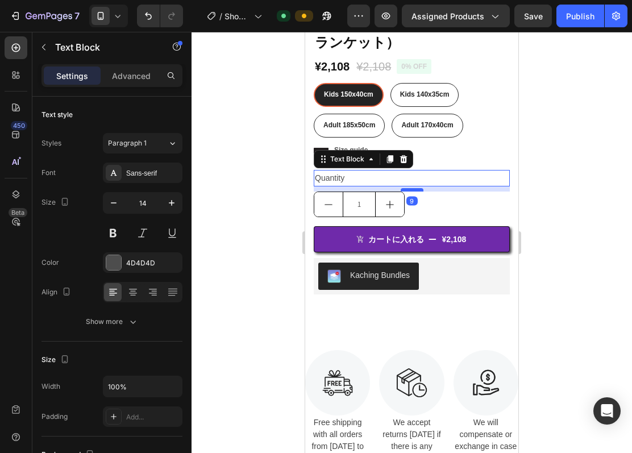
drag, startPoint x: 305, startPoint y: 32, endPoint x: 408, endPoint y: 179, distance: 179.2
click at [408, 188] on div at bounding box center [412, 189] width 23 height 3
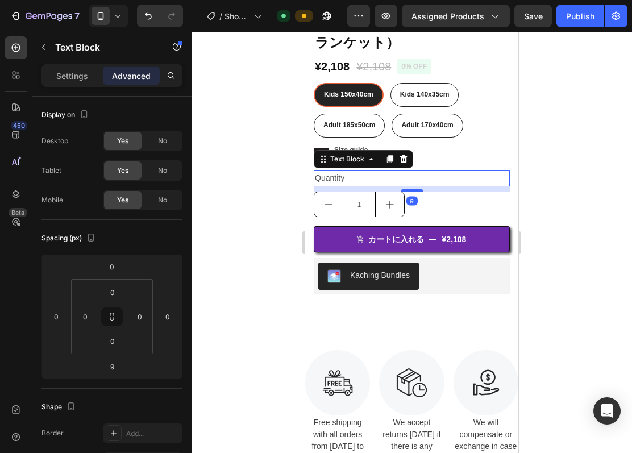
click at [369, 170] on div "Quantity" at bounding box center [412, 178] width 196 height 16
click at [364, 171] on p "Quantity" at bounding box center [412, 178] width 194 height 14
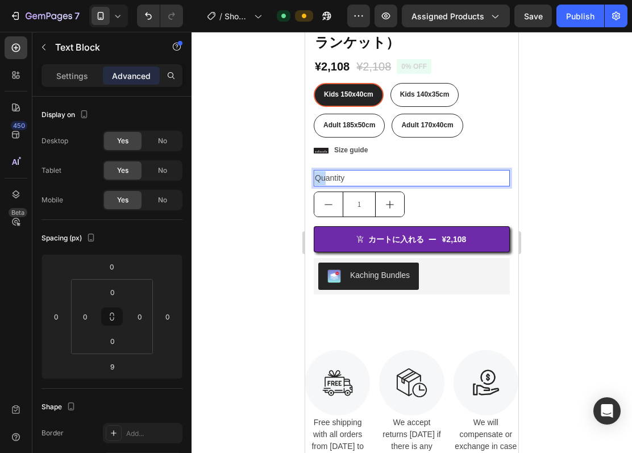
drag, startPoint x: 364, startPoint y: 162, endPoint x: 324, endPoint y: 167, distance: 40.1
click at [358, 171] on p "Quantity" at bounding box center [412, 178] width 194 height 14
drag, startPoint x: 367, startPoint y: 167, endPoint x: 316, endPoint y: 166, distance: 51.2
click at [316, 171] on p "Quantity" at bounding box center [412, 178] width 194 height 14
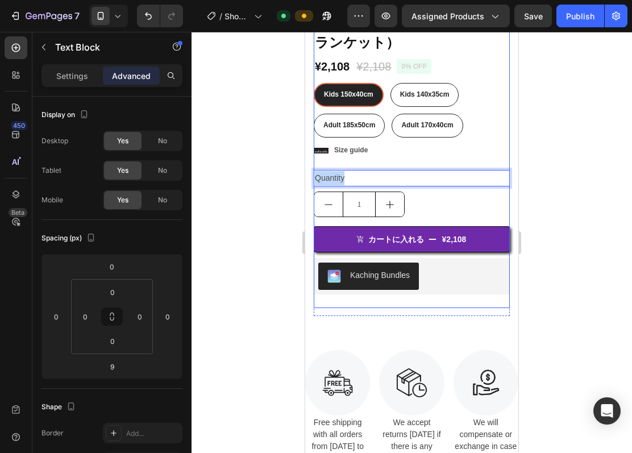
copy p "Quantity"
click at [478, 273] on div "Kaching Bundles" at bounding box center [411, 276] width 187 height 27
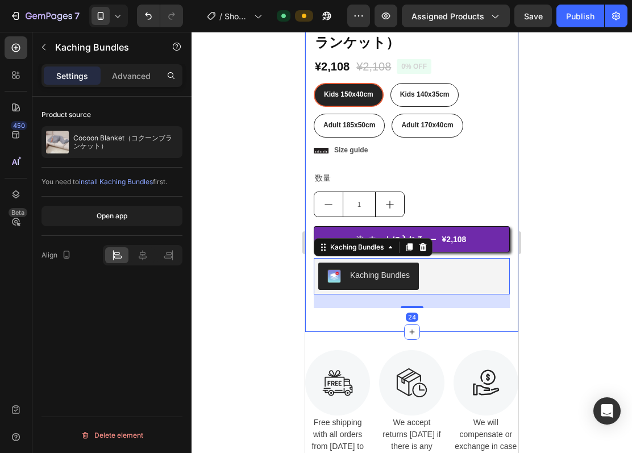
click at [502, 194] on div "Product Images Material Shipping Care instruction Accordion Icon Icon Icon Icon…" at bounding box center [411, 39] width 213 height 586
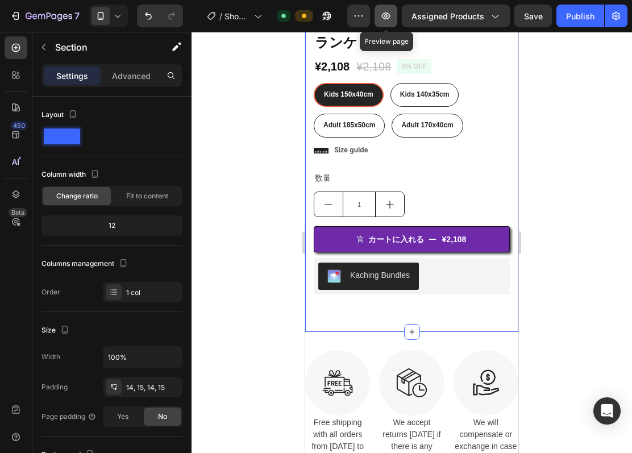
click at [382, 10] on icon "button" at bounding box center [385, 15] width 11 height 11
click at [450, 308] on div "Product Images Material Shipping Care instruction Accordion Icon Icon Icon Icon…" at bounding box center [412, 39] width 196 height 570
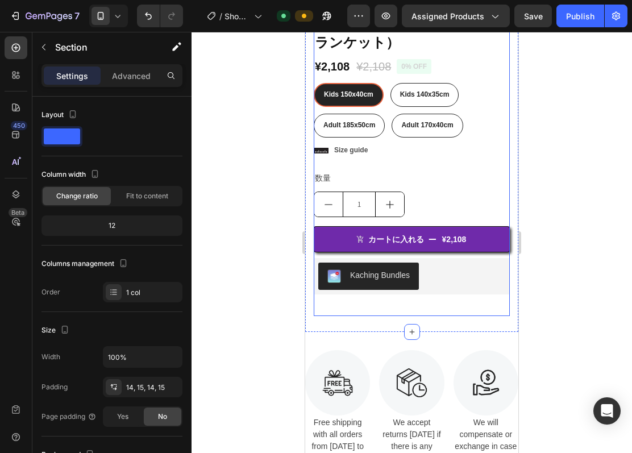
click at [371, 303] on div "Icon Icon Icon Icon Icon Icon List 2,500+ Verified Reviews! Text Block Row 0% o…" at bounding box center [412, 158] width 196 height 315
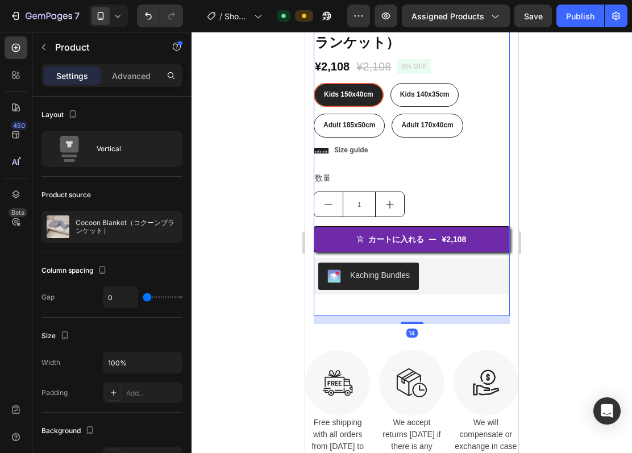
click at [371, 303] on div "Icon Icon Icon Icon Icon Icon List 2,500+ Verified Reviews! Text Block Row 0% o…" at bounding box center [412, 158] width 196 height 315
click at [363, 316] on div "14" at bounding box center [412, 320] width 196 height 8
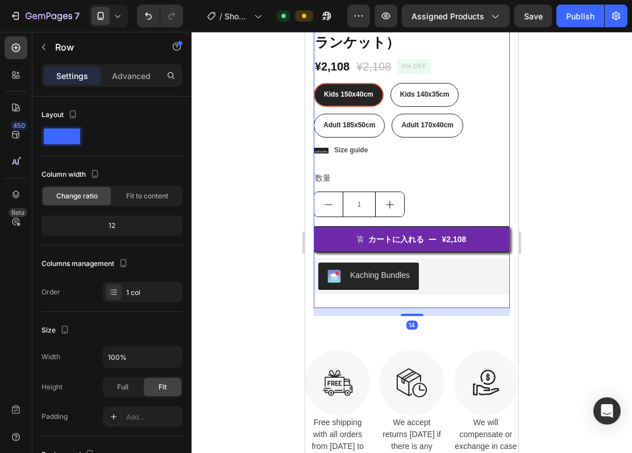
click at [367, 293] on div "Icon Icon Icon Icon Icon Icon List 2,500+ Verified Reviews! Text Block Row 0% o…" at bounding box center [412, 154] width 196 height 307
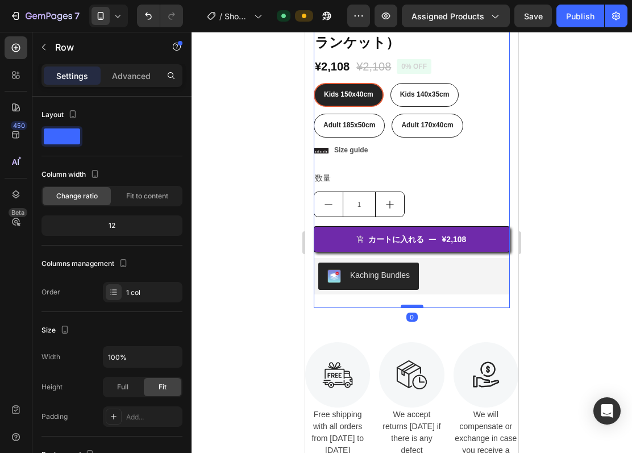
drag, startPoint x: 408, startPoint y: 305, endPoint x: 410, endPoint y: 296, distance: 8.8
click at [410, 305] on div at bounding box center [412, 306] width 23 height 3
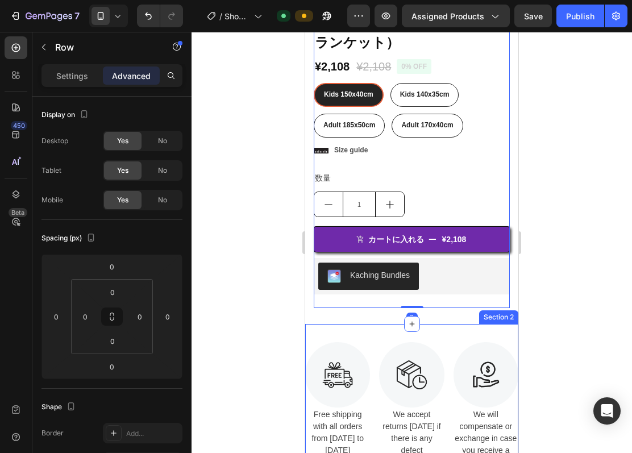
click at [399, 324] on div "Image Free shipping with all orders from April 1 to April 17 Text Image We acce…" at bounding box center [411, 419] width 213 height 191
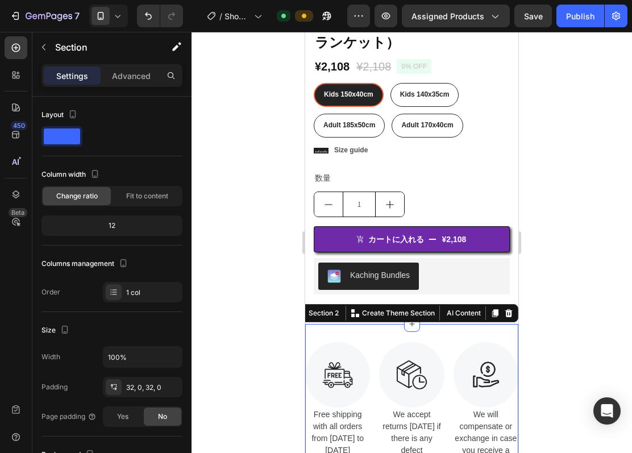
click at [278, 305] on div at bounding box center [412, 242] width 441 height 421
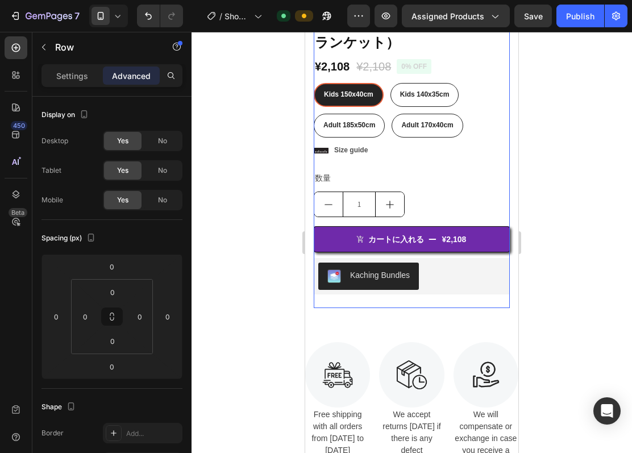
click at [424, 296] on div "Icon Icon Icon Icon Icon Icon List 2,500+ Verified Reviews! Text Block Row 0% o…" at bounding box center [412, 154] width 196 height 307
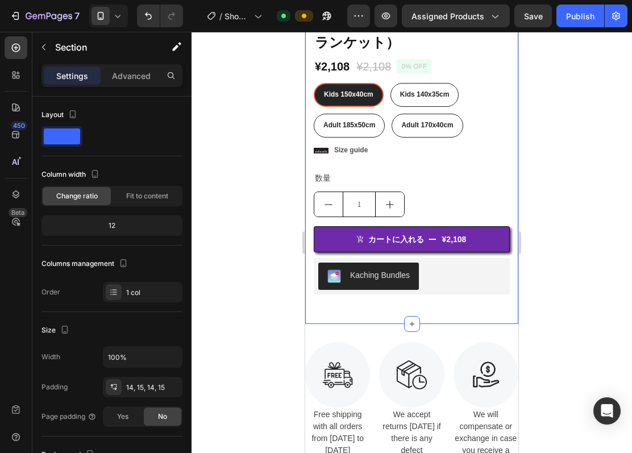
click at [424, 304] on div "Product Images Material Shipping Care instruction Accordion Icon Icon Icon Icon…" at bounding box center [412, 35] width 196 height 562
click at [140, 72] on p "Advanced" at bounding box center [131, 76] width 39 height 12
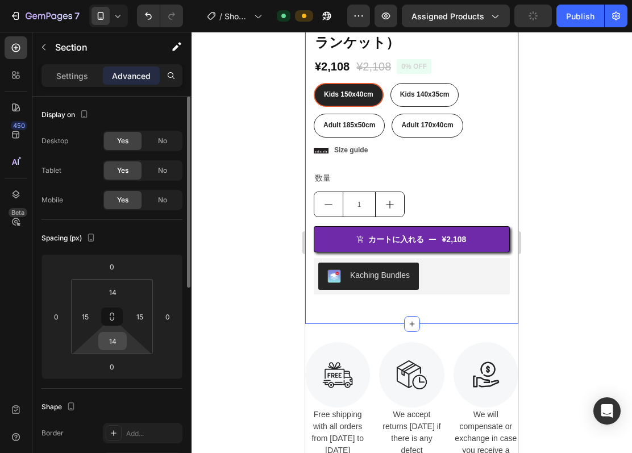
click at [121, 340] on input "14" at bounding box center [112, 341] width 23 height 17
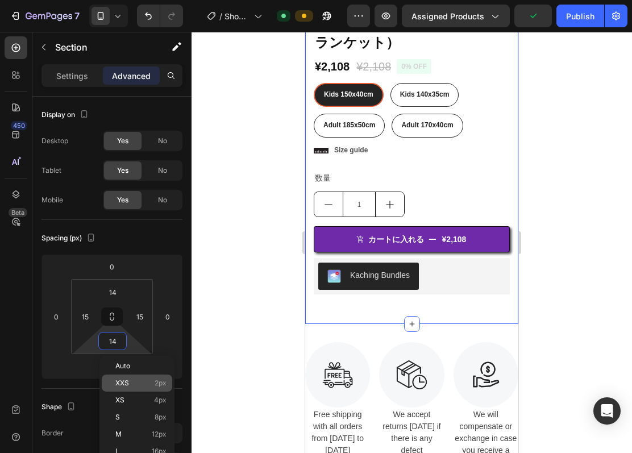
click at [133, 380] on p "XXS 2px" at bounding box center [140, 383] width 51 height 8
type input "2"
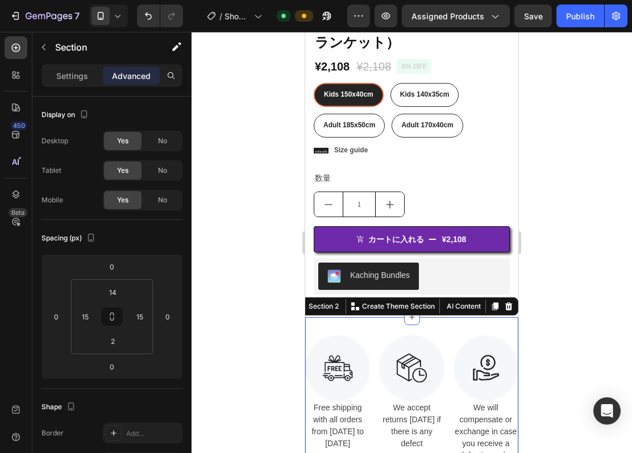
click at [374, 318] on div "Image Free shipping with all orders from April 1 to April 17 Text Image We acce…" at bounding box center [411, 412] width 213 height 191
click at [123, 343] on input "32" at bounding box center [112, 341] width 23 height 17
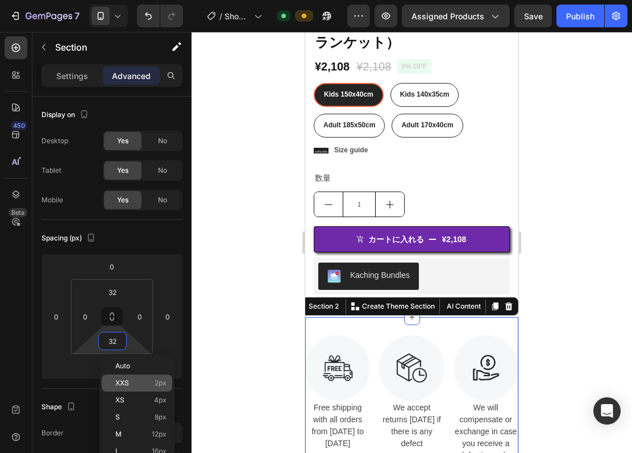
type input "2"
click at [127, 378] on div "XXS 2px" at bounding box center [137, 383] width 71 height 17
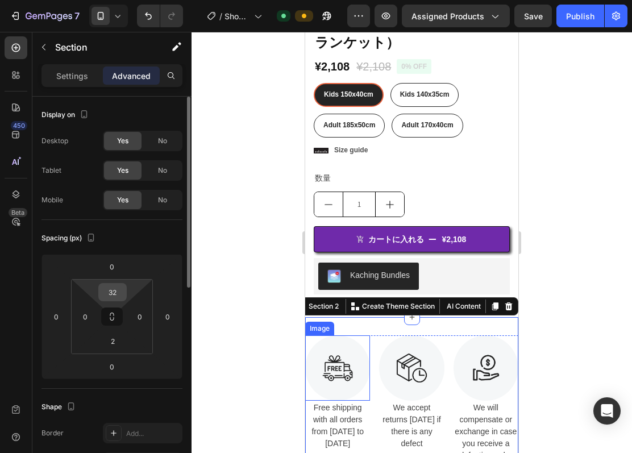
click at [113, 296] on input "32" at bounding box center [112, 292] width 23 height 17
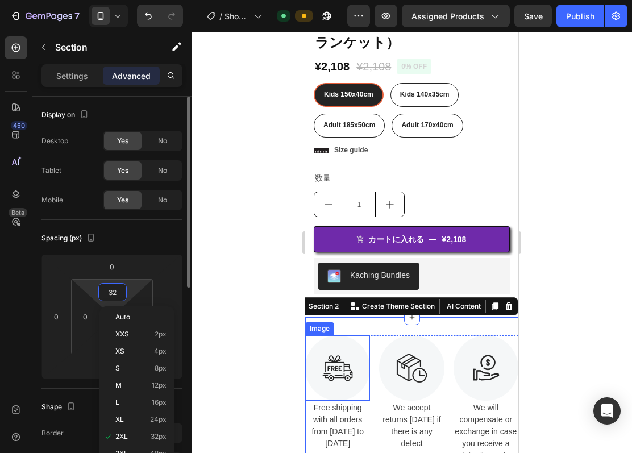
click at [113, 296] on input "32" at bounding box center [112, 292] width 23 height 17
type input "2"
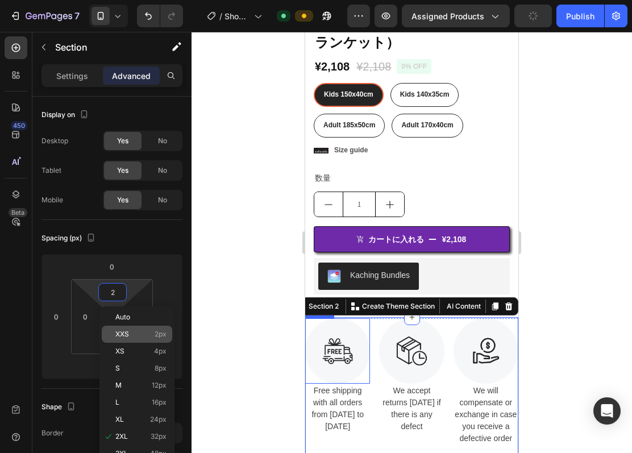
click at [122, 338] on span "XXS" at bounding box center [122, 334] width 14 height 8
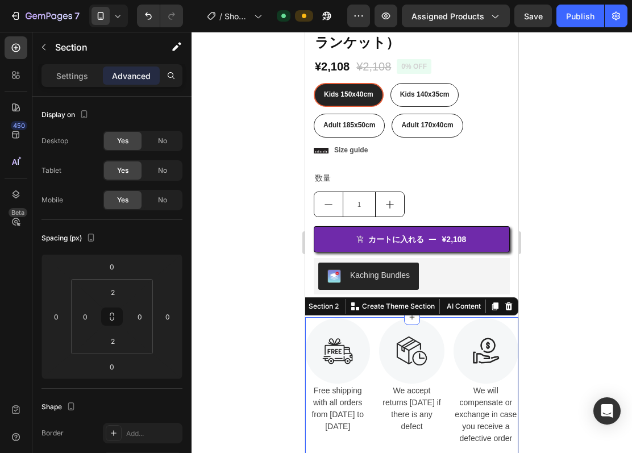
click at [573, 280] on div at bounding box center [412, 242] width 441 height 421
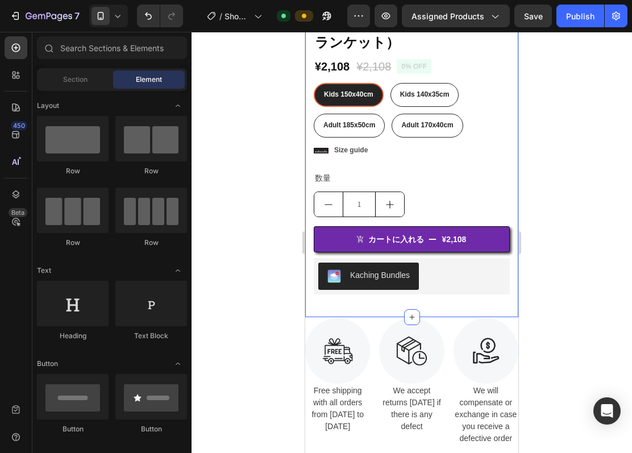
click at [260, 264] on div at bounding box center [412, 242] width 441 height 421
click at [378, 303] on div "Product Images Material Shipping Care instruction Accordion Icon Icon Icon Icon…" at bounding box center [412, 35] width 196 height 562
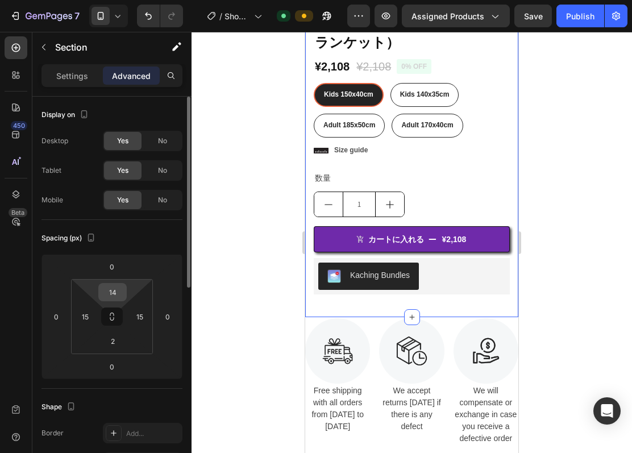
click at [121, 297] on input "14" at bounding box center [112, 292] width 23 height 17
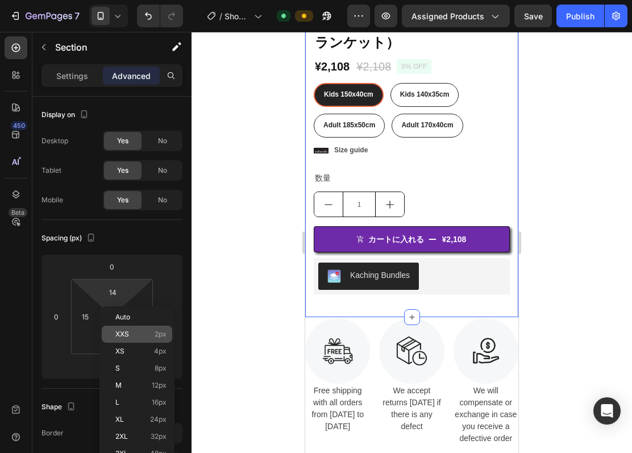
click at [123, 331] on span "XXS" at bounding box center [122, 334] width 14 height 8
type input "2"
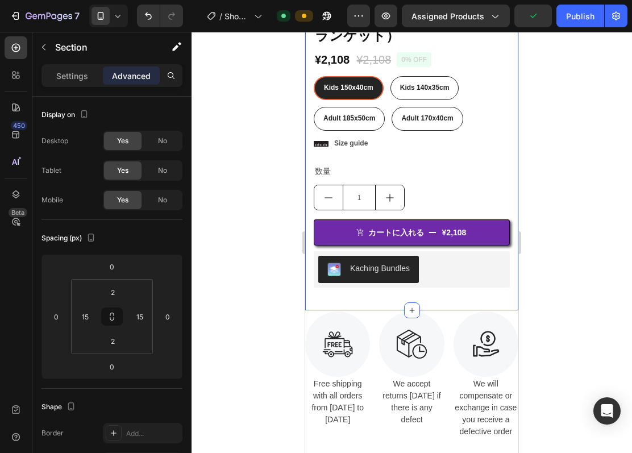
click at [557, 292] on div at bounding box center [412, 242] width 441 height 421
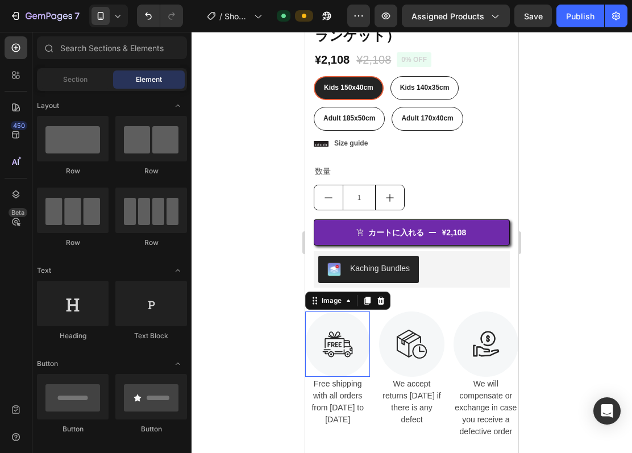
click at [354, 312] on img at bounding box center [337, 344] width 65 height 65
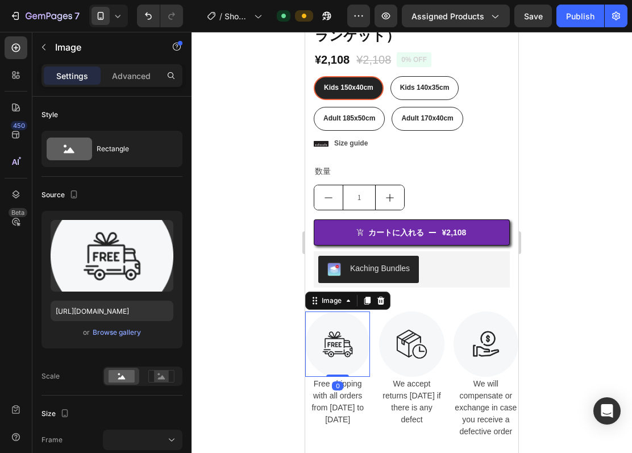
click at [354, 312] on img at bounding box center [337, 344] width 65 height 65
click at [337, 382] on div "0" at bounding box center [337, 386] width 11 height 9
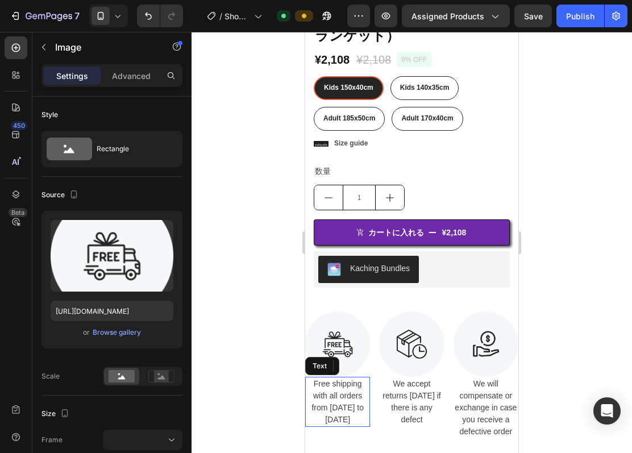
click at [337, 388] on div "Free shipping with all orders from [DATE] to [DATE]" at bounding box center [337, 402] width 65 height 50
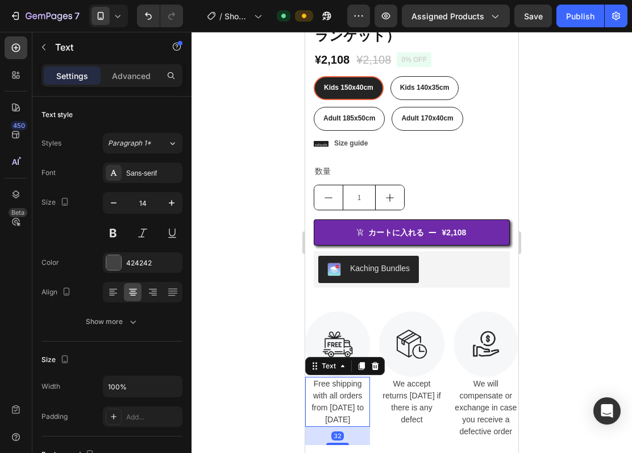
click at [337, 388] on div "Free shipping with all orders from [DATE] to [DATE]" at bounding box center [337, 402] width 65 height 50
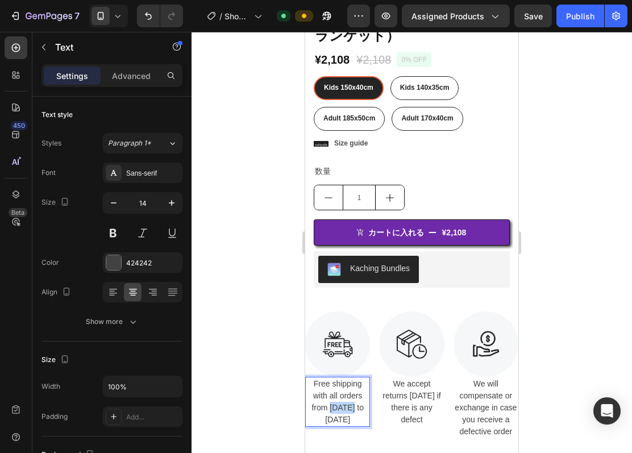
click at [337, 388] on p "Free shipping with all orders from April 1 to April 17" at bounding box center [338, 402] width 63 height 48
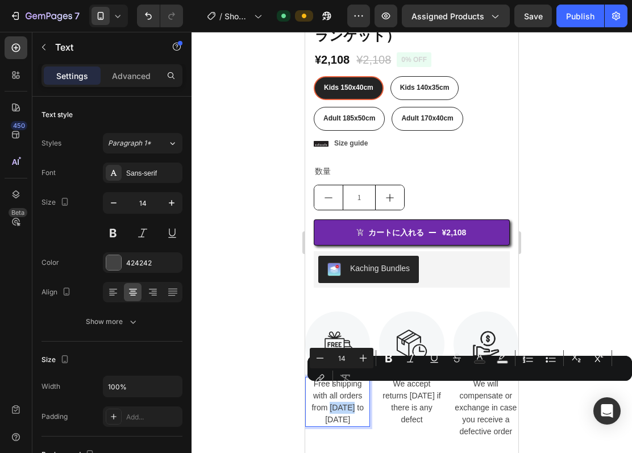
click at [346, 396] on p "Free shipping with all orders from April 1 to April 17" at bounding box center [338, 402] width 63 height 48
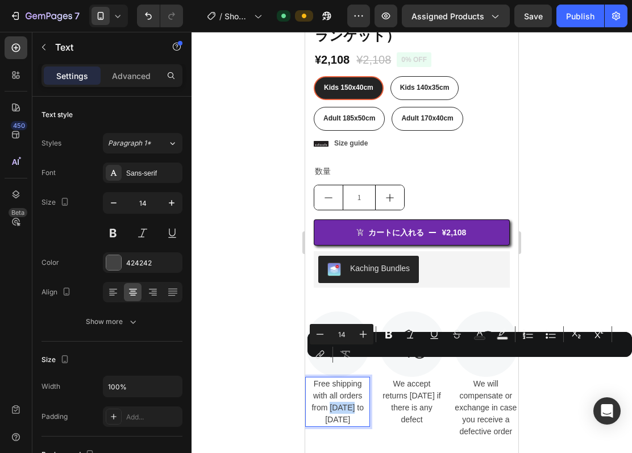
drag, startPoint x: 356, startPoint y: 406, endPoint x: 301, endPoint y: 357, distance: 73.3
click at [305, 357] on html "iPhone 13 Mini ( 375 px) iPhone 13 Mini iPhone 13 Pro iPhone 11 Pro Max iPhone …" at bounding box center [411, 292] width 213 height 1141
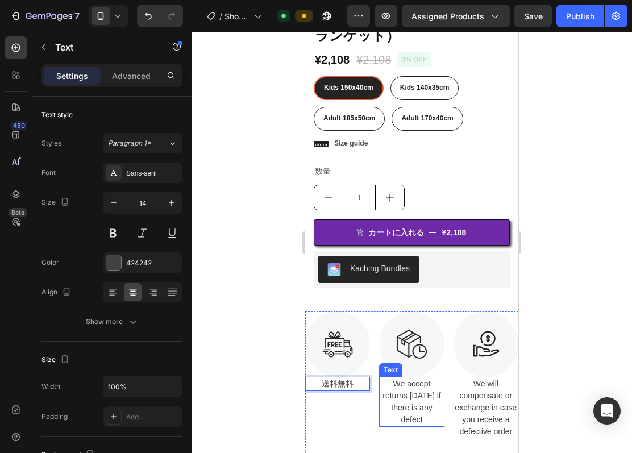
click at [412, 381] on div "We accept returns [DATE] if there is any defect" at bounding box center [411, 402] width 65 height 50
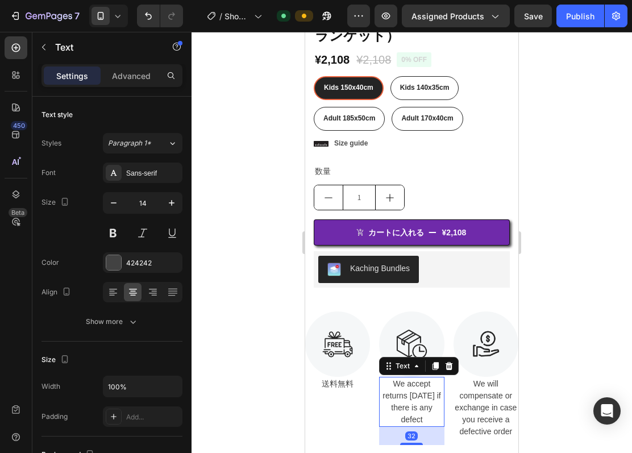
click at [416, 380] on div "We accept returns [DATE] if there is any defect" at bounding box center [411, 402] width 65 height 50
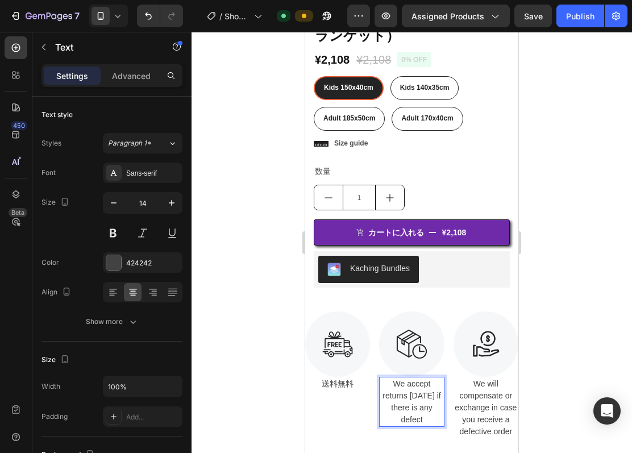
click at [416, 380] on p "We accept returns within 7 days if there is any defect" at bounding box center [411, 402] width 63 height 48
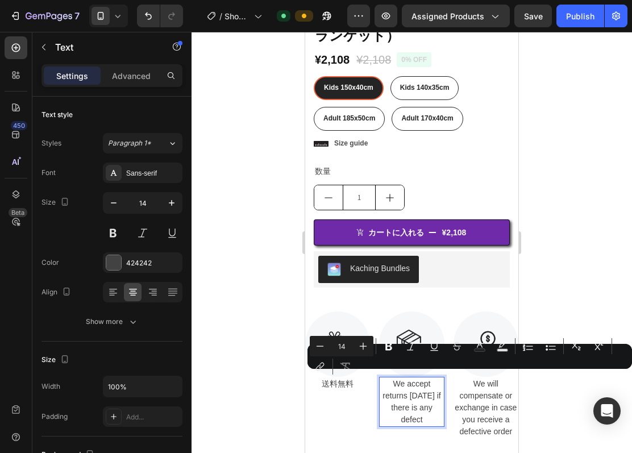
click at [391, 383] on p "We accept returns within 7 days if there is any defect" at bounding box center [411, 402] width 63 height 48
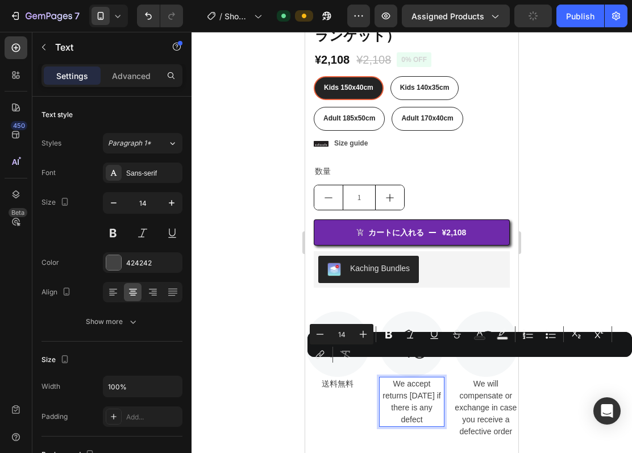
drag, startPoint x: 385, startPoint y: 367, endPoint x: 432, endPoint y: 404, distance: 59.6
click at [432, 404] on p "We accept returns within 7 days if there is any defect" at bounding box center [411, 402] width 63 height 48
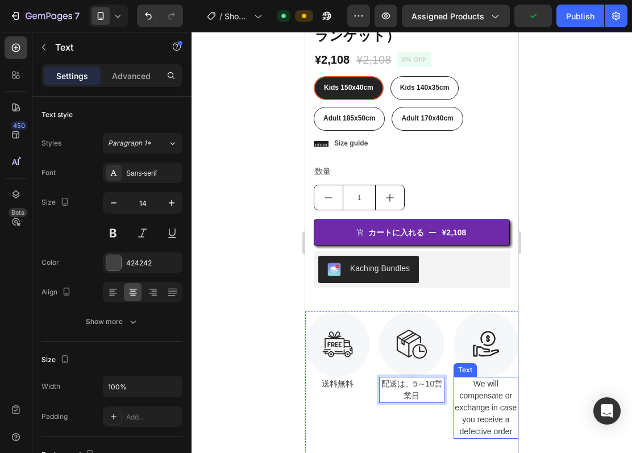
click at [481, 383] on div "We will compensate or exchange in case you receive a defective order" at bounding box center [486, 408] width 65 height 62
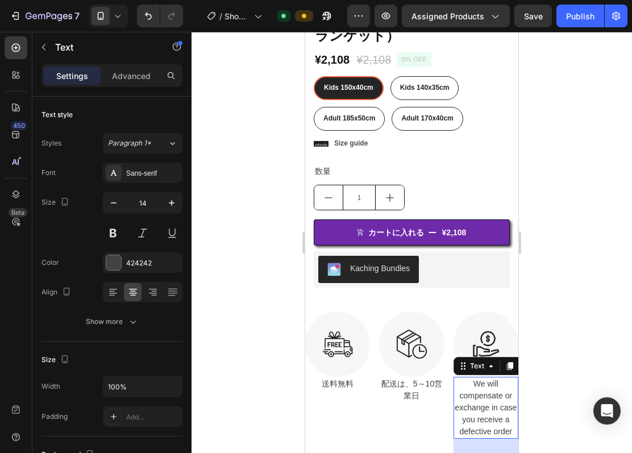
click at [481, 383] on div "We will compensate or exchange in case you receive a defective order" at bounding box center [486, 408] width 65 height 62
click at [481, 383] on p "We will compensate or exchange in case you receive a defective order" at bounding box center [486, 408] width 63 height 60
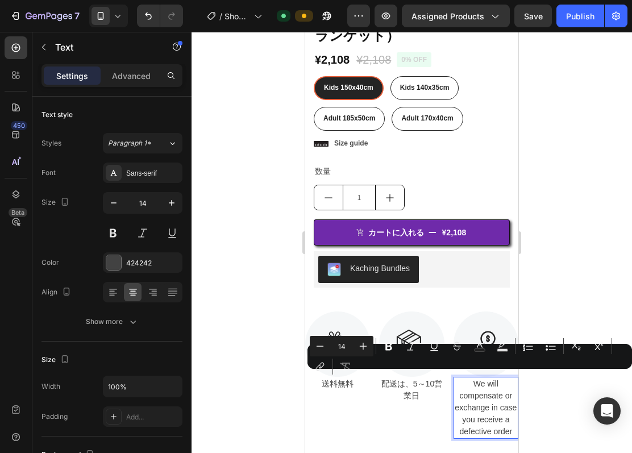
click at [480, 387] on p "We will compensate or exchange in case you receive a defective order" at bounding box center [486, 408] width 63 height 60
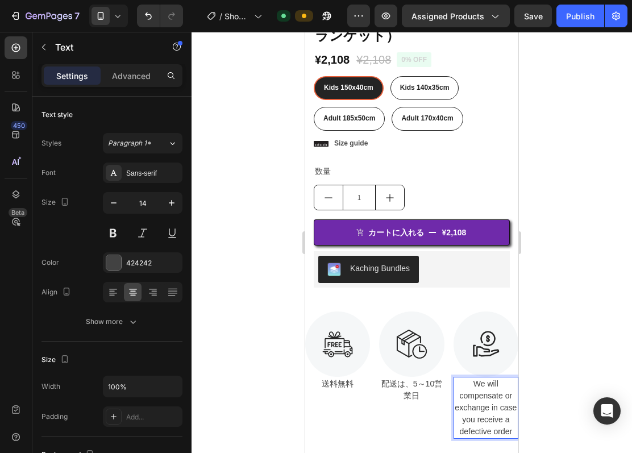
click at [467, 378] on p "We will compensate or exchange in case you receive a defective order" at bounding box center [486, 408] width 63 height 60
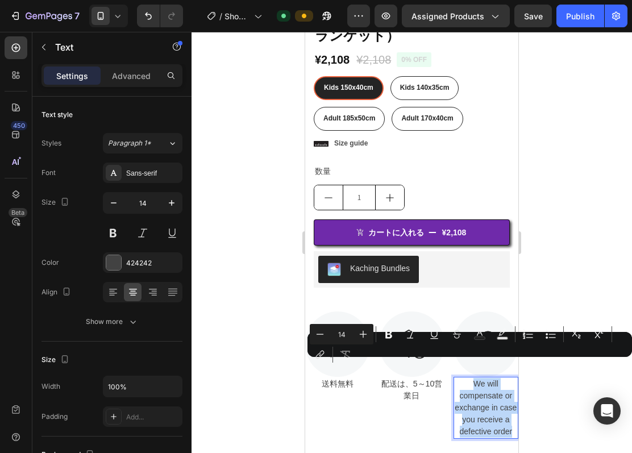
drag, startPoint x: 462, startPoint y: 370, endPoint x: 506, endPoint y: 428, distance: 73.5
click at [506, 428] on div "We will compensate or exchange in case you receive a defective order" at bounding box center [486, 408] width 65 height 62
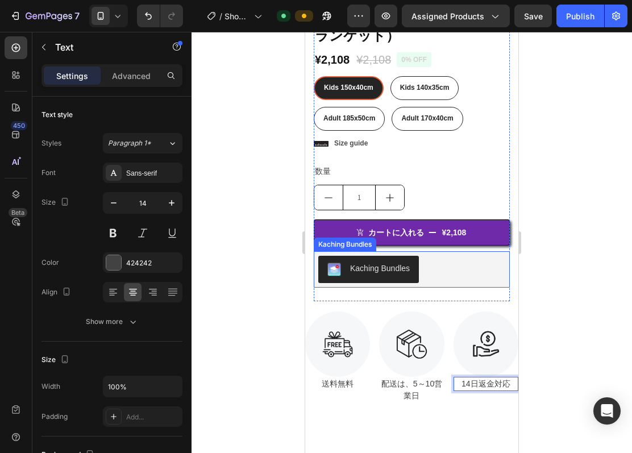
click at [494, 260] on div "Kaching Bundles" at bounding box center [411, 269] width 187 height 27
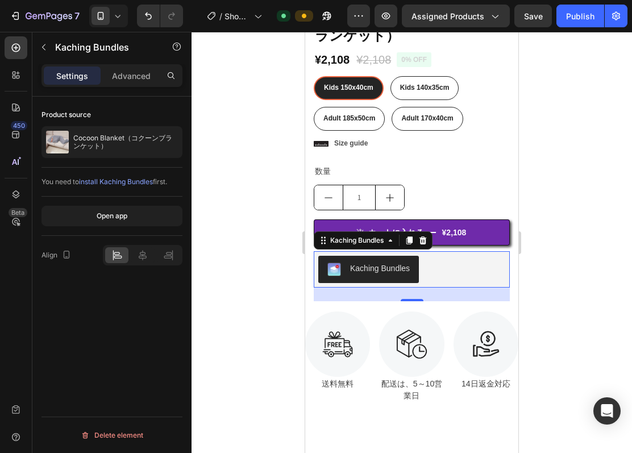
click at [603, 239] on div at bounding box center [412, 242] width 441 height 421
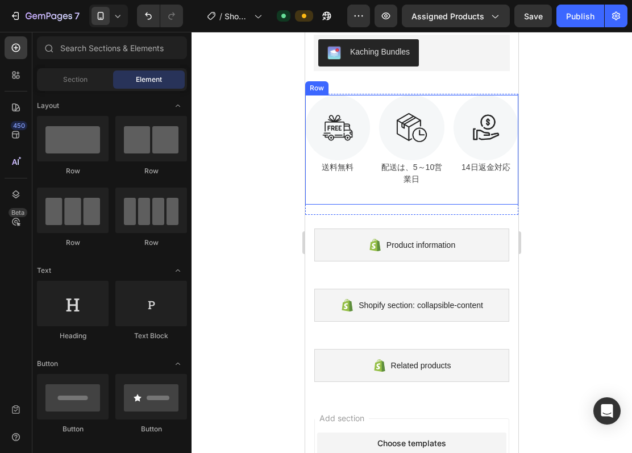
scroll to position [537, 0]
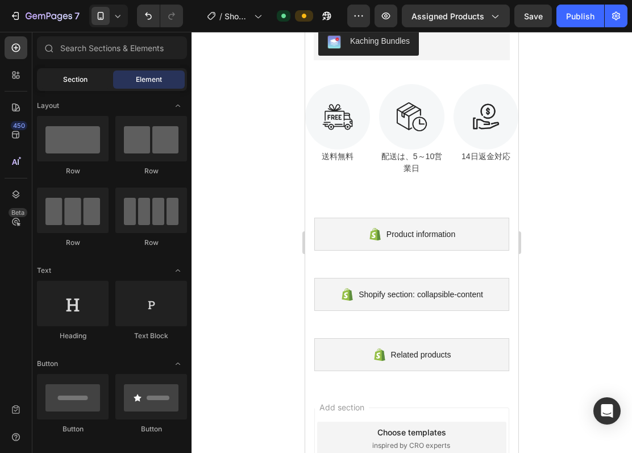
click at [77, 82] on span "Section" at bounding box center [75, 79] width 24 height 10
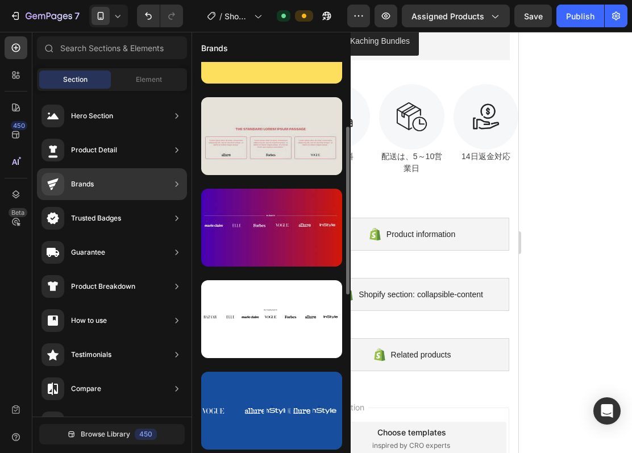
scroll to position [76, 0]
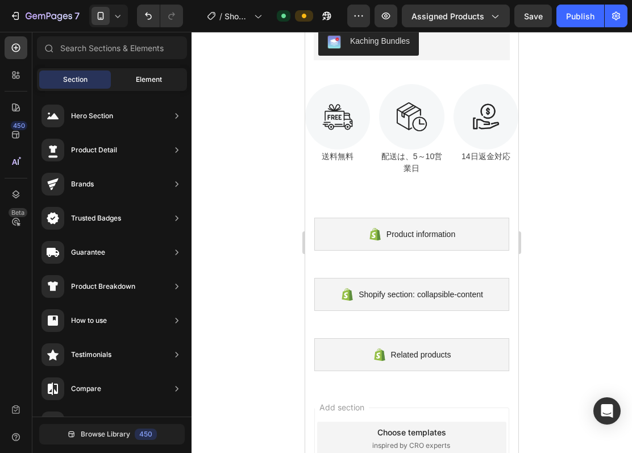
click at [148, 78] on span "Element" at bounding box center [149, 79] width 26 height 10
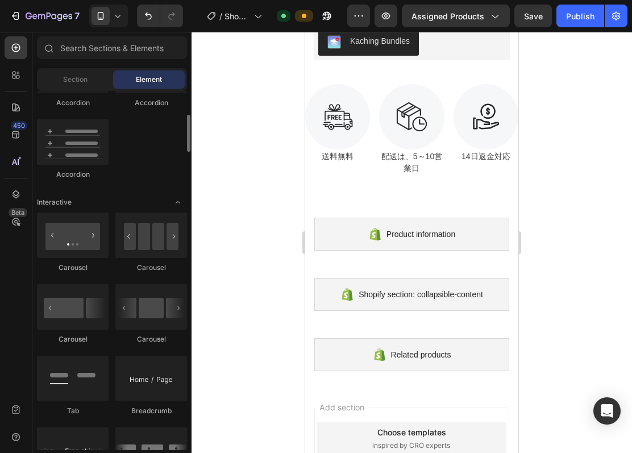
scroll to position [888, 0]
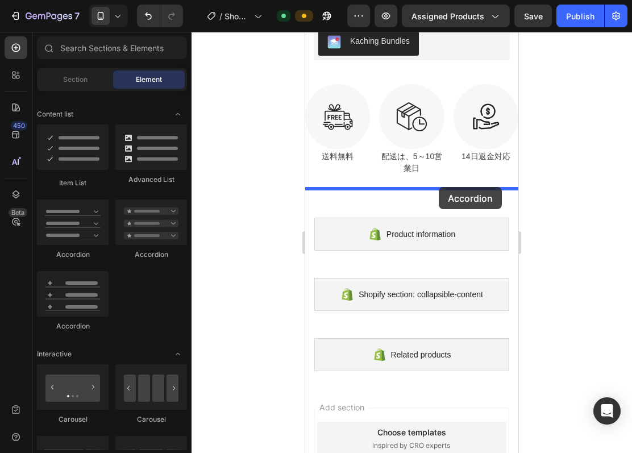
drag, startPoint x: 365, startPoint y: 206, endPoint x: 437, endPoint y: 187, distance: 75.2
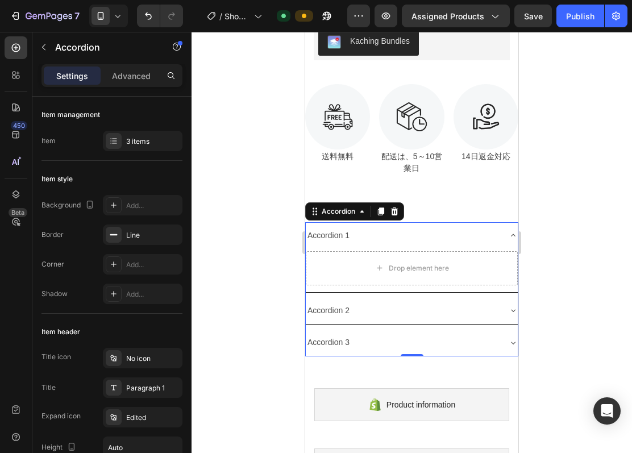
click at [363, 227] on div "Accordion 1" at bounding box center [403, 236] width 194 height 18
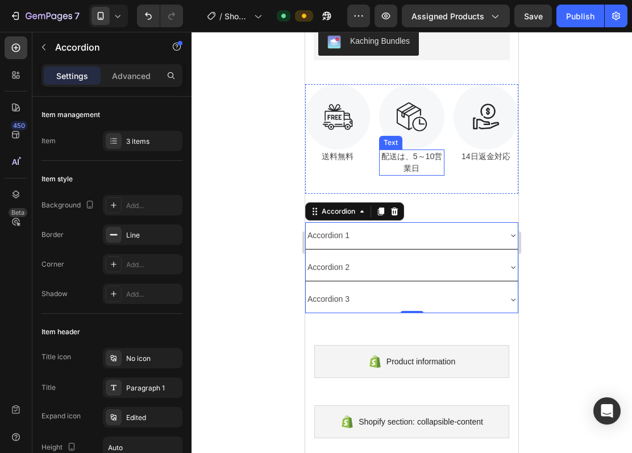
click at [424, 151] on p "配送は、5～10営業日" at bounding box center [411, 163] width 63 height 24
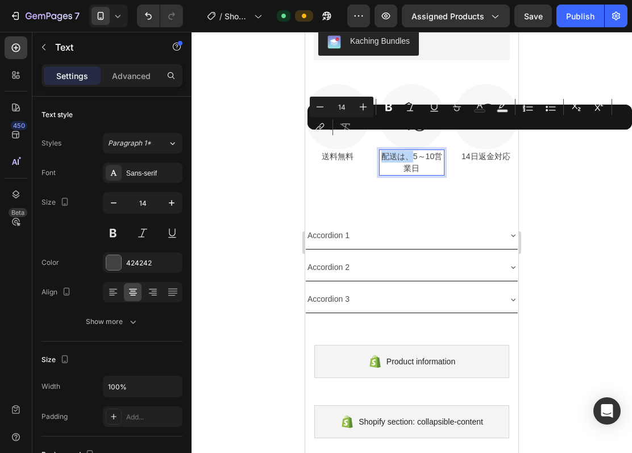
drag, startPoint x: 411, startPoint y: 138, endPoint x: 381, endPoint y: 138, distance: 29.6
click at [381, 151] on p "配送は、5～10営業日" at bounding box center [411, 163] width 63 height 24
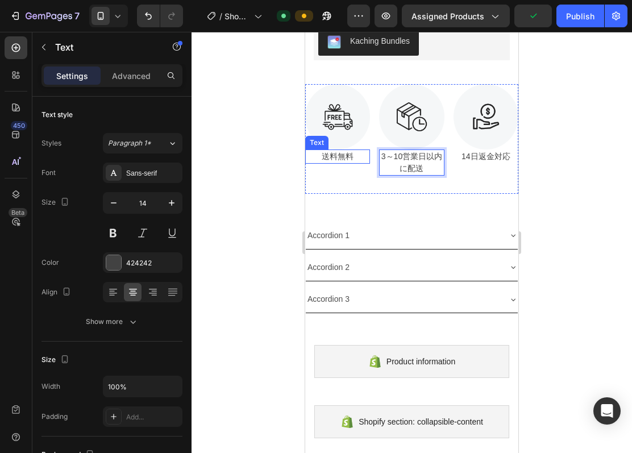
click at [342, 151] on p "送料無料" at bounding box center [338, 157] width 63 height 12
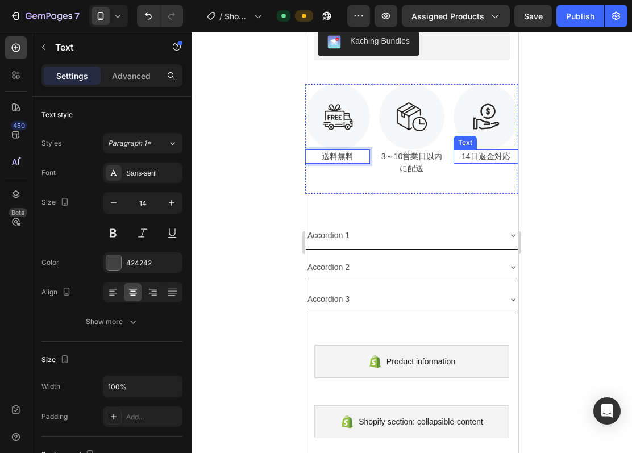
click at [462, 151] on p "14日返金対応" at bounding box center [486, 157] width 63 height 12
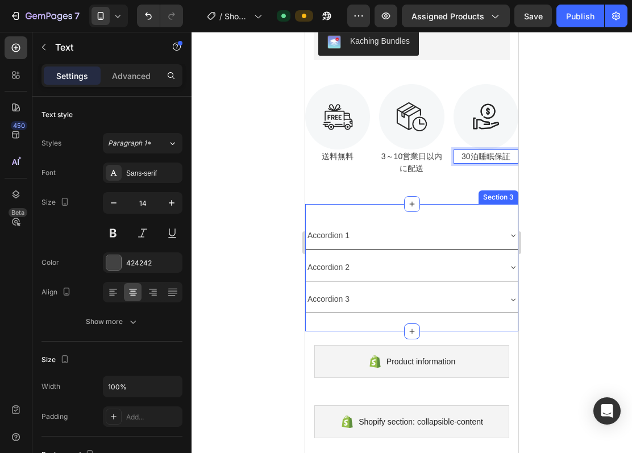
click at [401, 227] on div "Accordion 1" at bounding box center [403, 236] width 194 height 18
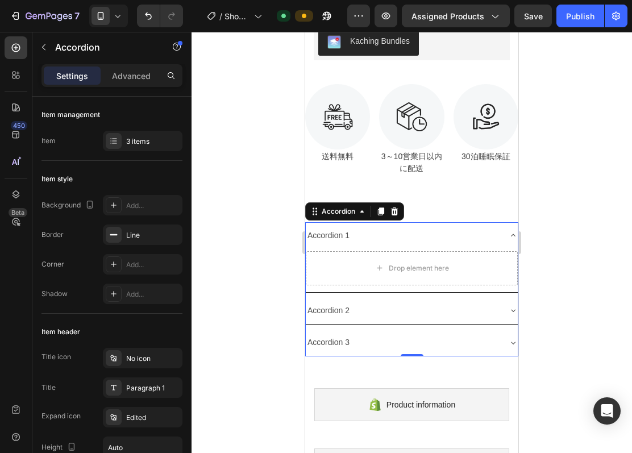
click at [346, 227] on div "Accordion 1" at bounding box center [328, 236] width 45 height 18
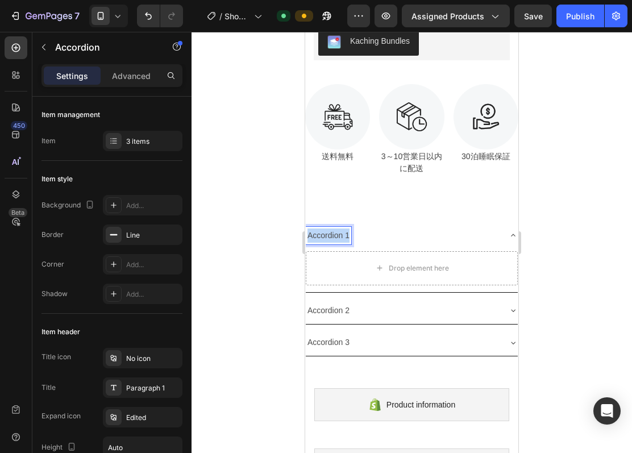
drag, startPoint x: 351, startPoint y: 220, endPoint x: 308, endPoint y: 220, distance: 43.2
click at [308, 229] on p "Accordion 1" at bounding box center [329, 236] width 42 height 14
click at [361, 251] on div "Drop element here" at bounding box center [412, 268] width 212 height 34
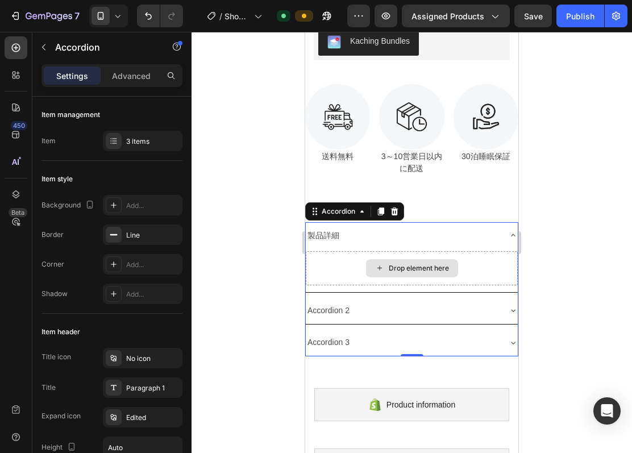
click at [355, 251] on div "Drop element here" at bounding box center [412, 268] width 212 height 34
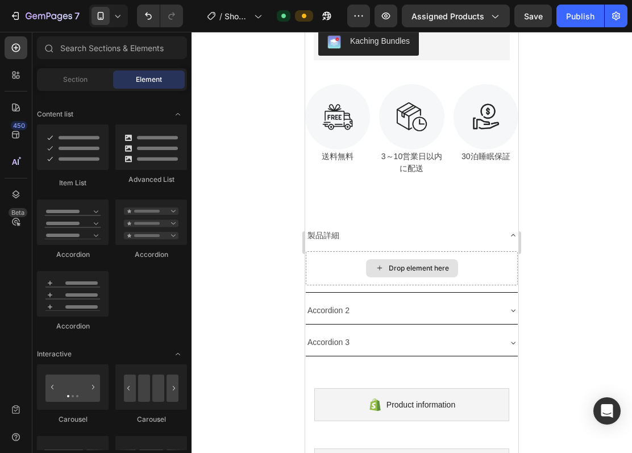
click at [375, 263] on icon at bounding box center [379, 268] width 9 height 10
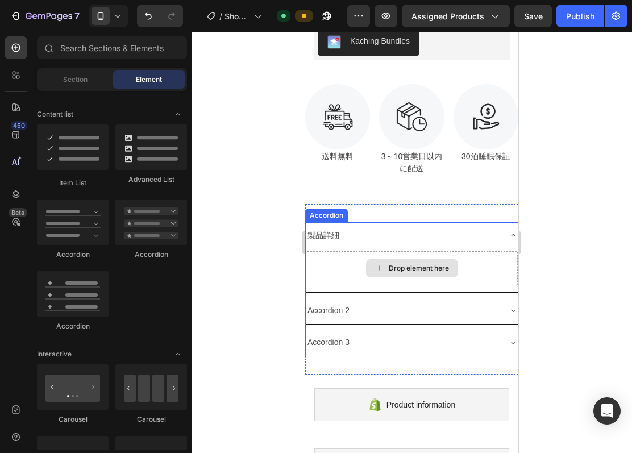
click at [375, 263] on icon at bounding box center [379, 268] width 9 height 10
click at [419, 264] on div "Drop element here" at bounding box center [419, 268] width 60 height 9
click at [415, 264] on div "Drop element here" at bounding box center [419, 268] width 60 height 9
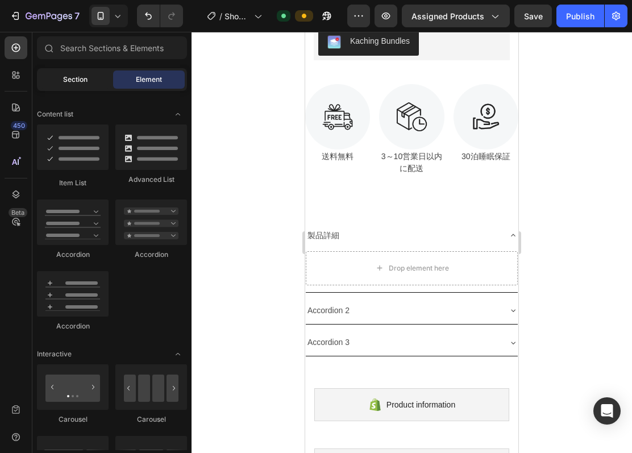
click at [74, 84] on span "Section" at bounding box center [75, 79] width 24 height 10
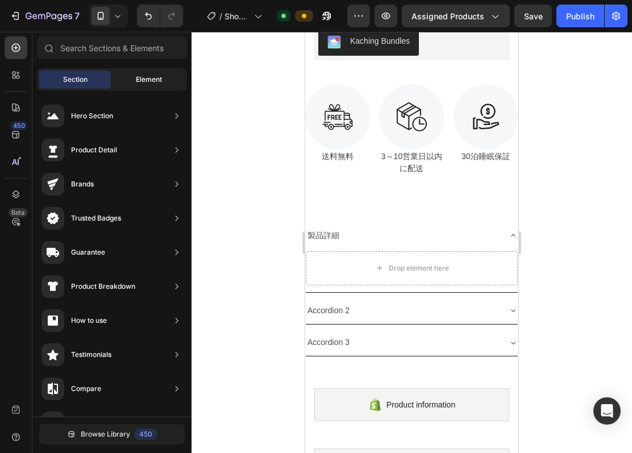
click at [137, 81] on span "Element" at bounding box center [149, 79] width 26 height 10
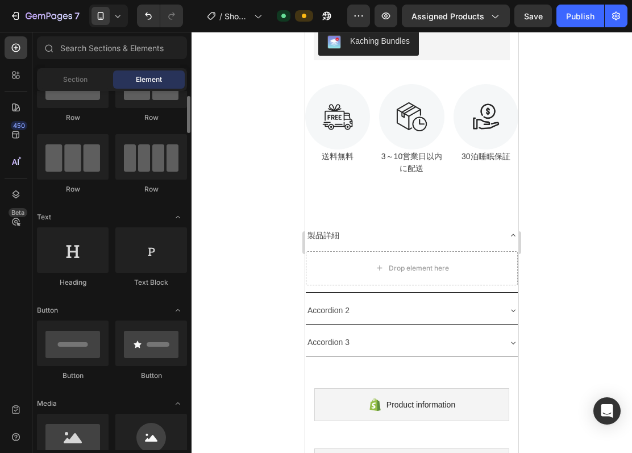
scroll to position [0, 0]
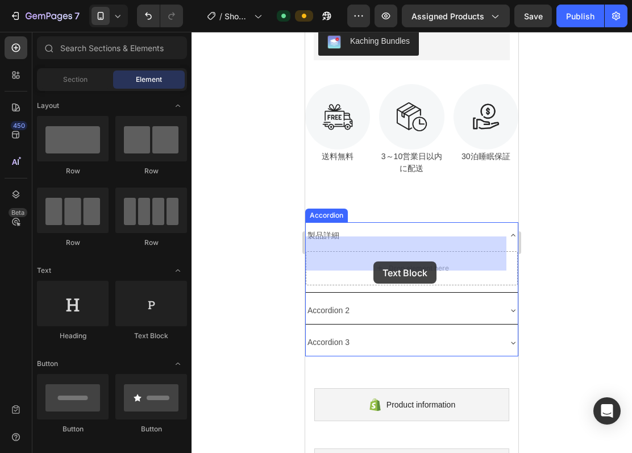
drag, startPoint x: 445, startPoint y: 344, endPoint x: 374, endPoint y: 262, distance: 109.2
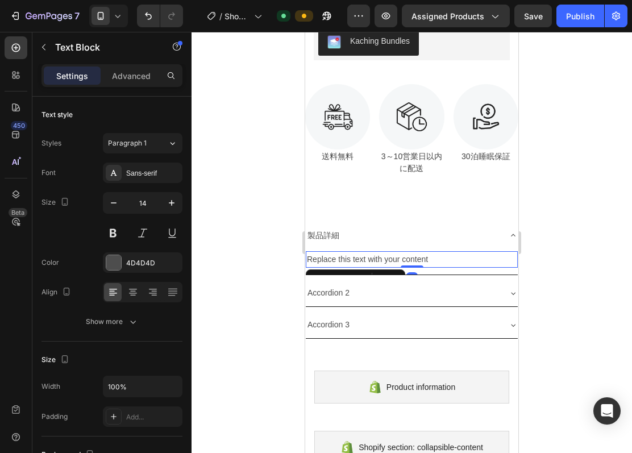
click at [446, 251] on div "Replace this text with your content" at bounding box center [412, 259] width 212 height 16
click at [446, 252] on p "Replace this text with your content" at bounding box center [412, 259] width 210 height 14
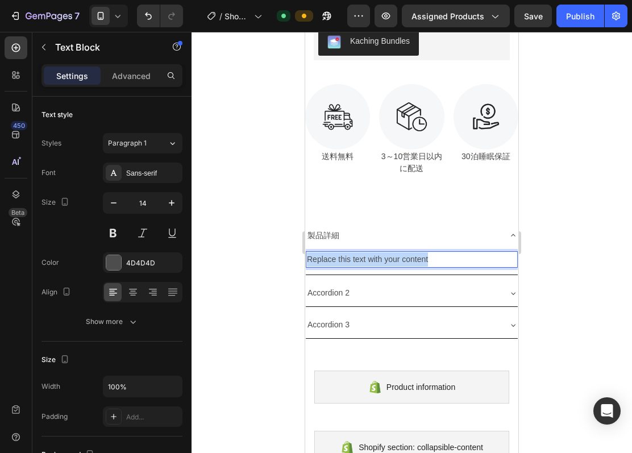
drag, startPoint x: 458, startPoint y: 245, endPoint x: 305, endPoint y: 237, distance: 153.2
click at [306, 251] on div "Replace this text with your content" at bounding box center [412, 259] width 212 height 16
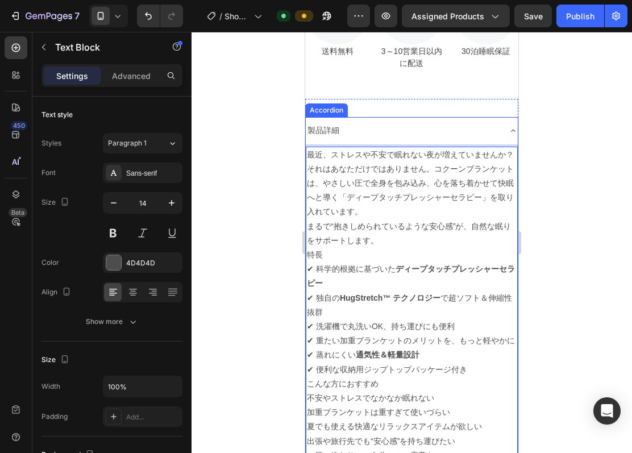
scroll to position [642, 0]
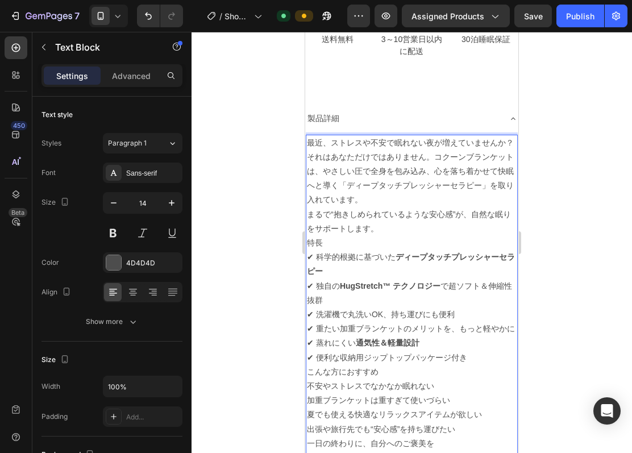
click at [351, 156] on p "最近、ストレスや不安で眠れない夜が増えていませんか？ それはあなただけではありません。コクーンブランケットは、やさしい圧で全身を包み込み、心を落ち着かせて快眠…" at bounding box center [412, 172] width 210 height 72
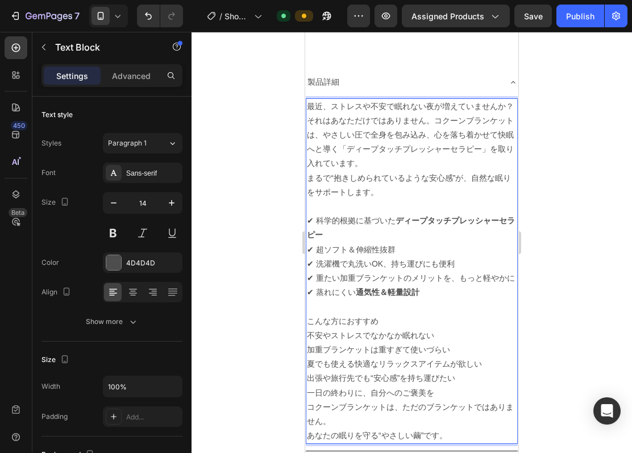
scroll to position [692, 0]
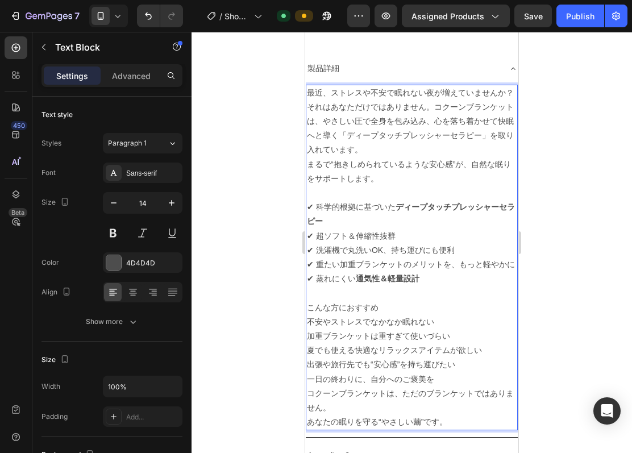
click at [365, 315] on p "こんな方におすすめ" at bounding box center [412, 308] width 210 height 14
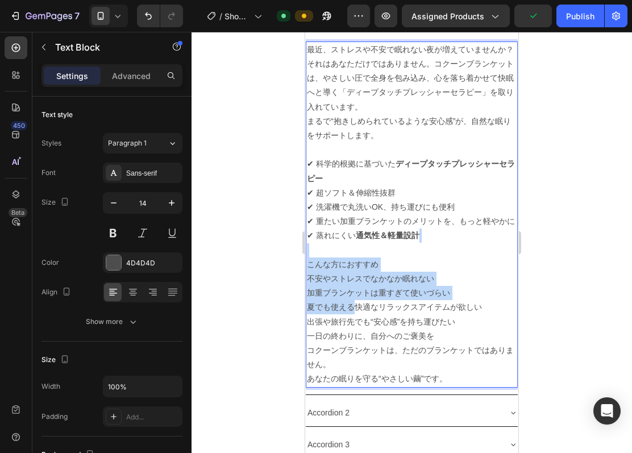
scroll to position [768, 0]
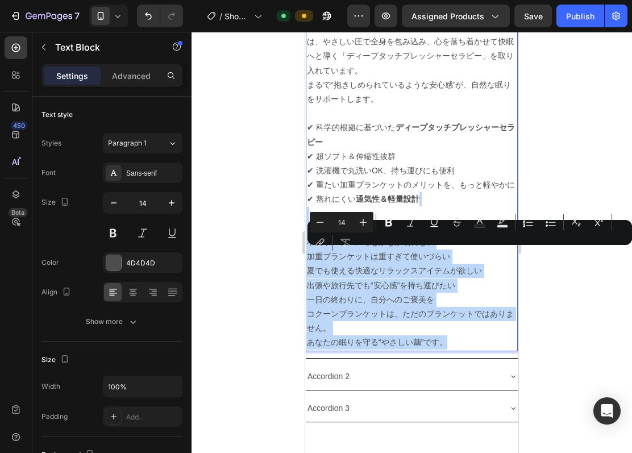
drag, startPoint x: 312, startPoint y: 322, endPoint x: 460, endPoint y: 369, distance: 155.2
click at [460, 351] on div "最近、ストレスや不安で眠れない夜が増えていませんか？ それはあなただけではありません。コクーンブランケットは、やさしい圧で全身を包み込み、心を落ち着かせて快眠…" at bounding box center [412, 178] width 212 height 346
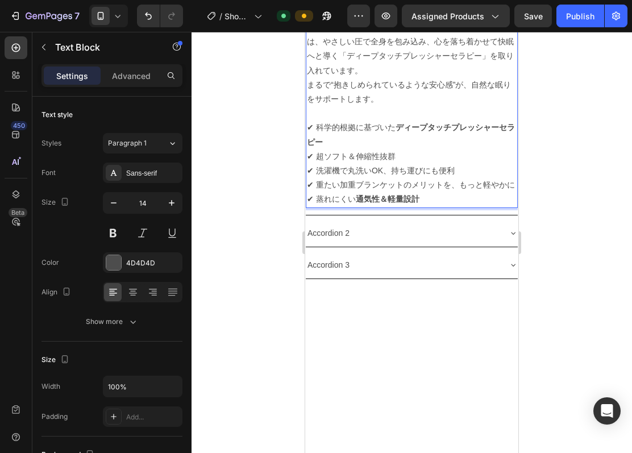
click at [400, 142] on strong "ディープタッチプレッシャーセラピー" at bounding box center [411, 134] width 208 height 23
click at [337, 146] on strong "ディープタッチプレッシャーセラピー" at bounding box center [411, 134] width 208 height 23
drag, startPoint x: 396, startPoint y: 144, endPoint x: 380, endPoint y: 146, distance: 16.6
click at [380, 146] on p "✔ 科学的根拠に基づいた ディープタッチプレッシャーセラピー ✔ 超ソフト＆伸縮性抜群 ✔ 洗濯機で丸洗いOK、持ち運びにも便利 ✔ 重たい加重ブランケットの…" at bounding box center [412, 164] width 210 height 86
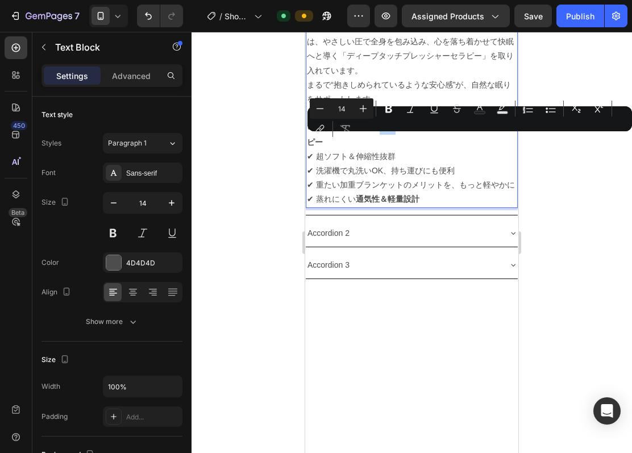
copy p "いた"
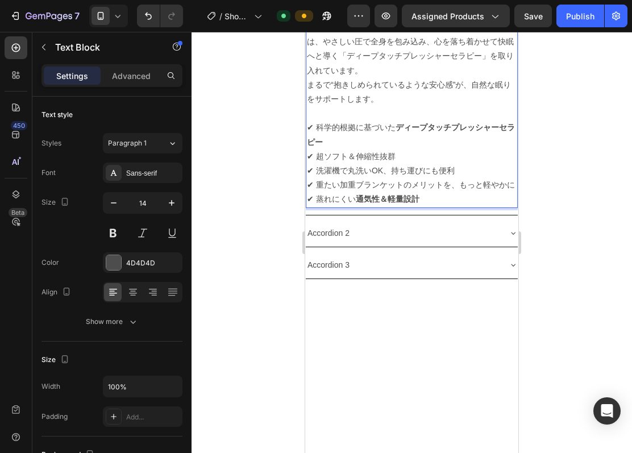
click at [378, 156] on p "✔ 科学的根拠に基づいた ディープタッチプレッシャーセラピー ✔ 超ソフト＆伸縮性抜群 ✔ 洗濯機で丸洗いOK、持ち運びにも便利 ✔ 重たい加重ブランケットの…" at bounding box center [412, 164] width 210 height 86
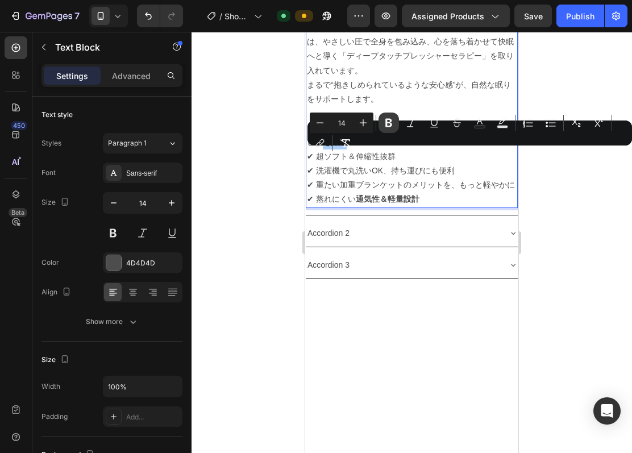
click at [394, 131] on button "Bold" at bounding box center [389, 123] width 20 height 20
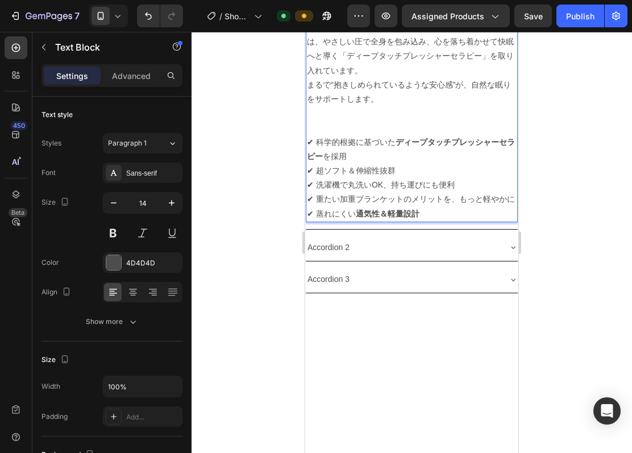
click at [239, 216] on div at bounding box center [412, 242] width 441 height 421
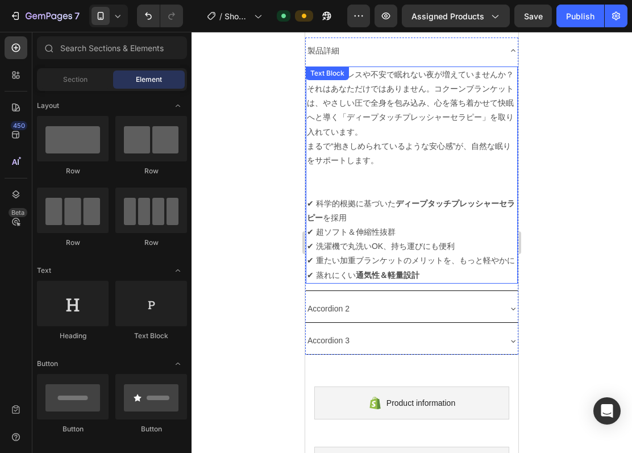
scroll to position [616, 0]
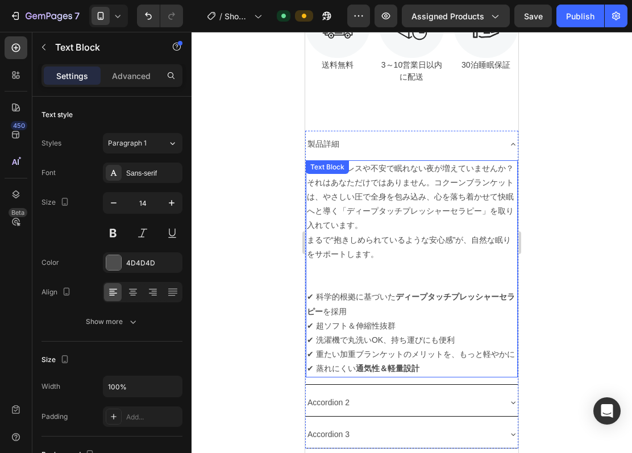
click at [430, 271] on p "まるで“抱きしめられているような安心感”が、自然な眠りをサポートします。" at bounding box center [412, 261] width 210 height 57
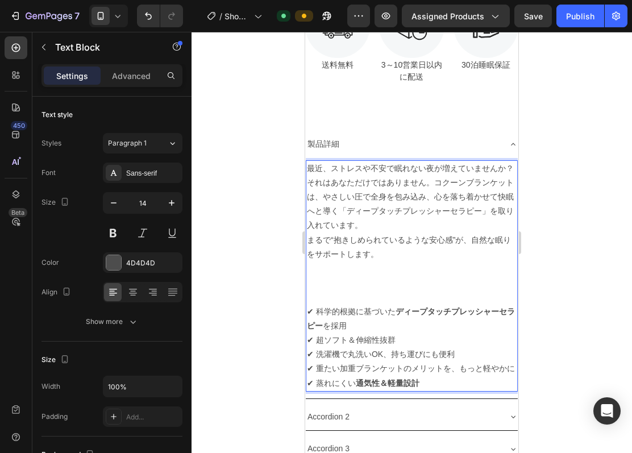
click at [391, 283] on p "まるで“抱きしめられているような安心感”が、自然な眠りをサポートします。" at bounding box center [412, 269] width 210 height 72
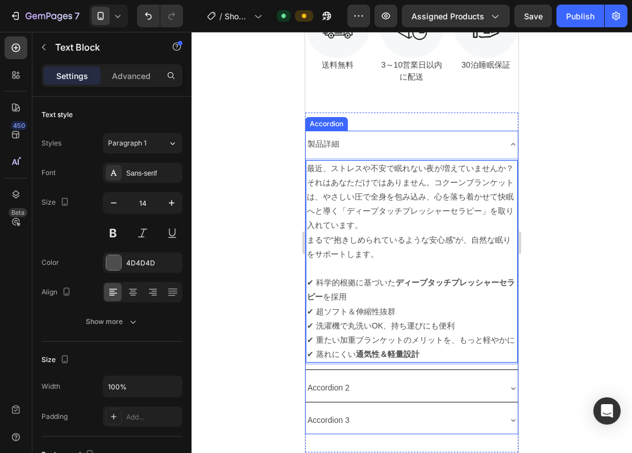
click at [509, 140] on icon at bounding box center [513, 144] width 9 height 9
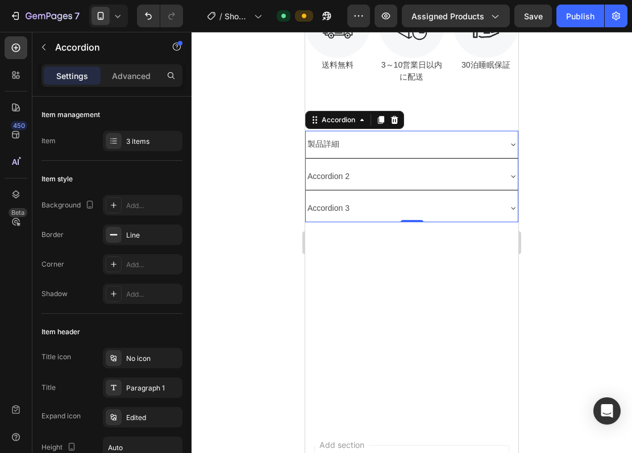
click at [351, 168] on div "Accordion 2" at bounding box center [328, 177] width 45 height 18
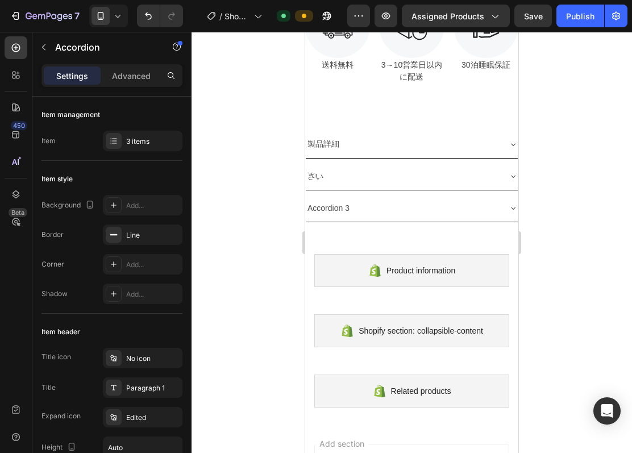
scroll to position [614, 0]
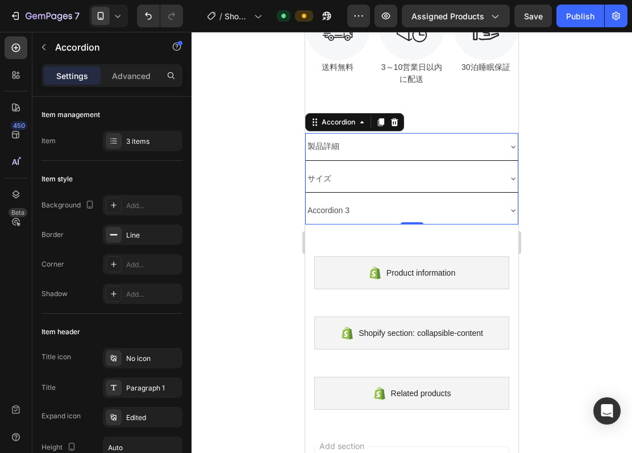
click at [340, 208] on p "Accordion 3" at bounding box center [329, 211] width 42 height 14
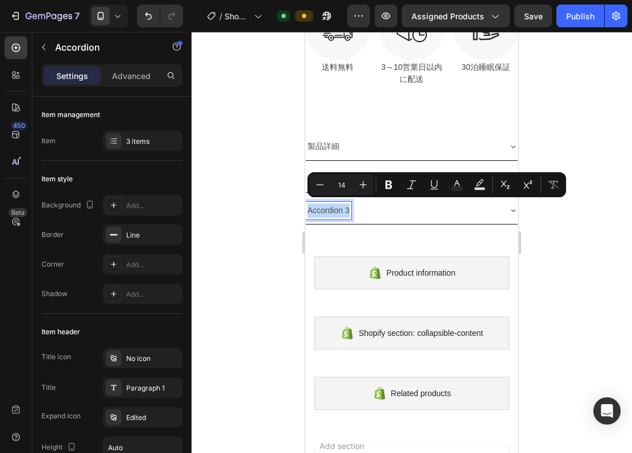
drag, startPoint x: 353, startPoint y: 203, endPoint x: 308, endPoint y: 206, distance: 45.0
click at [308, 206] on p "Accordion 3" at bounding box center [329, 211] width 42 height 14
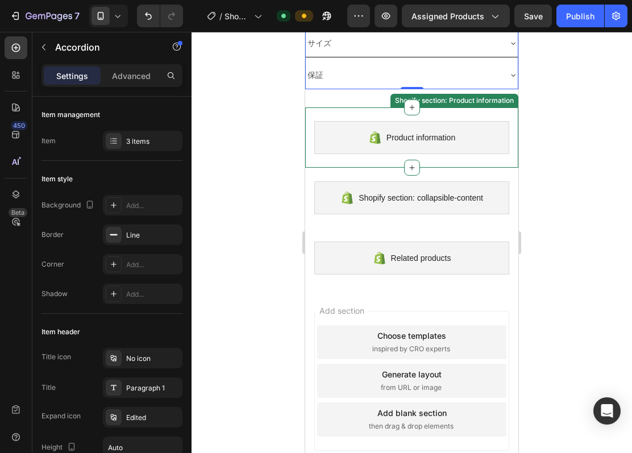
scroll to position [763, 0]
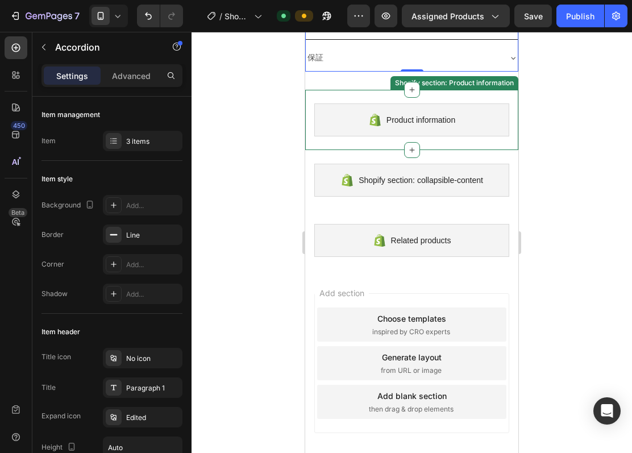
click at [387, 100] on div "Product information Shopify section: Product information" at bounding box center [411, 120] width 213 height 60
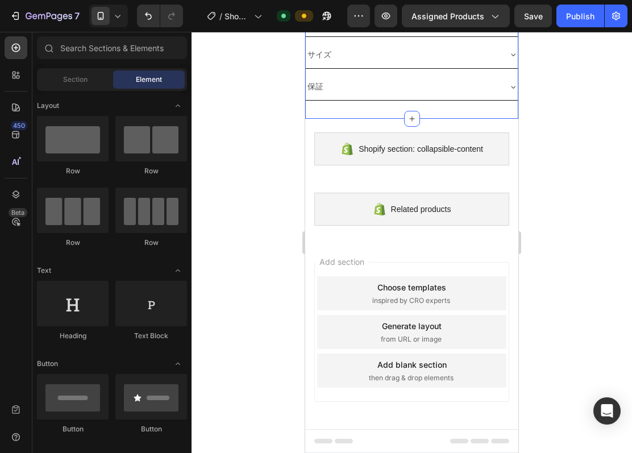
scroll to position [738, 0]
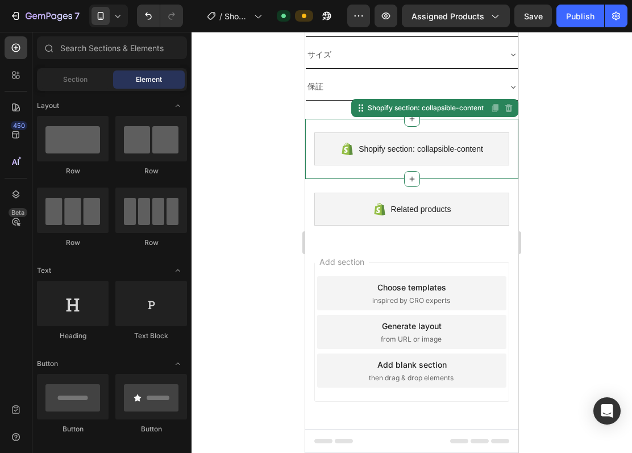
click at [385, 130] on div "Shopify section: collapsible-content Shopify section: collapsible-content Disab…" at bounding box center [411, 149] width 213 height 60
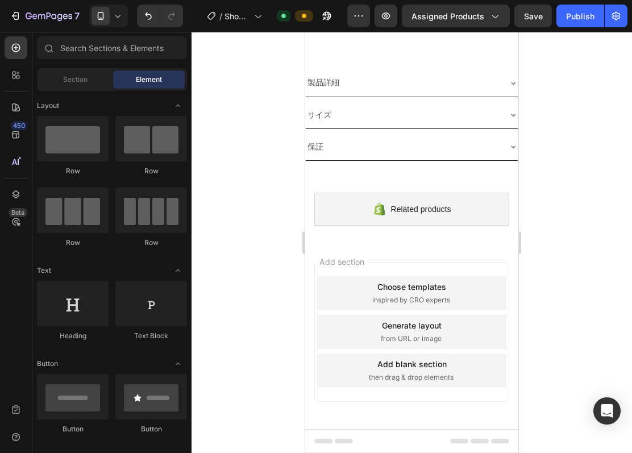
scroll to position [677, 0]
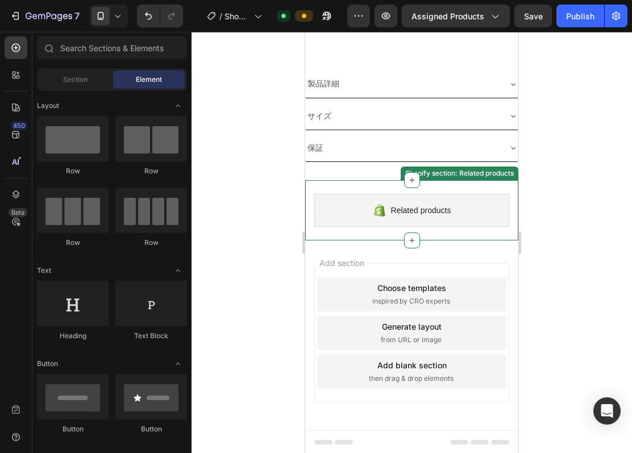
click at [380, 183] on div "Related products Shopify section: Related products" at bounding box center [411, 210] width 213 height 60
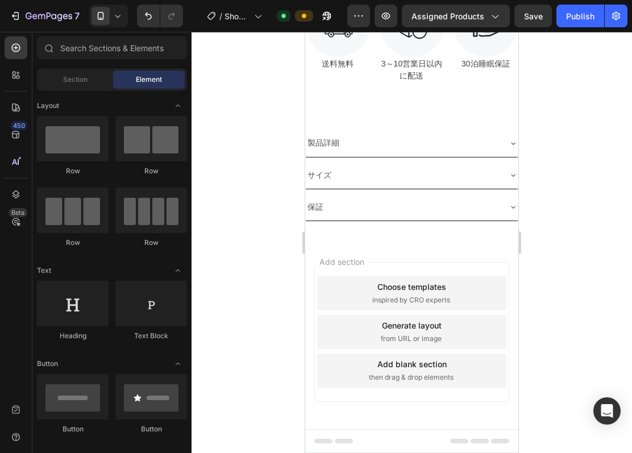
scroll to position [616, 0]
click at [405, 397] on div "Add section Choose templates inspired by CRO experts Generate layout from URL o…" at bounding box center [411, 333] width 195 height 140
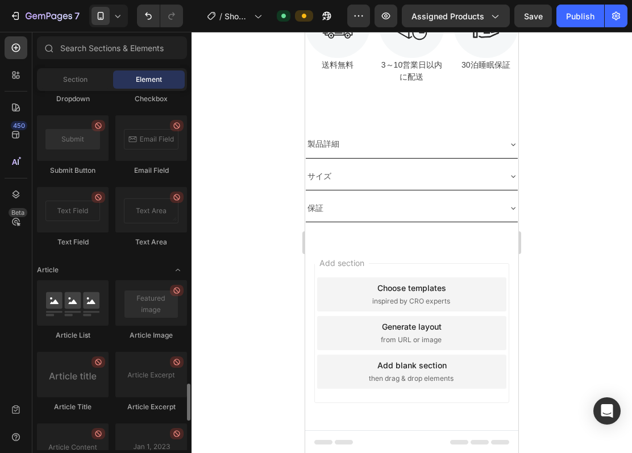
scroll to position [3087, 0]
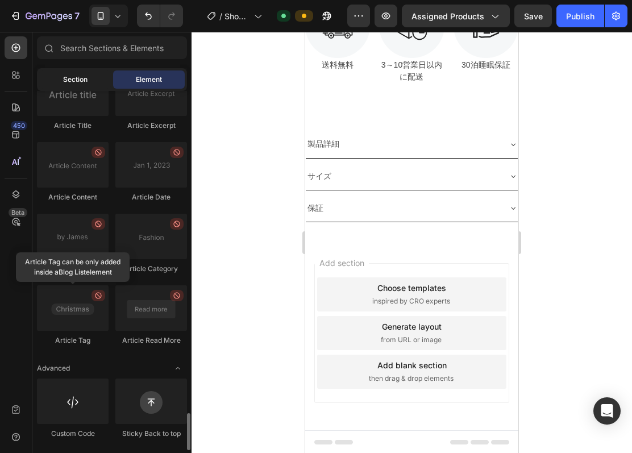
click at [87, 78] on span "Section" at bounding box center [75, 79] width 24 height 10
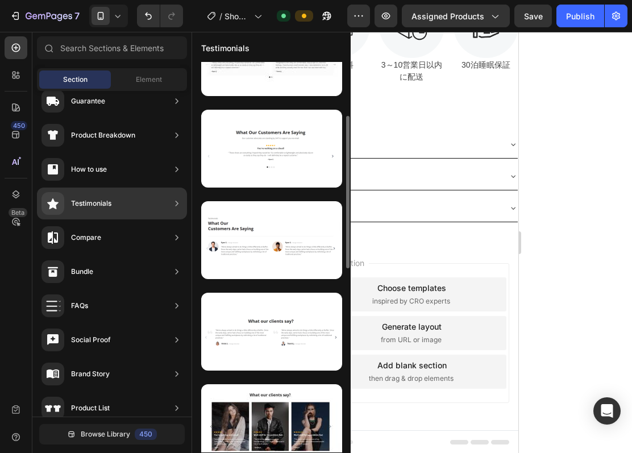
scroll to position [63, 0]
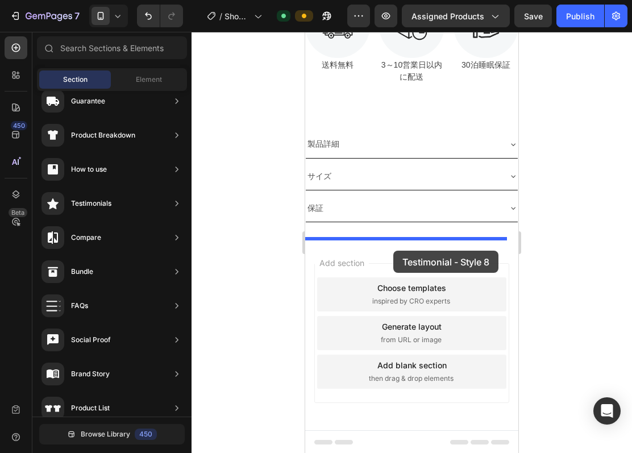
drag, startPoint x: 573, startPoint y: 351, endPoint x: 394, endPoint y: 251, distance: 205.5
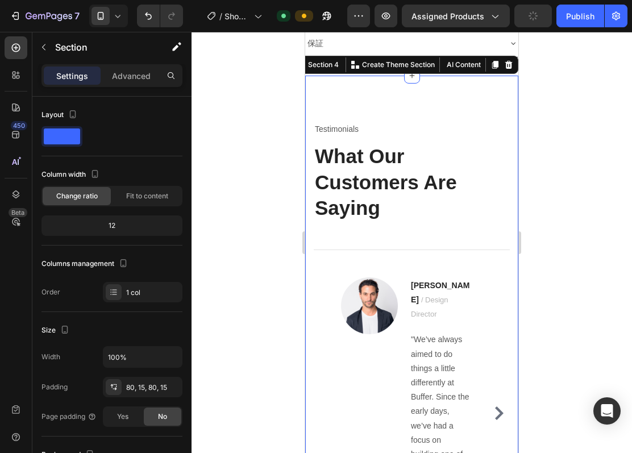
scroll to position [1004, 0]
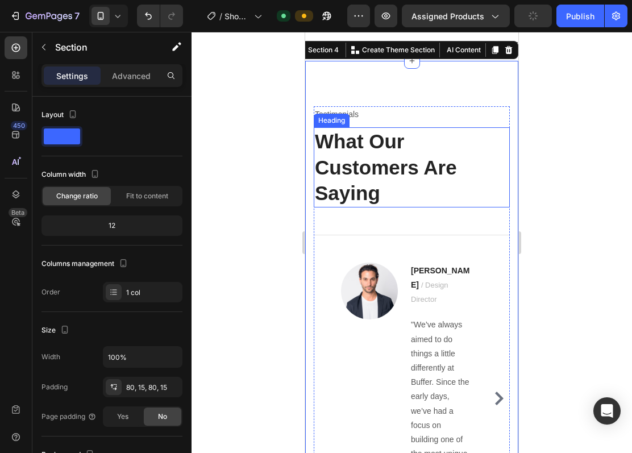
click at [401, 202] on p "What Our Customers Are Saying" at bounding box center [412, 168] width 194 height 78
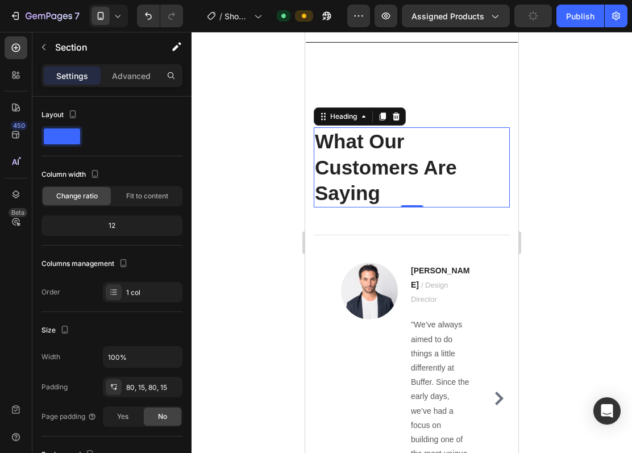
click at [401, 202] on p "What Our Customers Are Saying" at bounding box center [412, 168] width 194 height 78
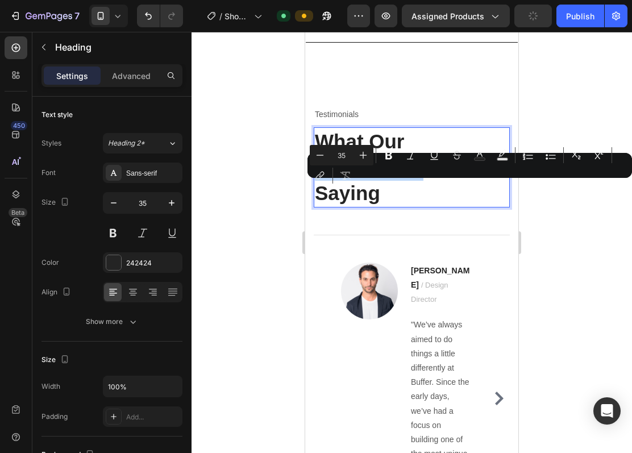
click at [405, 206] on p "What Our Customers Are Saying" at bounding box center [412, 168] width 194 height 78
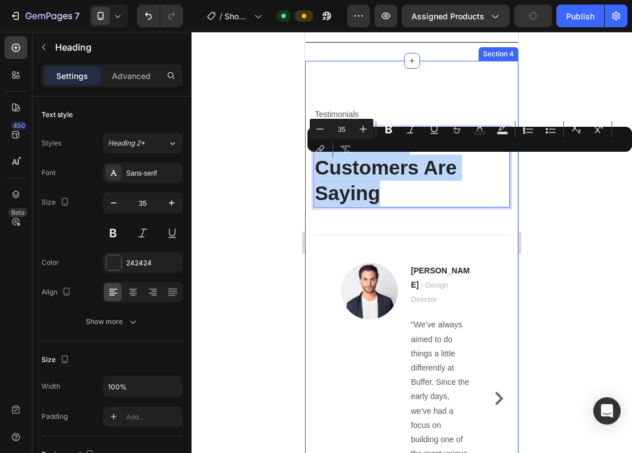
drag, startPoint x: 401, startPoint y: 222, endPoint x: 601, endPoint y: 169, distance: 206.5
click at [305, 169] on div "Testimonials Text block What Our Customers Are Saying Heading 0 Title Line Imag…" at bounding box center [411, 329] width 213 height 537
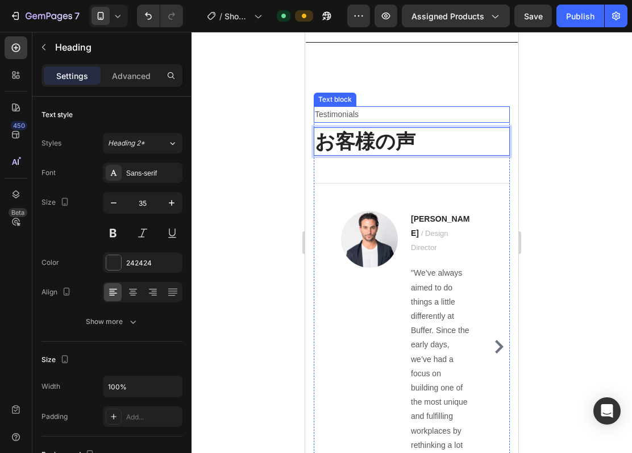
click at [336, 122] on p "Testimonials" at bounding box center [412, 114] width 194 height 14
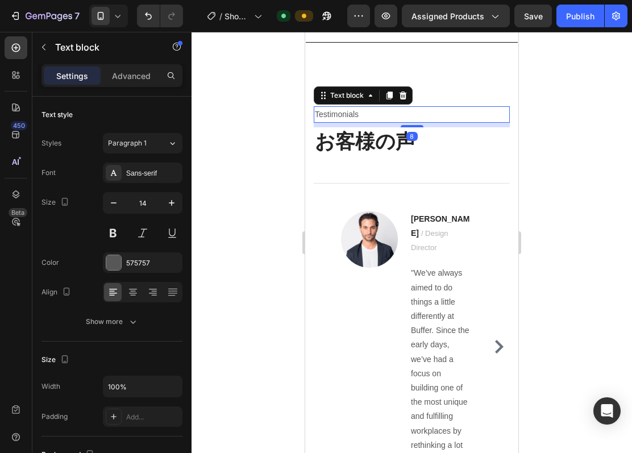
click at [373, 122] on p "Testimonials" at bounding box center [412, 114] width 194 height 14
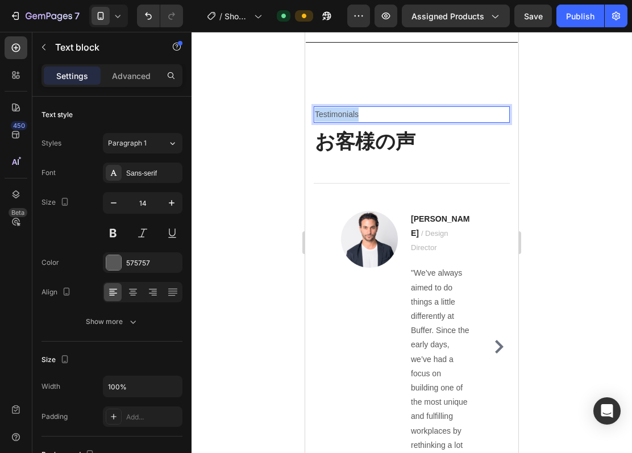
drag, startPoint x: 373, startPoint y: 142, endPoint x: 303, endPoint y: 144, distance: 70.6
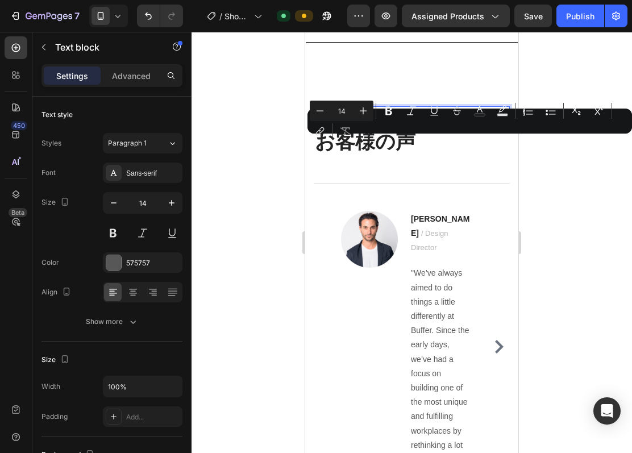
click at [245, 101] on div at bounding box center [412, 242] width 441 height 421
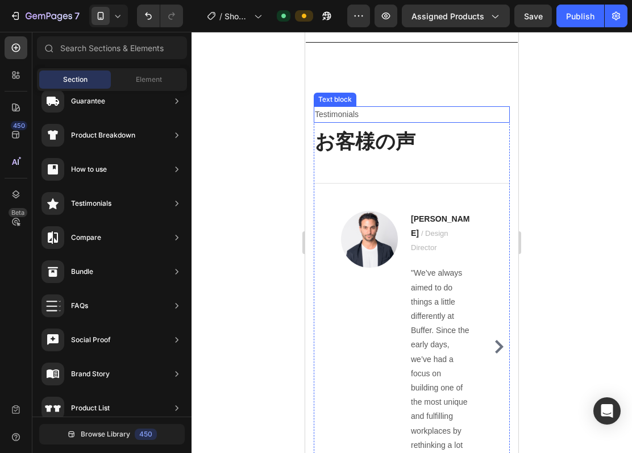
click at [458, 122] on p "Testimonials" at bounding box center [412, 114] width 194 height 14
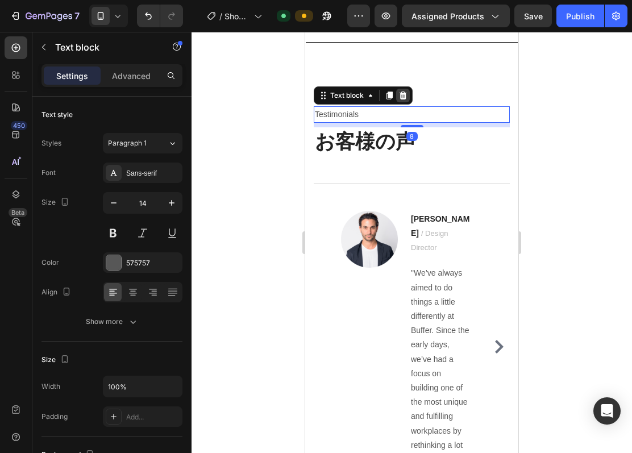
click at [404, 100] on icon at bounding box center [403, 96] width 7 height 8
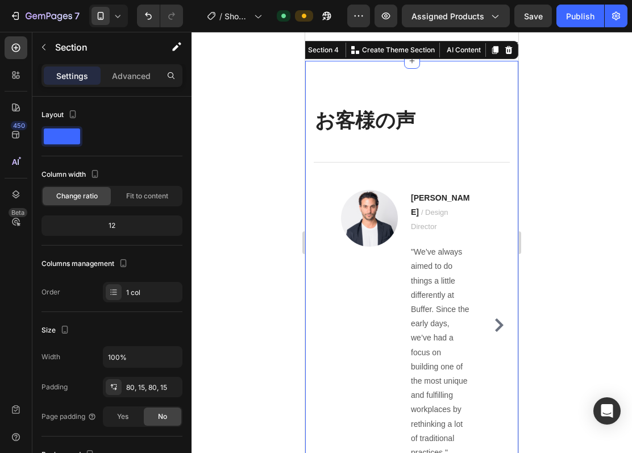
click at [371, 94] on div "お客様の声 Heading Title Line Image Ryan S. / Design Director Text block "We’ve alwa…" at bounding box center [411, 293] width 213 height 464
click at [373, 117] on div "お客様の声 Heading Title Line Image Ryan S. / Design Director Text block "We’ve alwa…" at bounding box center [411, 293] width 213 height 464
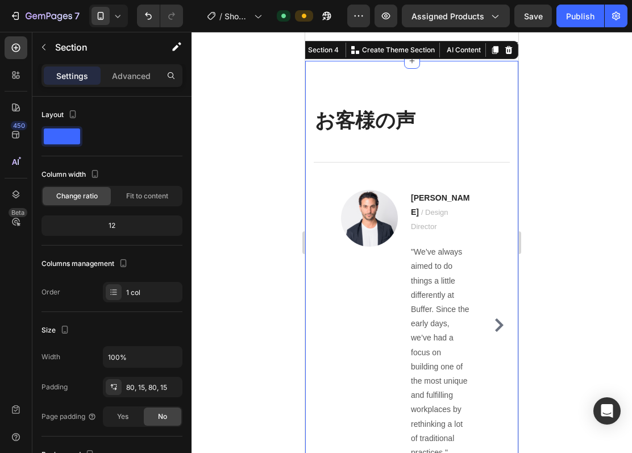
click at [373, 117] on div "お客様の声 Heading Title Line Image Ryan S. / Design Director Text block "We’ve alwa…" at bounding box center [411, 293] width 213 height 464
click at [117, 71] on p "Advanced" at bounding box center [131, 76] width 39 height 12
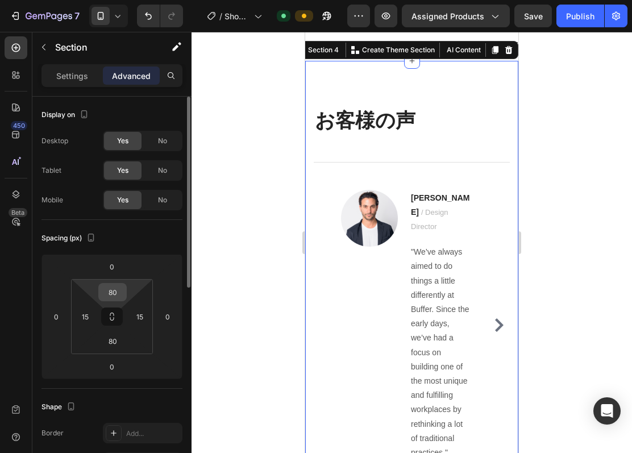
click at [112, 291] on input "80" at bounding box center [112, 292] width 23 height 17
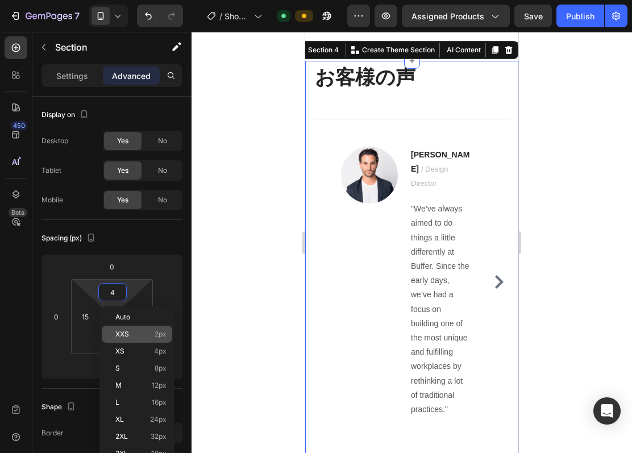
click at [130, 332] on p "XXS 2px" at bounding box center [140, 334] width 51 height 8
type input "2"
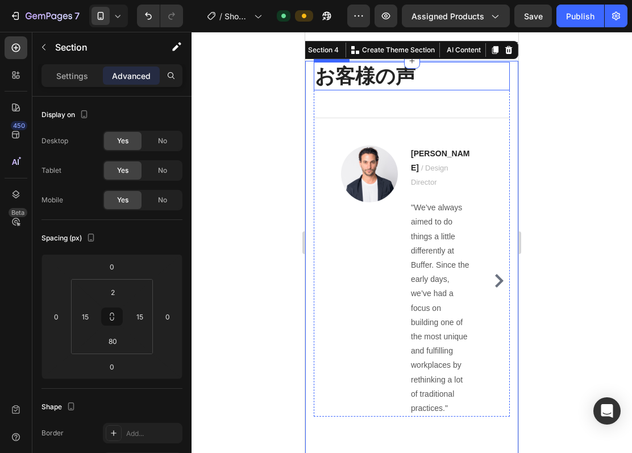
click at [396, 89] on p "お客様の声" at bounding box center [412, 76] width 194 height 26
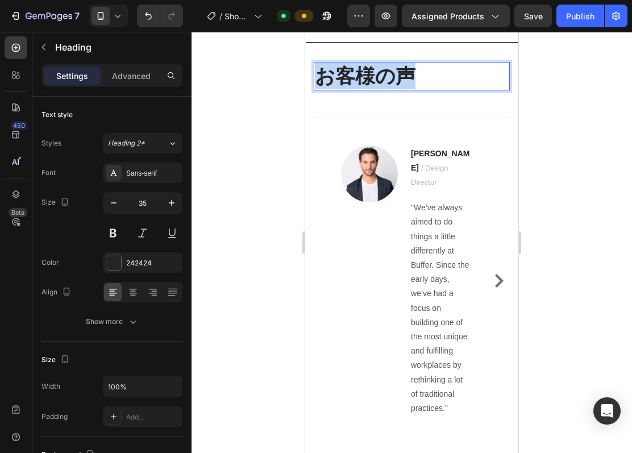
drag, startPoint x: 440, startPoint y: 107, endPoint x: 315, endPoint y: 100, distance: 125.3
click at [315, 89] on p "お客様の声" at bounding box center [412, 76] width 194 height 26
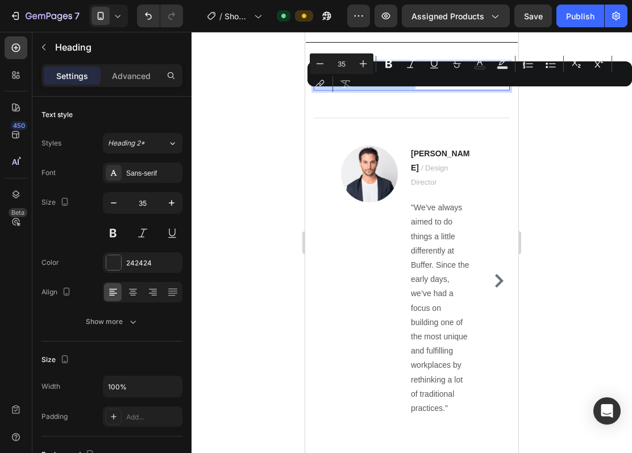
copy p "お客様の声"
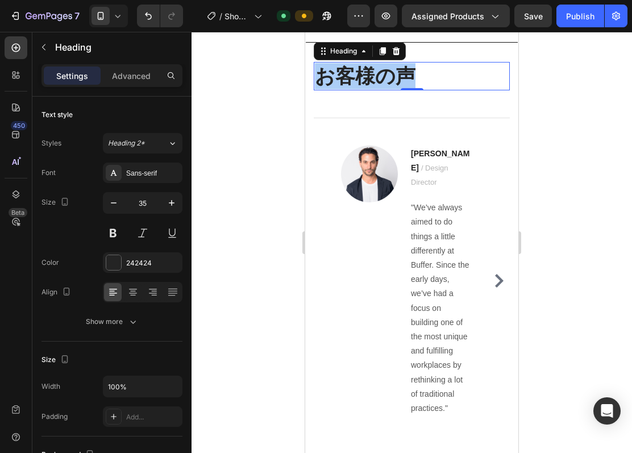
click at [273, 158] on div at bounding box center [412, 242] width 441 height 421
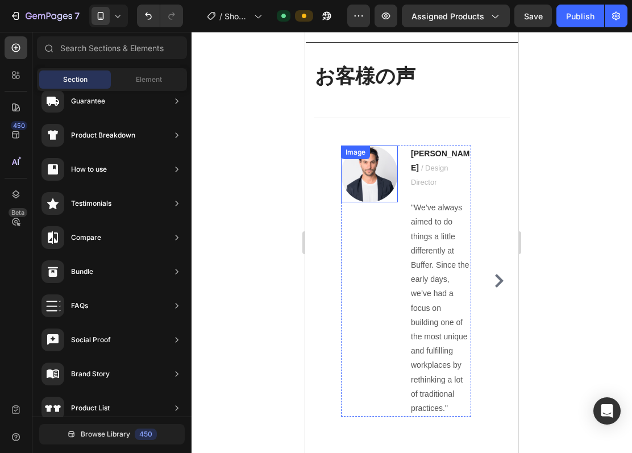
click at [371, 202] on img at bounding box center [369, 174] width 57 height 57
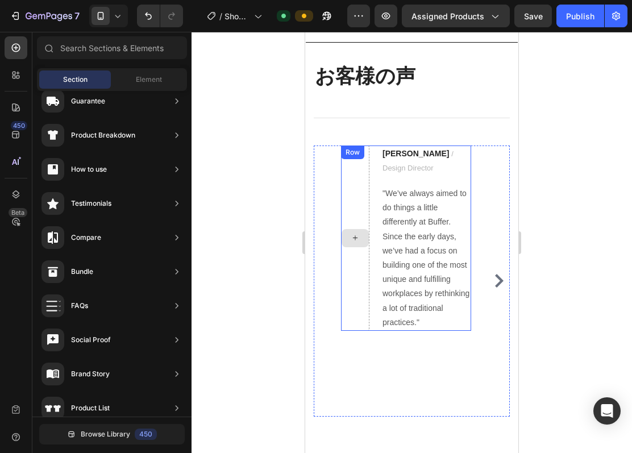
click at [354, 249] on div at bounding box center [355, 238] width 28 height 185
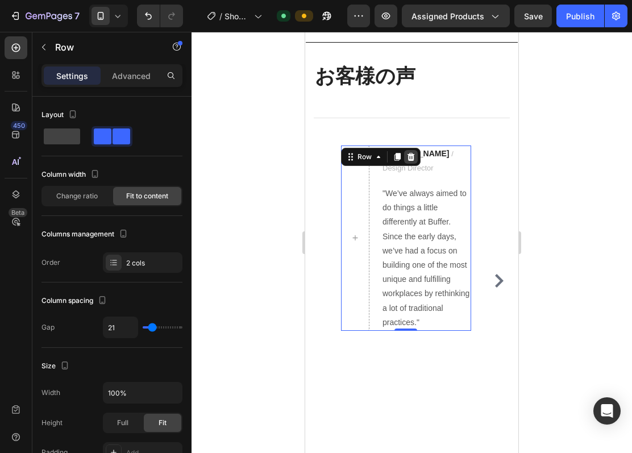
click at [413, 160] on icon at bounding box center [411, 156] width 7 height 8
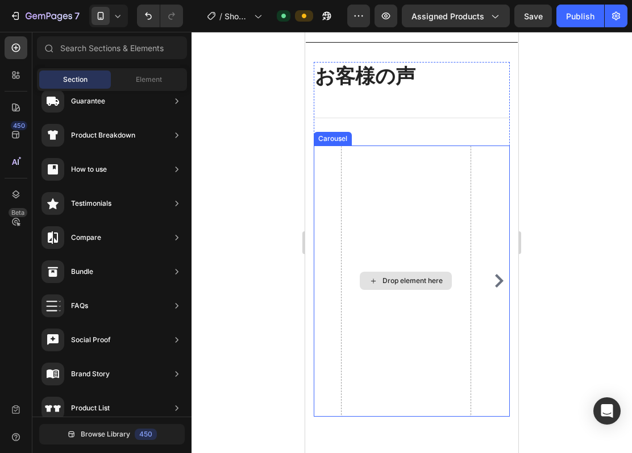
click at [371, 241] on div "Drop element here" at bounding box center [406, 282] width 130 height 272
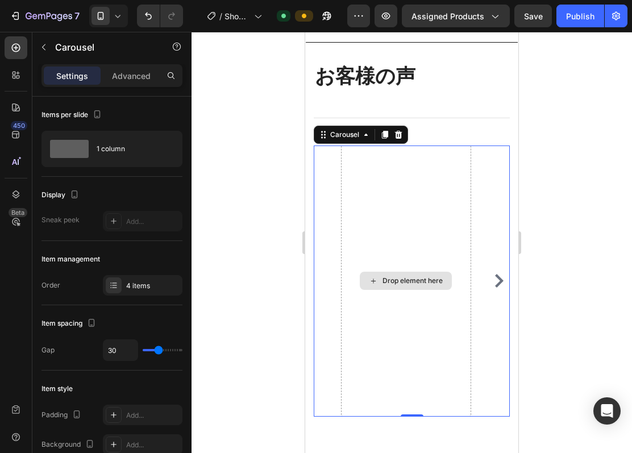
click at [394, 292] on div "Drop element here" at bounding box center [406, 282] width 130 height 272
click at [391, 263] on div "Drop element here" at bounding box center [406, 282] width 130 height 272
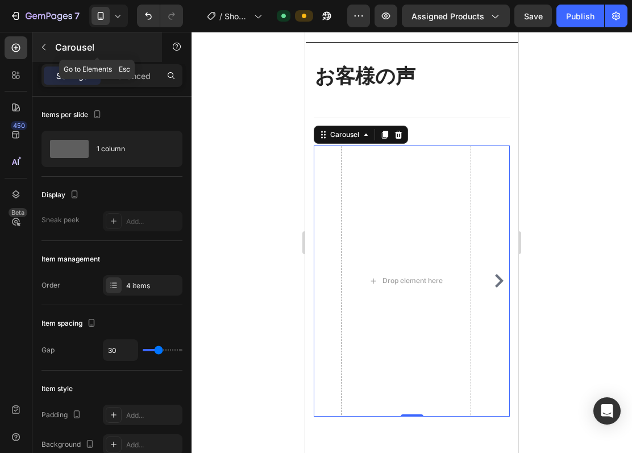
click at [49, 48] on button "button" at bounding box center [44, 47] width 18 height 18
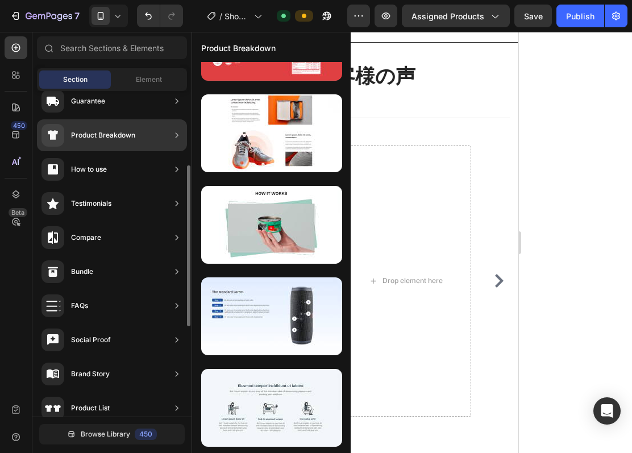
scroll to position [0, 0]
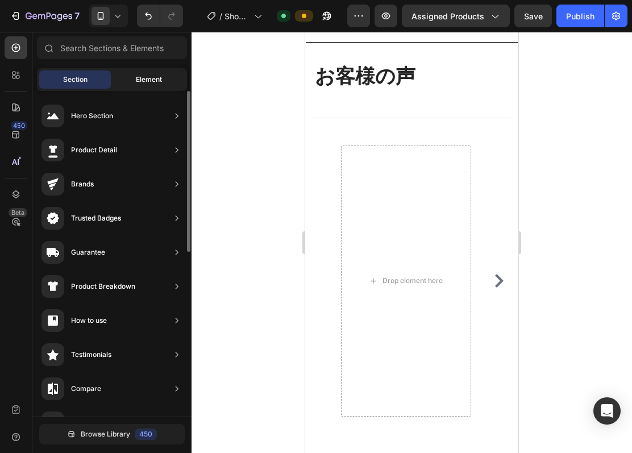
click at [154, 78] on span "Element" at bounding box center [149, 79] width 26 height 10
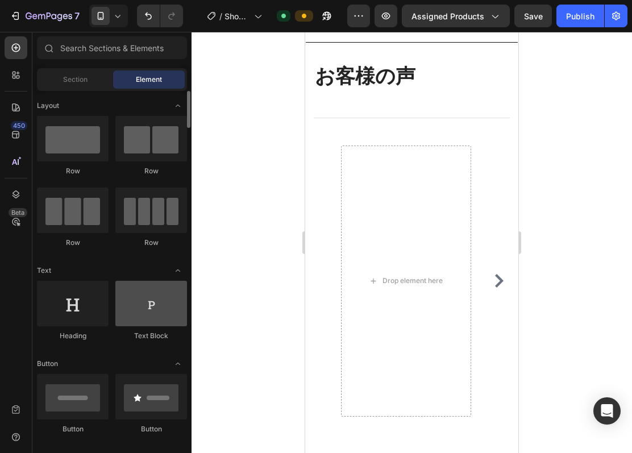
click at [143, 301] on div at bounding box center [151, 303] width 72 height 45
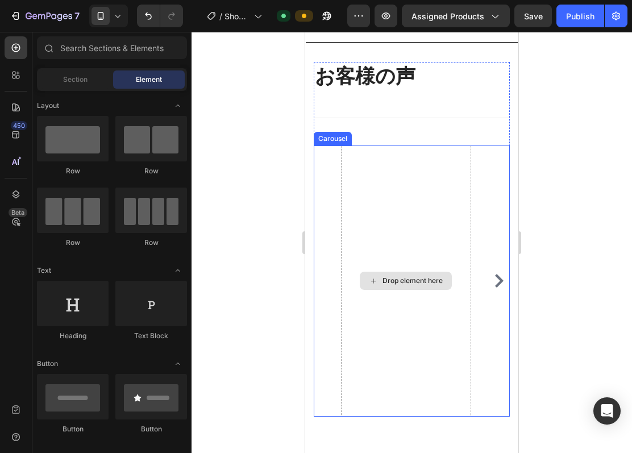
click at [387, 267] on div "Drop element here" at bounding box center [406, 282] width 130 height 272
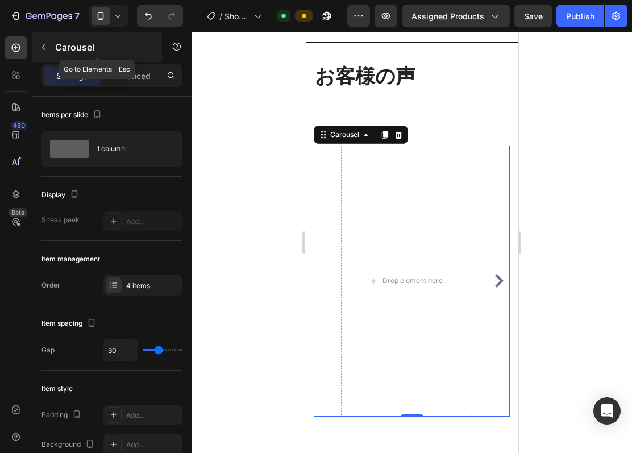
click at [49, 44] on button "button" at bounding box center [44, 47] width 18 height 18
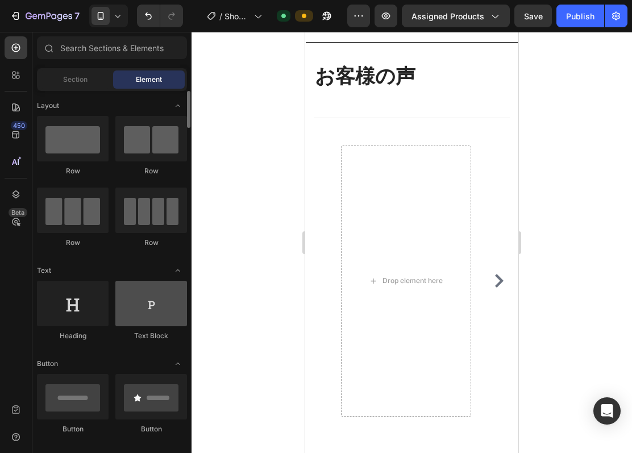
scroll to position [76, 0]
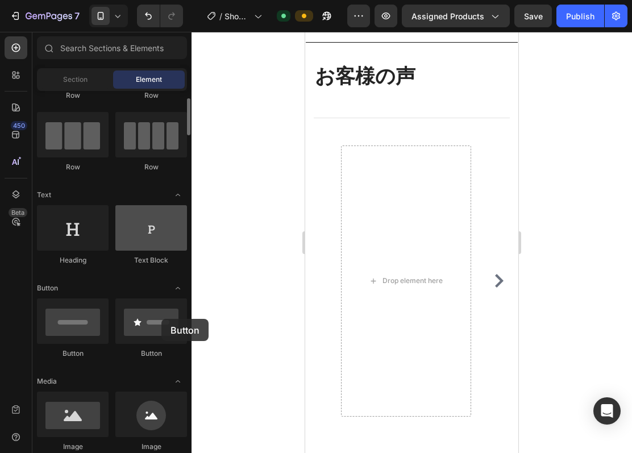
click at [162, 319] on div at bounding box center [151, 321] width 72 height 45
click at [146, 241] on div at bounding box center [151, 227] width 72 height 45
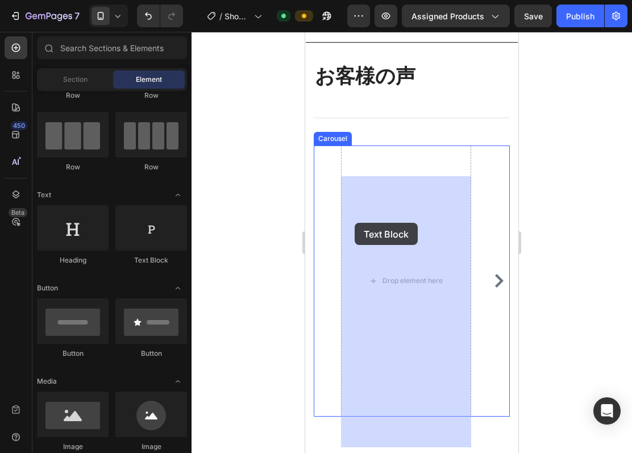
drag, startPoint x: 450, startPoint y: 258, endPoint x: 355, endPoint y: 223, distance: 101.1
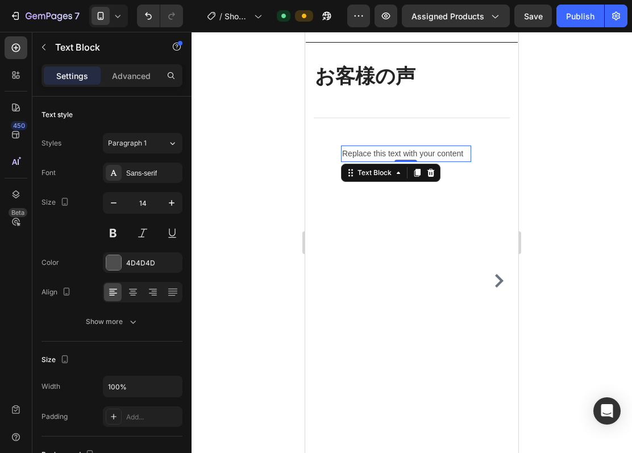
click at [392, 162] on div "Replace this text with your content" at bounding box center [406, 154] width 130 height 16
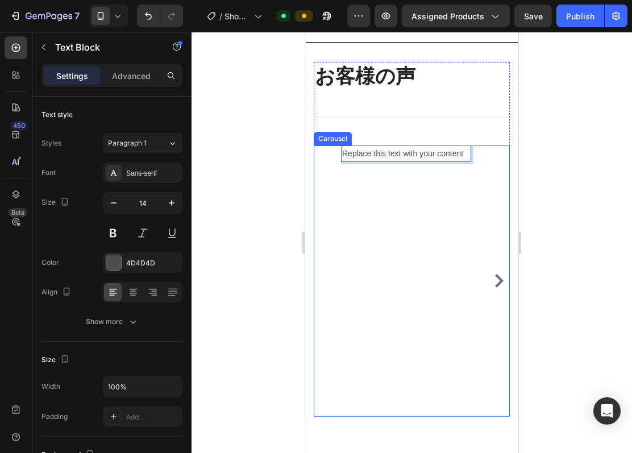
click at [487, 321] on div "Replace this text with your content Text Block 0 Image Ryan S. / Design Directo…" at bounding box center [412, 282] width 196 height 272
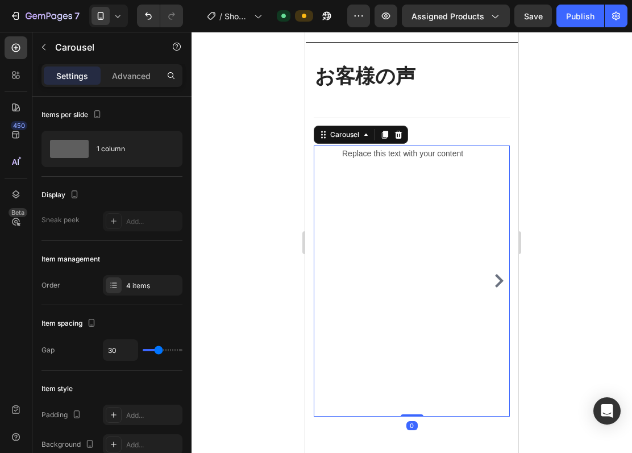
click at [492, 288] on icon "Carousel Next Arrow" at bounding box center [499, 281] width 14 height 14
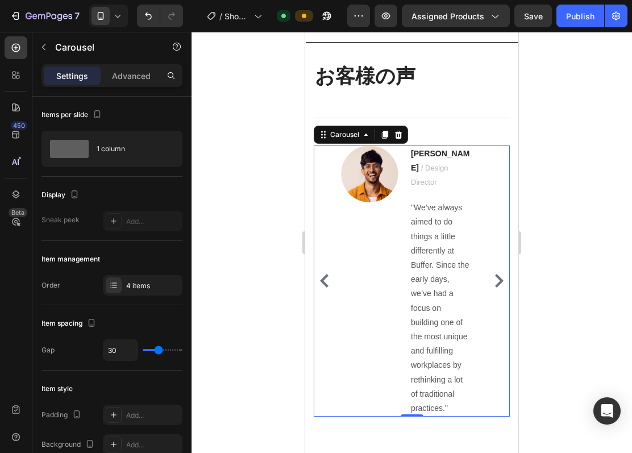
click at [324, 290] on button "Carousel Back Arrow" at bounding box center [325, 281] width 18 height 18
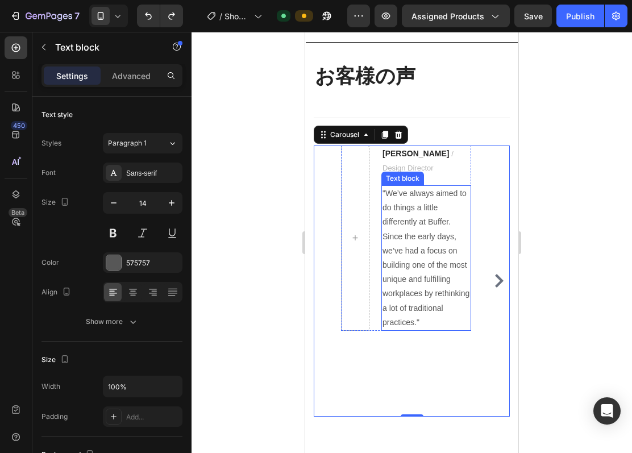
click at [417, 243] on p ""We’ve always aimed to do things a little differently at Buffer. Since the earl…" at bounding box center [427, 258] width 88 height 143
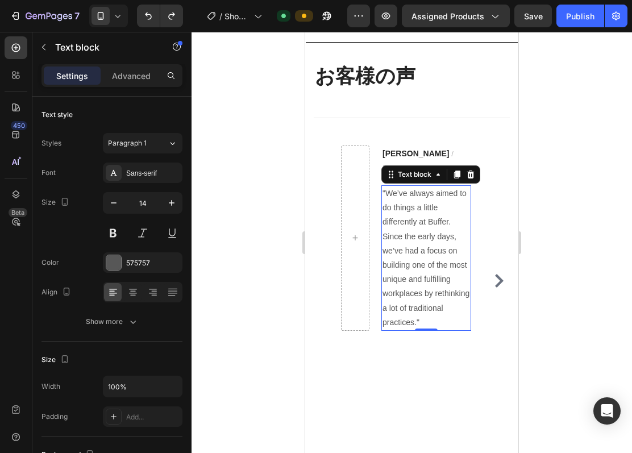
click at [408, 237] on p ""We’ve always aimed to do things a little differently at Buffer. Since the earl…" at bounding box center [427, 258] width 88 height 143
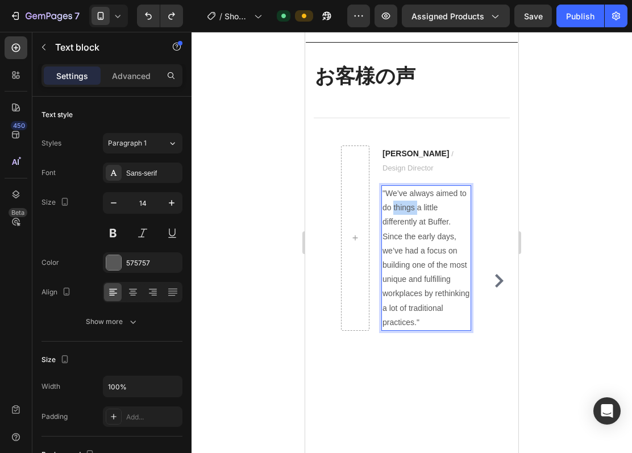
click at [408, 237] on p ""We’ve always aimed to do things a little differently at Buffer. Since the earl…" at bounding box center [427, 258] width 88 height 143
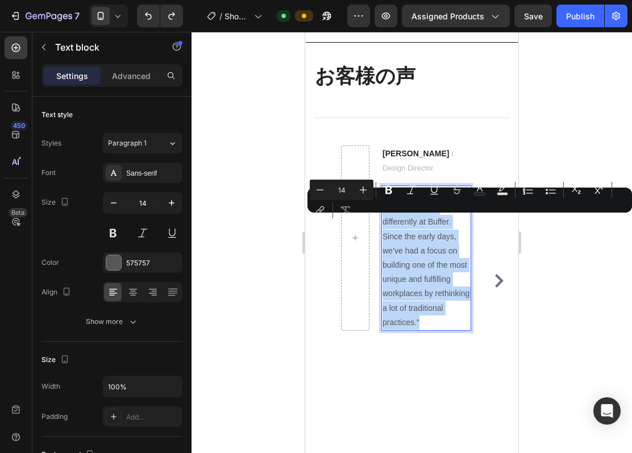
drag, startPoint x: 465, startPoint y: 354, endPoint x: 383, endPoint y: 221, distance: 155.8
click at [383, 221] on p ""We’ve always aimed to do things a little differently at Buffer. Since the earl…" at bounding box center [427, 258] width 88 height 143
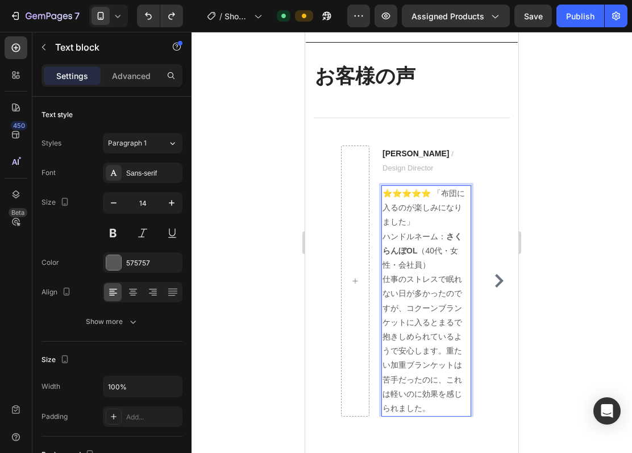
scroll to position [1008, 0]
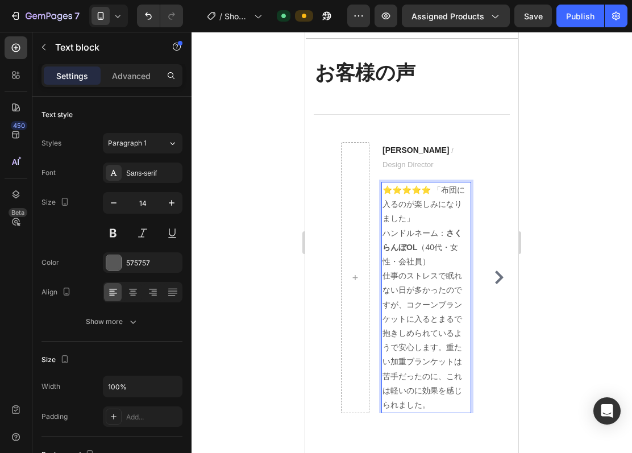
click at [421, 221] on p "⭐️⭐️⭐️⭐️⭐️ 「布団に入るのが楽しみになりました」" at bounding box center [427, 204] width 88 height 43
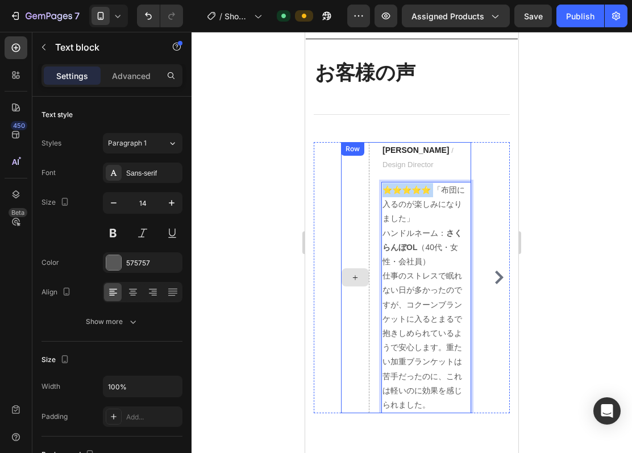
drag, startPoint x: 442, startPoint y: 219, endPoint x: 361, endPoint y: 217, distance: 81.9
click at [361, 217] on div "Ryan S. / Design Director Text block ⭐️⭐️⭐️⭐️⭐️ 「布団に入るのが楽しみになりました」 ハンドルネーム： さくら…" at bounding box center [406, 278] width 130 height 272
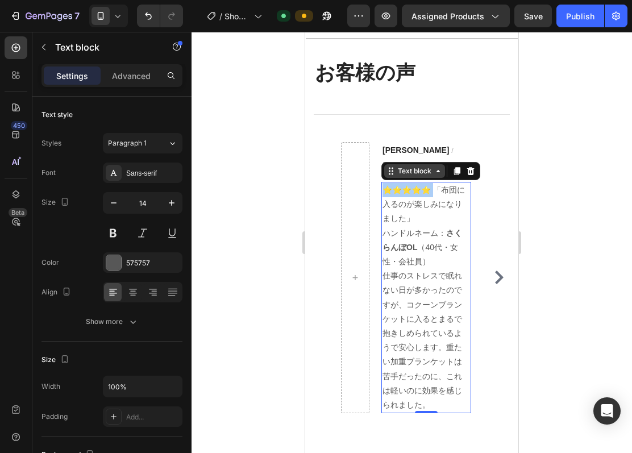
drag, startPoint x: 699, startPoint y: 249, endPoint x: 390, endPoint y: 208, distance: 312.1
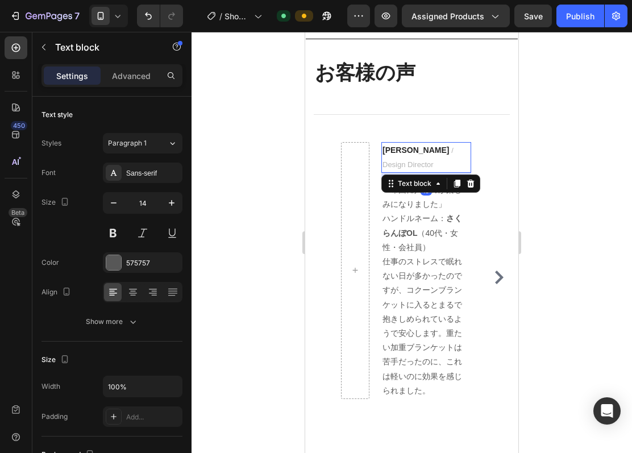
click at [397, 169] on span "/ Design Director" at bounding box center [418, 157] width 71 height 23
click at [396, 169] on span "/ Design Director" at bounding box center [418, 157] width 71 height 23
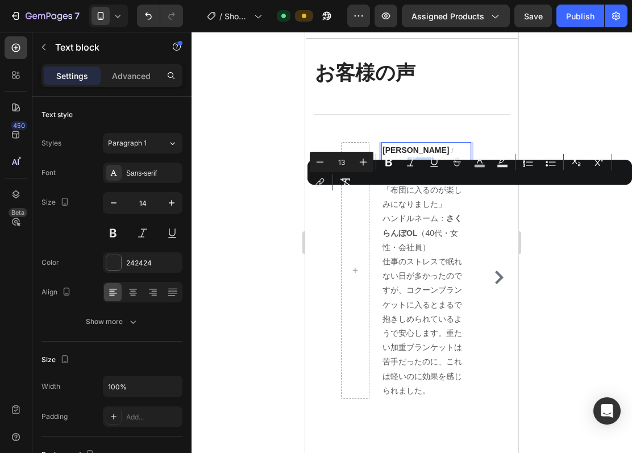
click at [432, 172] on p "Ryan S. / Design Director" at bounding box center [427, 157] width 88 height 28
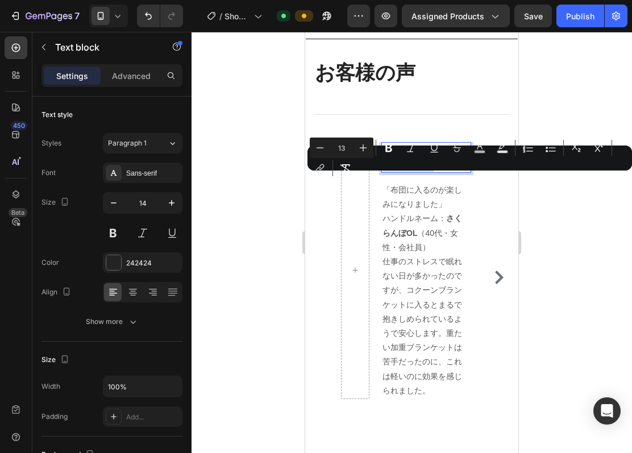
drag, startPoint x: 437, startPoint y: 196, endPoint x: 422, endPoint y: 180, distance: 21.7
click at [422, 172] on p "Ryan S. / Design Director" at bounding box center [427, 157] width 88 height 28
click at [421, 172] on p "Ryan S. / Design Director" at bounding box center [427, 157] width 88 height 28
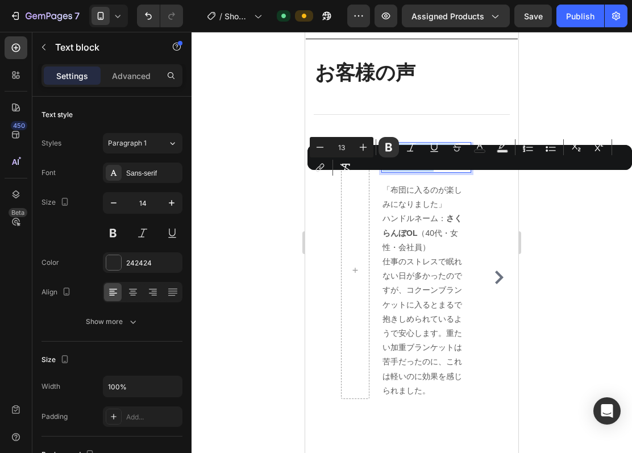
drag, startPoint x: 424, startPoint y: 197, endPoint x: 383, endPoint y: 181, distance: 43.9
click at [383, 172] on p "Ryan S. / Design Director" at bounding box center [427, 157] width 88 height 28
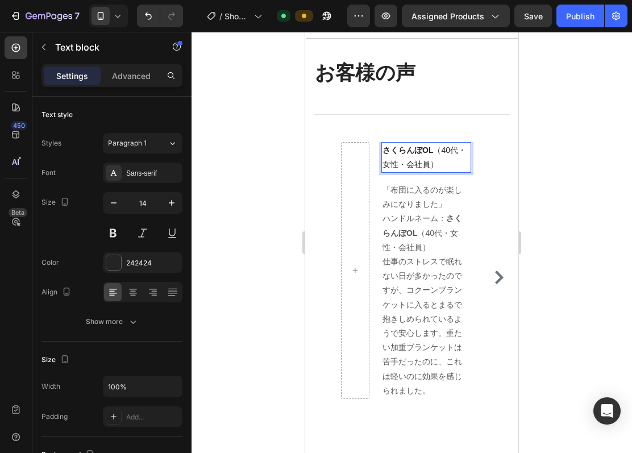
click at [436, 172] on p "さくらんぼOL （40代・女性・会社員）" at bounding box center [427, 157] width 88 height 28
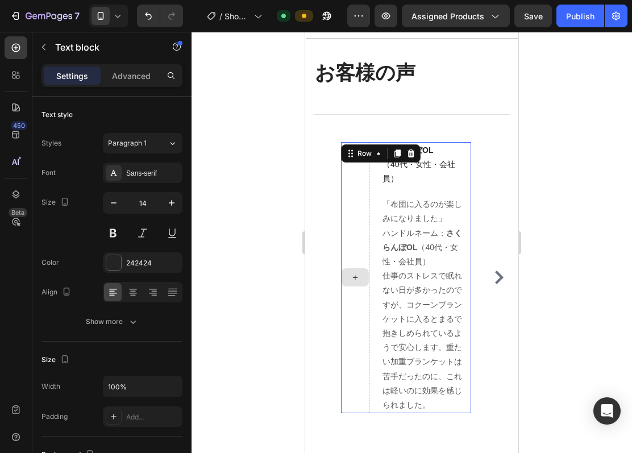
click at [353, 223] on div at bounding box center [355, 278] width 28 height 272
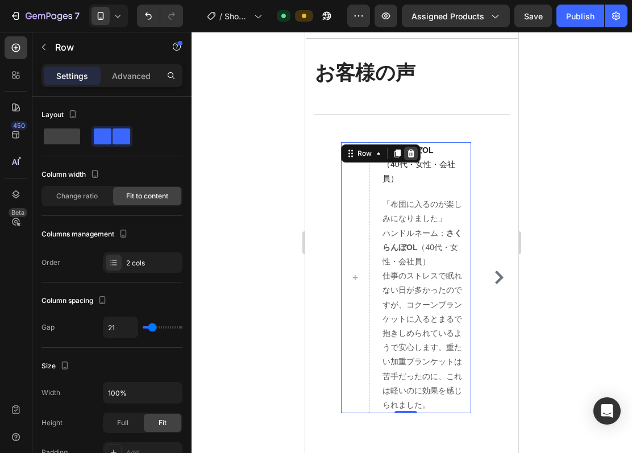
click at [408, 158] on icon at bounding box center [411, 153] width 9 height 9
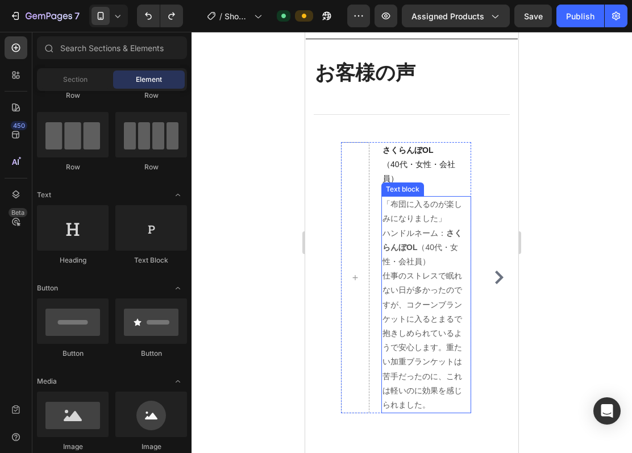
click at [415, 226] on p "「布団に入るのが楽しみになりました」" at bounding box center [427, 211] width 88 height 28
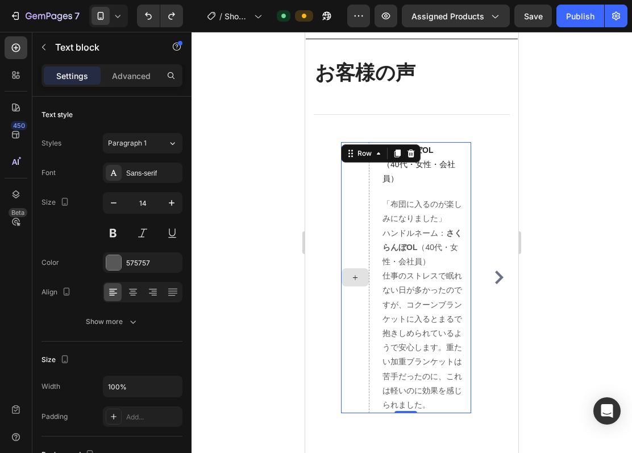
click at [355, 257] on div at bounding box center [355, 278] width 28 height 272
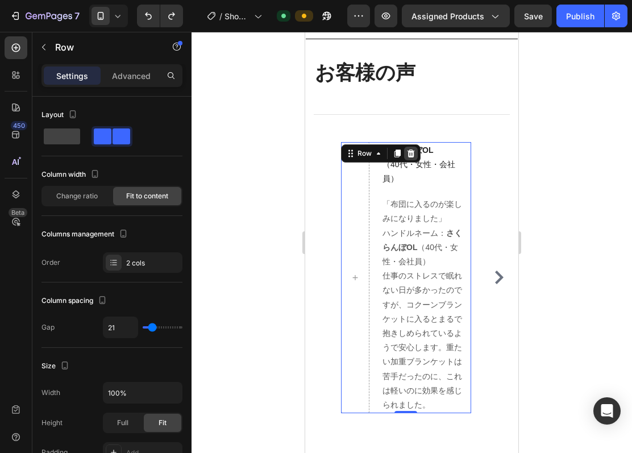
click at [410, 160] on div at bounding box center [411, 154] width 14 height 14
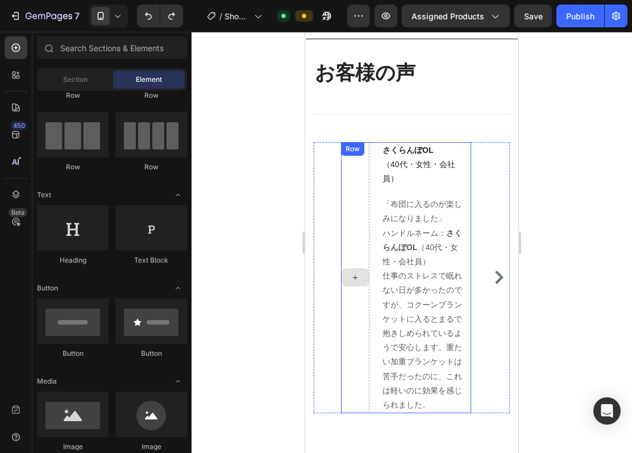
click at [353, 233] on div at bounding box center [355, 278] width 28 height 272
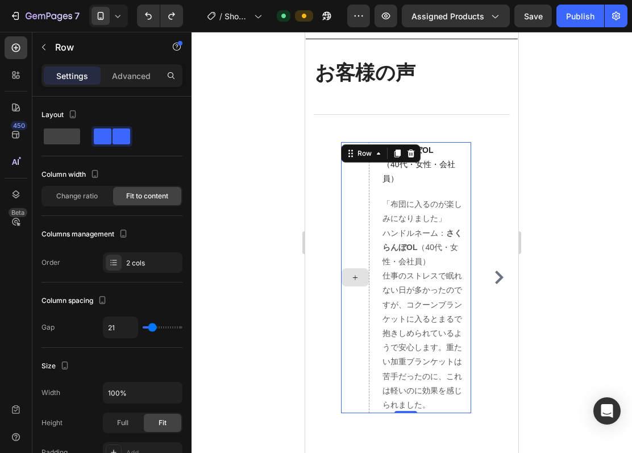
click at [358, 233] on div at bounding box center [355, 278] width 28 height 272
click at [358, 234] on div at bounding box center [355, 278] width 28 height 272
click at [378, 252] on div "さくらんぼOL （40代・女性・会社員） Text block 「布団に入るのが楽しみになりました」 ハンドルネーム： さくらんぼOL （40代・女性・会社員…" at bounding box center [406, 278] width 130 height 272
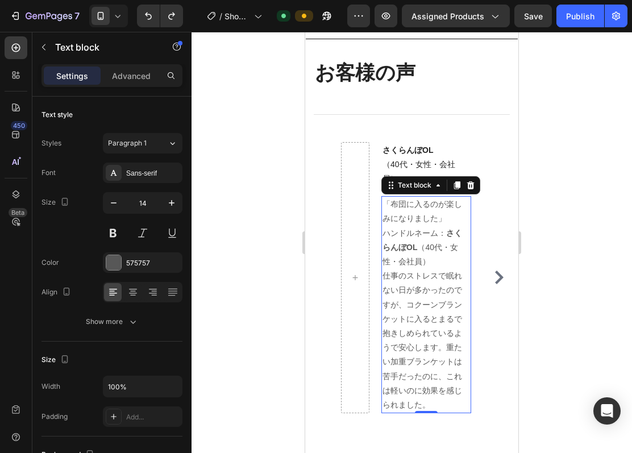
click at [446, 267] on p "ハンドルネーム： さくらんぼOL （40代・女性・会社員） 仕事のストレスで眠れない日が多かったのですが、コクーンブランケットに入るとまるで抱きしめられている…" at bounding box center [427, 319] width 88 height 187
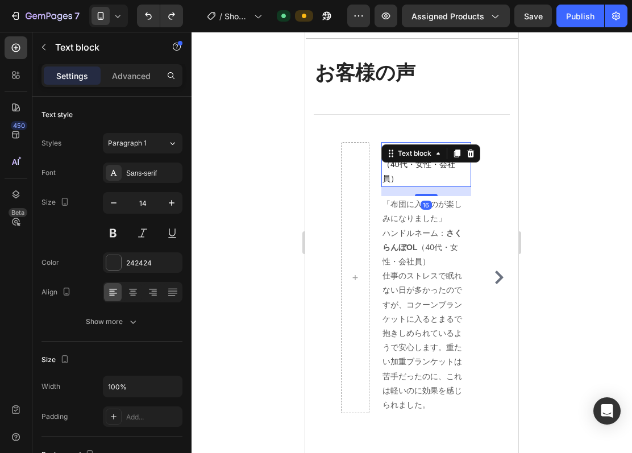
click at [435, 187] on p "さくらんぼOL （40代・女性・会社員）" at bounding box center [427, 164] width 88 height 43
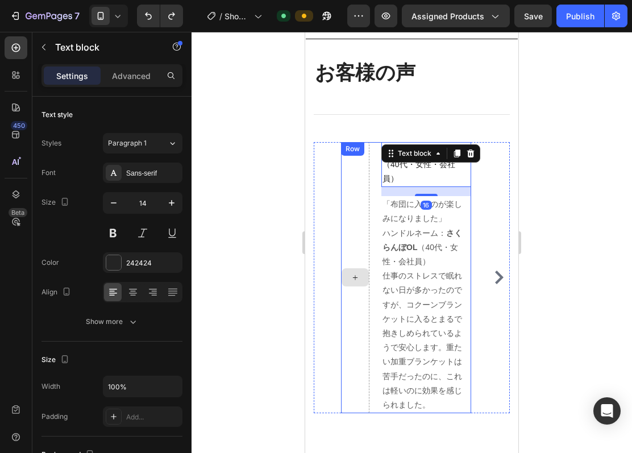
click at [358, 223] on div at bounding box center [355, 278] width 28 height 272
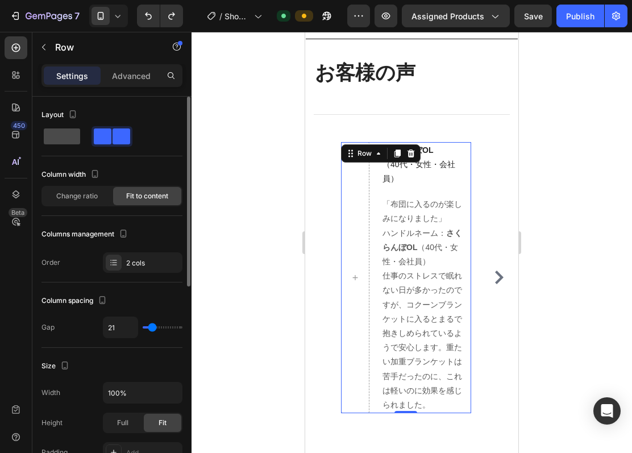
click at [92, 127] on div at bounding box center [112, 136] width 41 height 20
type input "0"
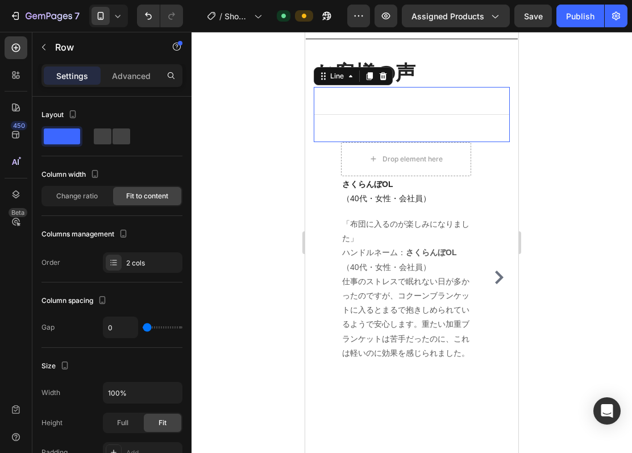
click at [465, 142] on div "Title Line 0" at bounding box center [412, 114] width 196 height 55
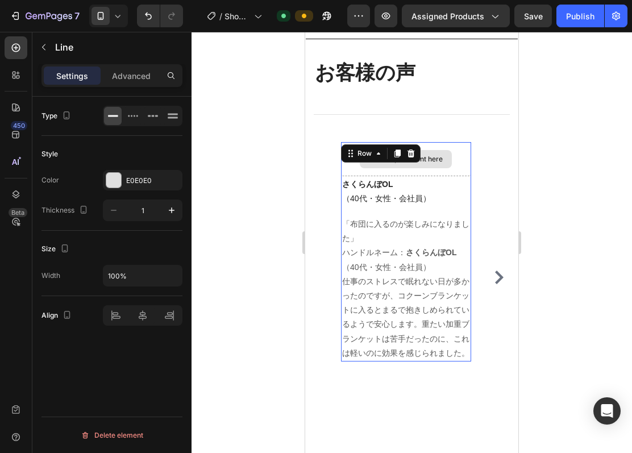
click at [465, 176] on div "Drop element here" at bounding box center [406, 159] width 130 height 34
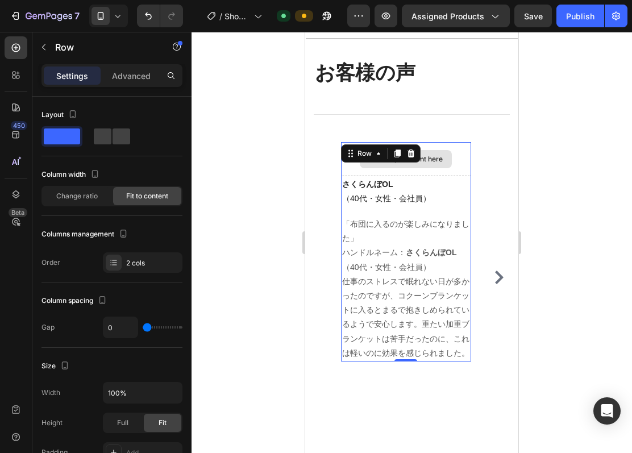
click at [462, 176] on div "Drop element here" at bounding box center [406, 159] width 130 height 34
click at [447, 176] on div "Drop element here" at bounding box center [406, 159] width 130 height 34
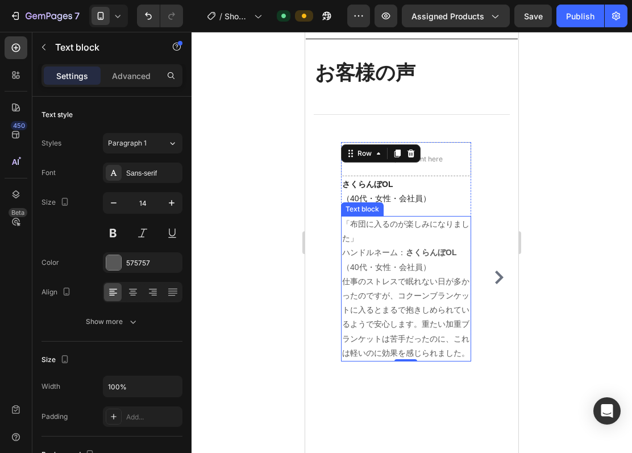
click at [411, 257] on strong "さくらんぼOL" at bounding box center [431, 252] width 51 height 9
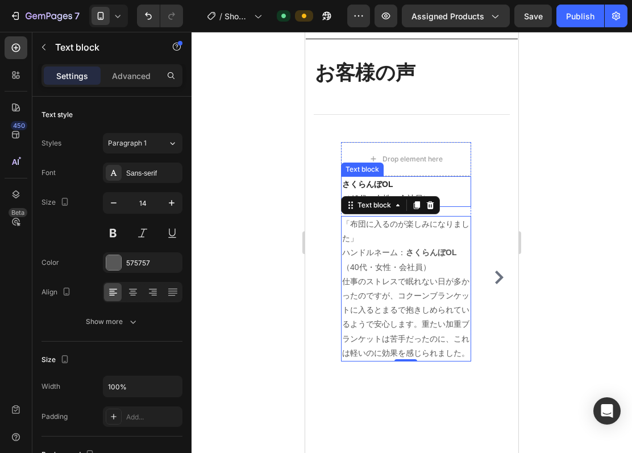
click at [452, 206] on p "さくらんぼOL （40代・女性・会社員）" at bounding box center [406, 191] width 128 height 28
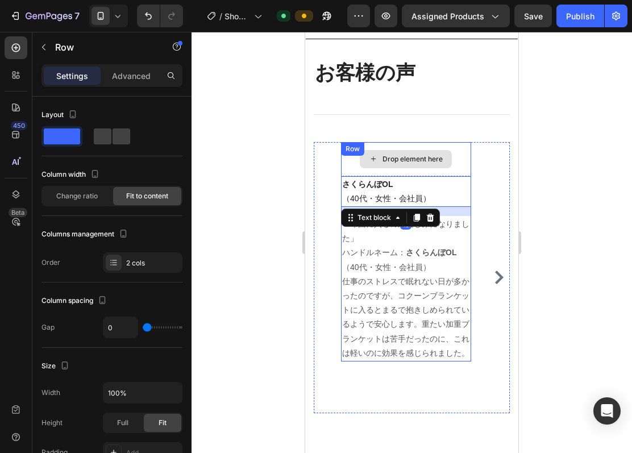
click at [457, 176] on div "Drop element here" at bounding box center [406, 159] width 130 height 34
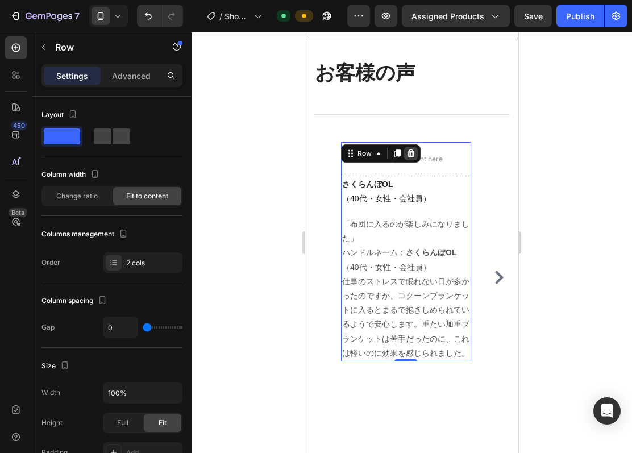
click at [412, 157] on icon at bounding box center [411, 153] width 7 height 8
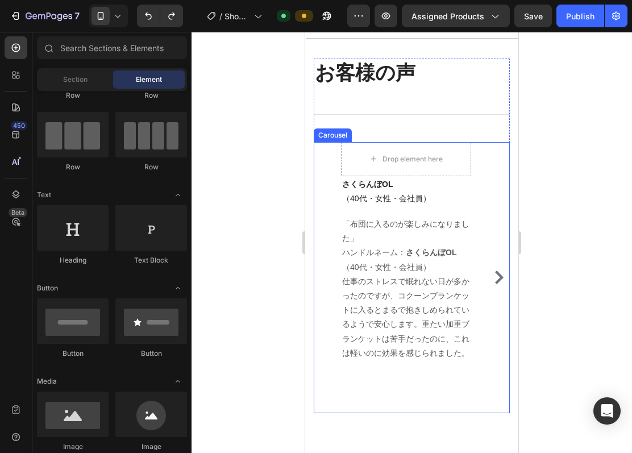
click at [482, 178] on div "Drop element here さくらんぼOL （40代・女性・会社員） Text block 「布団に入るのが楽しみになりました」 ハンドルネーム： さ…" at bounding box center [412, 278] width 196 height 272
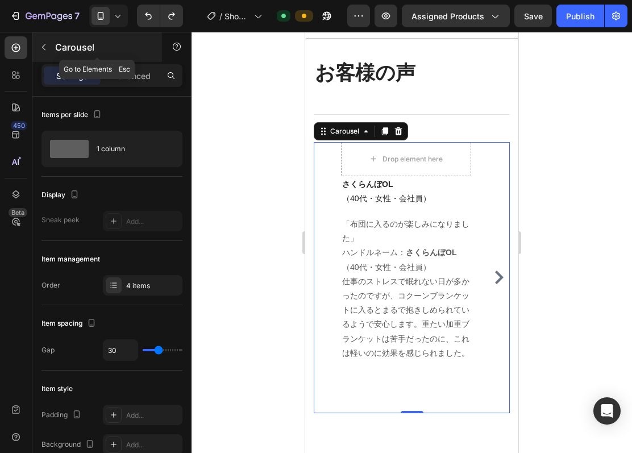
click at [49, 49] on button "button" at bounding box center [44, 47] width 18 height 18
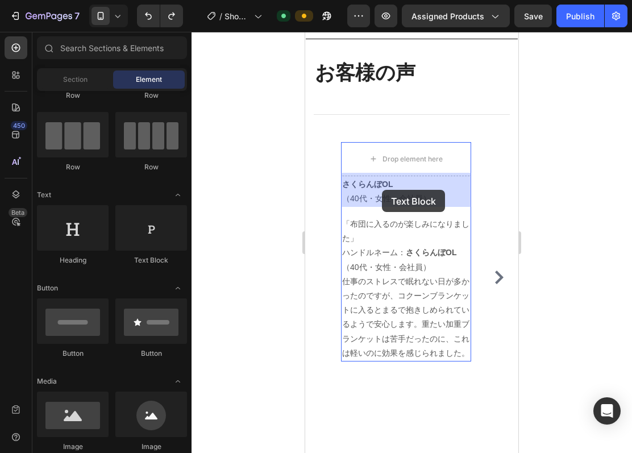
drag, startPoint x: 450, startPoint y: 259, endPoint x: 382, endPoint y: 190, distance: 96.9
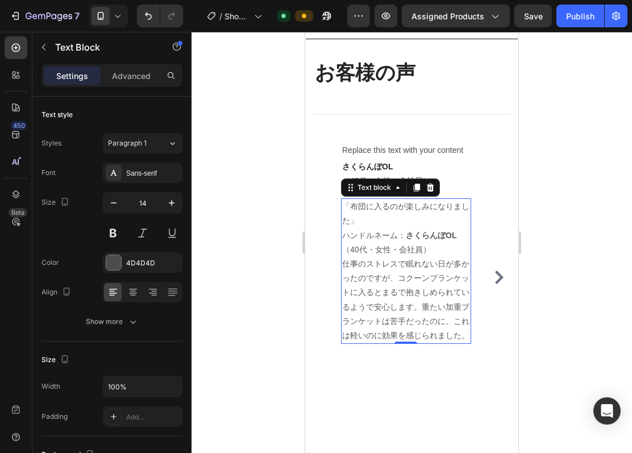
click at [451, 228] on p "「布団に入るのが楽しみになりました」" at bounding box center [406, 214] width 128 height 28
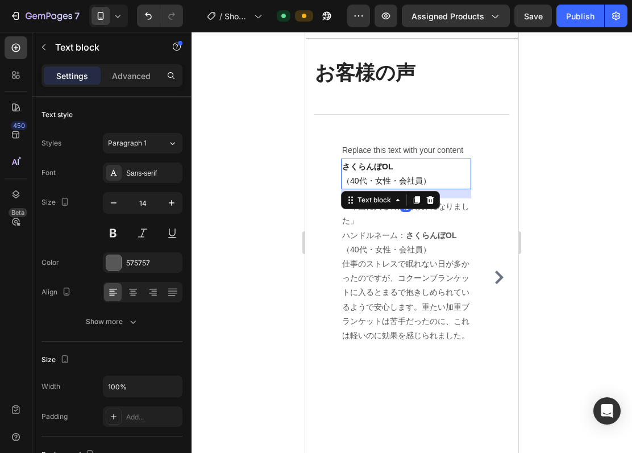
click at [459, 188] on p "さくらんぼOL （40代・女性・会社員）" at bounding box center [406, 174] width 128 height 28
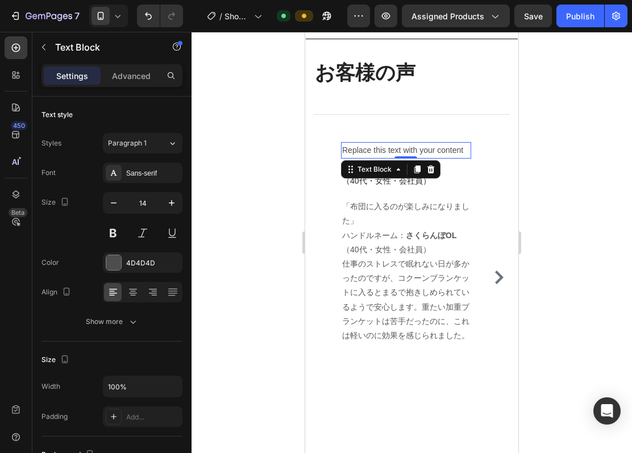
click at [460, 159] on div "Replace this text with your content" at bounding box center [406, 150] width 130 height 16
click at [433, 173] on icon at bounding box center [431, 169] width 7 height 8
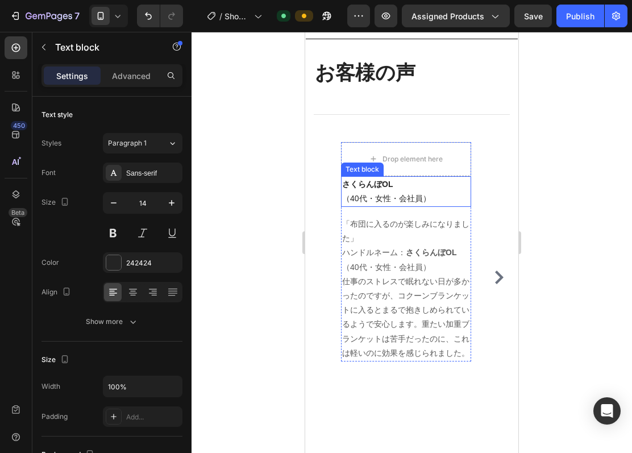
click at [441, 206] on p "さくらんぼOL （40代・女性・会社員）" at bounding box center [406, 191] width 128 height 28
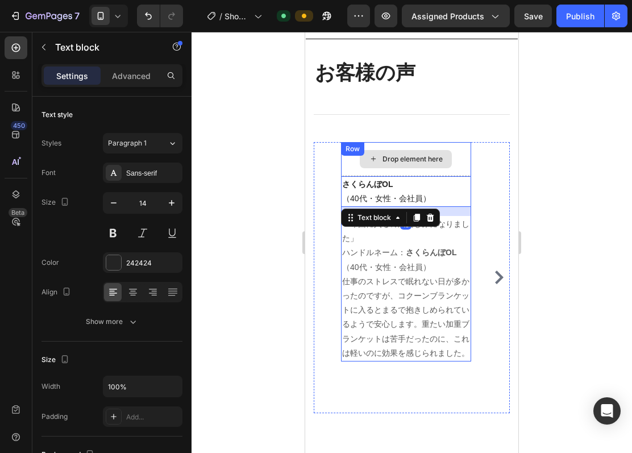
click at [479, 182] on div "Drop element here さくらんぼOL （40代・女性・会社員） Text block 16 「布団に入るのが楽しみになりました」 ハンドルネーム…" at bounding box center [412, 278] width 196 height 272
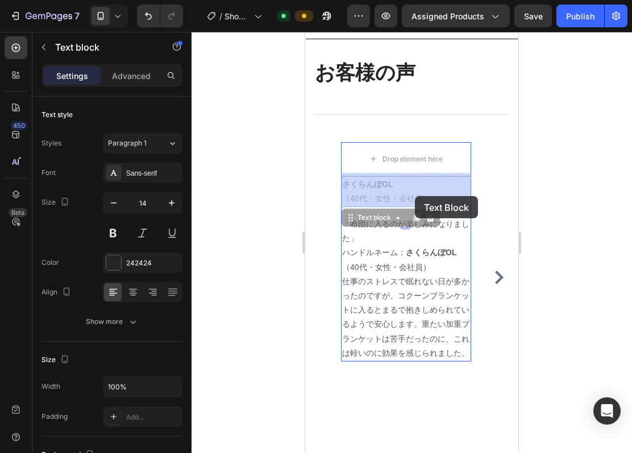
drag, startPoint x: 408, startPoint y: 217, endPoint x: 415, endPoint y: 196, distance: 22.3
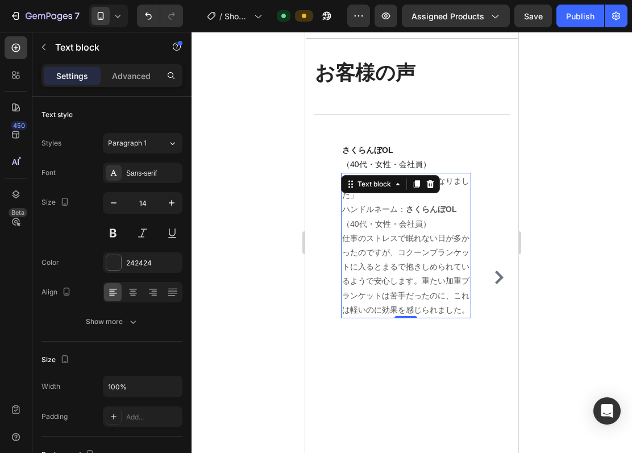
click at [466, 266] on p "ハンドルネーム： さくらんぼOL （40代・女性・会社員） 仕事のストレスで眠れない日が多かったのですが、コクーンブランケットに入るとまるで抱きしめられている…" at bounding box center [406, 259] width 128 height 115
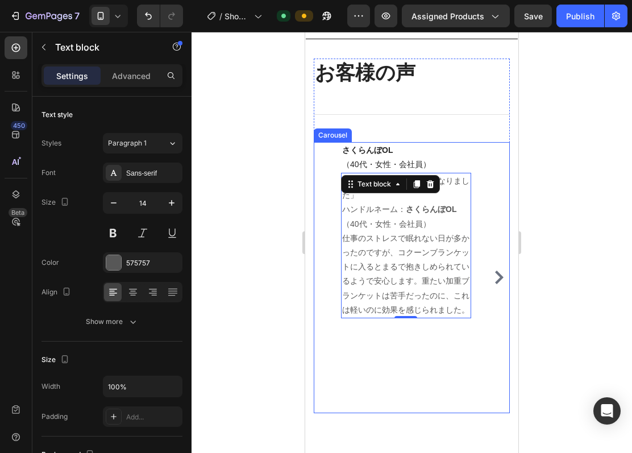
click at [487, 249] on div "さくらんぼOL （40代・女性・会社員） Text block 「布団に入るのが楽しみになりました」 ハンドルネーム： さくらんぼOL （40代・女性・会社員…" at bounding box center [412, 278] width 196 height 272
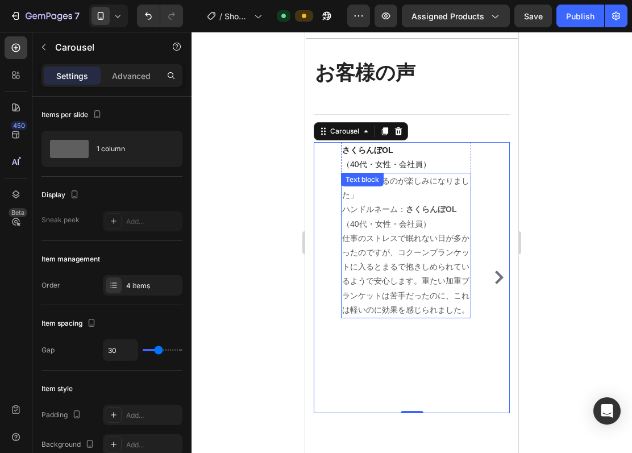
click at [419, 214] on strong "さくらんぼOL" at bounding box center [431, 209] width 51 height 9
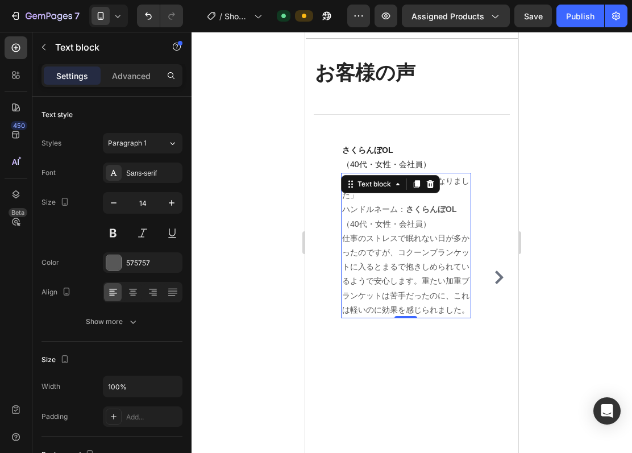
click at [431, 255] on p "ハンドルネーム： さくらんぼOL （40代・女性・会社員） 仕事のストレスで眠れない日が多かったのですが、コクーンブランケットに入るとまるで抱きしめられている…" at bounding box center [406, 259] width 128 height 115
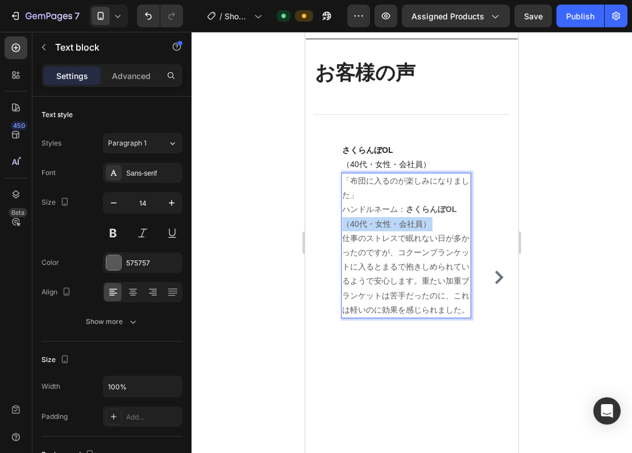
click at [431, 255] on p "ハンドルネーム： さくらんぼOL （40代・女性・会社員） 仕事のストレスで眠れない日が多かったのですが、コクーンブランケットに入るとまるで抱きしめられている…" at bounding box center [406, 259] width 128 height 115
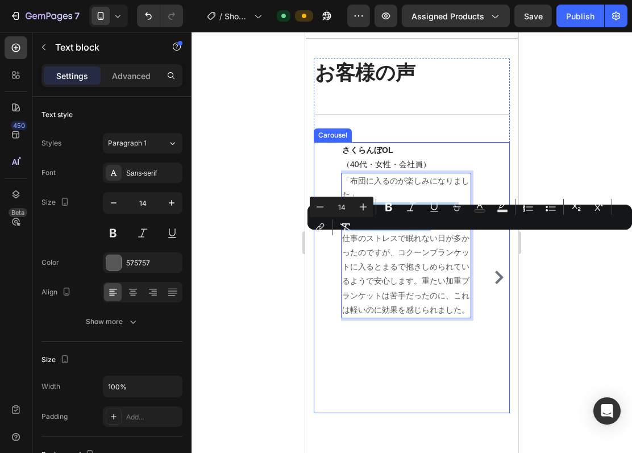
drag, startPoint x: 442, startPoint y: 255, endPoint x: 340, endPoint y: 242, distance: 103.2
click at [340, 242] on div "さくらんぼOL （40代・女性・会社員） Text block 「布団に入るのが楽しみになりました」 ハンドルネーム： さくらんぼOL （40代・女性・会社員…" at bounding box center [412, 278] width 196 height 272
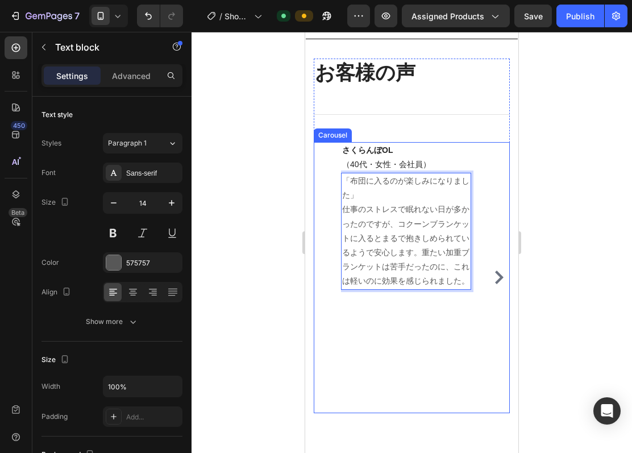
click at [373, 342] on div "さくらんぼOL （40代・女性・会社員） Text block 「布団に入るのが楽しみになりました」 仕事のストレスで眠れない日が多かったのですが、コクーンブ…" at bounding box center [406, 278] width 130 height 272
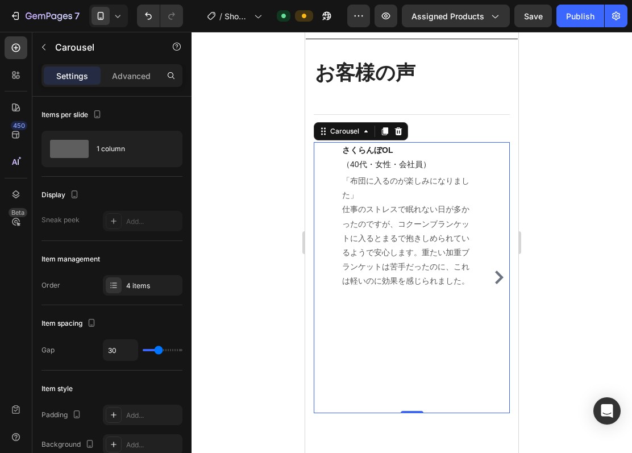
click at [399, 349] on div "さくらんぼOL （40代・女性・会社員） Text block 「布団に入るのが楽しみになりました」 仕事のストレスで眠れない日が多かったのですが、コクーンブ…" at bounding box center [406, 278] width 130 height 272
click at [412, 278] on p "「布団に入るのが楽しみになりました」 仕事のストレスで眠れない日が多かったのですが、コクーンブランケットに入るとまるで抱きしめられているようで安心します。重た…" at bounding box center [406, 231] width 128 height 115
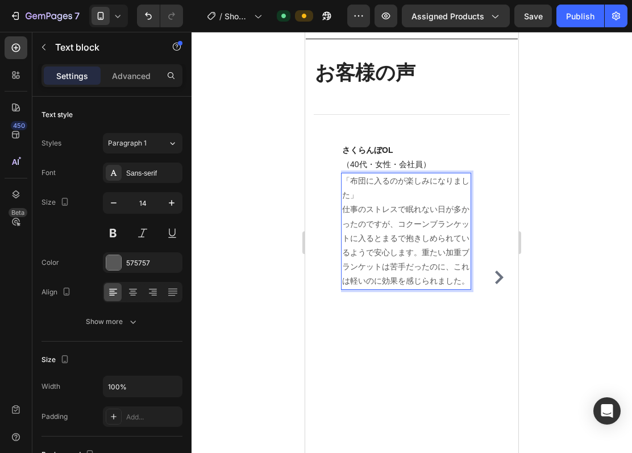
click at [422, 289] on p "「布団に入るのが楽しみになりました」 仕事のストレスで眠れない日が多かったのですが、コクーンブランケットに入るとまるで抱きしめられているようで安心します。重た…" at bounding box center [406, 231] width 128 height 115
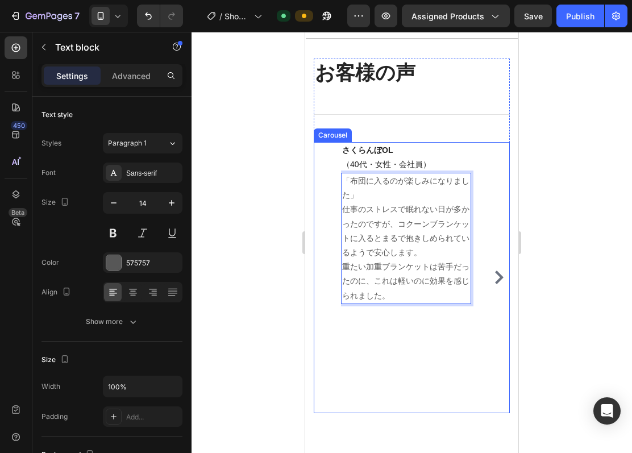
click at [410, 350] on div "さくらんぼOL （40代・女性・会社員） Text block 「布団に入るのが楽しみになりました」 仕事のストレスで眠れない日が多かったのですが、コクーンブ…" at bounding box center [406, 278] width 130 height 272
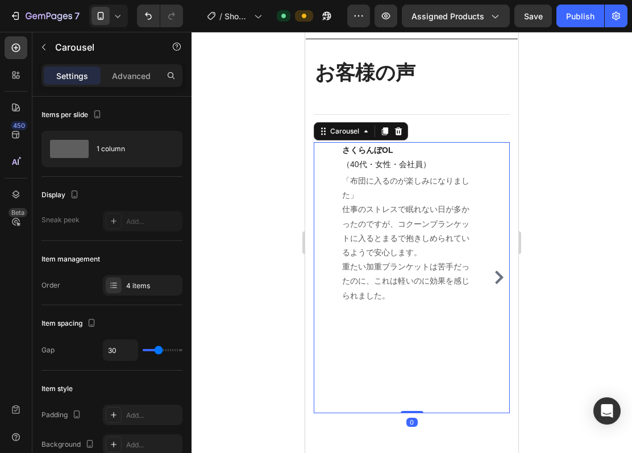
click at [208, 276] on div at bounding box center [412, 242] width 441 height 421
click at [340, 272] on div "さくらんぼOL （40代・女性・会社員） Text block 「布団に入るのが楽しみになりました」 仕事のストレスで眠れない日が多かったのですが、コクーンブ…" at bounding box center [412, 278] width 196 height 272
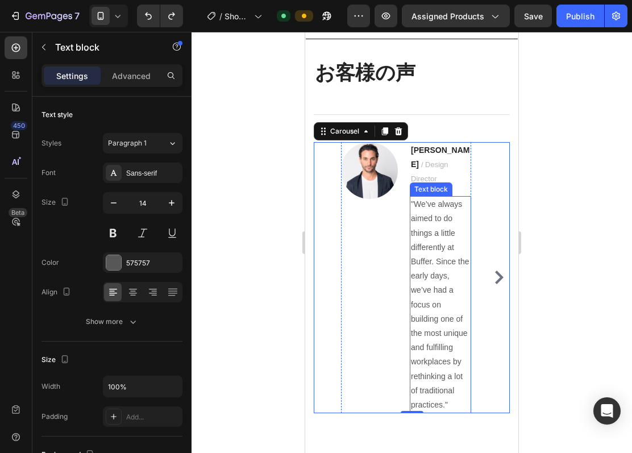
click at [430, 289] on p ""We’ve always aimed to do things a little differently at Buffer. Since the earl…" at bounding box center [440, 304] width 59 height 215
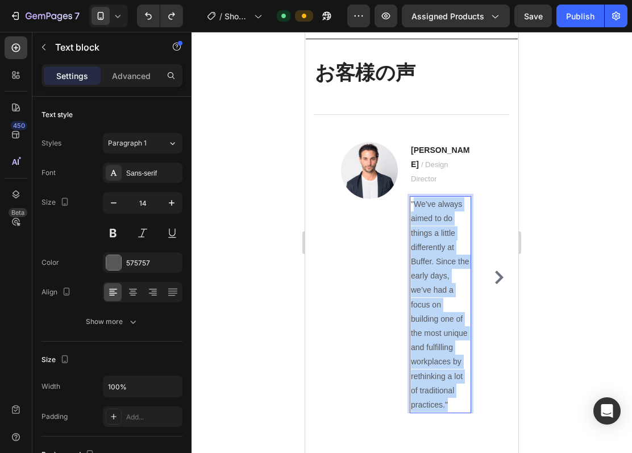
drag, startPoint x: 414, startPoint y: 221, endPoint x: 458, endPoint y: 432, distance: 216.0
click at [458, 412] on p ""We’ve always aimed to do things a little differently at Buffer. Since the earl…" at bounding box center [440, 304] width 59 height 215
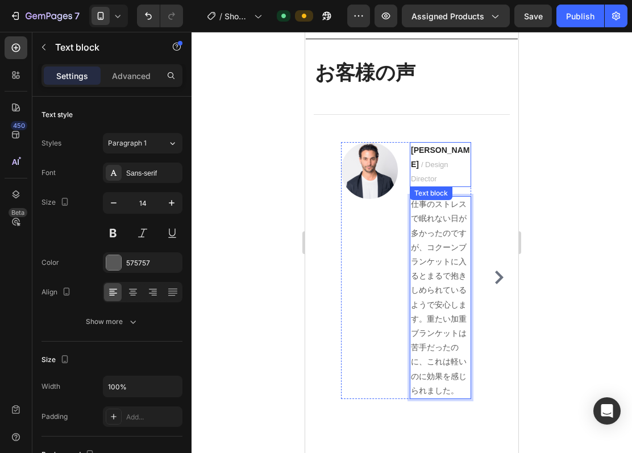
click at [439, 169] on strong "Ryan S." at bounding box center [440, 157] width 59 height 23
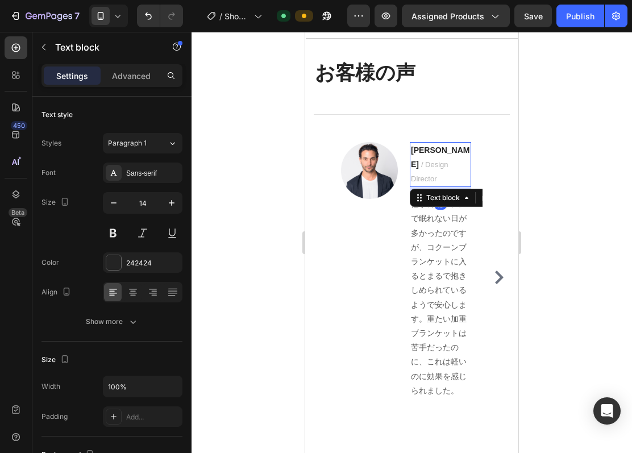
click at [439, 169] on strong "Ryan S." at bounding box center [440, 157] width 59 height 23
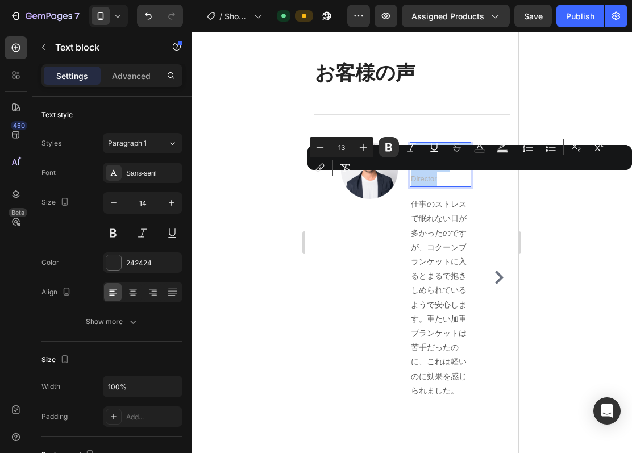
drag, startPoint x: 467, startPoint y: 196, endPoint x: 412, endPoint y: 182, distance: 56.8
click at [412, 182] on p "Ryan S. / Design Director" at bounding box center [440, 164] width 59 height 43
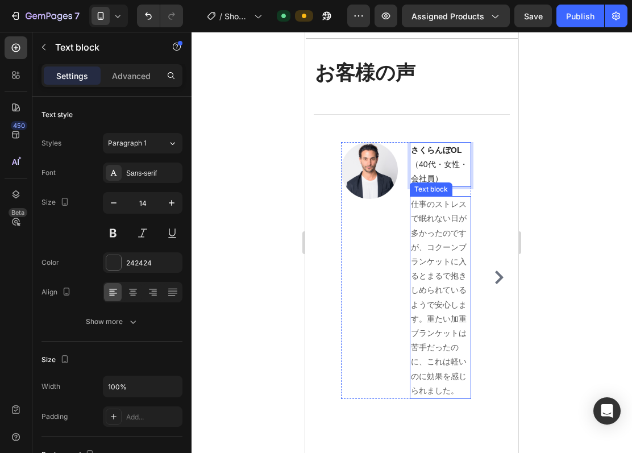
click at [452, 264] on p "仕事のストレスで眠れない日が多かったのですが、コクーンブランケットに入るとまるで抱きしめられているようで安心します。重たい加重ブランケットは苦手だったのに、こ…" at bounding box center [440, 297] width 59 height 201
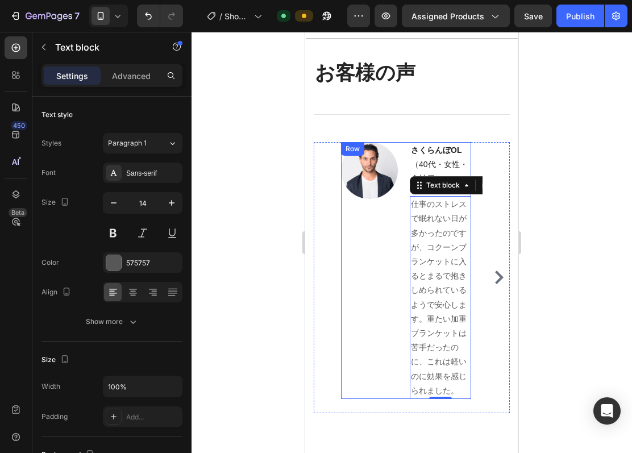
click at [371, 291] on div "Image" at bounding box center [369, 270] width 57 height 257
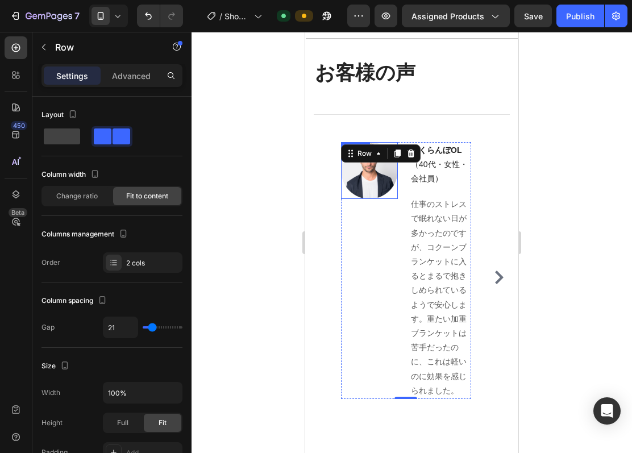
click at [388, 199] on img at bounding box center [369, 170] width 57 height 57
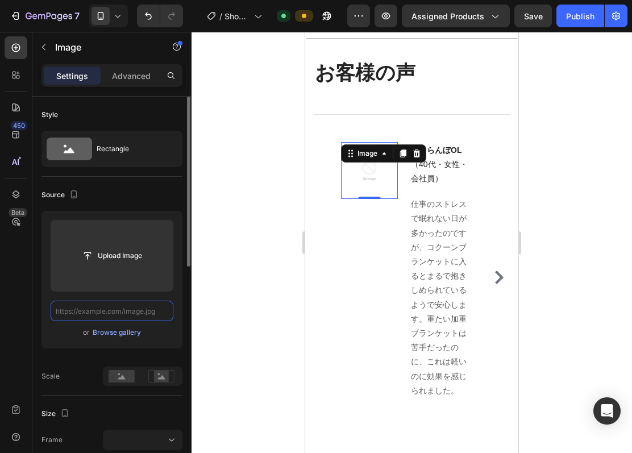
scroll to position [0, 0]
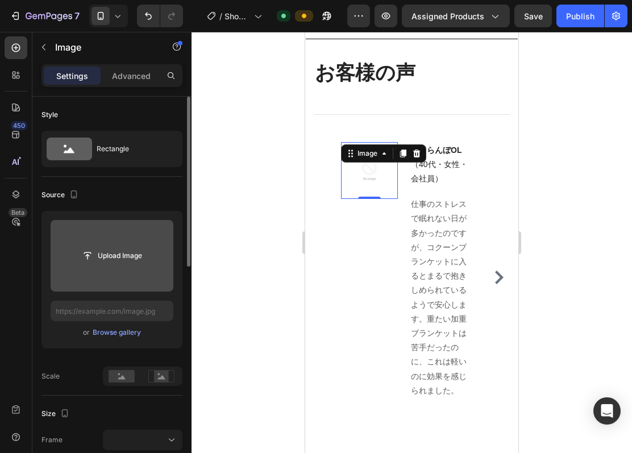
click at [122, 252] on input "file" at bounding box center [112, 255] width 78 height 19
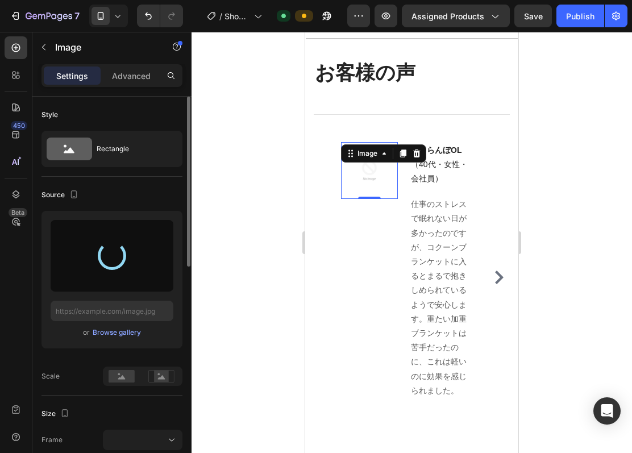
type input "https://cdn.shopify.com/s/files/1/0720/9399/1102/files/gempages_581618631813628…"
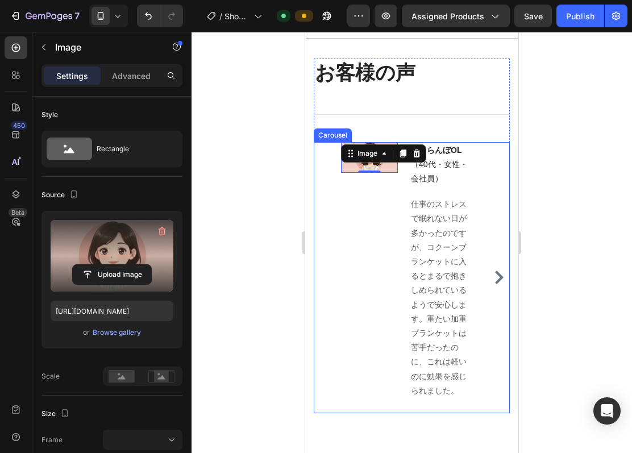
click at [329, 239] on div "Image 0 さくらんぼOL （40代・女性・会社員） Text block 仕事のストレスで眠れない日が多かったのですが、コクーンブランケットに入るとまる…" at bounding box center [412, 278] width 196 height 272
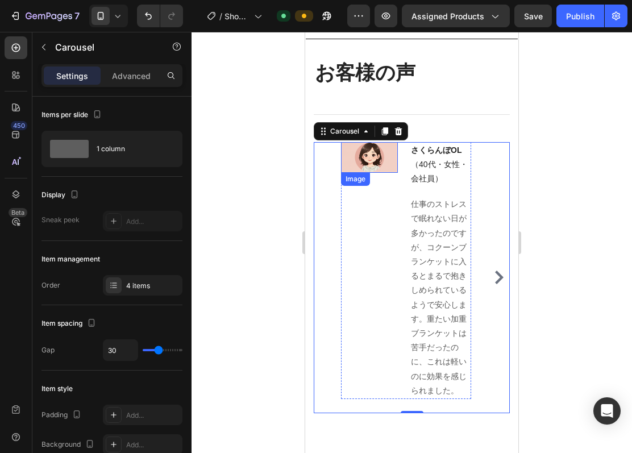
click at [392, 173] on img at bounding box center [369, 157] width 57 height 31
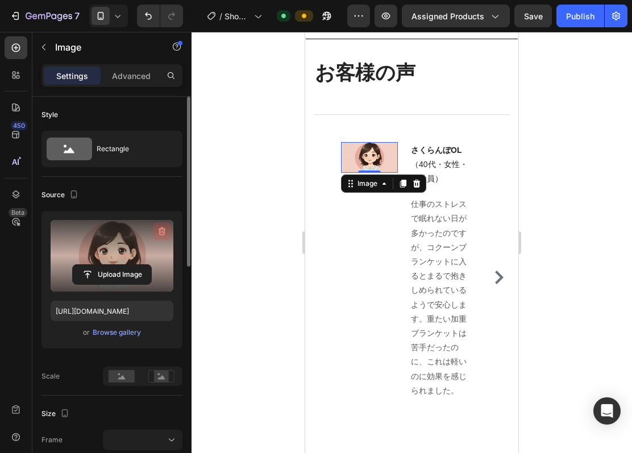
click at [164, 233] on icon "button" at bounding box center [161, 231] width 11 height 11
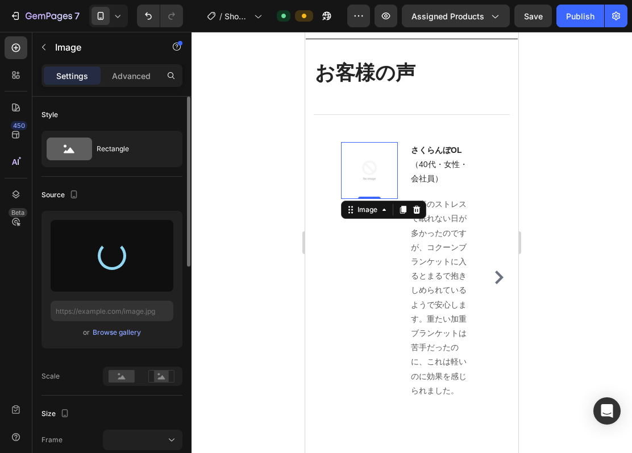
type input "https://cdn.shopify.com/s/files/1/0720/9399/1102/files/gempages_581618631813628…"
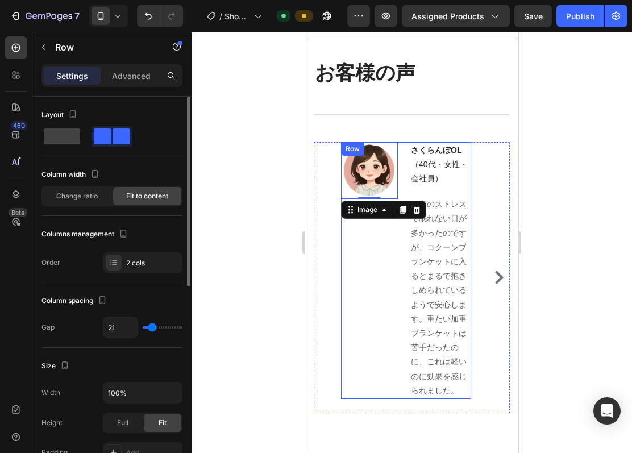
click at [360, 292] on div "Image 0" at bounding box center [369, 270] width 57 height 257
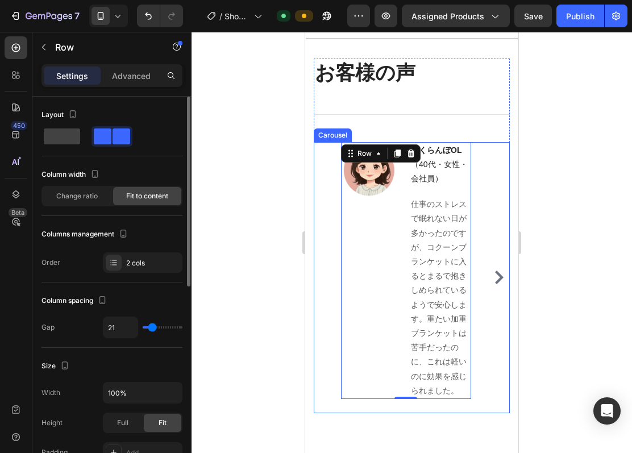
click at [494, 284] on icon "Carousel Next Arrow" at bounding box center [499, 278] width 14 height 14
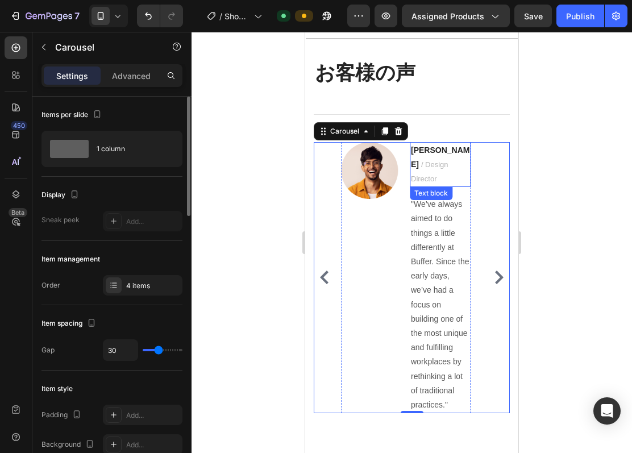
click at [423, 217] on p ""We’ve always aimed to do things a little differently at Buffer. Since the earl…" at bounding box center [440, 304] width 59 height 215
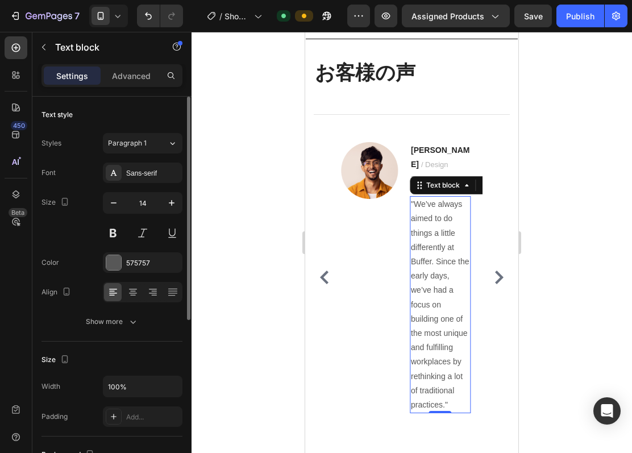
click at [419, 222] on p ""We’ve always aimed to do things a little differently at Buffer. Since the earl…" at bounding box center [440, 304] width 59 height 215
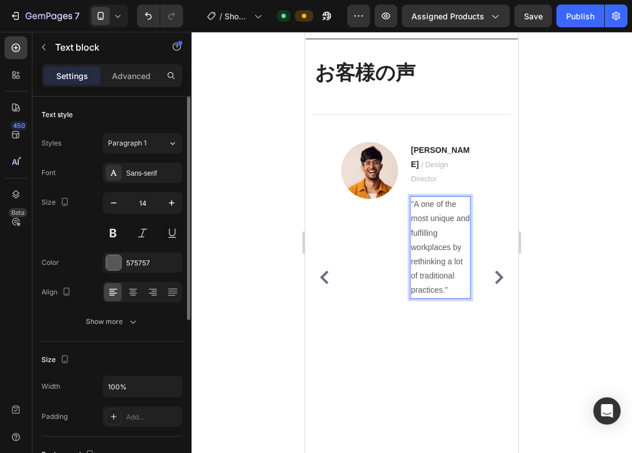
click at [449, 290] on p ""A one of the most unique and fulfilling workplaces by rethinking a lot of trad…" at bounding box center [440, 247] width 59 height 100
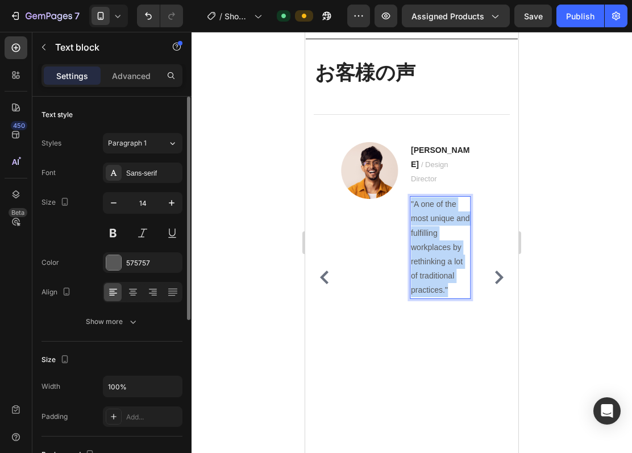
drag, startPoint x: 460, startPoint y: 307, endPoint x: 412, endPoint y: 221, distance: 98.8
click at [412, 221] on p ""A one of the most unique and fulfilling workplaces by rethinking a lot of trad…" at bounding box center [440, 247] width 59 height 100
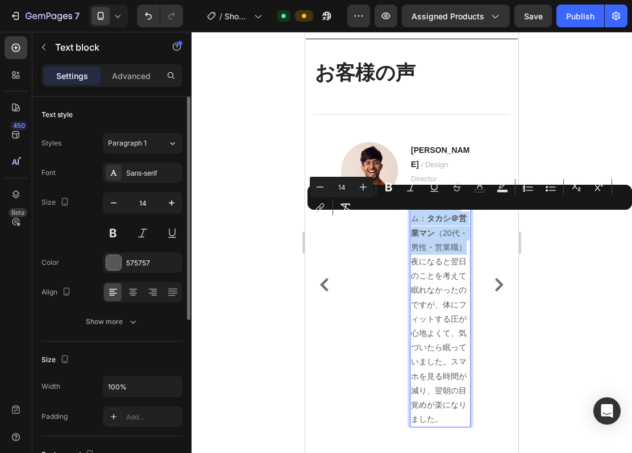
drag, startPoint x: 465, startPoint y: 264, endPoint x: 413, endPoint y: 218, distance: 69.7
click at [413, 218] on p "ハンドルネーム： タカシ＠営業マン （20代・男性・営業職） 夜になると翌日のことを考えて眠れなかったのですが、体にフィットする圧が心地よくて、気づいたら眠っ…" at bounding box center [440, 311] width 59 height 229
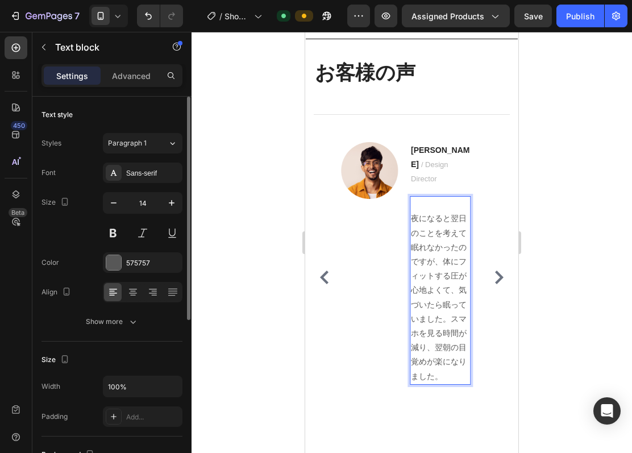
click at [437, 218] on p "⁠⁠⁠⁠⁠⁠⁠ 夜になると翌日のことを考えて眠れなかったのですが、体にフィットする圧が心地よくて、気づいたら眠っていました。スマホを見る時間が減り、翌朝の目覚…" at bounding box center [440, 290] width 59 height 187
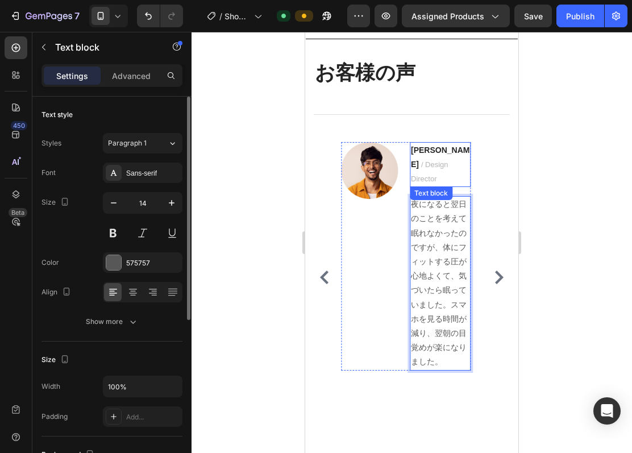
click at [427, 183] on span "/ Design Director" at bounding box center [430, 171] width 38 height 23
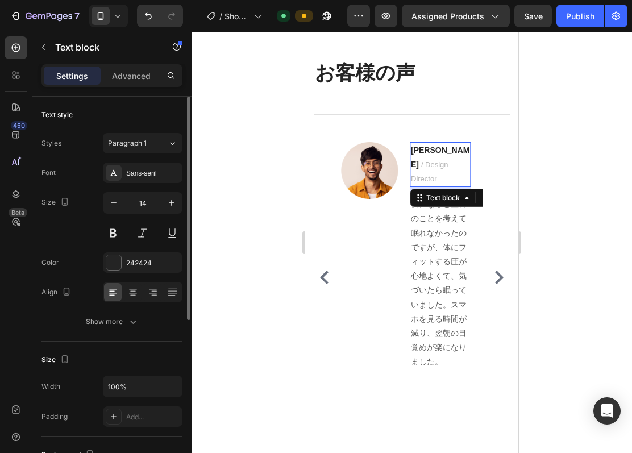
click at [438, 183] on span "/ Design Director" at bounding box center [430, 171] width 38 height 23
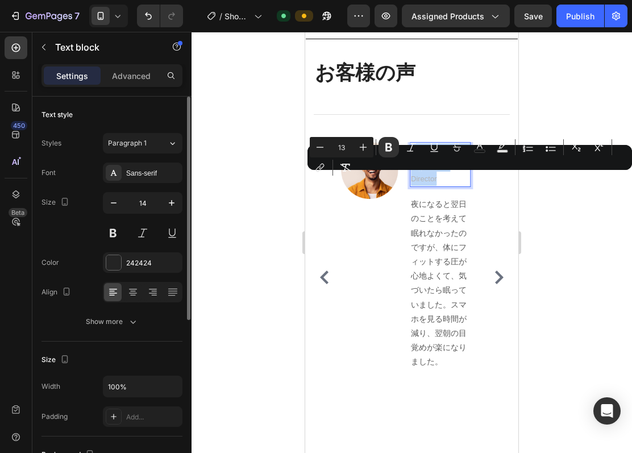
drag, startPoint x: 467, startPoint y: 197, endPoint x: 411, endPoint y: 183, distance: 58.1
click at [411, 183] on p "Ryan S. / Design Director" at bounding box center [440, 164] width 59 height 43
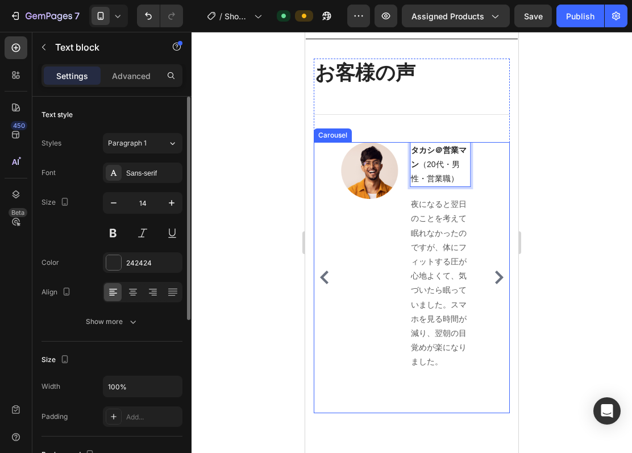
click at [483, 237] on div "Image さくらんぼOL （40代・女性・会社員） Text block 仕事のストレスで眠れない日が多かったのですが、コクーンブランケットに入るとまるで抱…" at bounding box center [412, 278] width 196 height 272
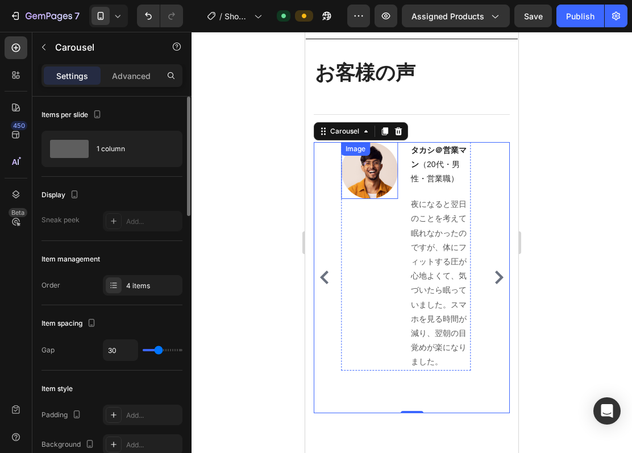
click at [384, 199] on img at bounding box center [369, 170] width 57 height 57
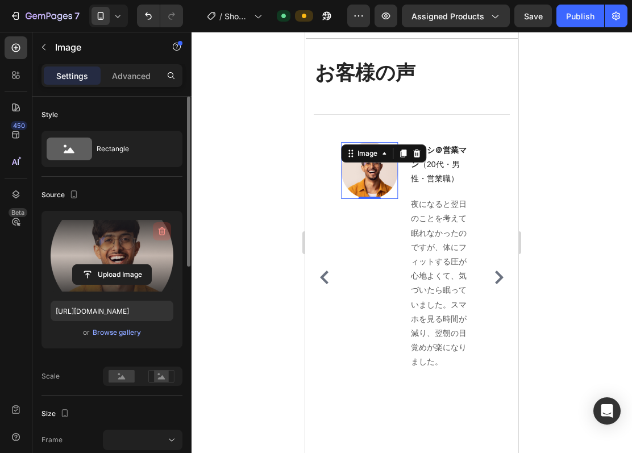
click at [162, 233] on icon "button" at bounding box center [161, 231] width 1 height 3
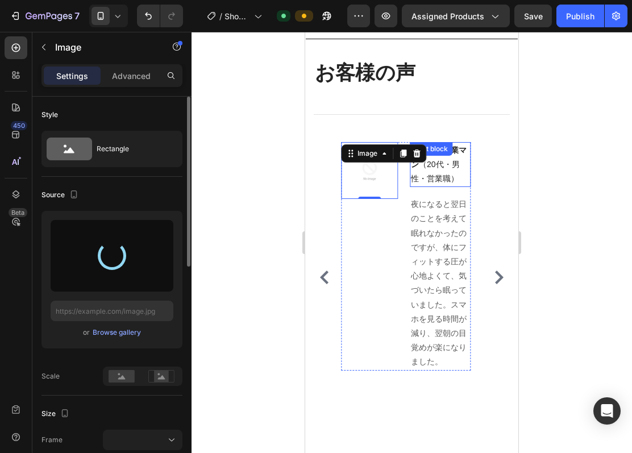
type input "https://cdn.shopify.com/s/files/1/0720/9399/1102/files/gempages_581618631813628…"
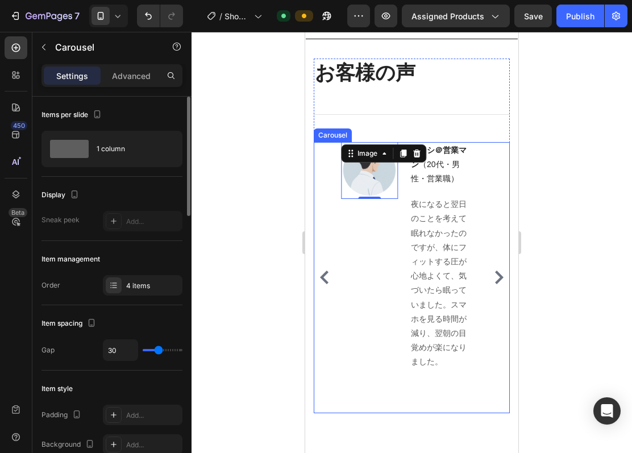
click at [495, 284] on icon "Carousel Next Arrow" at bounding box center [499, 278] width 9 height 14
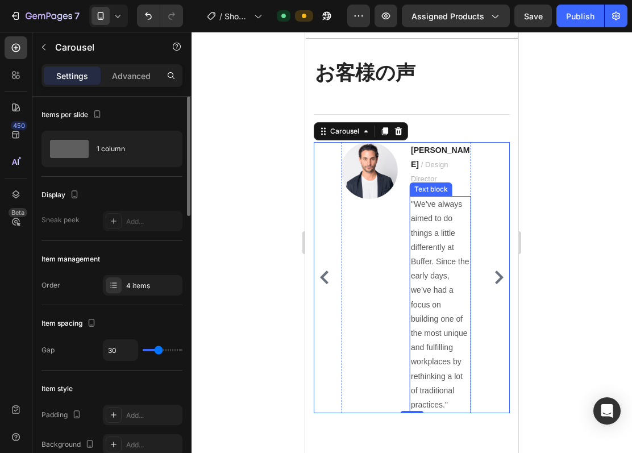
click at [428, 296] on p ""We’ve always aimed to do things a little differently at Buffer. Since the earl…" at bounding box center [440, 304] width 59 height 215
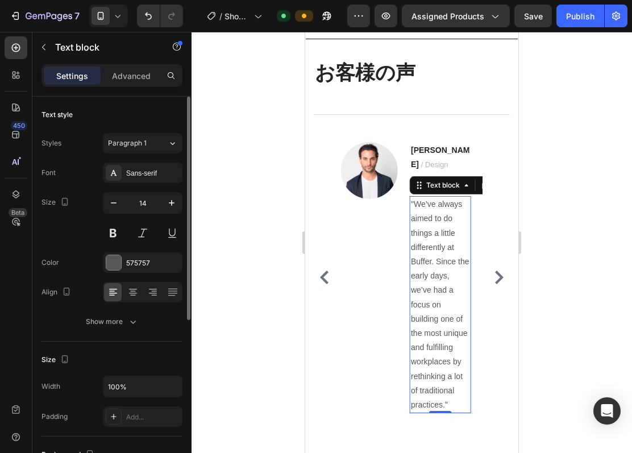
click at [428, 296] on p ""We’ve always aimed to do things a little differently at Buffer. Since the earl…" at bounding box center [440, 304] width 59 height 215
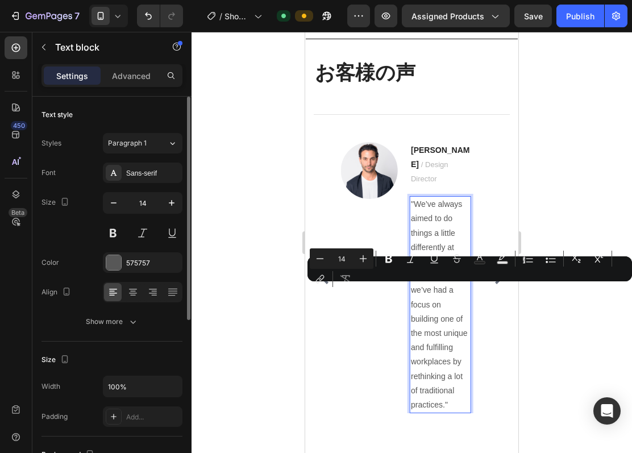
click at [415, 220] on p ""We’ve always aimed to do things a little differently at Buffer. Since the earl…" at bounding box center [440, 304] width 59 height 215
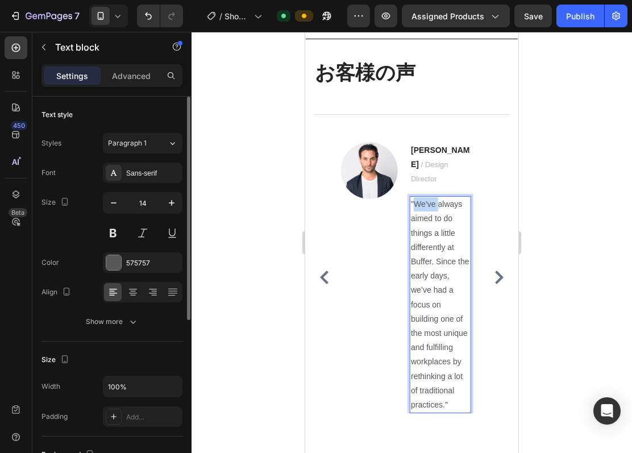
click at [415, 220] on p ""We’ve always aimed to do things a little differently at Buffer. Since the earl…" at bounding box center [440, 304] width 59 height 215
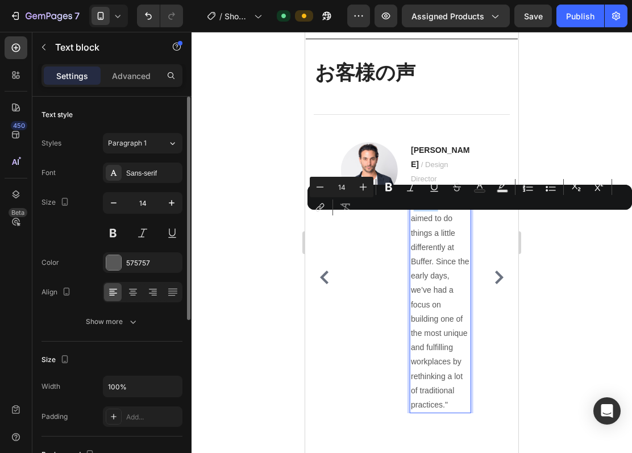
click at [413, 220] on p ""We’ve always aimed to do things a little differently at Buffer. Since the earl…" at bounding box center [440, 304] width 59 height 215
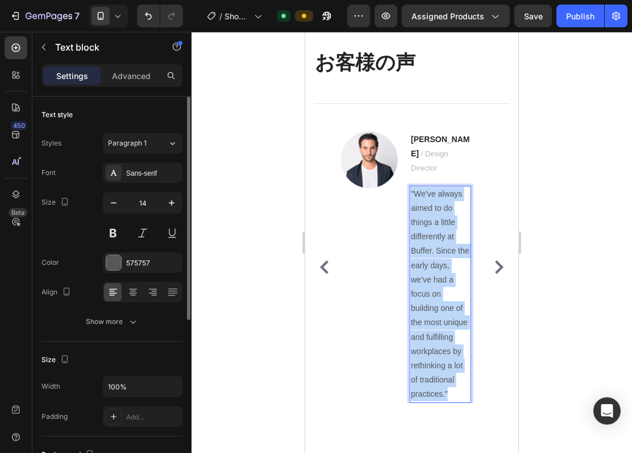
scroll to position [1083, 0]
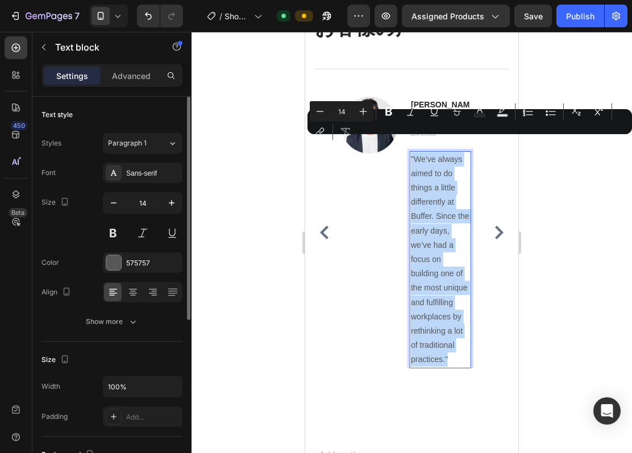
drag, startPoint x: 412, startPoint y: 221, endPoint x: 463, endPoint y: 365, distance: 152.5
click at [463, 365] on p ""We’ve always aimed to do things a little differently at Buffer. Since the earl…" at bounding box center [440, 259] width 59 height 215
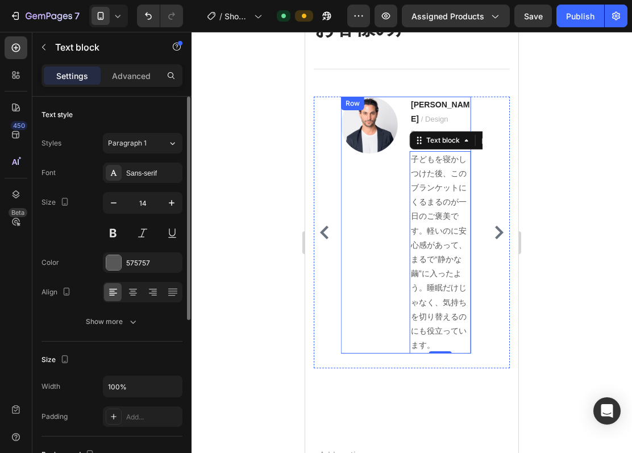
drag, startPoint x: 397, startPoint y: 222, endPoint x: 428, endPoint y: 163, distance: 66.6
click at [397, 222] on div "Image" at bounding box center [369, 225] width 57 height 257
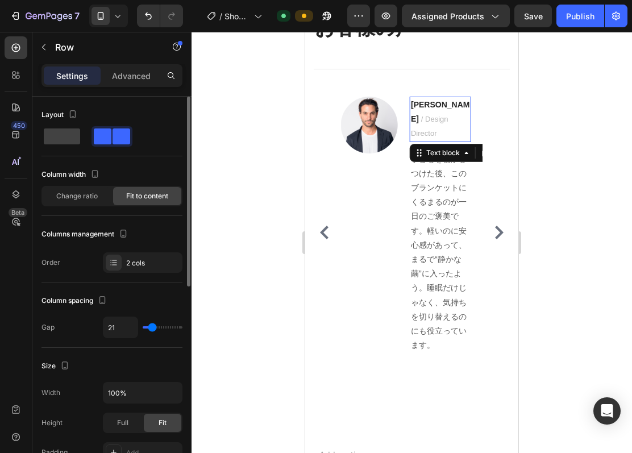
click at [449, 115] on span "/ Design Director" at bounding box center [430, 126] width 38 height 23
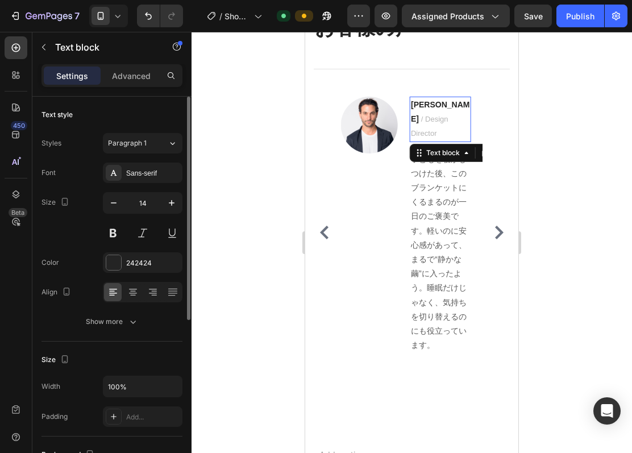
click at [449, 115] on span "/ Design Director" at bounding box center [430, 126] width 38 height 23
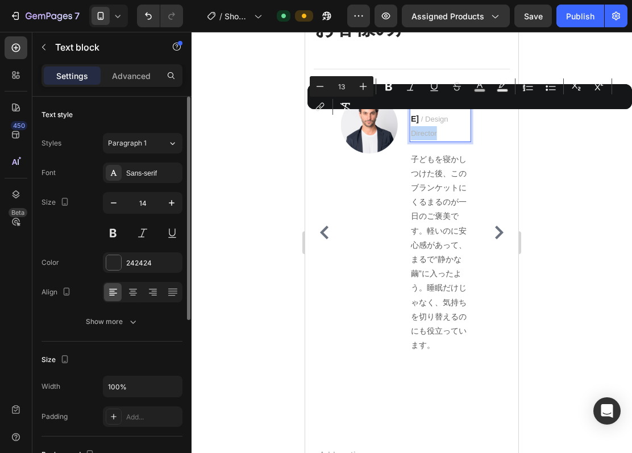
click at [449, 118] on span "/ Design Director" at bounding box center [430, 126] width 38 height 23
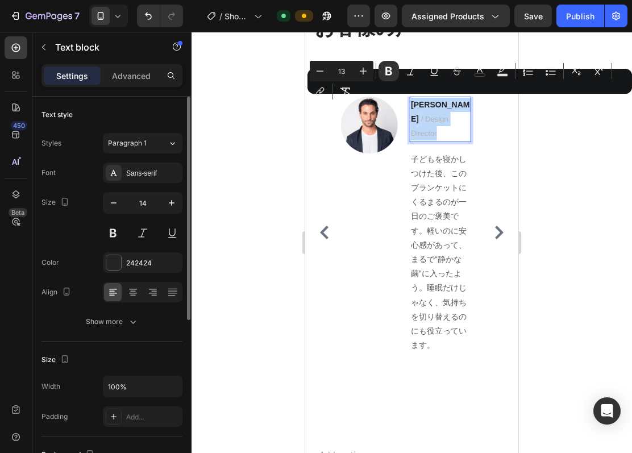
drag, startPoint x: 467, startPoint y: 119, endPoint x: 412, endPoint y: 108, distance: 56.2
click at [412, 108] on p "Ryan S. / Design Director" at bounding box center [440, 119] width 59 height 43
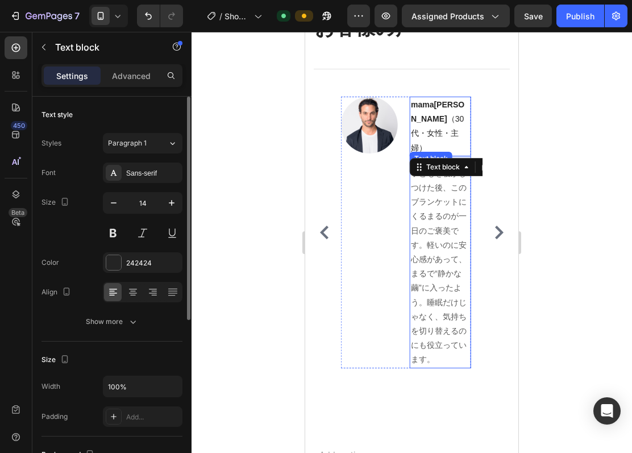
click at [446, 197] on p "子どもを寝かしつけた後、このブランケットにくるまるのが一日のご褒美です。軽いのに安心感があって、まるで“静かな繭”に入ったよう。睡眠だけじゃなく、気持ちを切り…" at bounding box center [440, 267] width 59 height 201
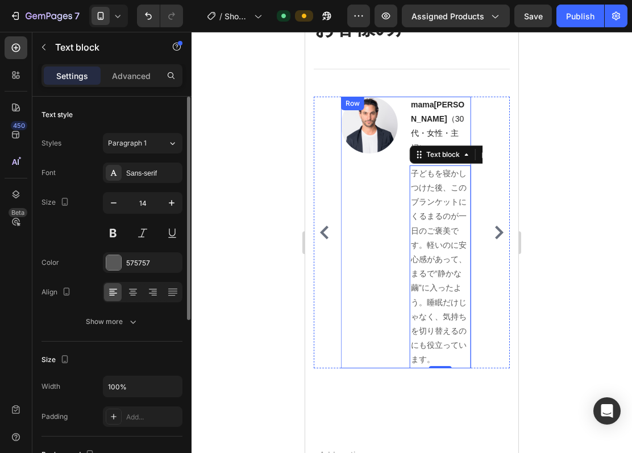
drag, startPoint x: 376, startPoint y: 173, endPoint x: 397, endPoint y: 169, distance: 21.3
click at [376, 173] on div "Image" at bounding box center [369, 233] width 57 height 272
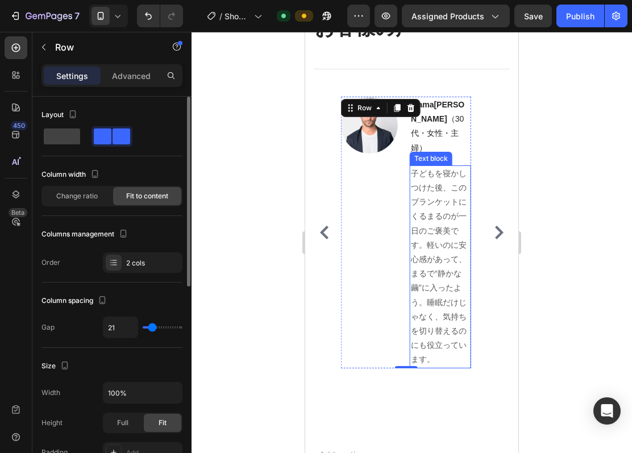
click at [420, 167] on p "子どもを寝かしつけた後、このブランケットにくるまるのが一日のご褒美です。軽いのに安心感があって、まるで“静かな繭”に入ったよう。睡眠だけじゃなく、気持ちを切り…" at bounding box center [440, 267] width 59 height 201
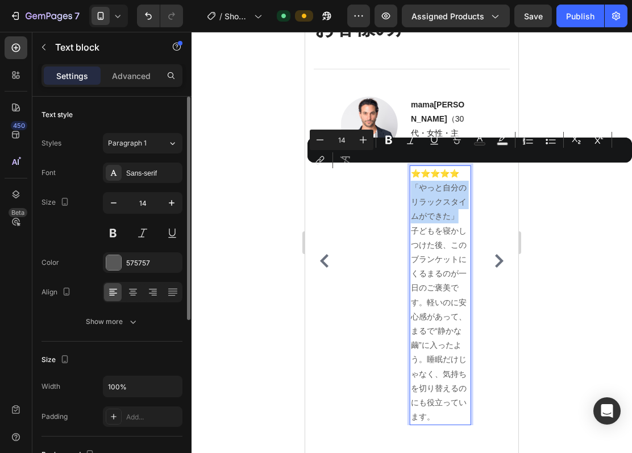
drag, startPoint x: 461, startPoint y: 198, endPoint x: 409, endPoint y: 172, distance: 57.7
click at [410, 172] on div "⭐️⭐️⭐️⭐️⭐️ 「やっと自分のリラックスタイムができた」 子どもを寝かしつけた後、このブランケットにくるまるのが一日のご褒美です。軽いのに安心感があって…" at bounding box center [440, 295] width 61 height 260
click at [388, 142] on icon "Editor contextual toolbar" at bounding box center [388, 139] width 11 height 11
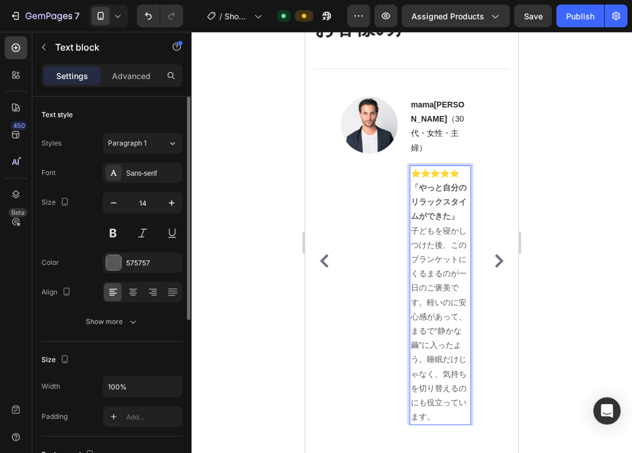
click at [441, 244] on p "⭐️⭐️⭐️⭐️⭐️ 「やっと自分のリラックスタイムができた」 子どもを寝かしつけた後、このブランケットにくるまるのが一日のご褒美です。軽いのに安心感があって…" at bounding box center [440, 296] width 59 height 258
click at [458, 202] on strong "「やっと自分のリラックスタイムができた」" at bounding box center [439, 202] width 56 height 38
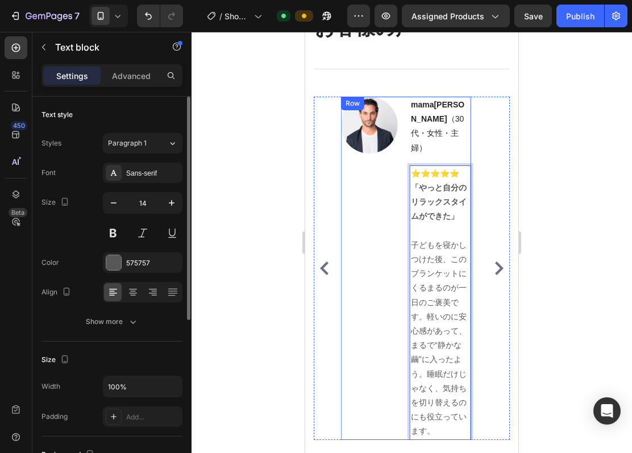
click at [365, 214] on div "Image" at bounding box center [369, 268] width 57 height 343
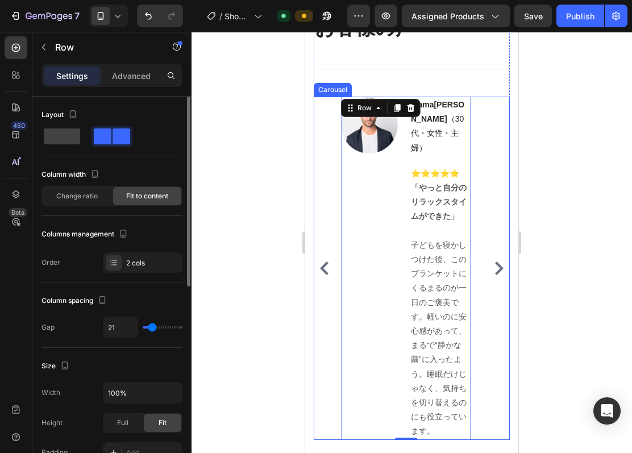
click at [326, 264] on icon "Carousel Back Arrow" at bounding box center [324, 269] width 9 height 14
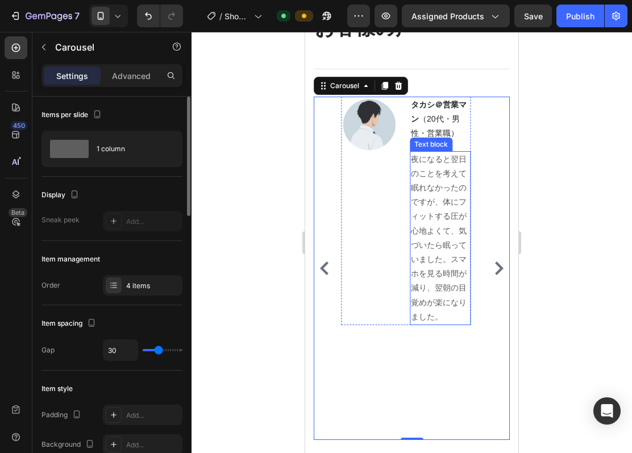
click at [432, 158] on p "夜になると翌日のことを考えて眠れなかったのですが、体にフィットする圧が心地よくて、気づいたら眠っていました。スマホを見る時間が減り、翌朝の目覚めが楽になりまし…" at bounding box center [440, 238] width 59 height 172
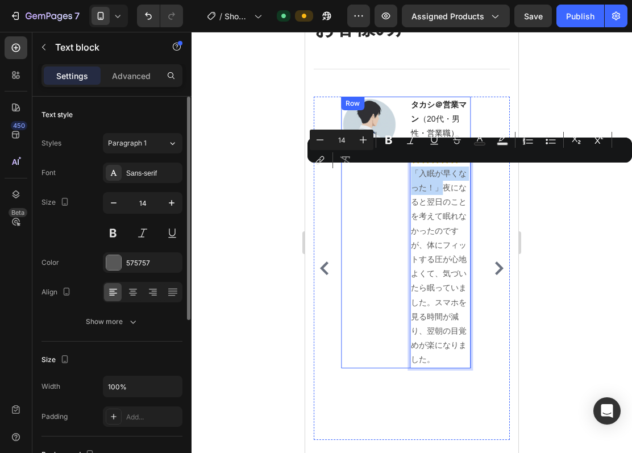
drag, startPoint x: 446, startPoint y: 188, endPoint x: 405, endPoint y: 176, distance: 42.5
click at [405, 176] on div "Image タカシ＠営業マン （20代・男性・営業職） Text block ⭐️⭐️⭐️⭐️⭐️ 「入眠が早くなった！」夜になると翌日のことを考えて眠れなか…" at bounding box center [406, 233] width 130 height 272
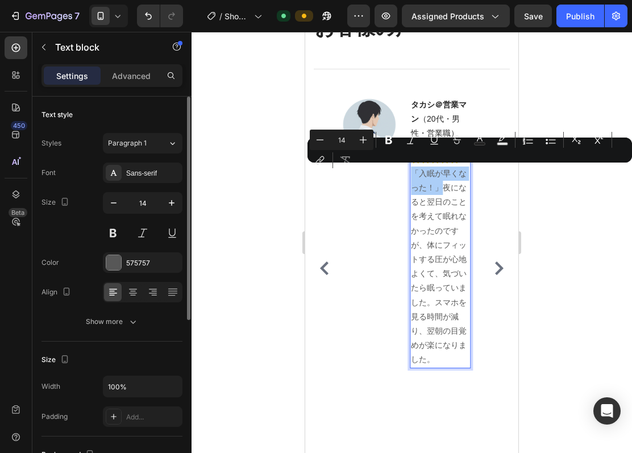
drag, startPoint x: 388, startPoint y: 146, endPoint x: 401, endPoint y: 156, distance: 16.7
click at [387, 146] on button "Bold" at bounding box center [389, 140] width 20 height 20
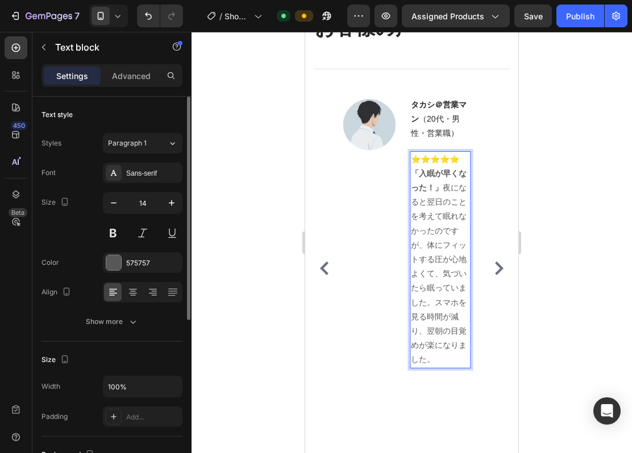
click at [446, 188] on p "⭐️⭐️⭐️⭐️⭐️ 「入眠が早くなった！」 夜になると翌日のことを考えて眠れなかったのですが、体にフィットする圧が心地よくて、気づいたら眠っていました。スマ…" at bounding box center [440, 259] width 59 height 215
click at [451, 188] on p "⭐️⭐️⭐️⭐️⭐️ 「入眠が早くなった！」 ⁠⁠⁠⁠⁠⁠⁠ 夜になると翌日のことを考えて眠れなかったのですが、体にフィットする圧が心地よくて、気づいたら眠っ…" at bounding box center [440, 259] width 59 height 215
click at [420, 173] on strong "「入眠が早くなった！" at bounding box center [439, 180] width 56 height 23
click at [440, 220] on p "⭐️⭐️⭐️⭐️⭐️ 入眠が早くなった！ 夜になると翌日のことを考えて眠れなかったのですが、体にフィットする圧が心地よくて、気づいたら眠っていました。スマホを…" at bounding box center [440, 259] width 59 height 215
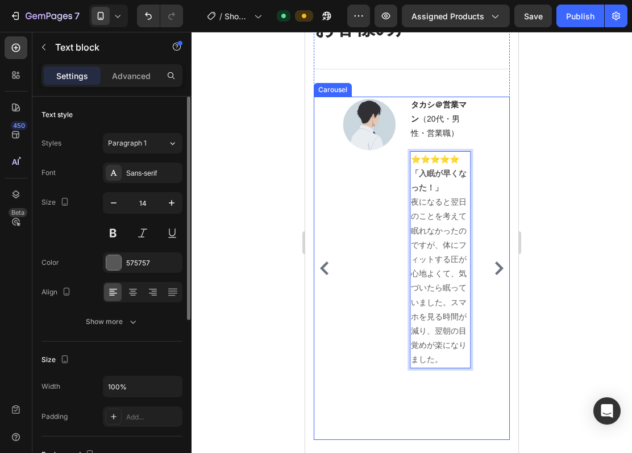
click at [330, 262] on icon "Carousel Back Arrow" at bounding box center [325, 269] width 14 height 14
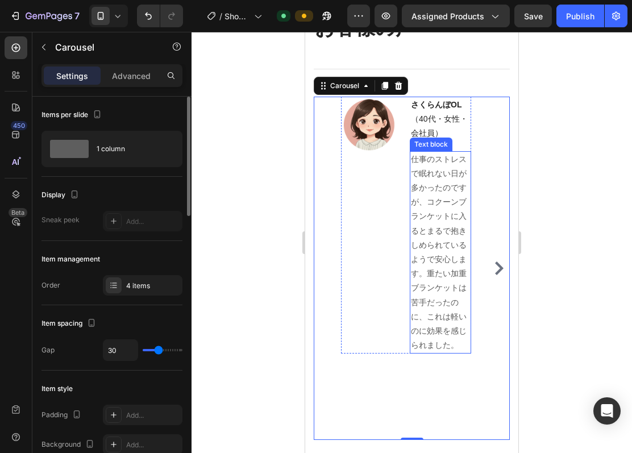
click at [423, 159] on p "仕事のストレスで眠れない日が多かったのですが、コクーンブランケットに入るとまるで抱きしめられているようで安心します。重たい加重ブランケットは苦手だったのに、こ…" at bounding box center [440, 252] width 59 height 201
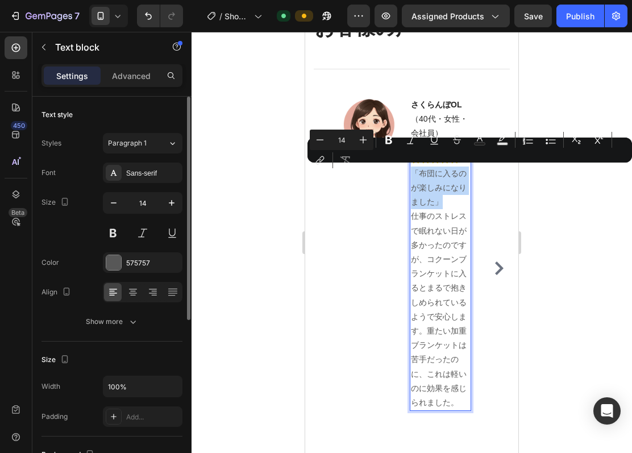
drag, startPoint x: 445, startPoint y: 200, endPoint x: 413, endPoint y: 175, distance: 40.5
click at [413, 175] on p "⭐️⭐️⭐️⭐️⭐️ 「布団に入るのが楽しみになりました」 仕事のストレスで眠れない日が多かったのですが、コクーンブランケットに入るとまるで抱きしめられている…" at bounding box center [440, 281] width 59 height 258
click at [387, 141] on icon "Editor contextual toolbar" at bounding box center [389, 140] width 7 height 9
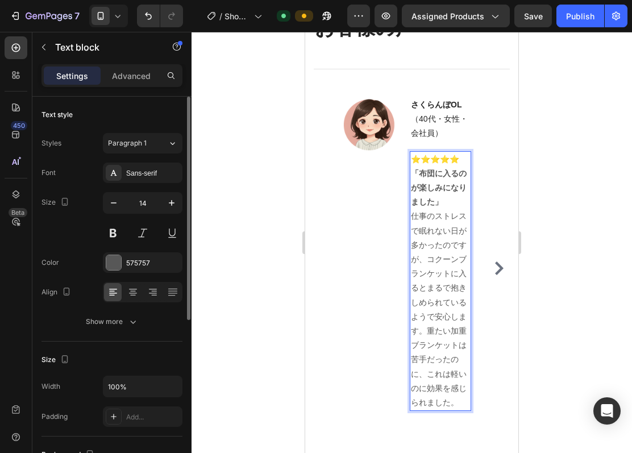
click at [451, 284] on p "⭐️⭐️⭐️⭐️⭐️ 「布団に入るのが楽しみになりました」 仕事のストレスで眠れない日が多かったのですが、コクーンブランケットに入るとまるで抱きしめられている…" at bounding box center [440, 281] width 59 height 258
click at [427, 335] on p "⭐️⭐️⭐️⭐️⭐️ 「布団に入るのが楽しみになりました」 仕事のストレスで眠れない日が多かったのですが、コクーンブランケットに入るとまるで抱きしめられている…" at bounding box center [440, 281] width 59 height 258
click at [413, 217] on p "⭐️⭐️⭐️⭐️⭐️ 「布団に入るのが楽しみになりました」 仕事のストレスで眠れない日が多かったのですが、コクーンブランケットに入るとまるで抱きしめられている…" at bounding box center [440, 245] width 59 height 187
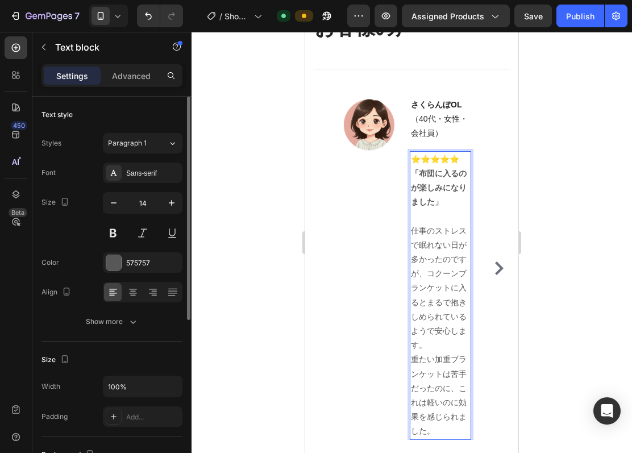
click at [449, 340] on p "仕事のストレスで眠れない日が多かったのですが、コクーンブランケットに入るとまるで抱きしめられているようで安心します。" at bounding box center [440, 288] width 59 height 129
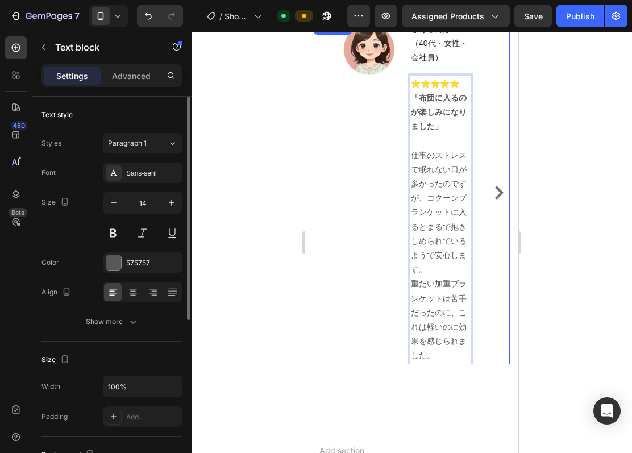
click at [495, 194] on icon "Carousel Next Arrow" at bounding box center [499, 193] width 9 height 14
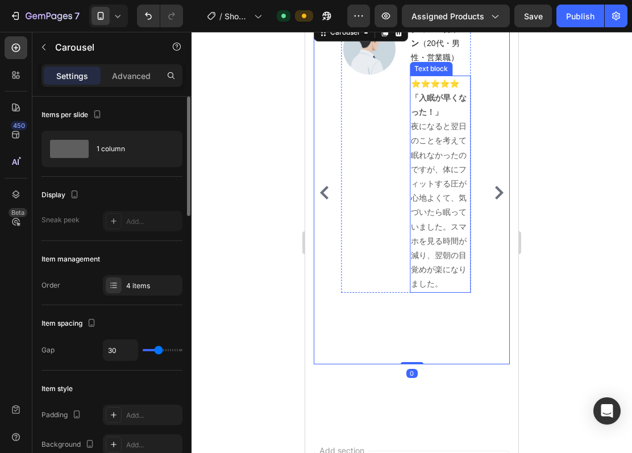
click at [448, 153] on p "⭐️⭐️⭐️⭐️⭐️ 「入眠が早くなった！」 夜になると翌日のことを考えて眠れなかったのですが、体にフィットする圧が心地よくて、気づいたら眠っていました。スマ…" at bounding box center [440, 184] width 59 height 215
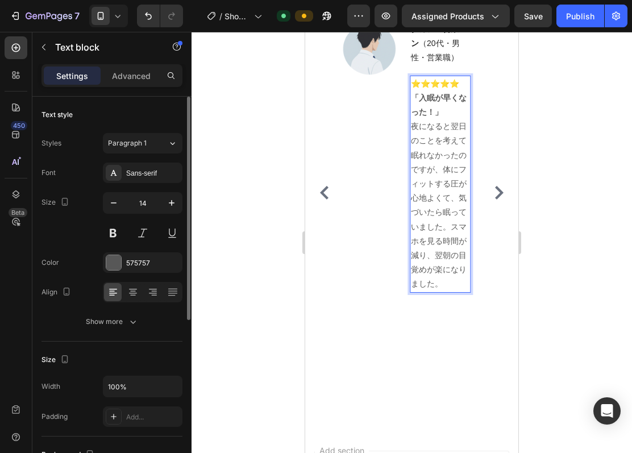
click at [416, 127] on p "⭐️⭐️⭐️⭐️⭐️ 「入眠が早くなった！」 夜になると翌日のことを考えて眠れなかったのですが、体にフィットする圧が心地よくて、気づいたら眠っていました。スマ…" at bounding box center [440, 184] width 59 height 215
click at [415, 127] on p "⭐️⭐️⭐️⭐️⭐️ 「入眠が早くなった！」 夜になると翌日のことを考えて眠れなかったのですが、体にフィットする圧が心地よくて、気づいたら眠っていました。スマ…" at bounding box center [440, 184] width 59 height 215
click at [414, 127] on p "⭐️⭐️⭐️⭐️⭐️ 「入眠が早くなった！」 夜になると翌日のことを考えて眠れなかったのですが、体にフィットする圧が心地よくて、気づいたら眠っていました。スマ…" at bounding box center [440, 184] width 59 height 215
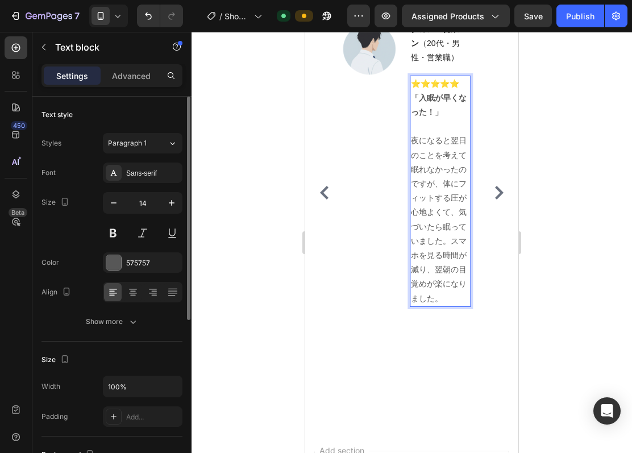
click at [453, 242] on p "夜になると翌日のことを考えて眠れなかったのですが、体にフィットする圧が心地よくて、気づいたら眠っていました。スマホを見る時間が減り、翌朝の目覚めが楽になりまし…" at bounding box center [440, 220] width 59 height 172
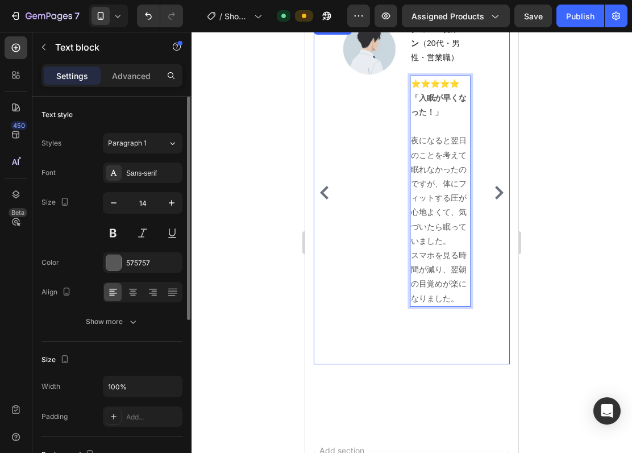
click at [495, 194] on icon "Carousel Next Arrow" at bounding box center [499, 193] width 9 height 14
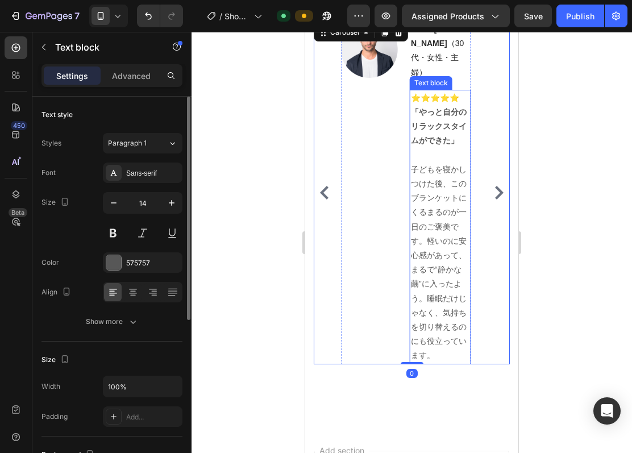
click at [452, 201] on p "⭐️⭐️⭐️⭐️⭐️ 「やっと自分のリラックスタイムができた」 ⁠⁠⁠⁠⁠⁠⁠ 子どもを寝かしつけた後、このブランケットにくるまるのが一日のご褒美です。軽いの…" at bounding box center [440, 227] width 59 height 272
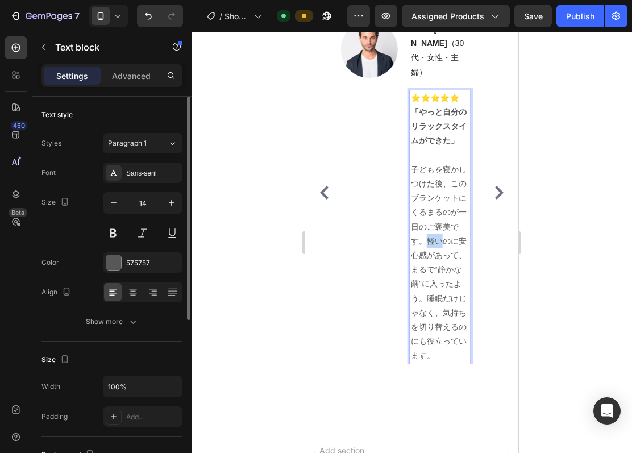
click at [428, 227] on p "⭐️⭐️⭐️⭐️⭐️ 「やっと自分のリラックスタイムができた」 子どもを寝かしつけた後、このブランケットにくるまるのが一日のご褒美です。軽いのに安心感があって…" at bounding box center [440, 227] width 59 height 272
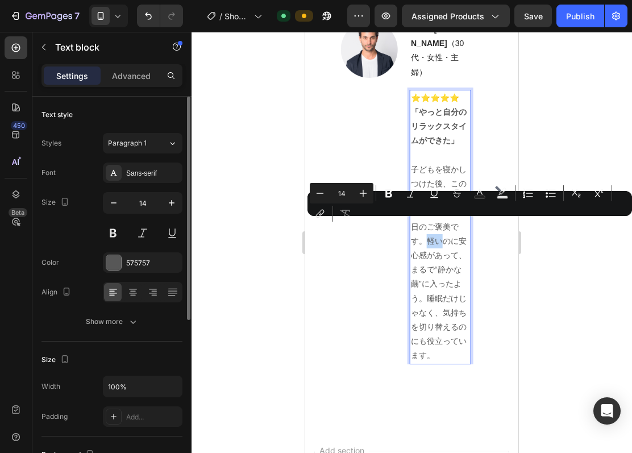
click at [428, 227] on p "⭐️⭐️⭐️⭐️⭐️ 「やっと自分のリラックスタイムができた」 子どもを寝かしつけた後、このブランケットにくるまるのが一日のご褒美です。軽いのに安心感があって…" at bounding box center [440, 227] width 59 height 272
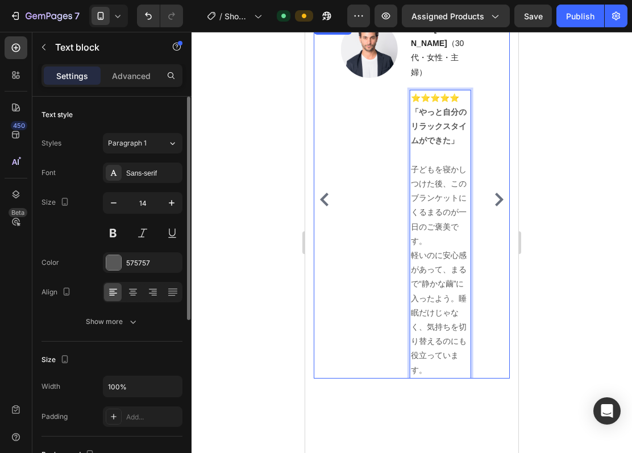
click at [492, 198] on icon "Carousel Next Arrow" at bounding box center [499, 200] width 14 height 14
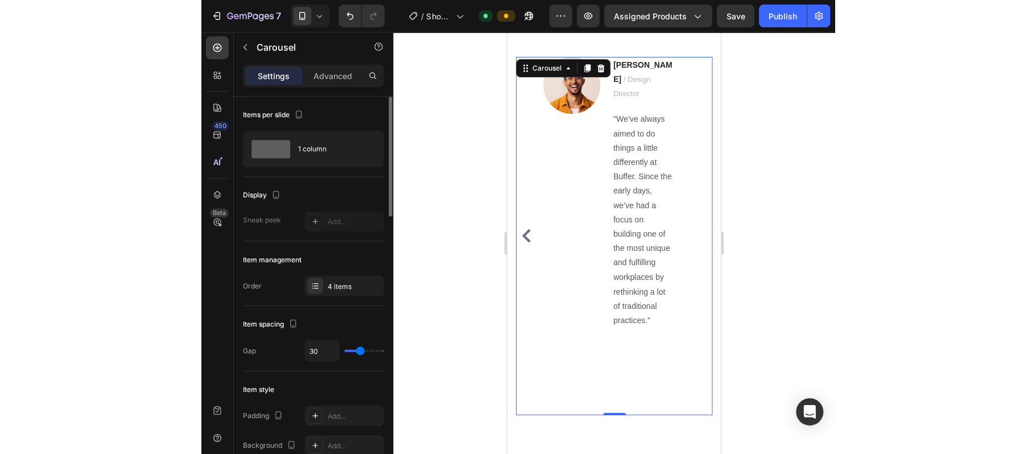
scroll to position [856, 0]
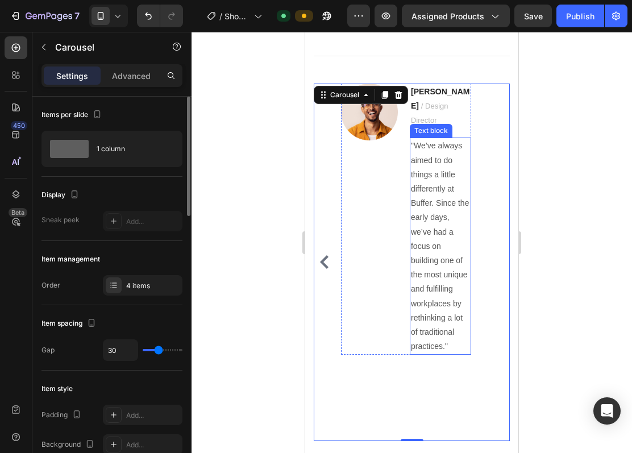
drag, startPoint x: 434, startPoint y: 139, endPoint x: 440, endPoint y: 134, distance: 7.7
click at [434, 139] on p ""We’ve always aimed to do things a little differently at Buffer. Since the earl…" at bounding box center [440, 246] width 59 height 215
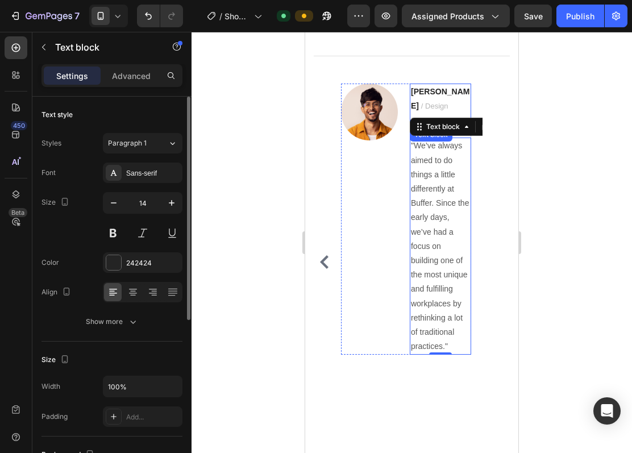
click at [446, 102] on span "/ Design Director" at bounding box center [430, 113] width 38 height 23
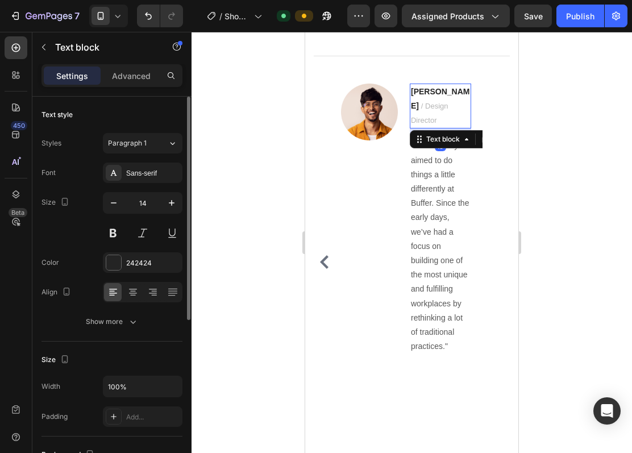
click at [446, 102] on span "/ Design Director" at bounding box center [430, 113] width 38 height 23
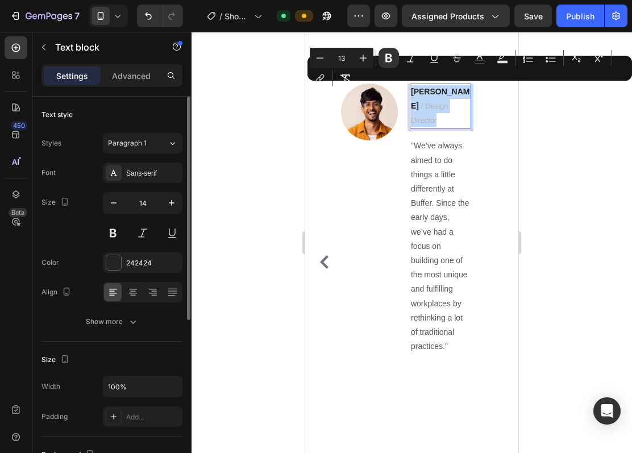
drag, startPoint x: 469, startPoint y: 106, endPoint x: 412, endPoint y: 90, distance: 59.1
click at [412, 90] on p "Ryan S. / Design Director" at bounding box center [440, 106] width 59 height 43
type input "14"
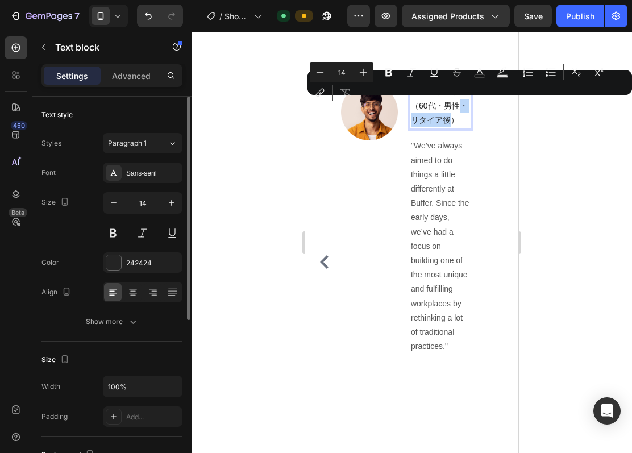
drag, startPoint x: 450, startPoint y: 119, endPoint x: 463, endPoint y: 106, distance: 18.5
click at [463, 106] on p "健太のじぃじ （60代・男性・リタイア後）" at bounding box center [440, 106] width 59 height 43
click at [440, 119] on p "健太のじぃじ （60代・男性・リタイア後）" at bounding box center [440, 106] width 59 height 43
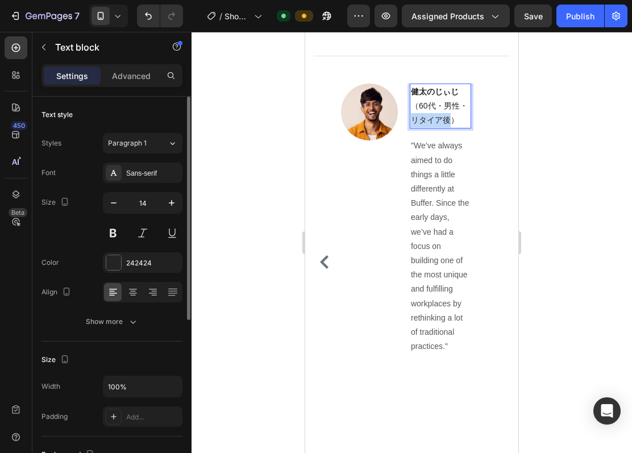
drag, startPoint x: 450, startPoint y: 119, endPoint x: 415, endPoint y: 117, distance: 35.9
click at [415, 117] on p "健太のじぃじ （60代・男性・リタイア後）" at bounding box center [440, 106] width 59 height 43
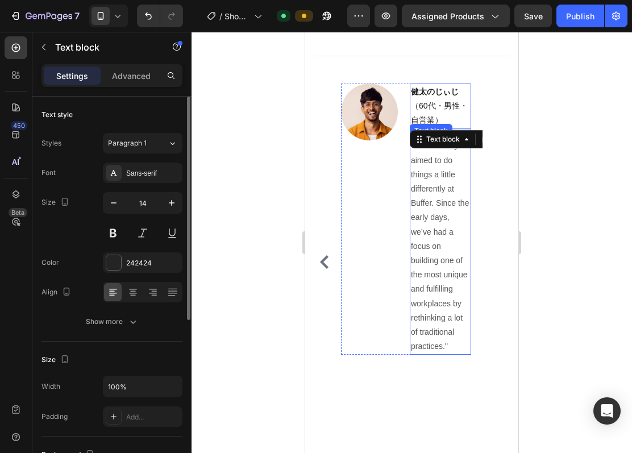
click at [438, 196] on p ""We’ve always aimed to do things a little differently at Buffer. Since the earl…" at bounding box center [440, 246] width 59 height 215
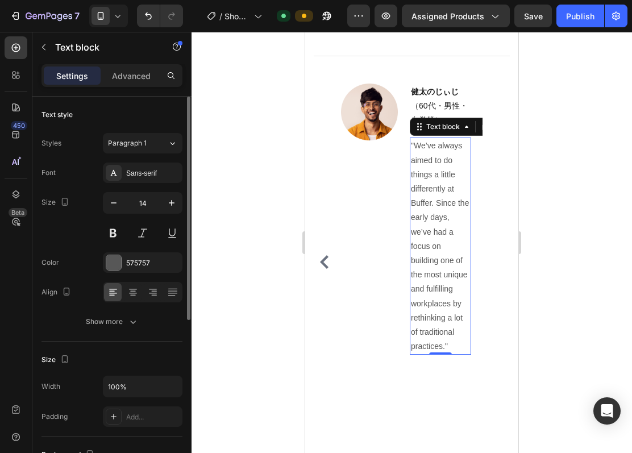
click at [447, 244] on p ""We’ve always aimed to do things a little differently at Buffer. Since the earl…" at bounding box center [440, 246] width 59 height 215
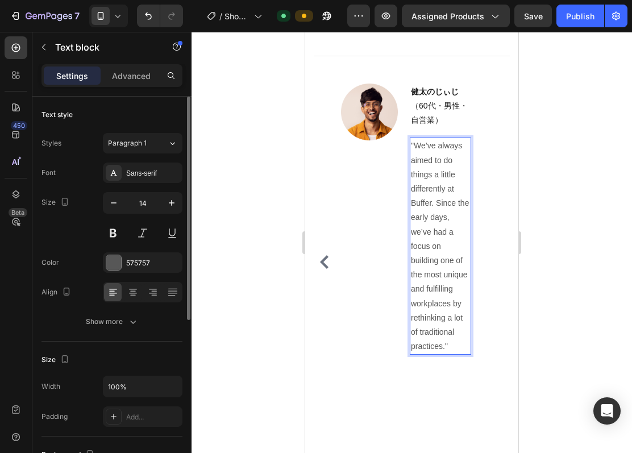
click at [447, 244] on p ""We’ve always aimed to do things a little differently at Buffer. Since the earl…" at bounding box center [440, 246] width 59 height 215
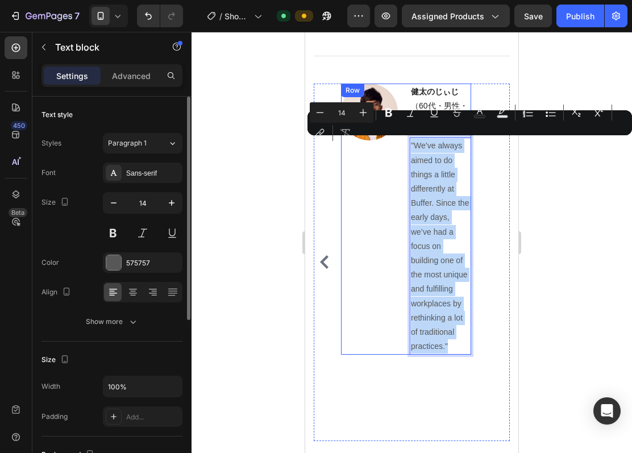
drag, startPoint x: 459, startPoint y: 356, endPoint x: 405, endPoint y: 142, distance: 220.7
click at [405, 142] on div "Image 健太のじぃじ （60代・男性・自営業） Text block "We’ve always aimed to do things a little …" at bounding box center [406, 220] width 130 height 272
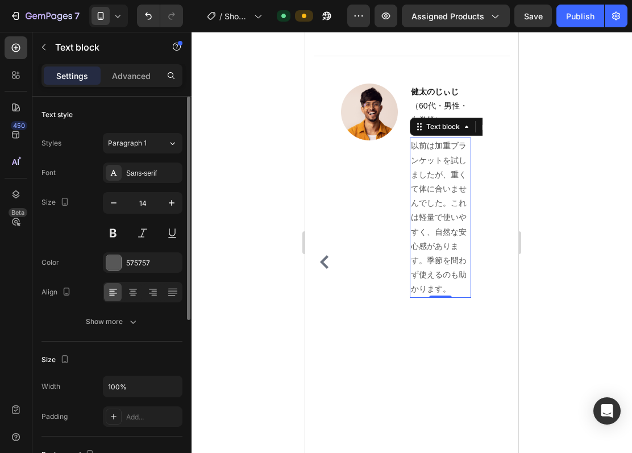
click at [420, 150] on p "以前は加重ブランケットを試しましたが、重くて体に合いませんでした。これは軽量で使いやすく、自然な安心感があります。季節を問わず使えるのも助かります。" at bounding box center [440, 218] width 59 height 158
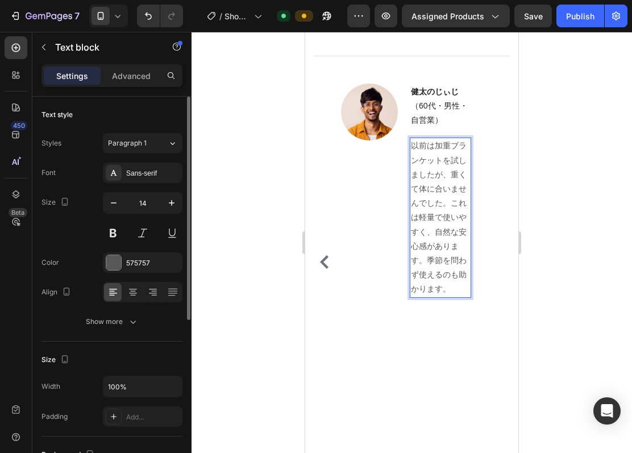
click at [415, 144] on p "以前は加重ブランケットを試しましたが、重くて体に合いませんでした。これは軽量で使いやすく、自然な安心感があります。季節を問わず使えるのも助かります。" at bounding box center [440, 218] width 59 height 158
click at [414, 144] on p "以前は加重ブランケットを試しましたが、重くて体に合いませんでした。これは軽量で使いやすく、自然な安心感があります。季節を問わず使えるのも助かります。" at bounding box center [440, 218] width 59 height 158
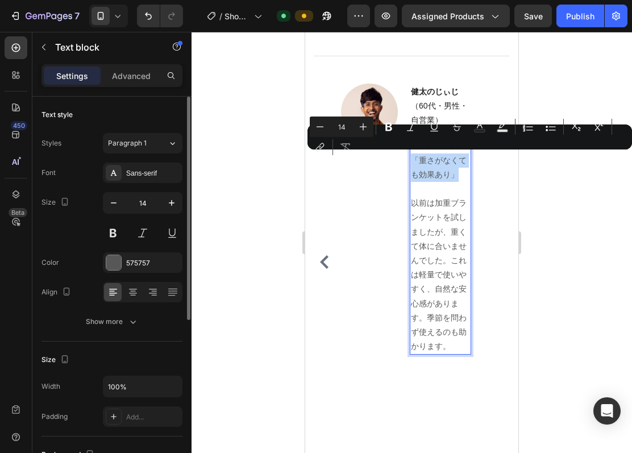
drag, startPoint x: 460, startPoint y: 174, endPoint x: 414, endPoint y: 154, distance: 50.4
click at [414, 154] on p "⭐️⭐️⭐️⭐️⭐️ 「重さがなくても効果あり」" at bounding box center [440, 160] width 59 height 43
click at [380, 126] on button "Bold" at bounding box center [389, 127] width 20 height 20
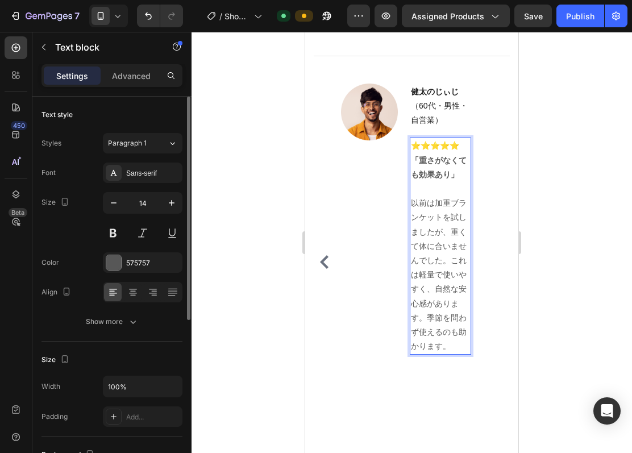
click at [450, 259] on p "以前は加重ブランケットを試しましたが、重くて体に合いませんでした。これは軽量で使いやすく、自然な安心感があります。季節を問わず使えるのも助かります。" at bounding box center [440, 275] width 59 height 158
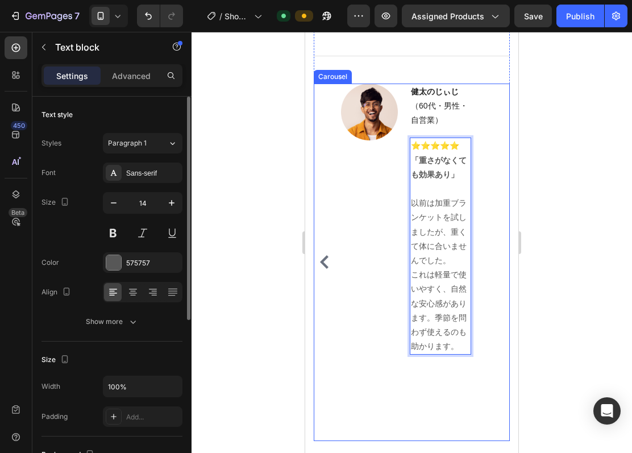
click at [326, 260] on icon "Carousel Back Arrow" at bounding box center [324, 262] width 9 height 14
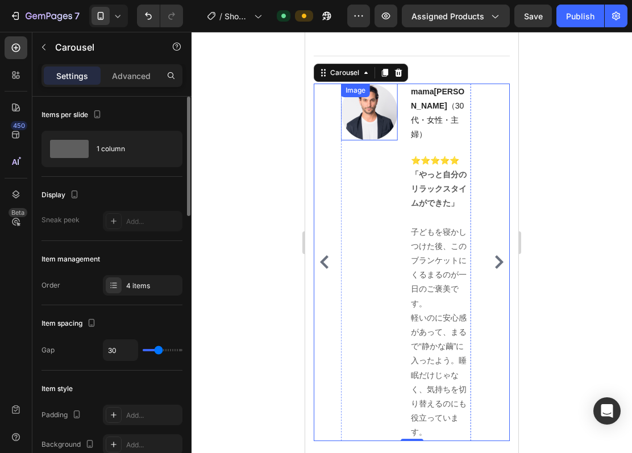
click at [378, 130] on img at bounding box center [369, 112] width 57 height 57
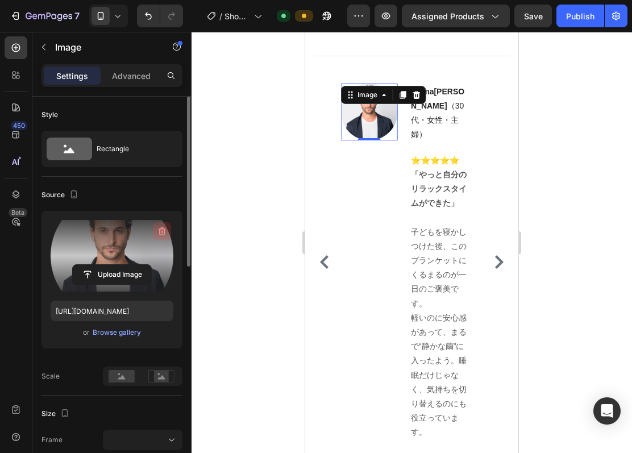
click at [163, 226] on icon "button" at bounding box center [161, 231] width 11 height 11
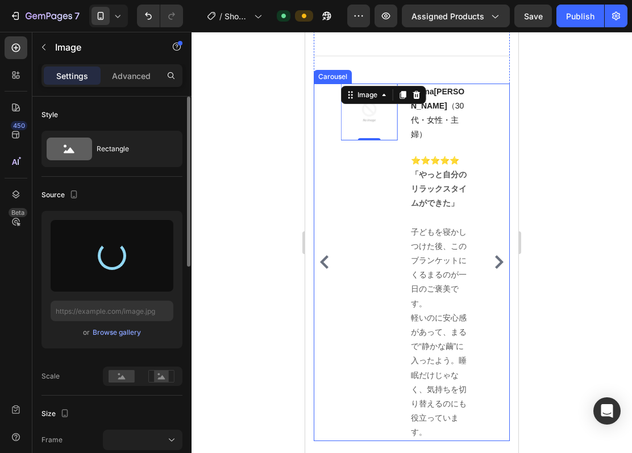
click at [495, 255] on icon "Carousel Next Arrow" at bounding box center [499, 262] width 9 height 14
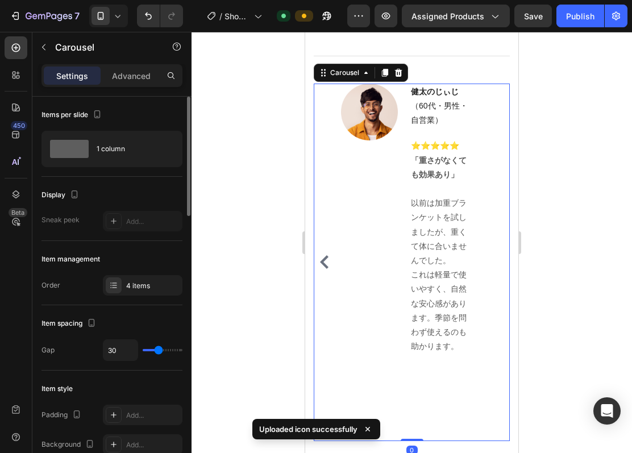
click at [324, 255] on icon "Carousel Back Arrow" at bounding box center [324, 262] width 9 height 14
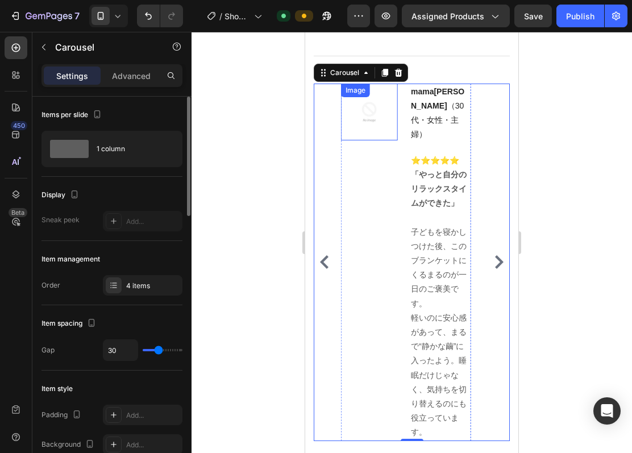
click at [379, 114] on img at bounding box center [369, 112] width 57 height 57
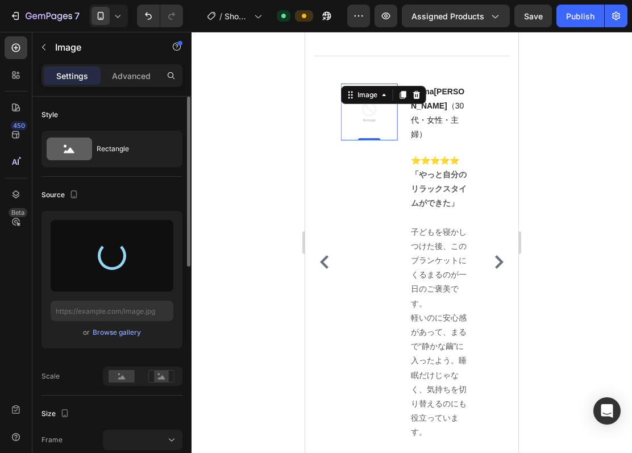
type input "https://cdn.shopify.com/s/files/1/0720/9399/1102/files/gempages_581618631813628…"
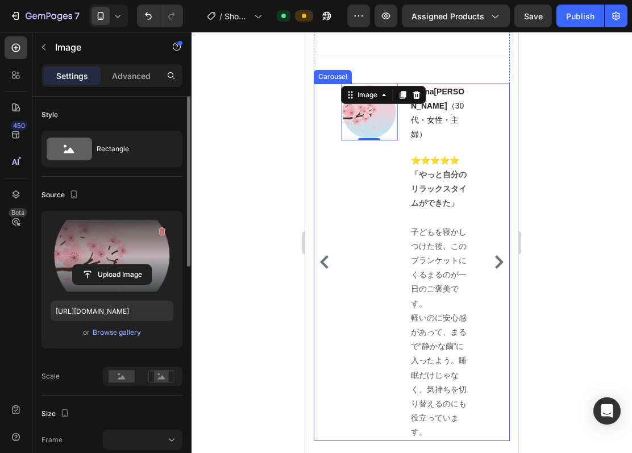
click at [492, 255] on icon "Carousel Next Arrow" at bounding box center [499, 262] width 14 height 14
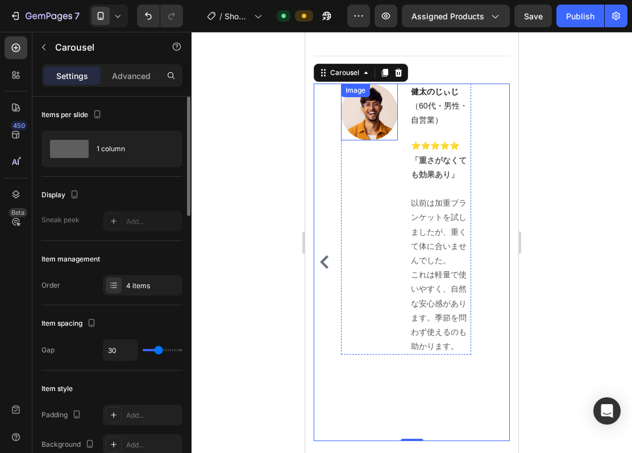
click at [371, 122] on img at bounding box center [369, 112] width 57 height 57
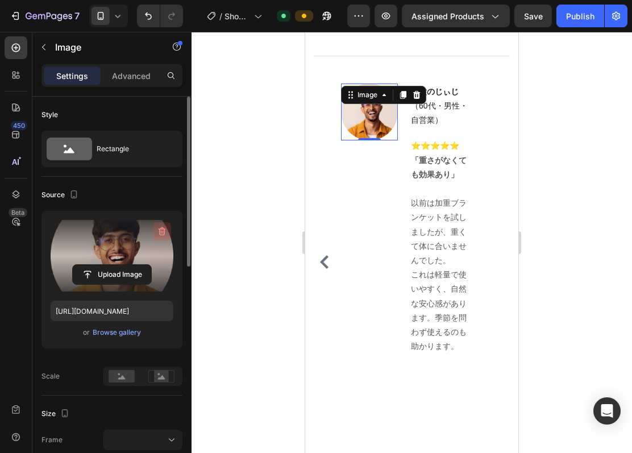
click at [160, 235] on icon "button" at bounding box center [162, 231] width 7 height 9
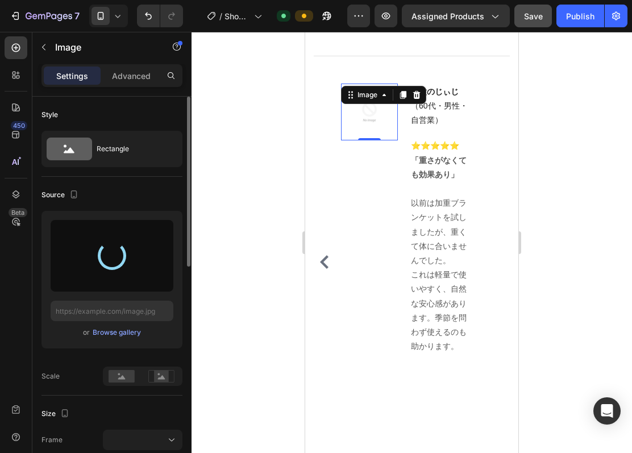
type input "https://cdn.shopify.com/s/files/1/0720/9399/1102/files/gempages_581618631813628…"
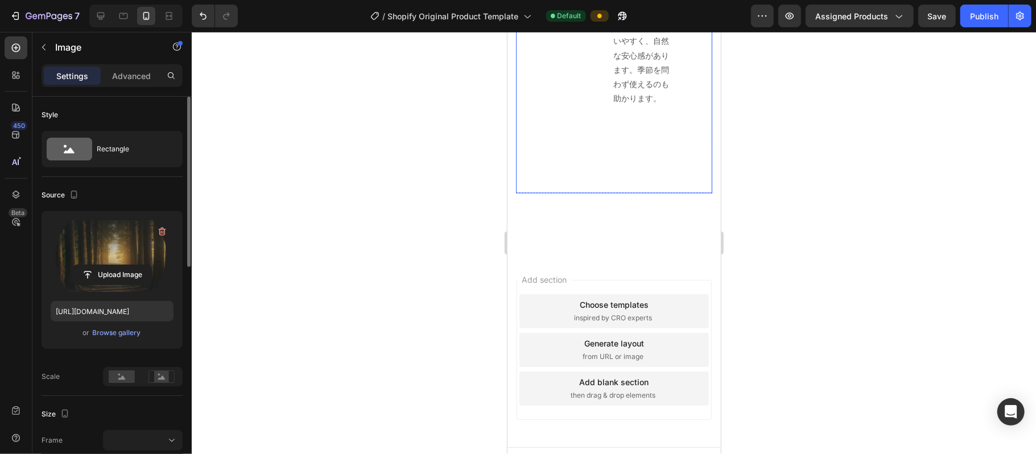
scroll to position [1107, 0]
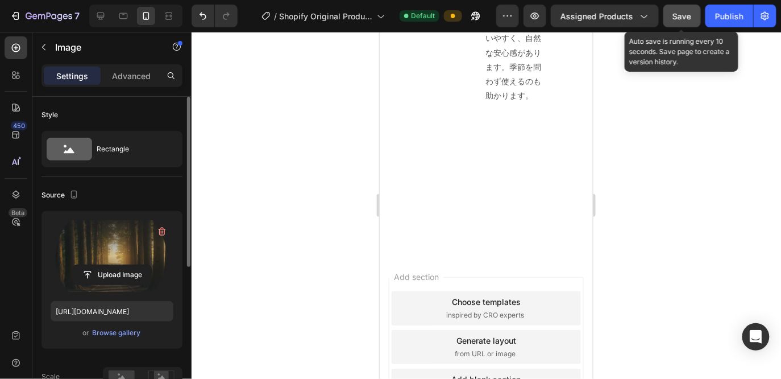
click at [632, 17] on span "Save" at bounding box center [682, 16] width 19 height 10
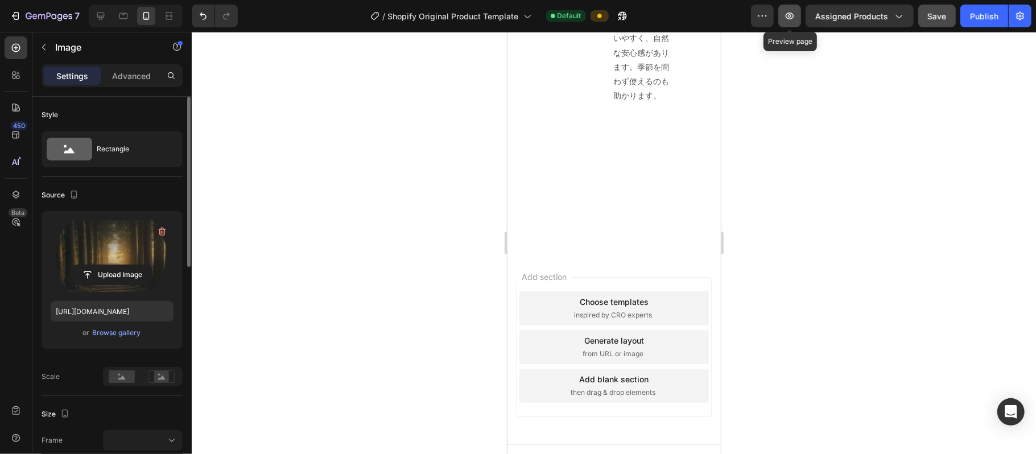
click at [632, 13] on icon "button" at bounding box center [789, 15] width 11 height 11
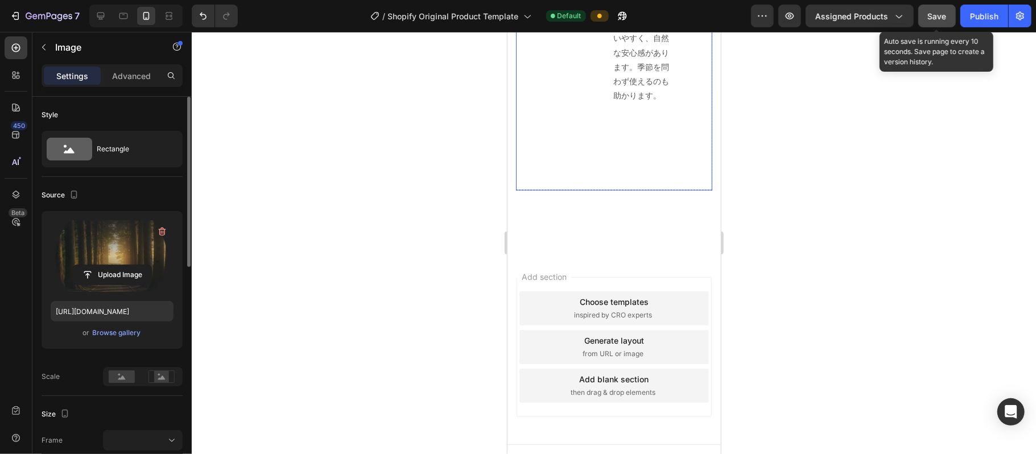
click at [632, 13] on span "Save" at bounding box center [937, 16] width 19 height 10
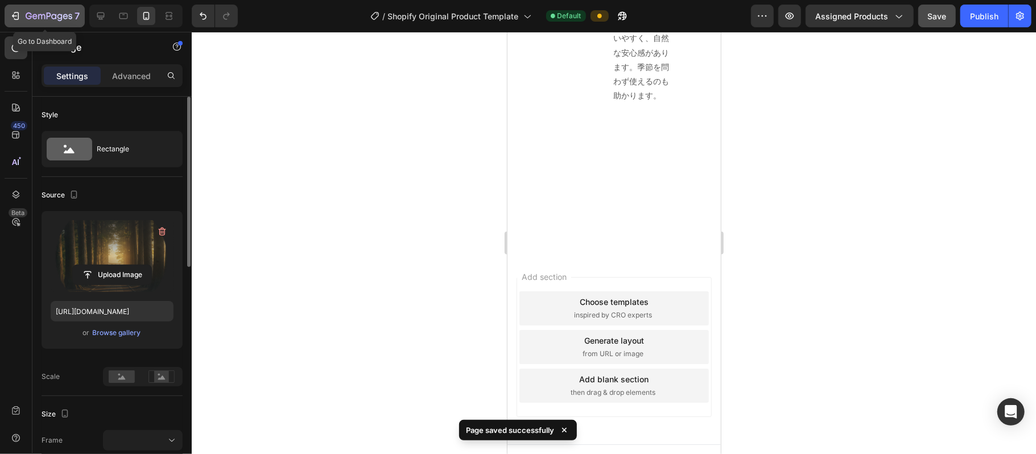
click at [16, 15] on icon "button" at bounding box center [15, 15] width 11 height 11
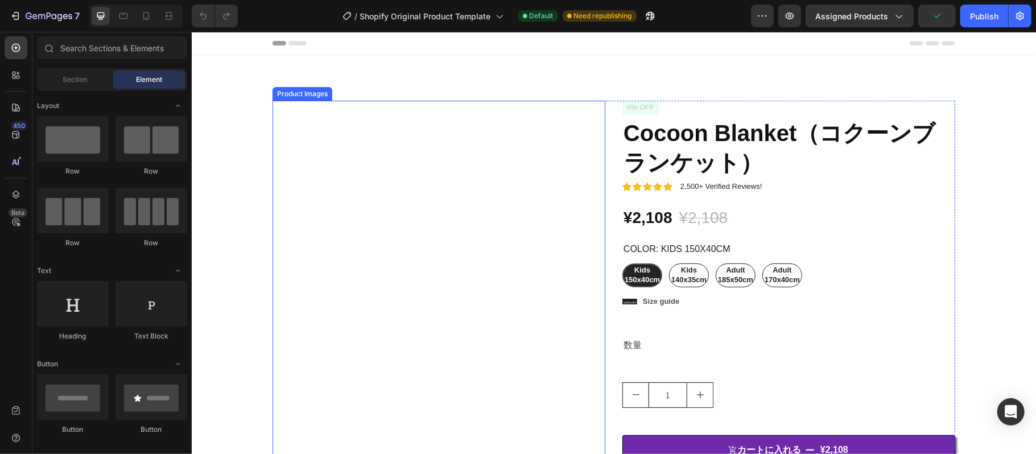
radio input "false"
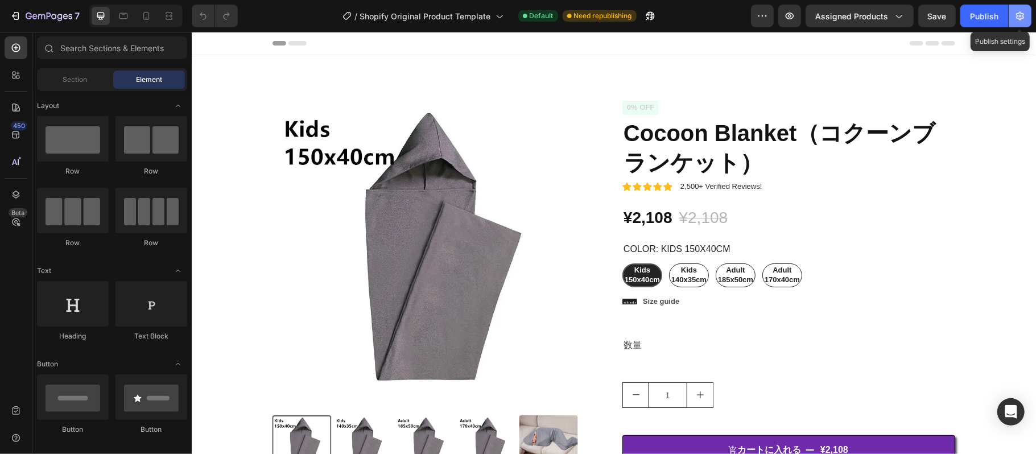
click at [1024, 11] on icon "button" at bounding box center [1019, 15] width 11 height 11
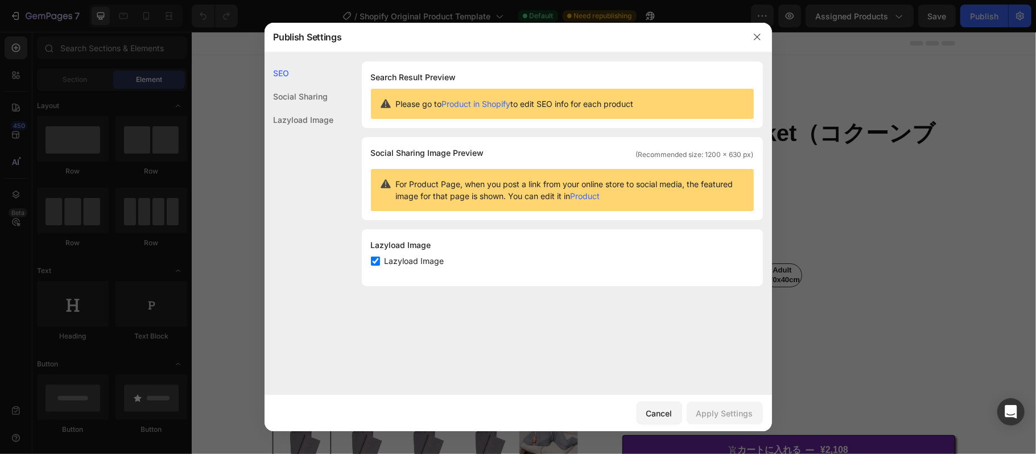
click at [322, 108] on div "Social Sharing" at bounding box center [298, 119] width 69 height 23
click at [314, 119] on div "Lazyload Image" at bounding box center [298, 119] width 69 height 23
click at [754, 32] on icon "button" at bounding box center [756, 36] width 9 height 9
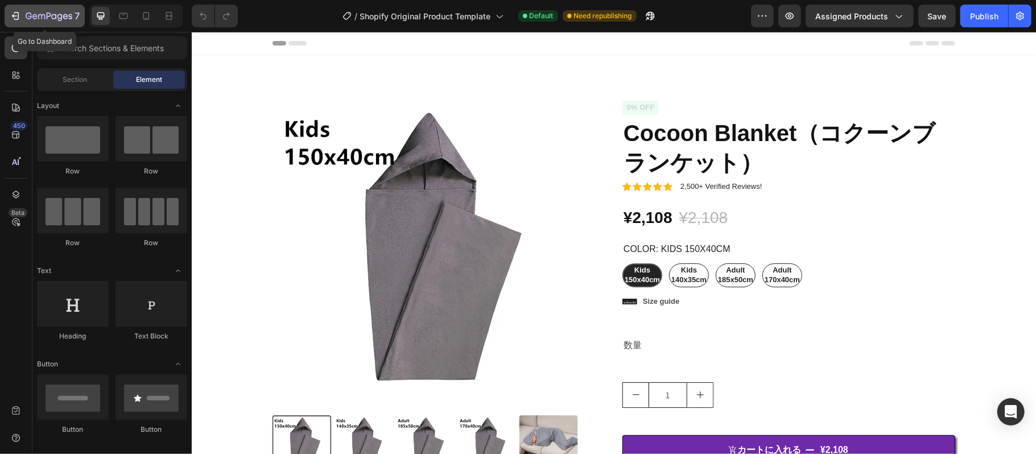
click at [48, 23] on button "7" at bounding box center [45, 16] width 80 height 23
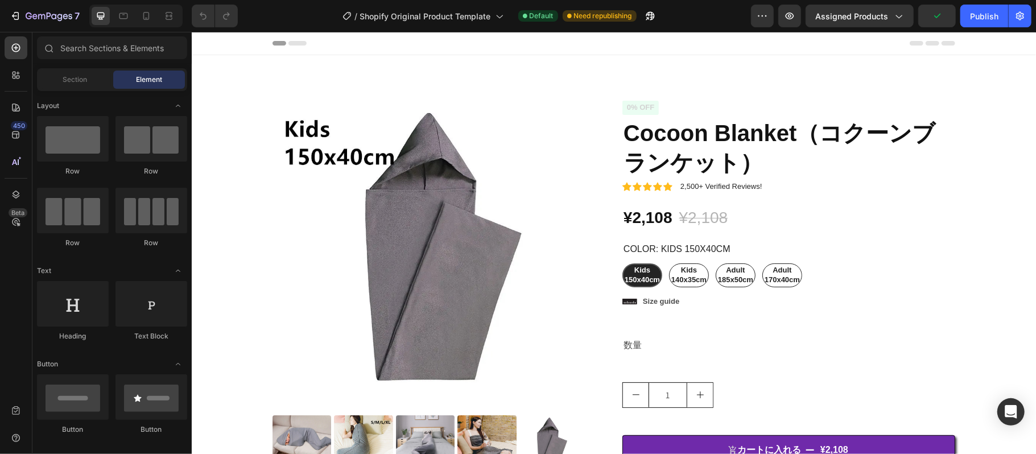
radio input "false"
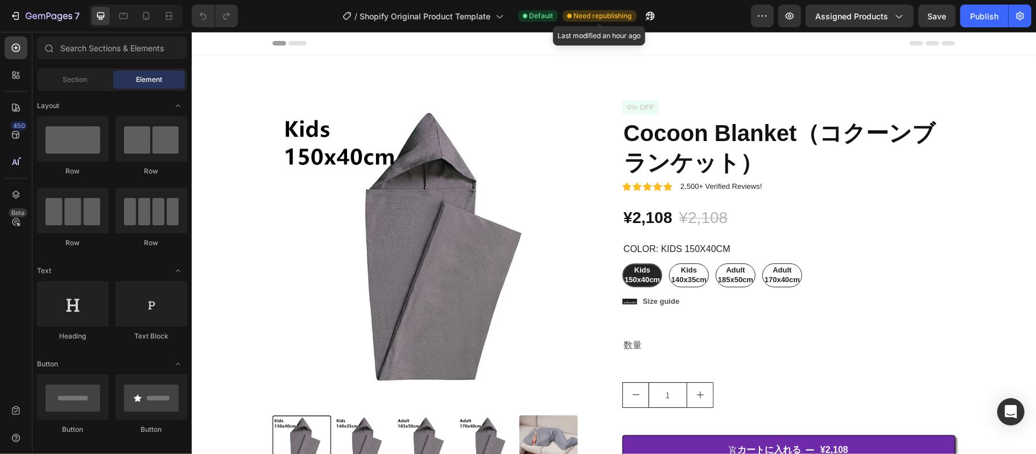
click at [614, 20] on span "Need republishing" at bounding box center [603, 16] width 58 height 10
click at [615, 17] on span "Need republishing" at bounding box center [603, 16] width 58 height 10
click at [987, 15] on div "Publish" at bounding box center [984, 16] width 28 height 12
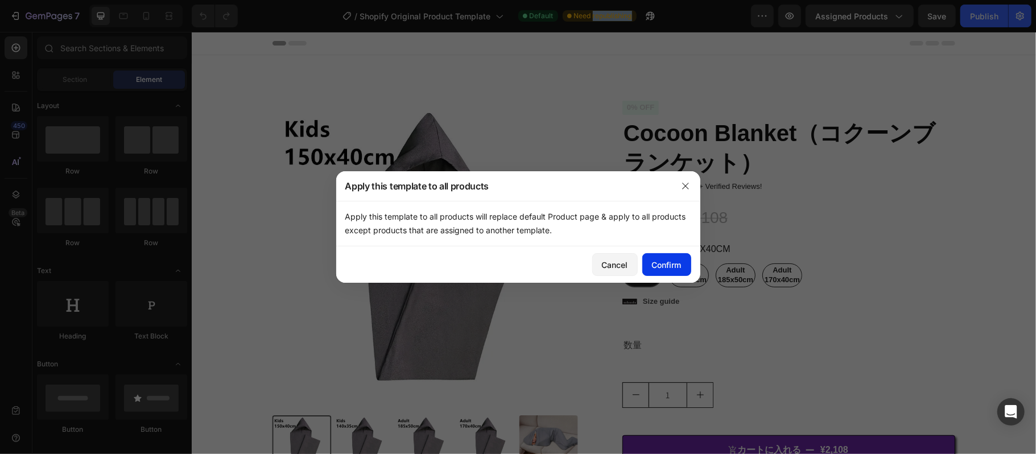
click at [659, 259] on div "Confirm" at bounding box center [667, 265] width 30 height 12
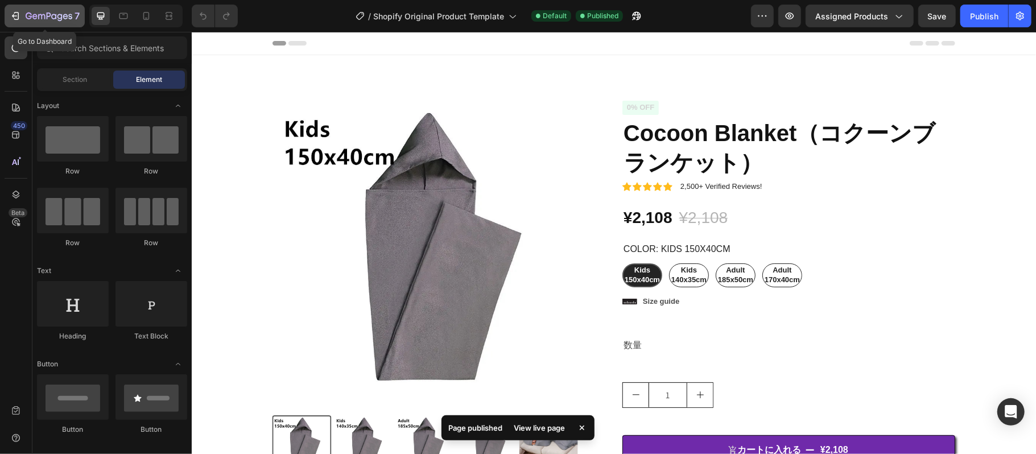
click at [64, 18] on icon "button" at bounding box center [65, 16] width 5 height 5
